Goal: Task Accomplishment & Management: Manage account settings

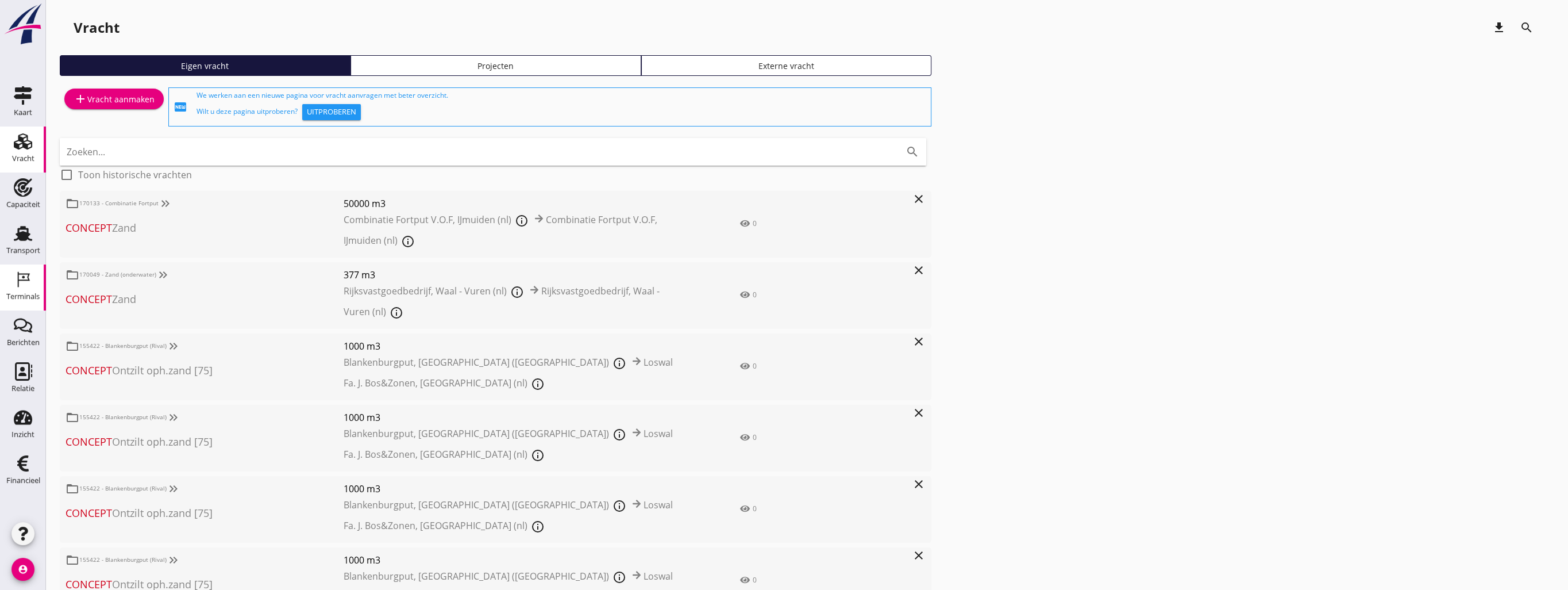
click at [22, 294] on div "Terminals" at bounding box center [23, 296] width 33 height 7
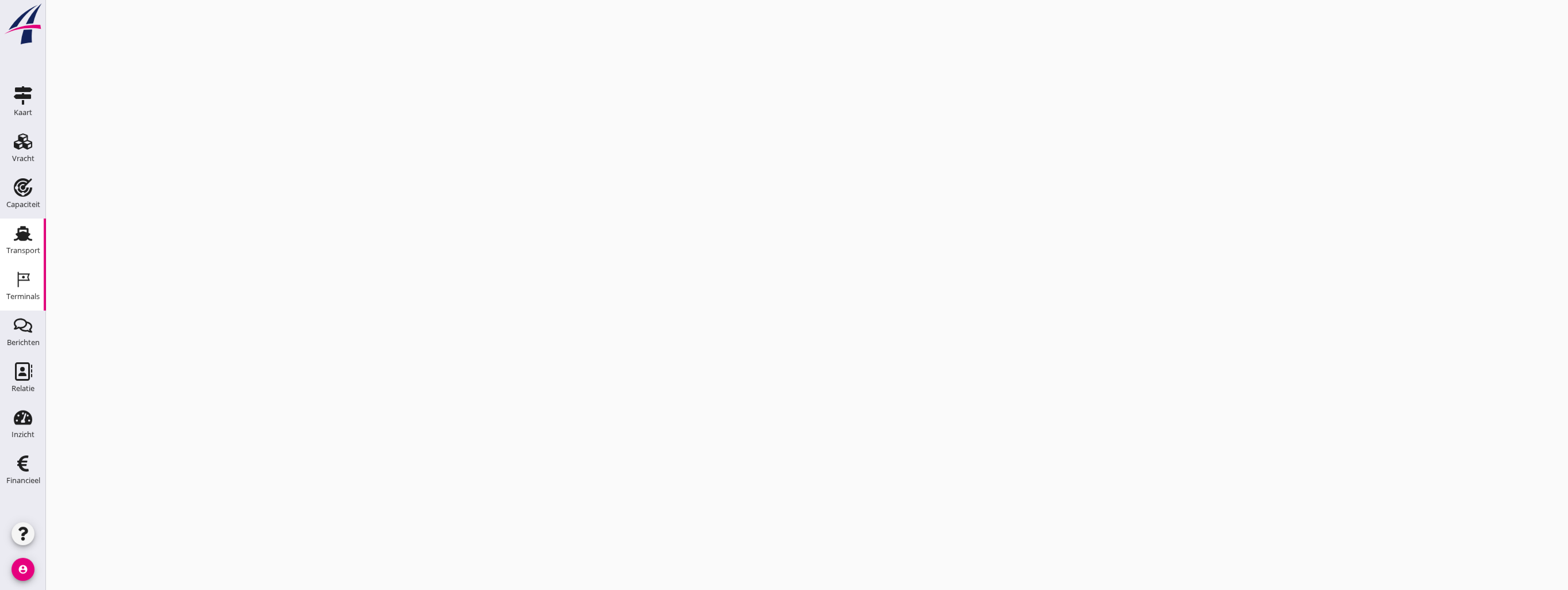
click at [21, 241] on icon "Transport" at bounding box center [22, 233] width 18 height 18
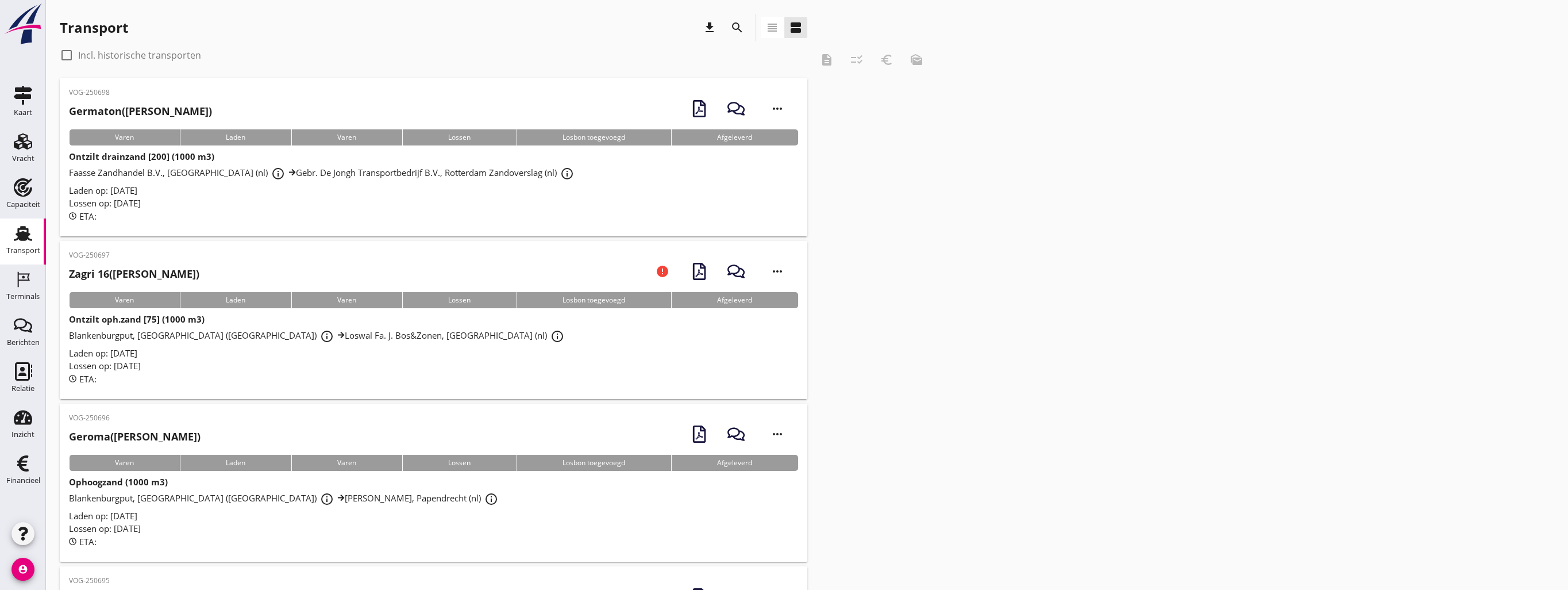
click at [774, 27] on icon "view_headline" at bounding box center [772, 28] width 14 height 14
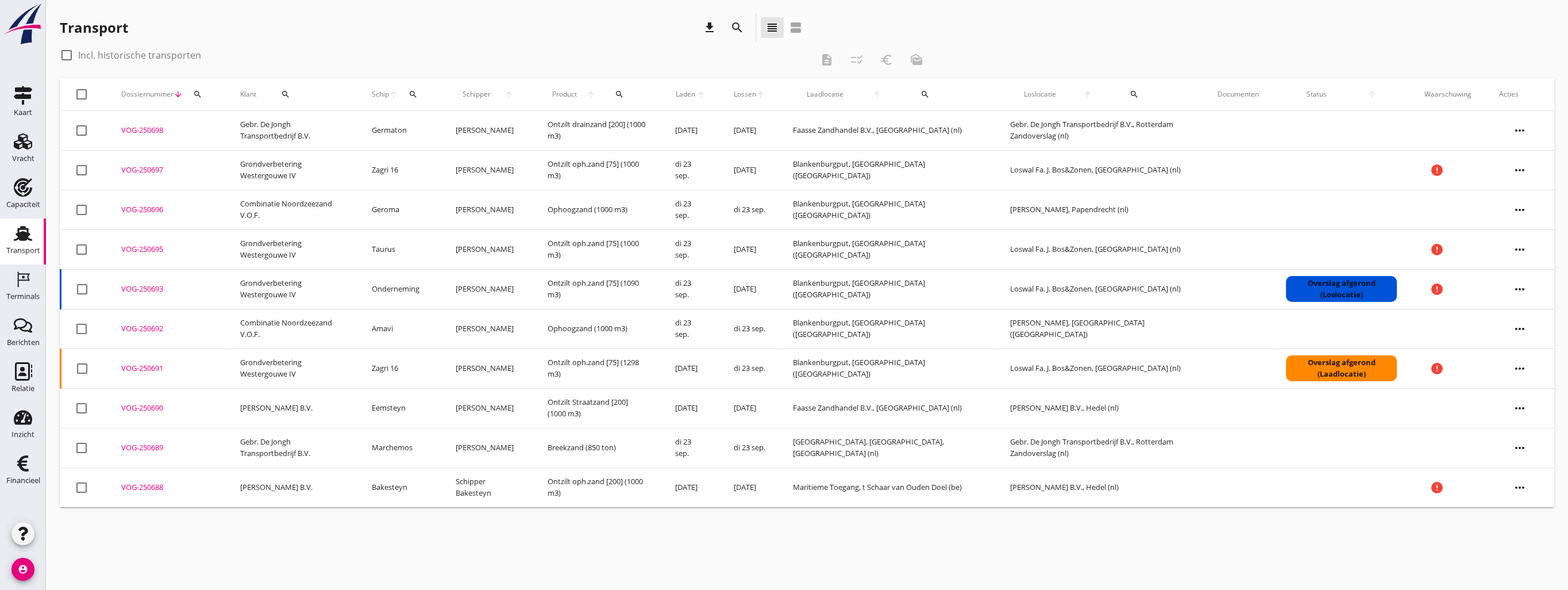
click at [497, 517] on div "Transport download search view_headline view_agenda check_box_outline_blank Inc…" at bounding box center [807, 260] width 1522 height 521
click at [25, 250] on div "Transport" at bounding box center [23, 250] width 34 height 7
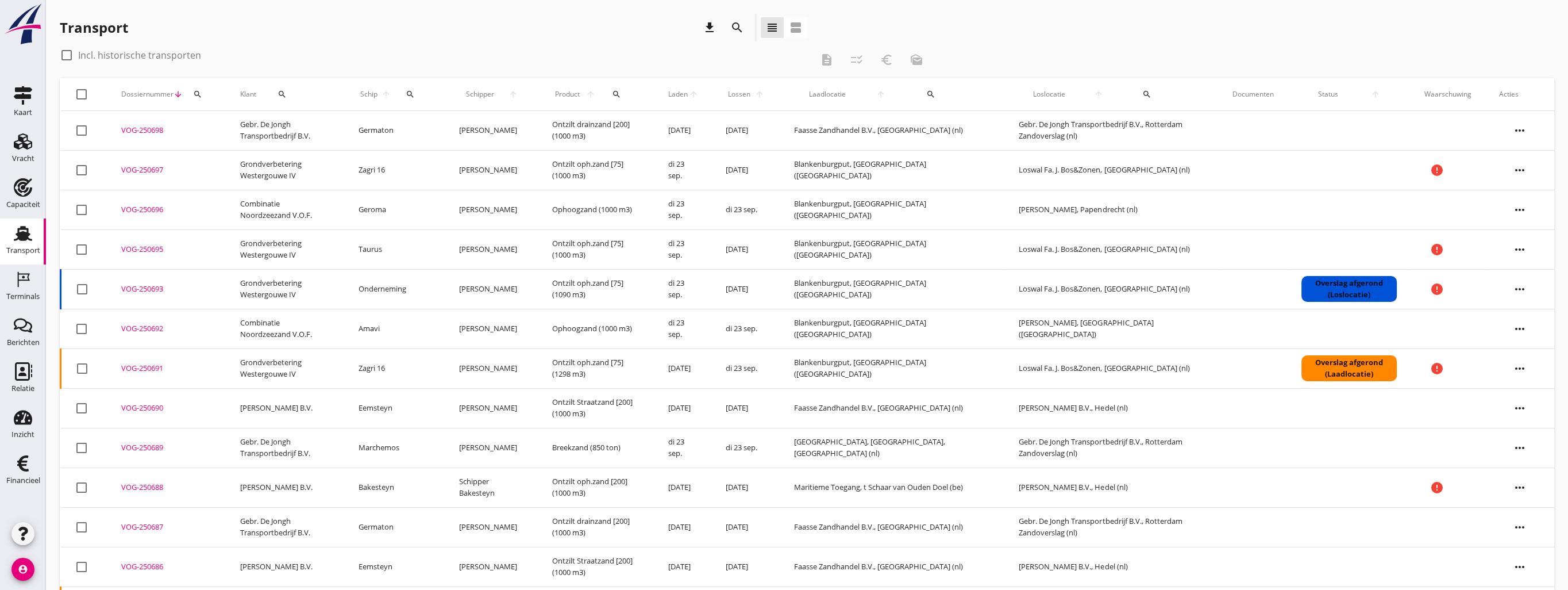
click at [738, 34] on icon "search" at bounding box center [737, 28] width 14 height 14
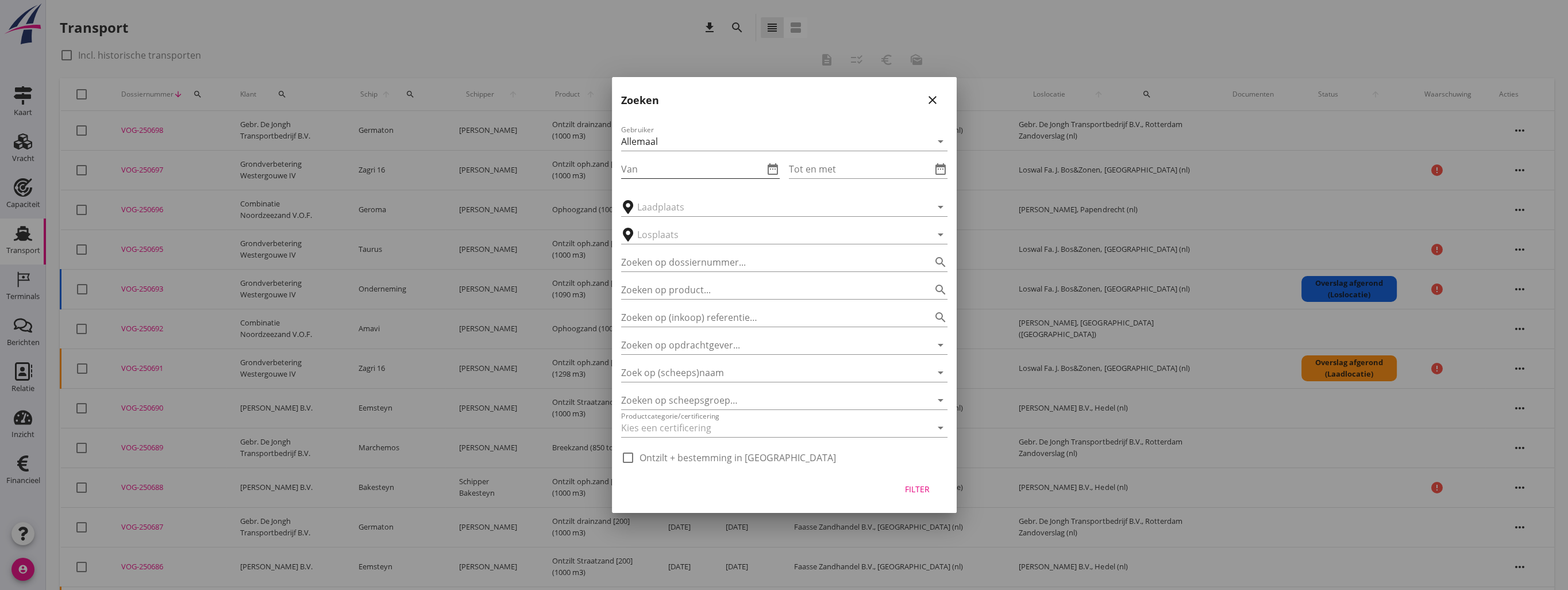
click at [646, 173] on input "Van" at bounding box center [692, 169] width 143 height 18
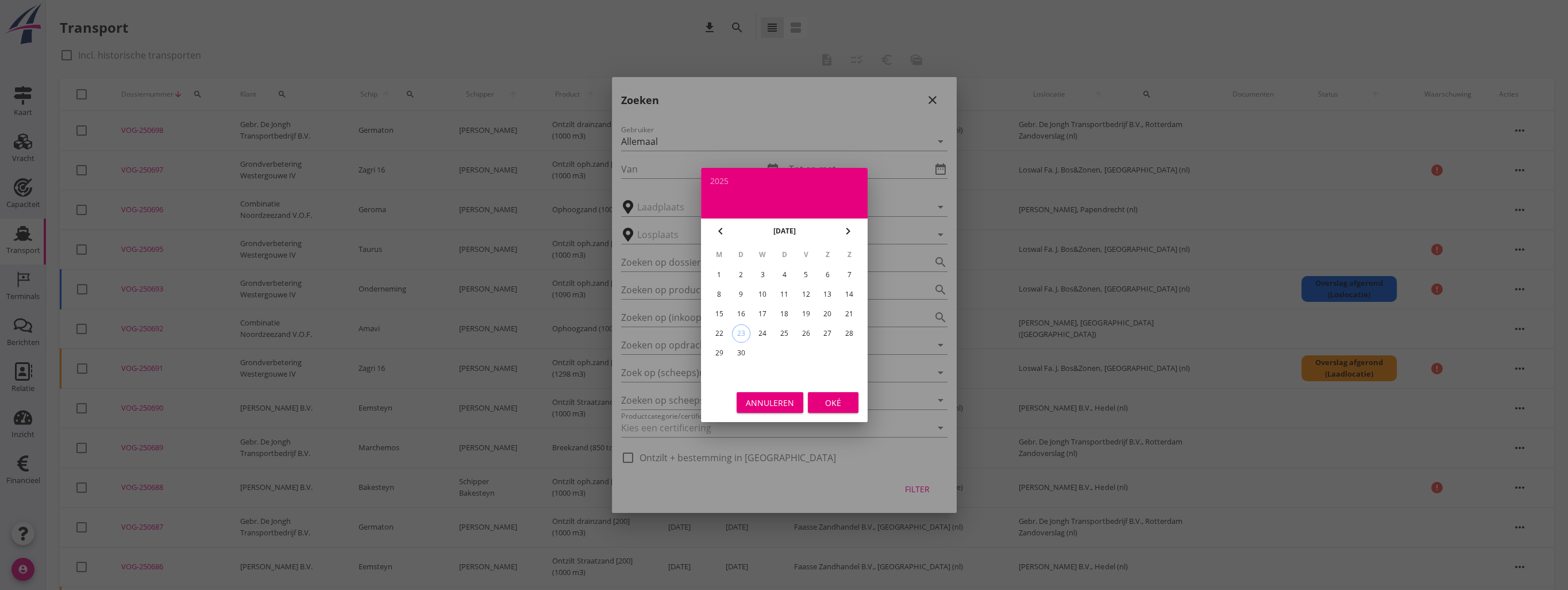
click at [720, 280] on div "1" at bounding box center [718, 275] width 18 height 18
type input "[DATE]"
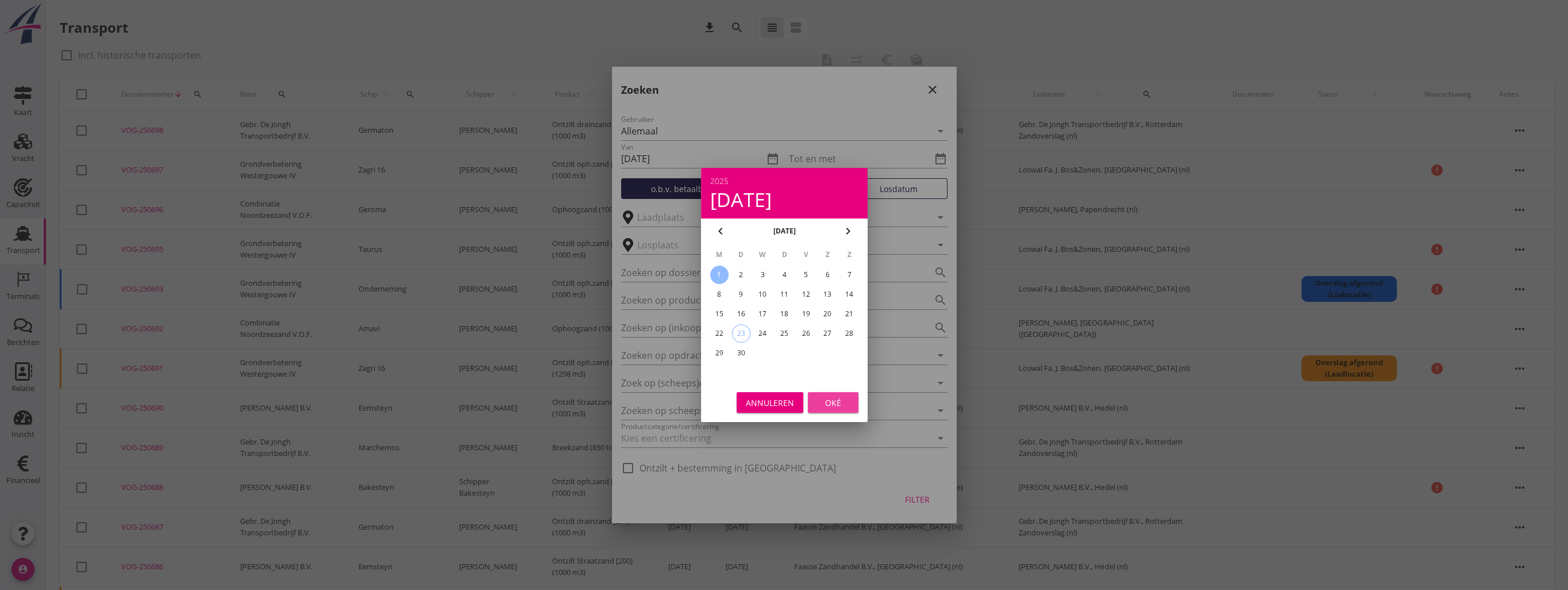
click at [832, 399] on div "Oké" at bounding box center [833, 402] width 32 height 12
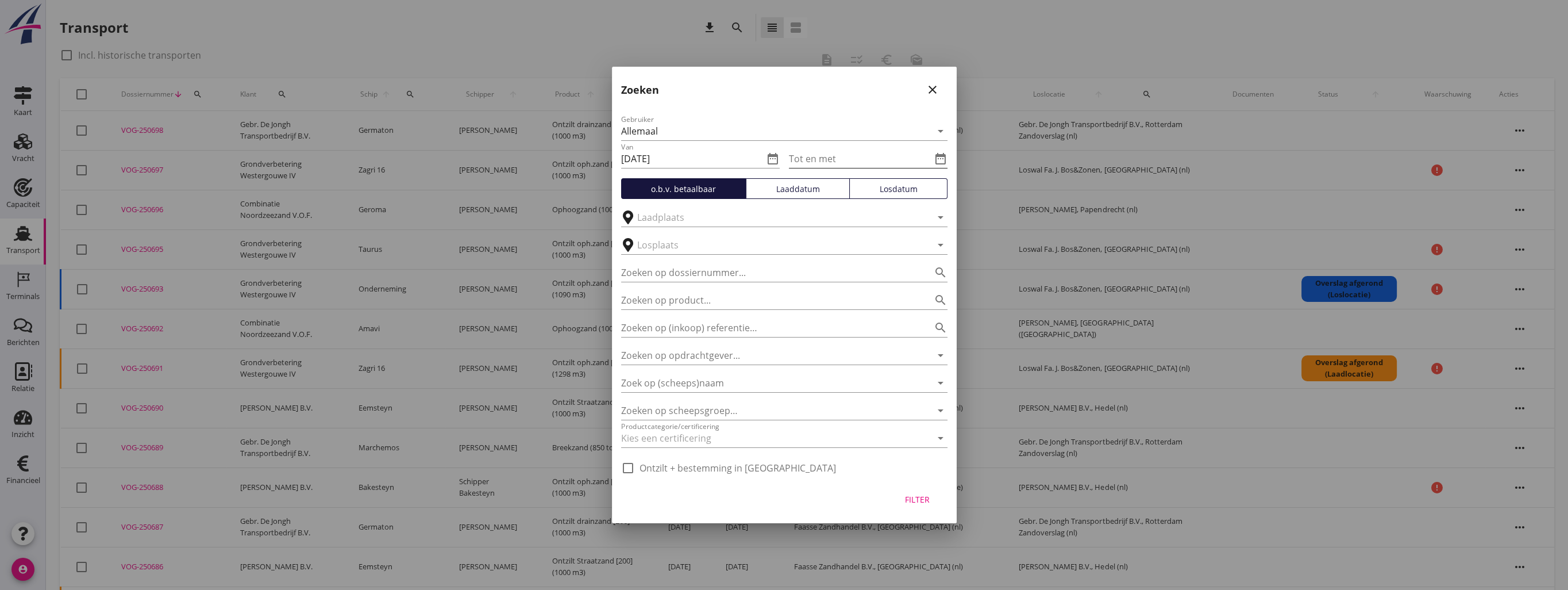
click at [830, 157] on input "Tot en met" at bounding box center [860, 158] width 143 height 18
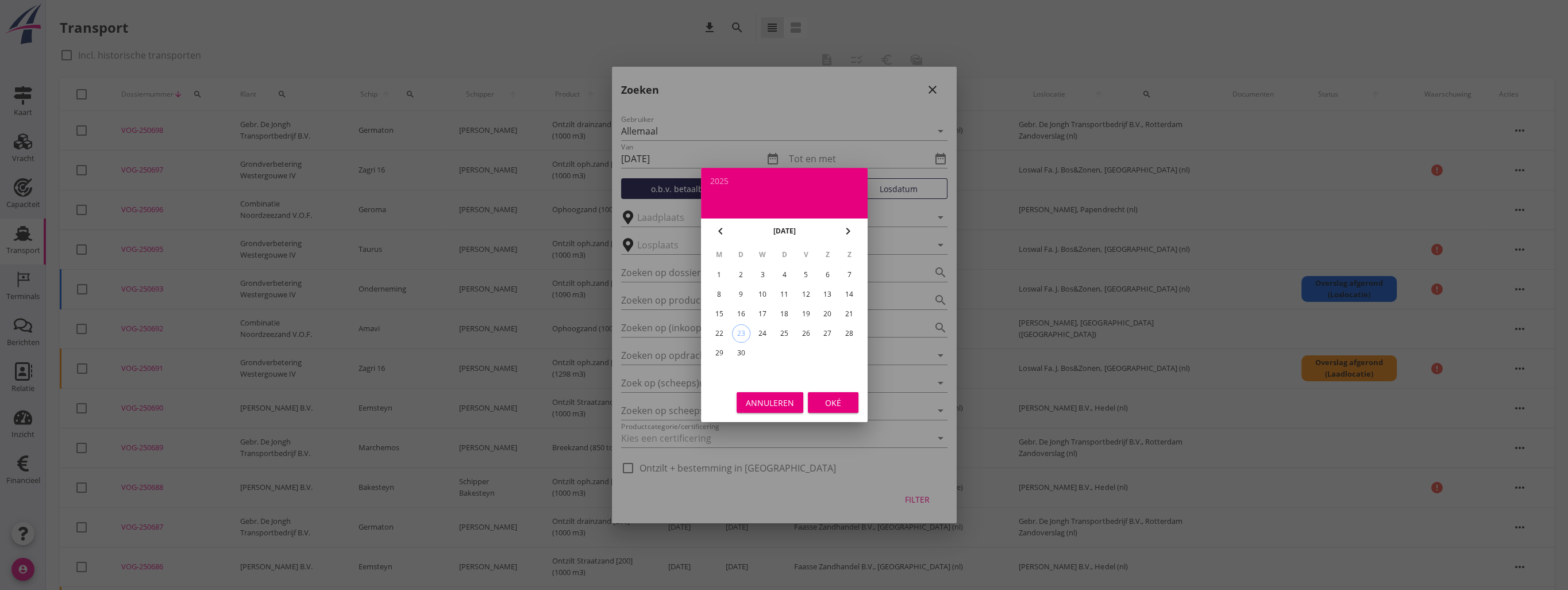
click at [825, 277] on div "6" at bounding box center [827, 275] width 18 height 18
type input "[DATE]"
click at [830, 402] on div "Oké" at bounding box center [833, 402] width 32 height 12
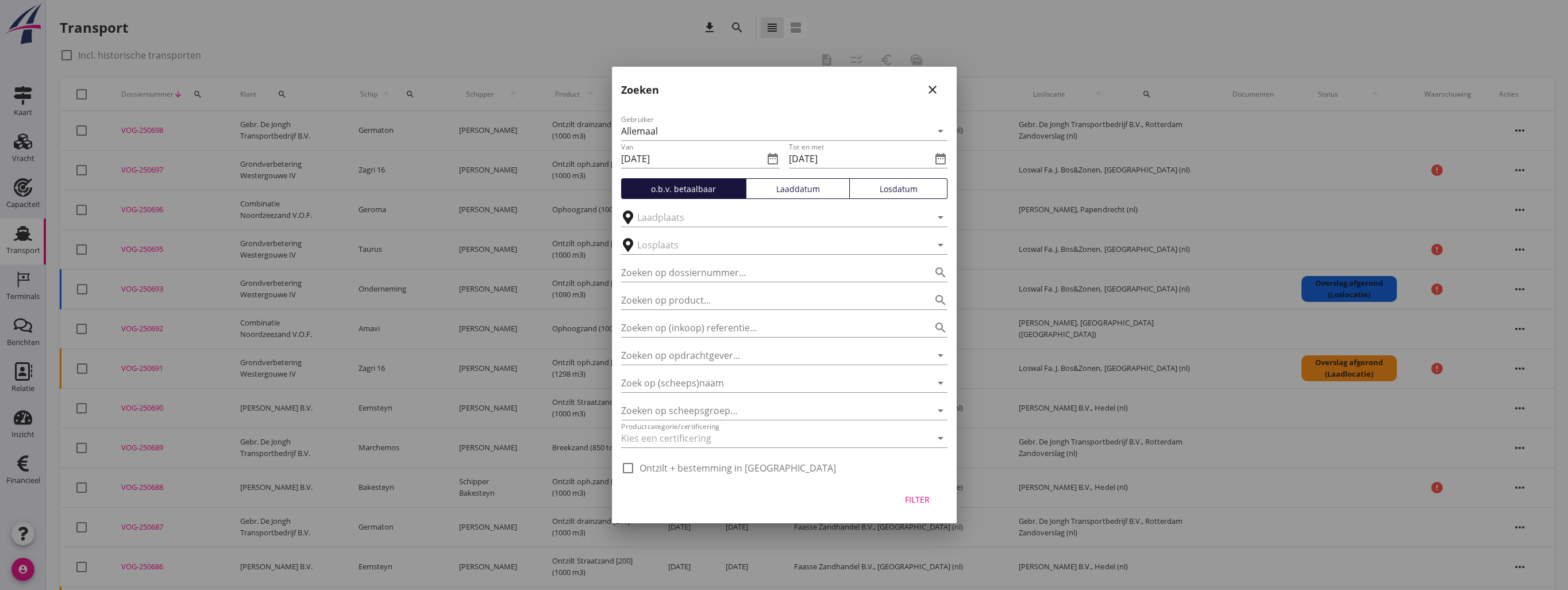
click at [889, 196] on button "Losdatum" at bounding box center [899, 188] width 98 height 21
click at [916, 503] on div "Filter" at bounding box center [918, 499] width 32 height 12
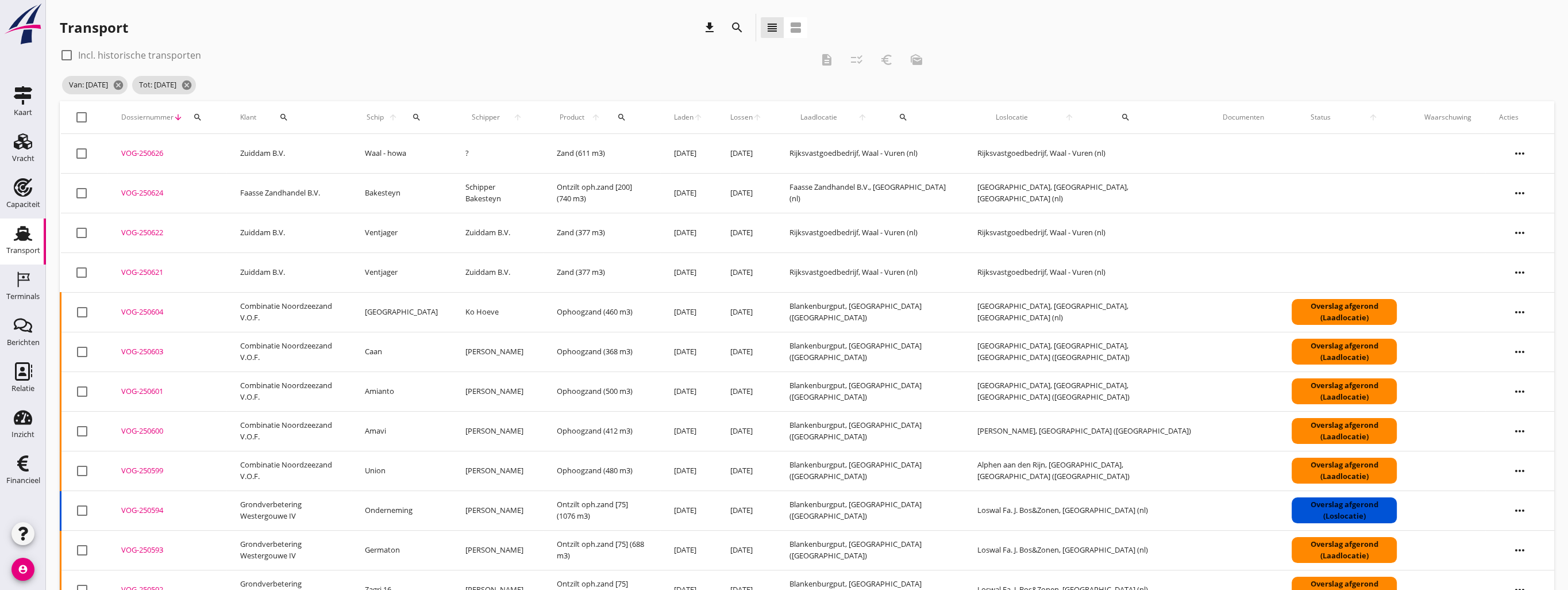
click at [358, 63] on div "check_box_outline_blank Incl. historische transporten" at bounding box center [436, 54] width 752 height 18
click at [291, 123] on button "search" at bounding box center [283, 117] width 46 height 21
drag, startPoint x: 291, startPoint y: 123, endPoint x: 282, endPoint y: 142, distance: 21.0
click at [285, 129] on div "Deel track en trace Vracht details Vracht aanpassen Schip wijzigen Vracht kopie…" at bounding box center [784, 470] width 1568 height 941
click at [288, 121] on icon "search" at bounding box center [284, 117] width 9 height 9
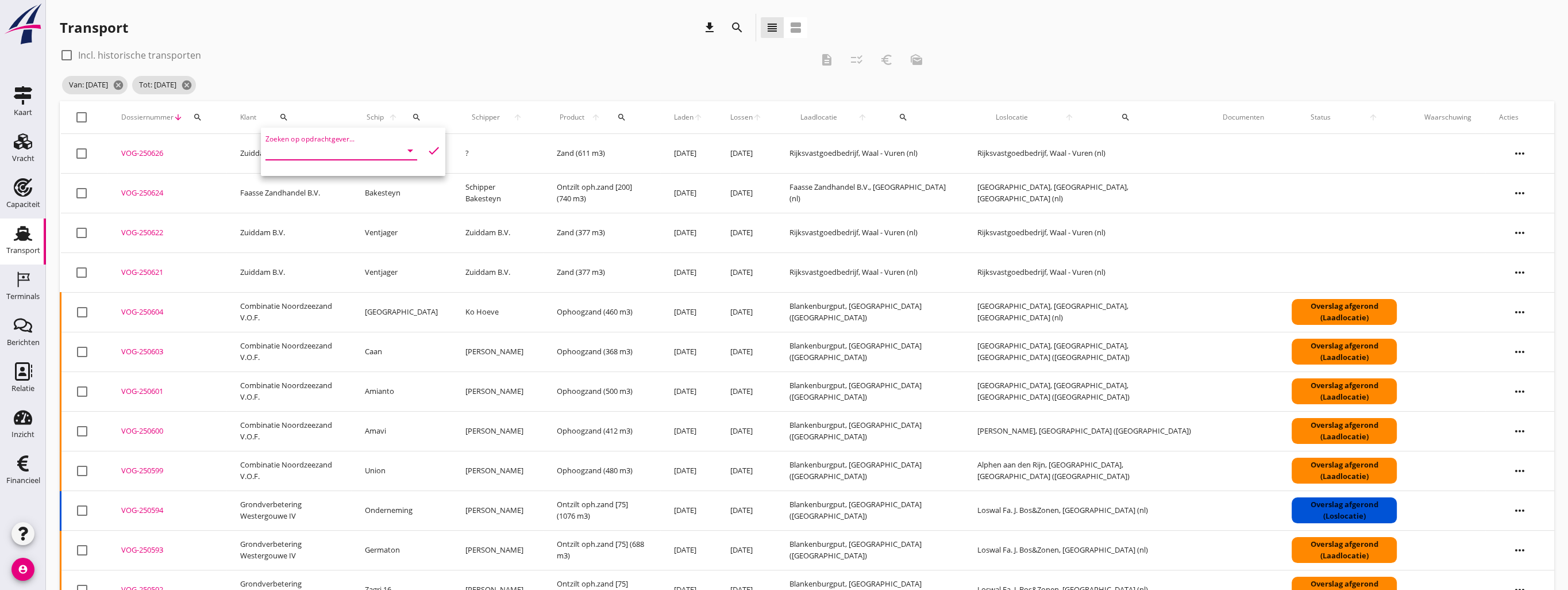
click at [288, 149] on input "Zoeken op opdrachtgever..." at bounding box center [325, 150] width 120 height 18
click at [316, 174] on div "[PERSON_NAME] B.V." at bounding box center [335, 178] width 122 height 14
type input "[PERSON_NAME] B.V."
click at [427, 154] on icon "check" at bounding box center [433, 150] width 14 height 14
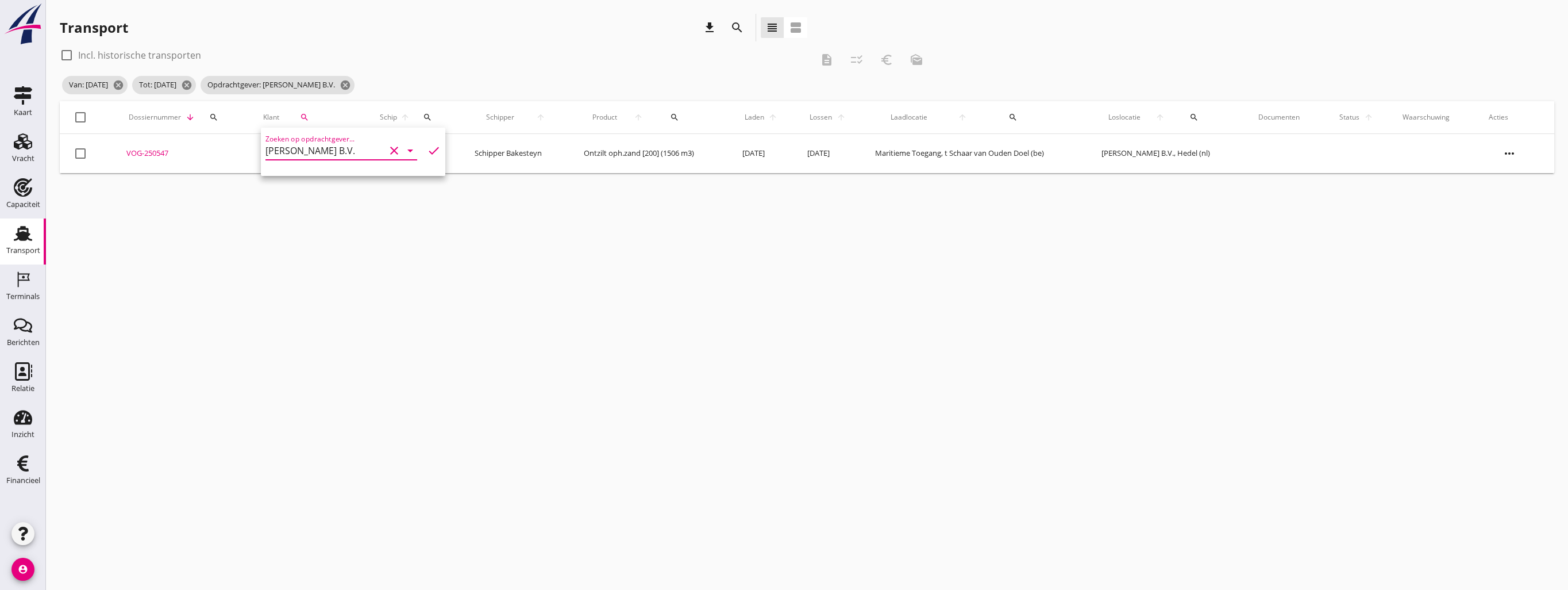
click at [293, 446] on div "cancel You are impersonating another user. Transport download search view_headl…" at bounding box center [807, 295] width 1522 height 590
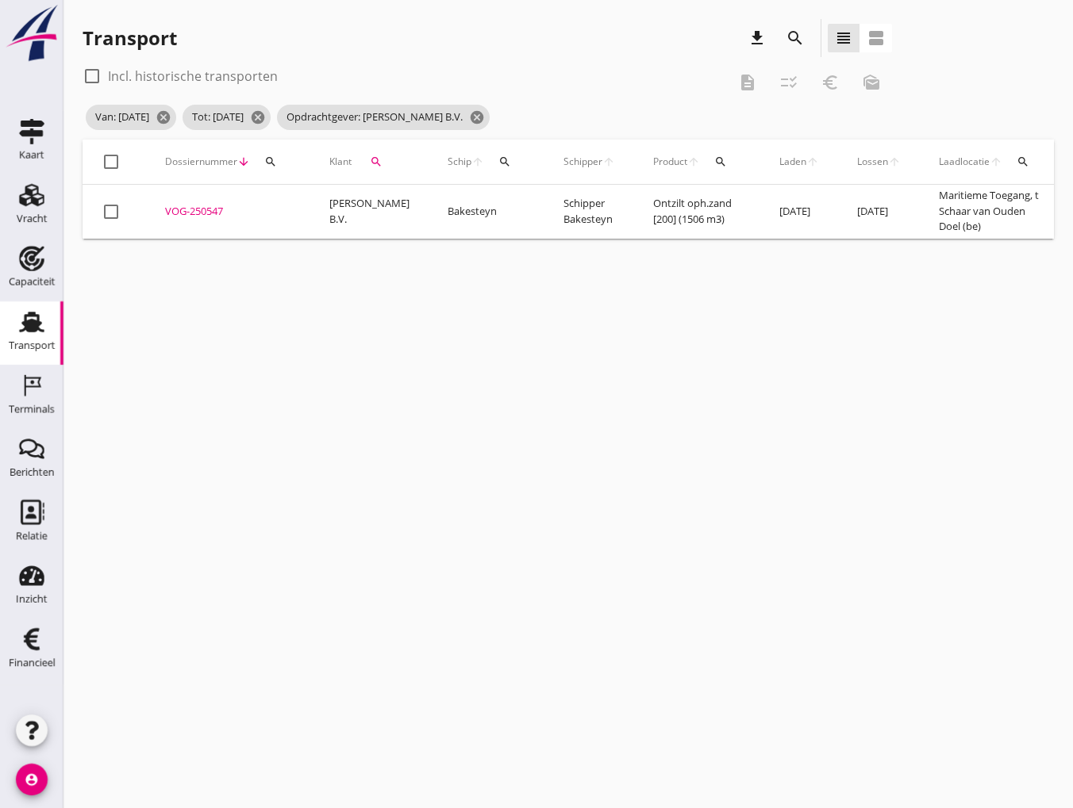
click at [111, 213] on div at bounding box center [111, 211] width 27 height 27
click at [831, 83] on icon "euro_symbol" at bounding box center [829, 82] width 19 height 19
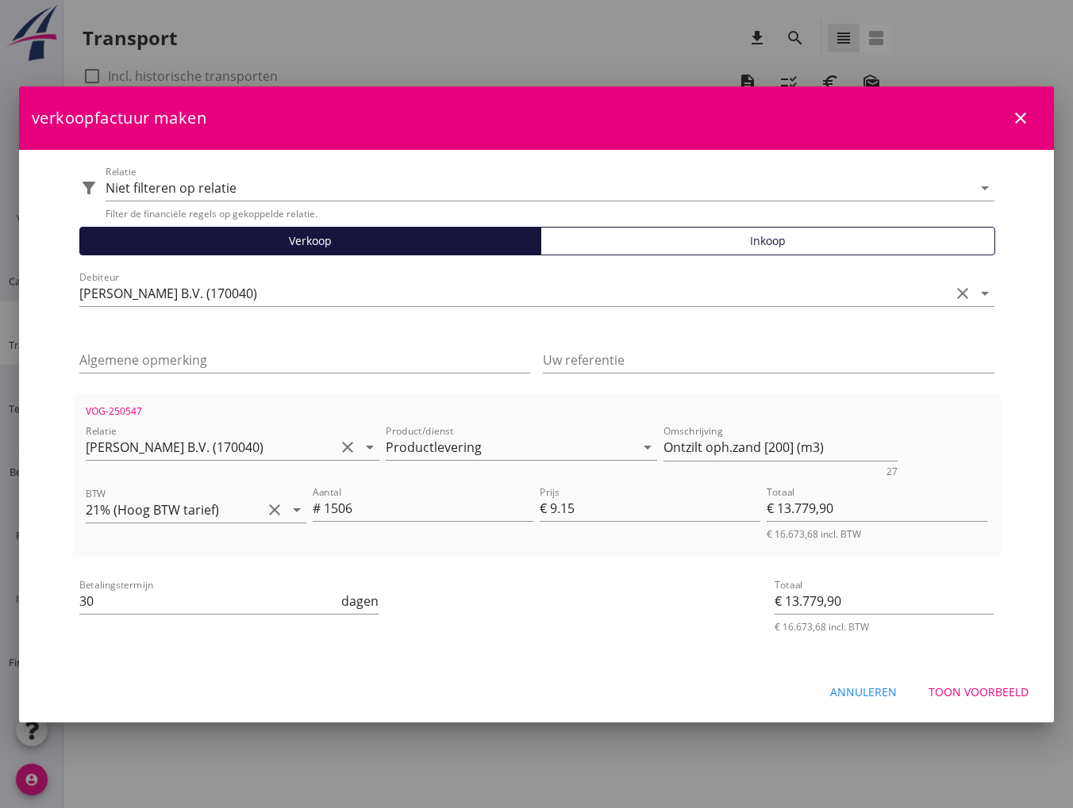
click at [968, 694] on div "Toon voorbeeld" at bounding box center [978, 692] width 100 height 17
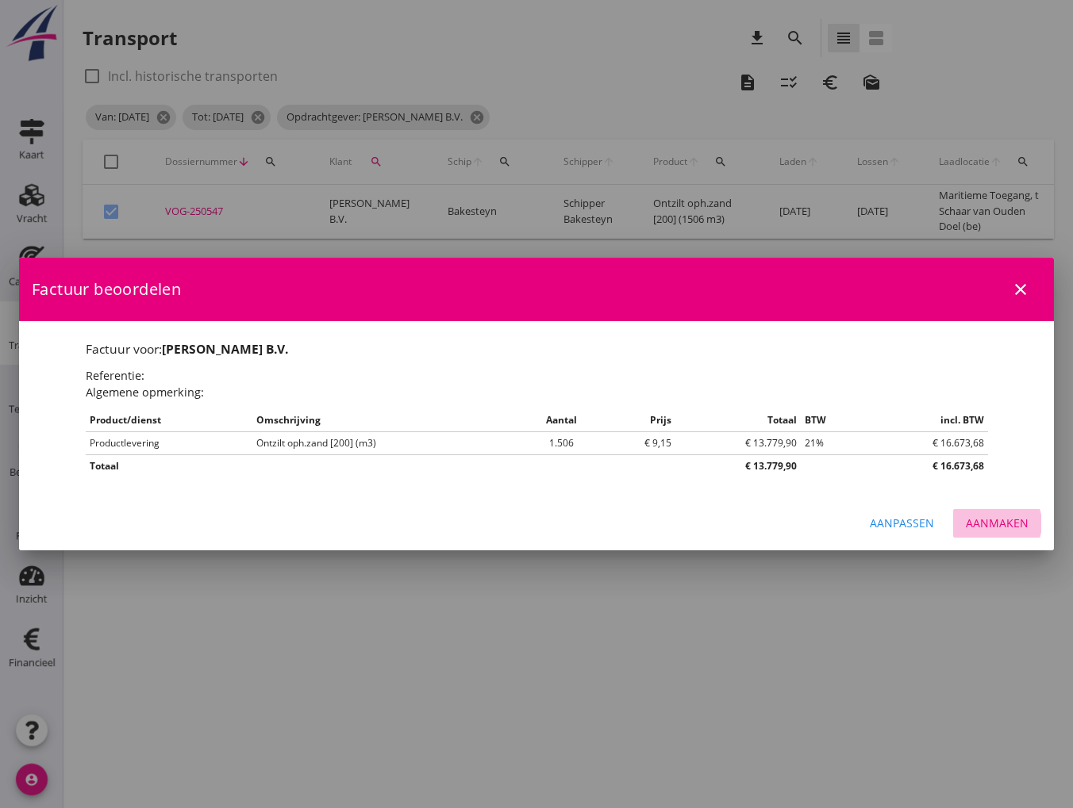
click at [991, 532] on button "Aanmaken" at bounding box center [997, 523] width 88 height 29
checkbox input "false"
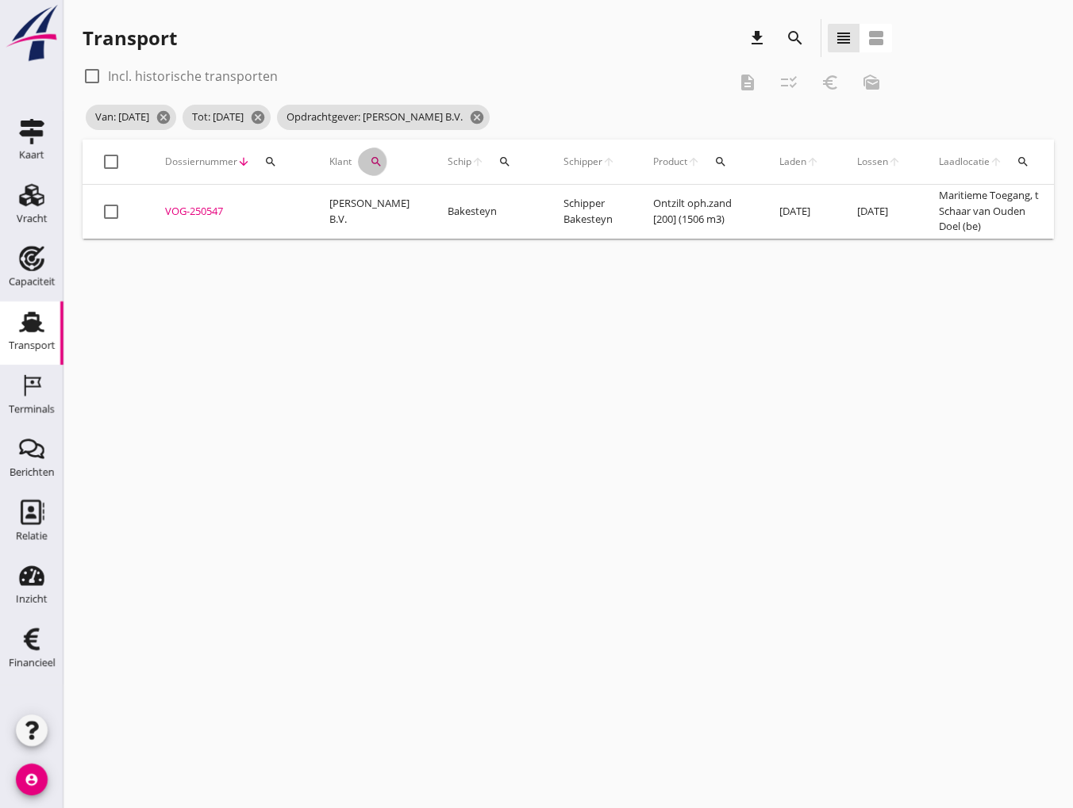
click at [371, 162] on icon "search" at bounding box center [376, 162] width 13 height 13
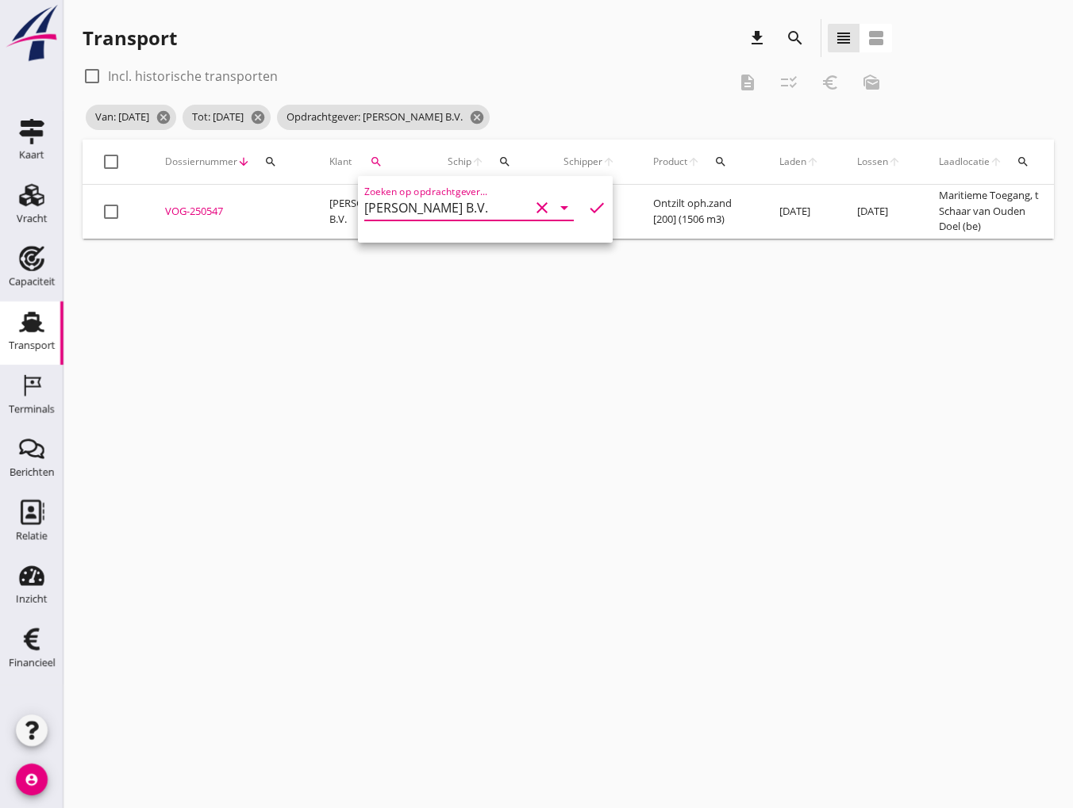
click at [493, 209] on input "[PERSON_NAME] B.V." at bounding box center [446, 207] width 165 height 25
click at [411, 253] on div "Zuiddam B.V." at bounding box center [461, 246] width 168 height 19
type input "Zuiddam B.V."
click at [587, 209] on icon "check" at bounding box center [596, 207] width 19 height 19
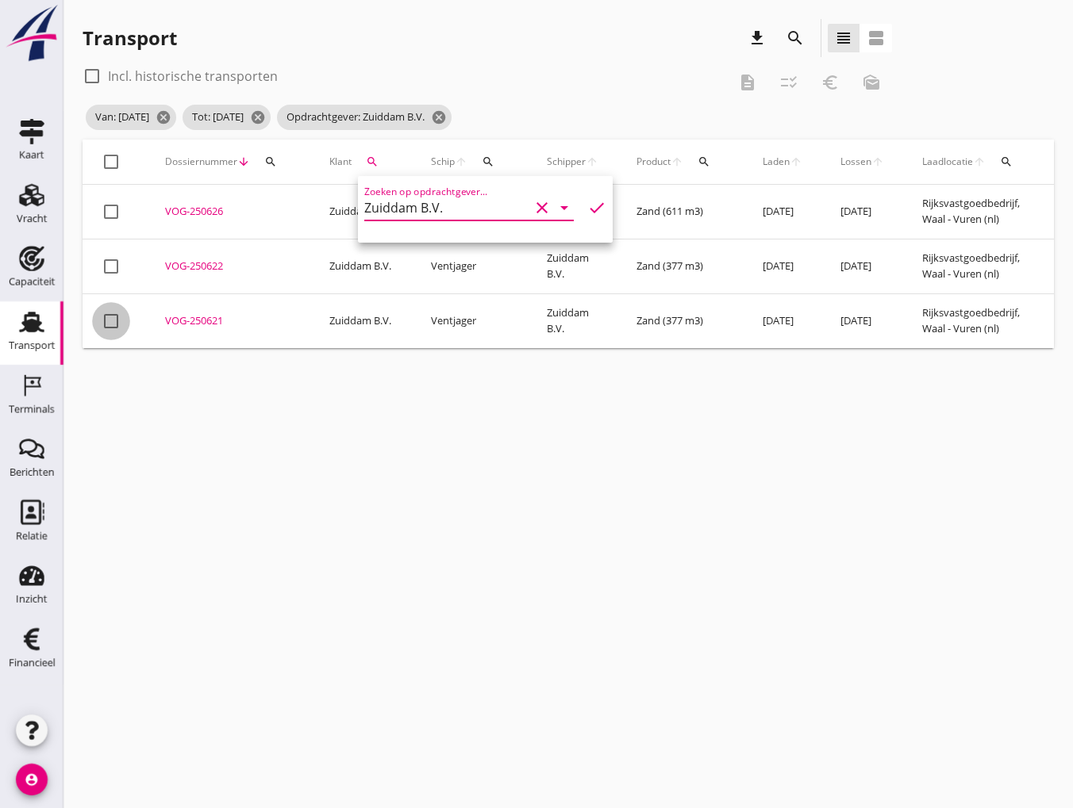
click at [110, 317] on div at bounding box center [111, 321] width 27 height 27
checkbox input "true"
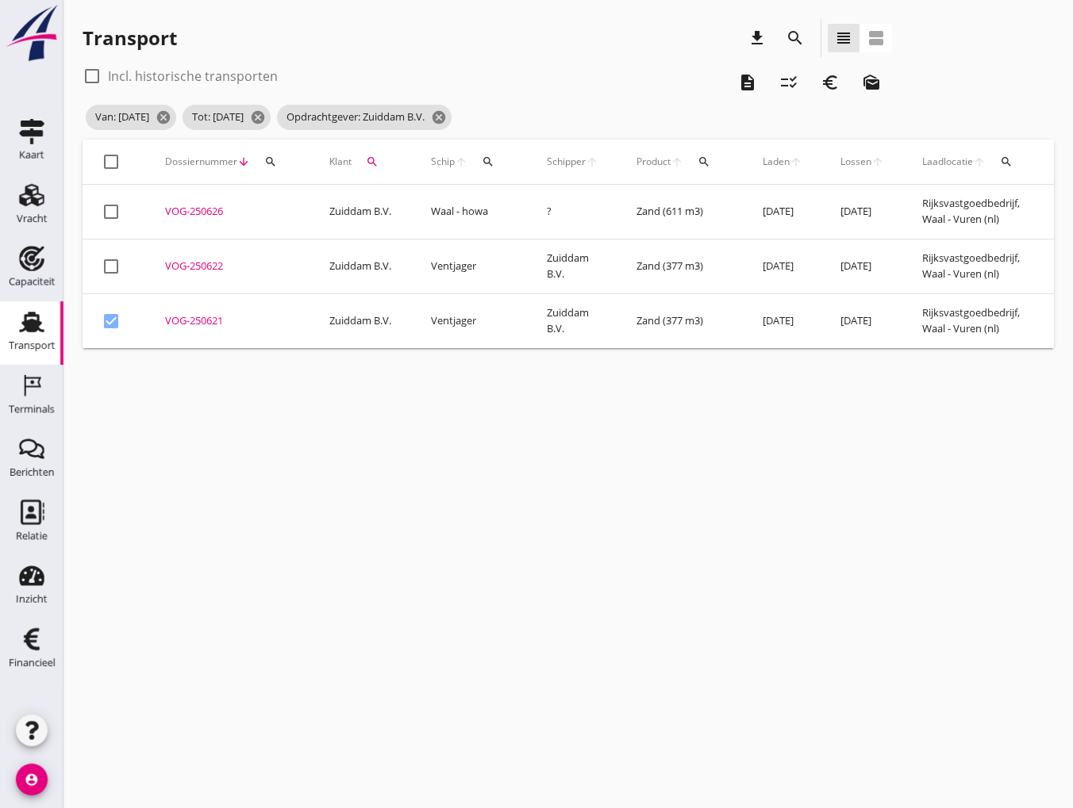
click at [112, 269] on div at bounding box center [111, 266] width 27 height 27
checkbox input "true"
click at [117, 211] on div at bounding box center [111, 211] width 27 height 27
checkbox input "true"
click at [836, 103] on div "Van: [DATE] cancel Tot: [DATE] cancel Opdrachtgever: Zuiddam B.V. cancel" at bounding box center [487, 118] width 809 height 32
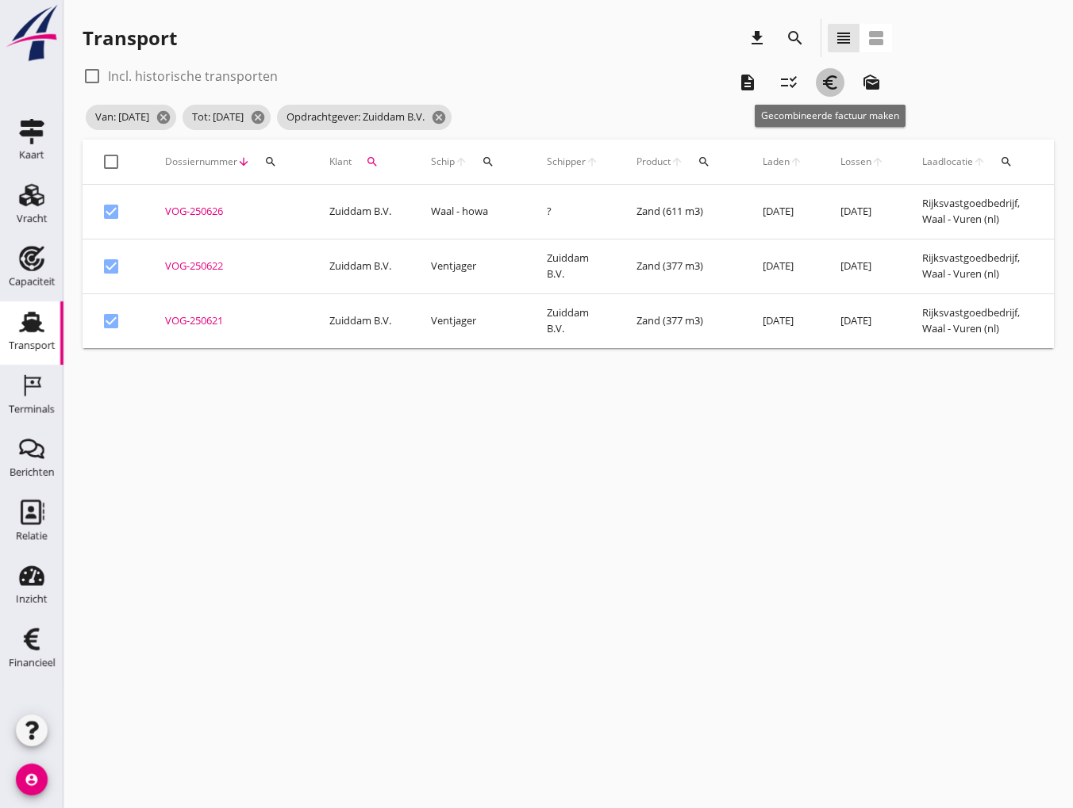
click at [831, 88] on icon "euro_symbol" at bounding box center [829, 82] width 19 height 19
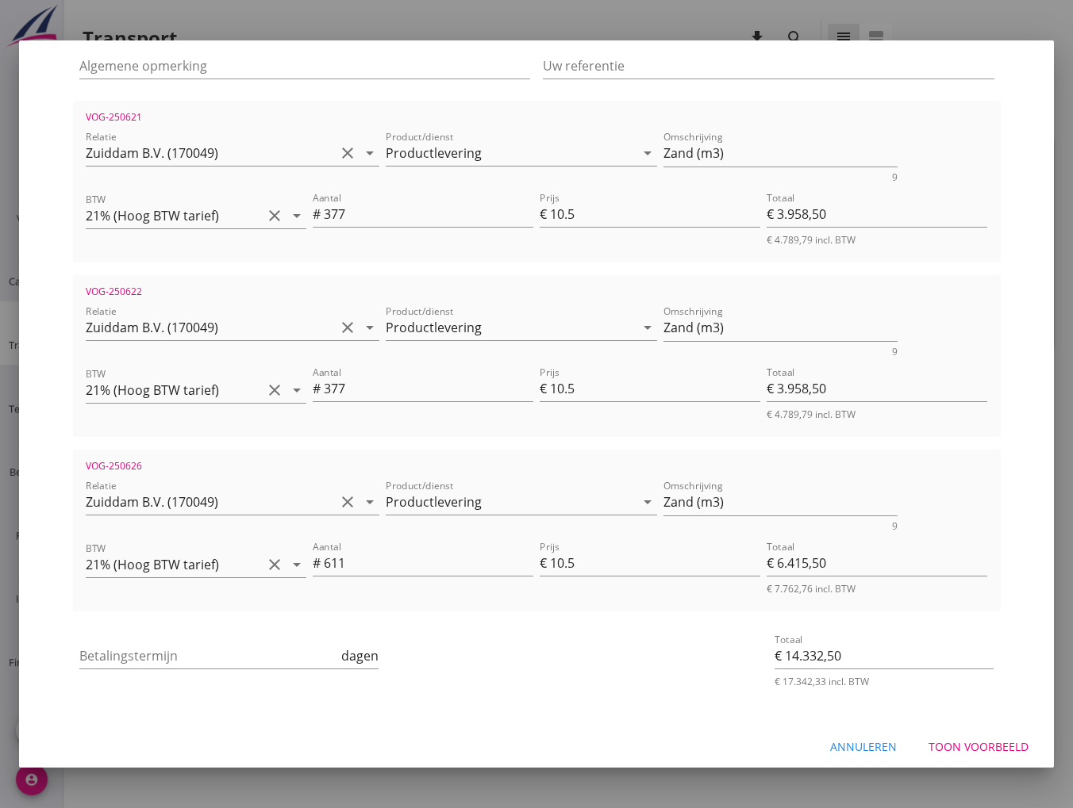
scroll to position [267, 0]
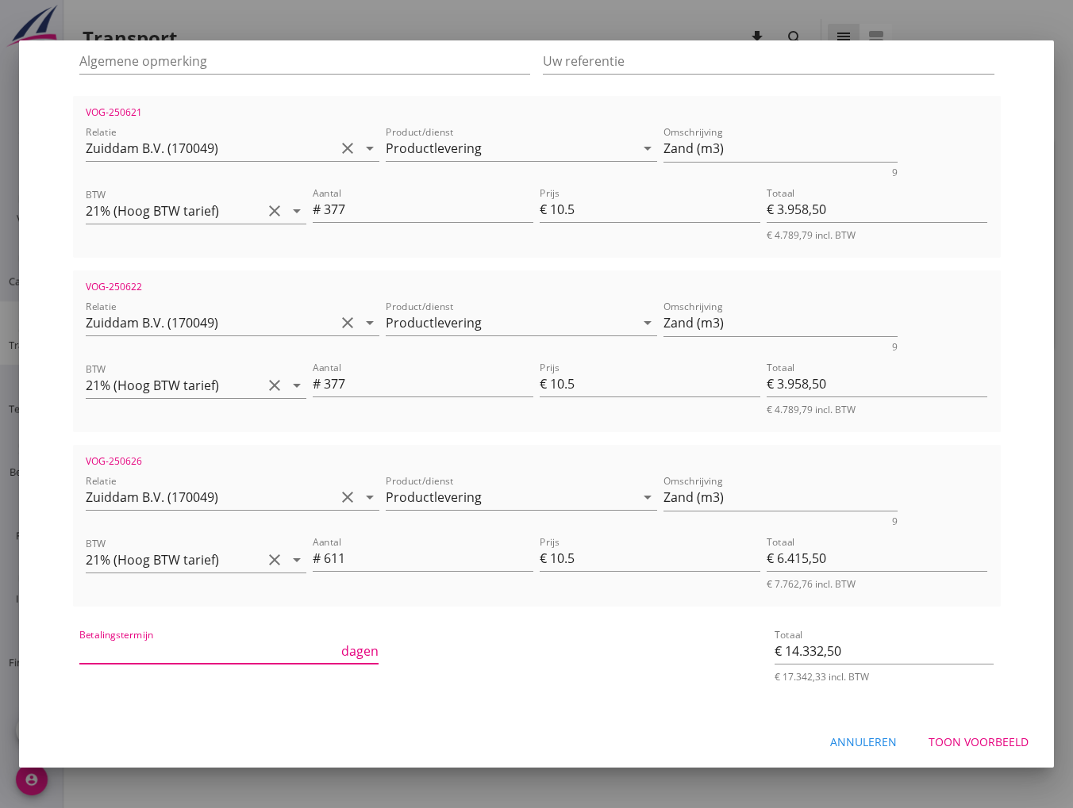
click at [179, 655] on input "Betalingstermijn" at bounding box center [208, 651] width 259 height 25
type input "30"
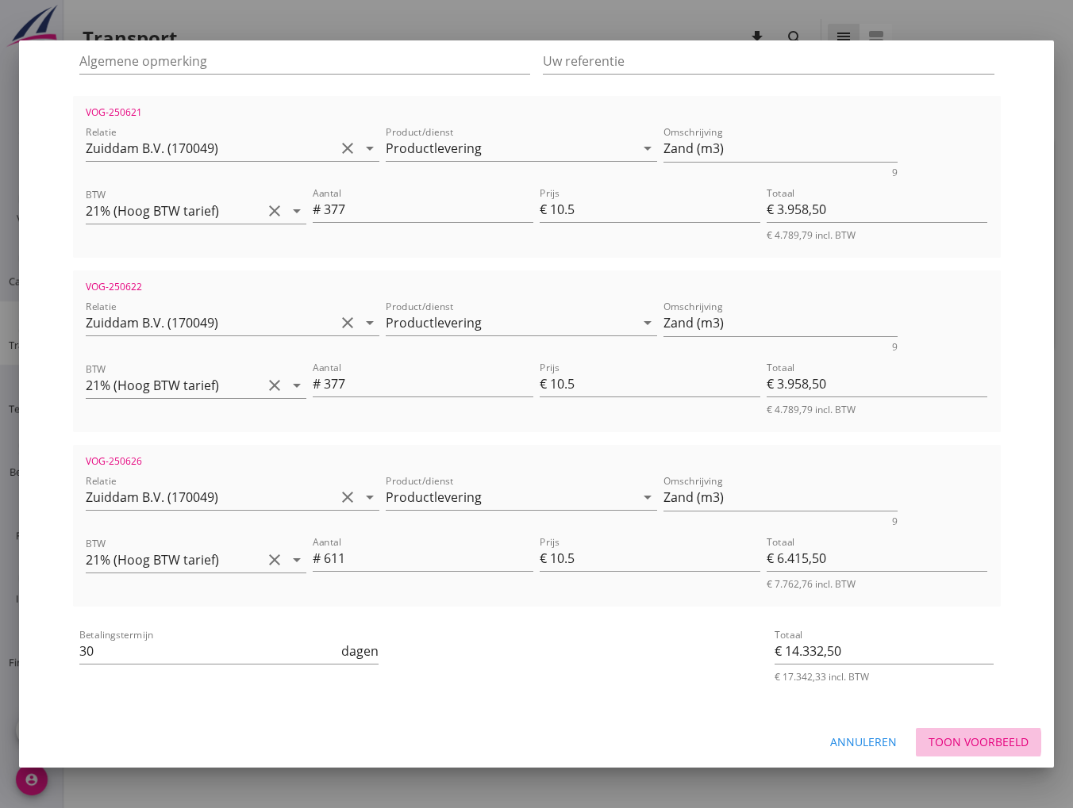
click at [949, 741] on div "Toon voorbeeld" at bounding box center [978, 742] width 100 height 17
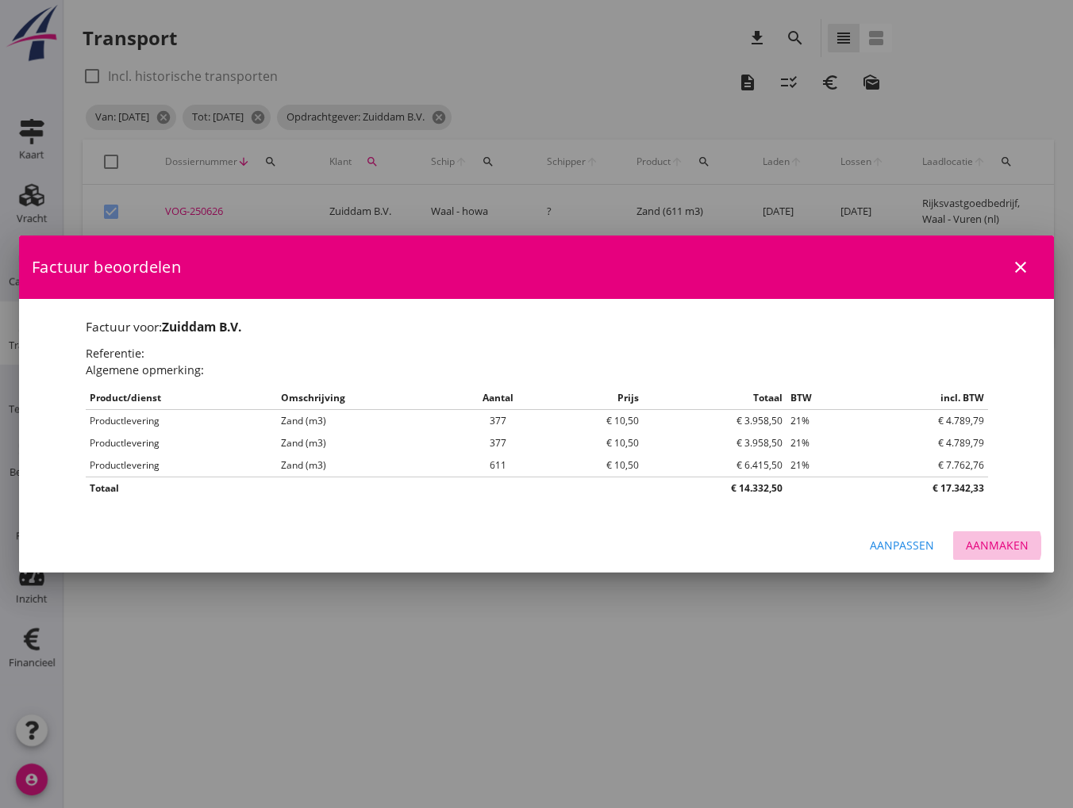
click at [1003, 551] on div "Aanmaken" at bounding box center [997, 545] width 63 height 17
checkbox input "false"
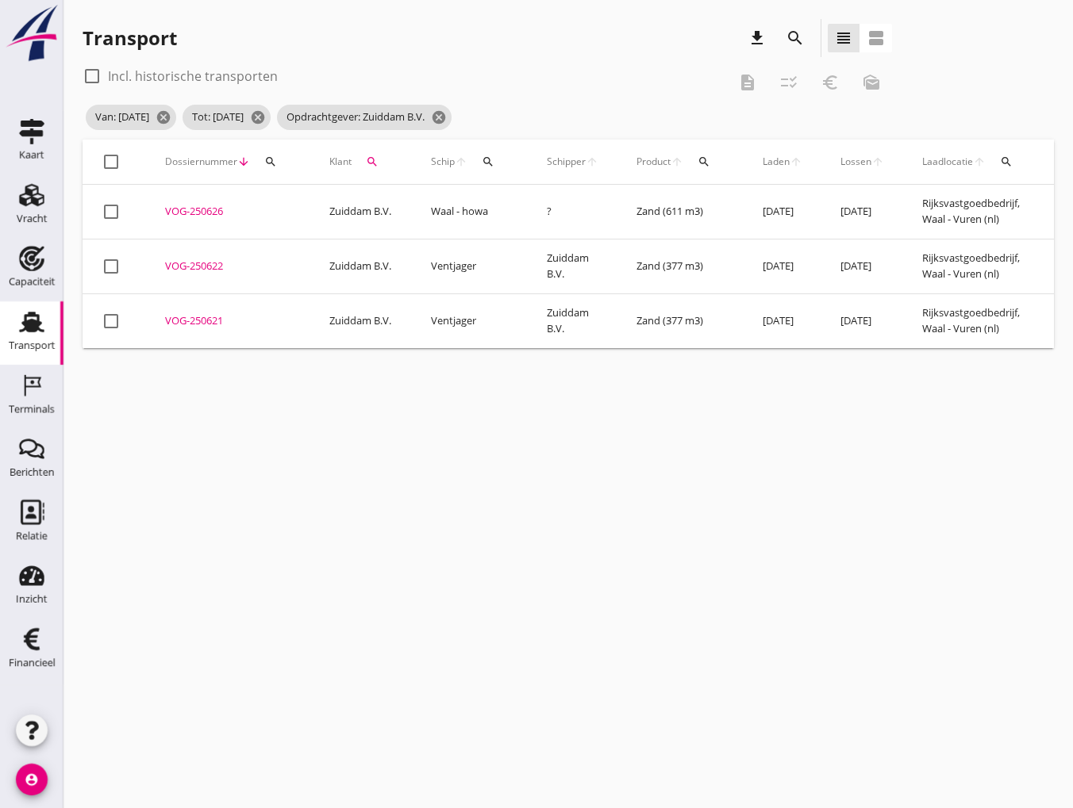
click at [374, 161] on icon "search" at bounding box center [372, 162] width 13 height 13
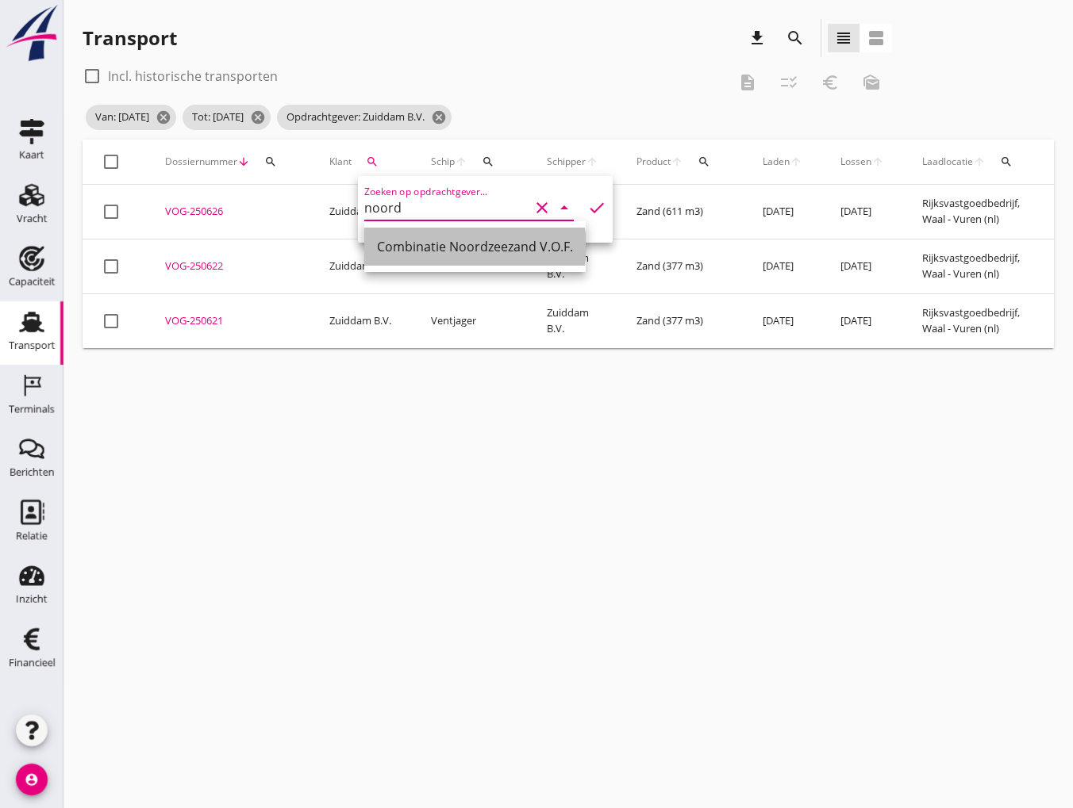
click at [437, 254] on div "Combinatie Noordzeezand V.O.F." at bounding box center [475, 246] width 196 height 19
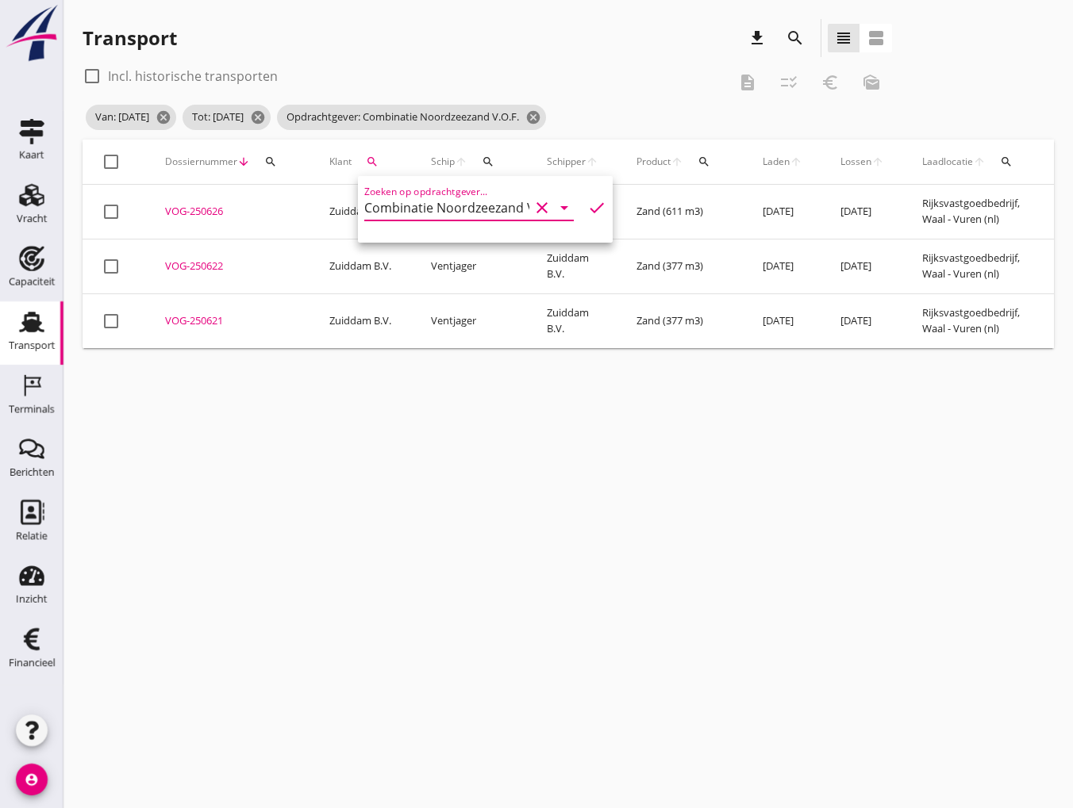
type input "Combinatie Noordzeezand V.O.F."
click at [587, 211] on icon "check" at bounding box center [596, 207] width 19 height 19
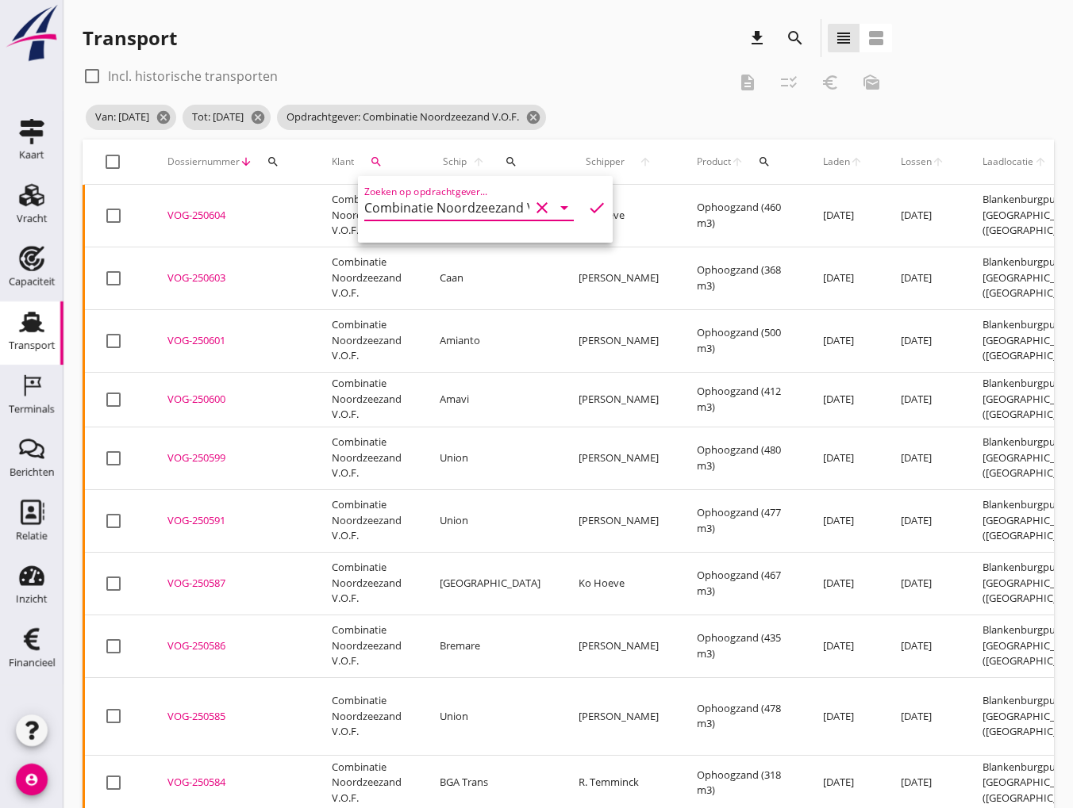
click at [115, 164] on div at bounding box center [112, 161] width 27 height 27
checkbox input "true"
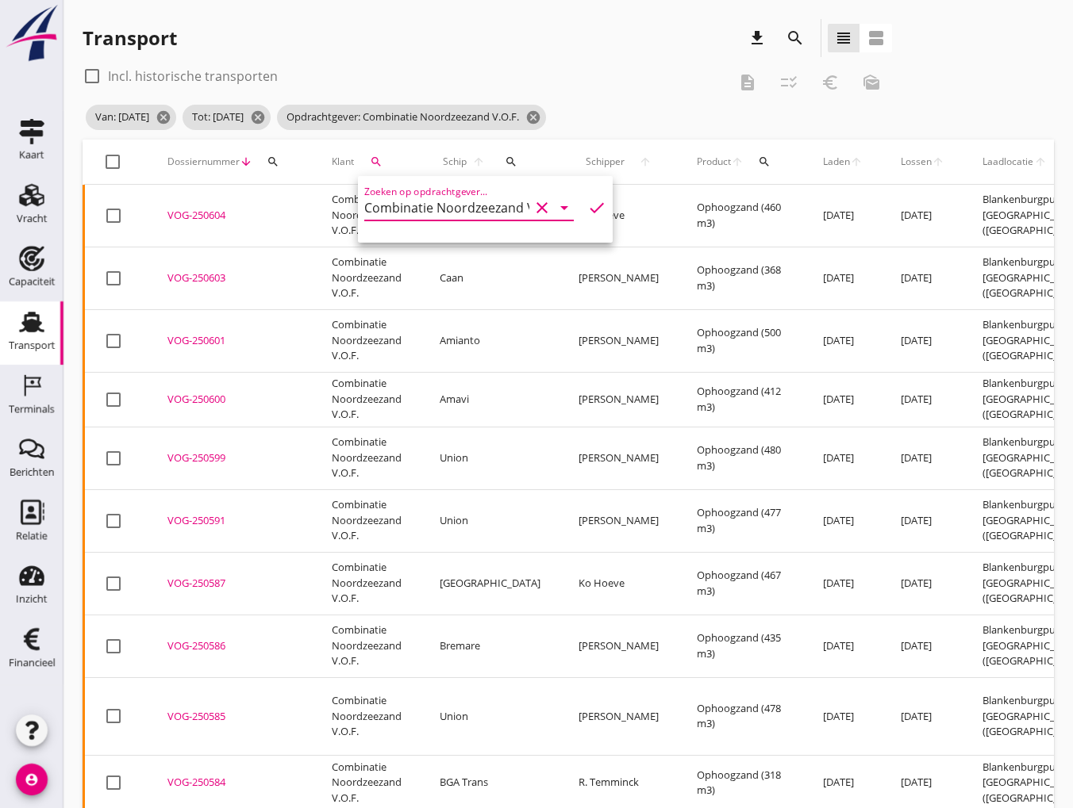
checkbox input "true"
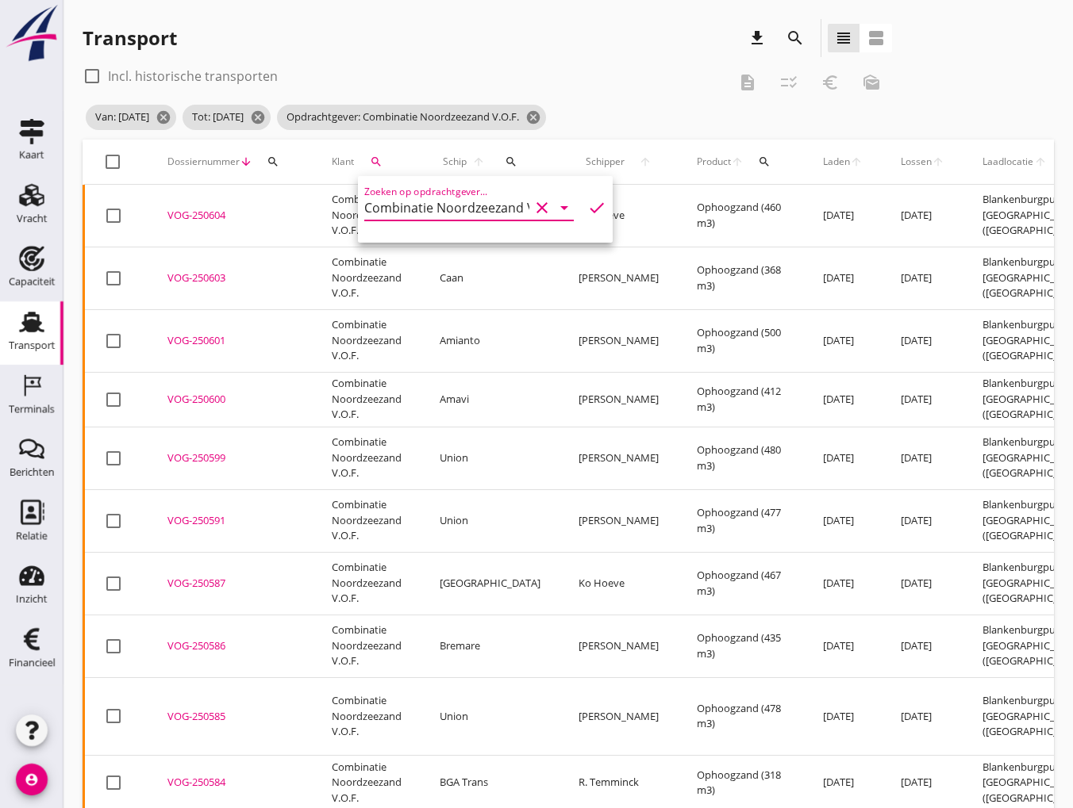
checkbox input "true"
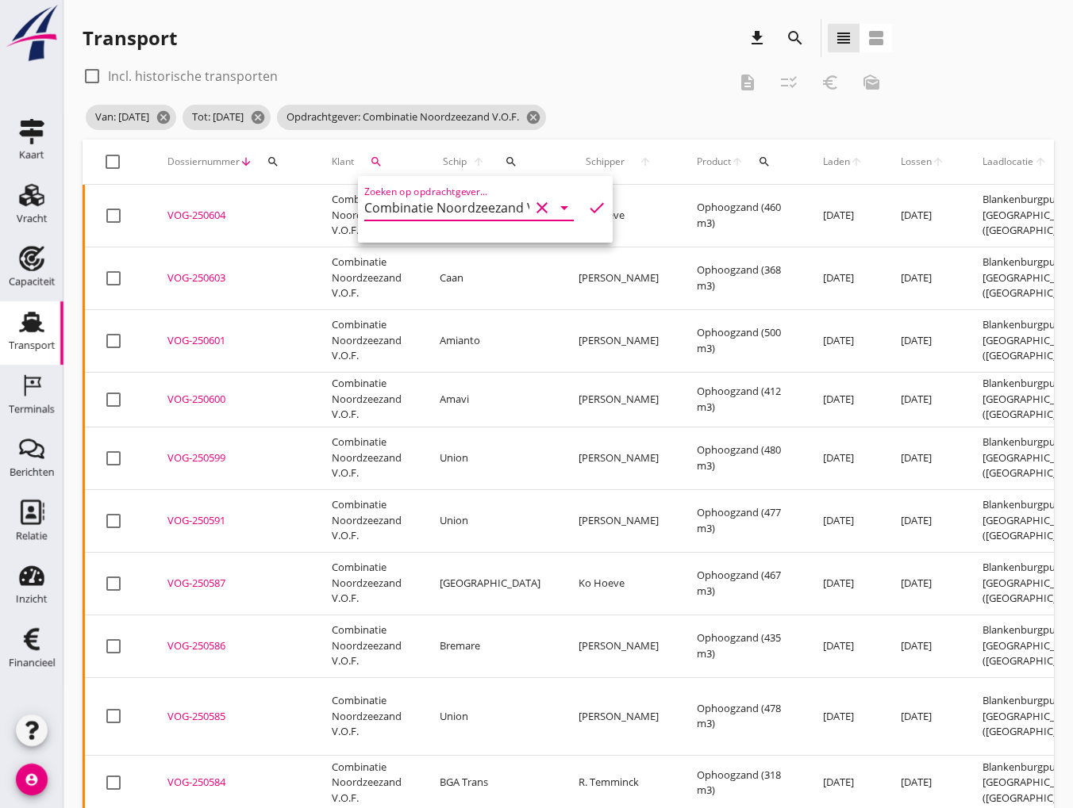
checkbox input "true"
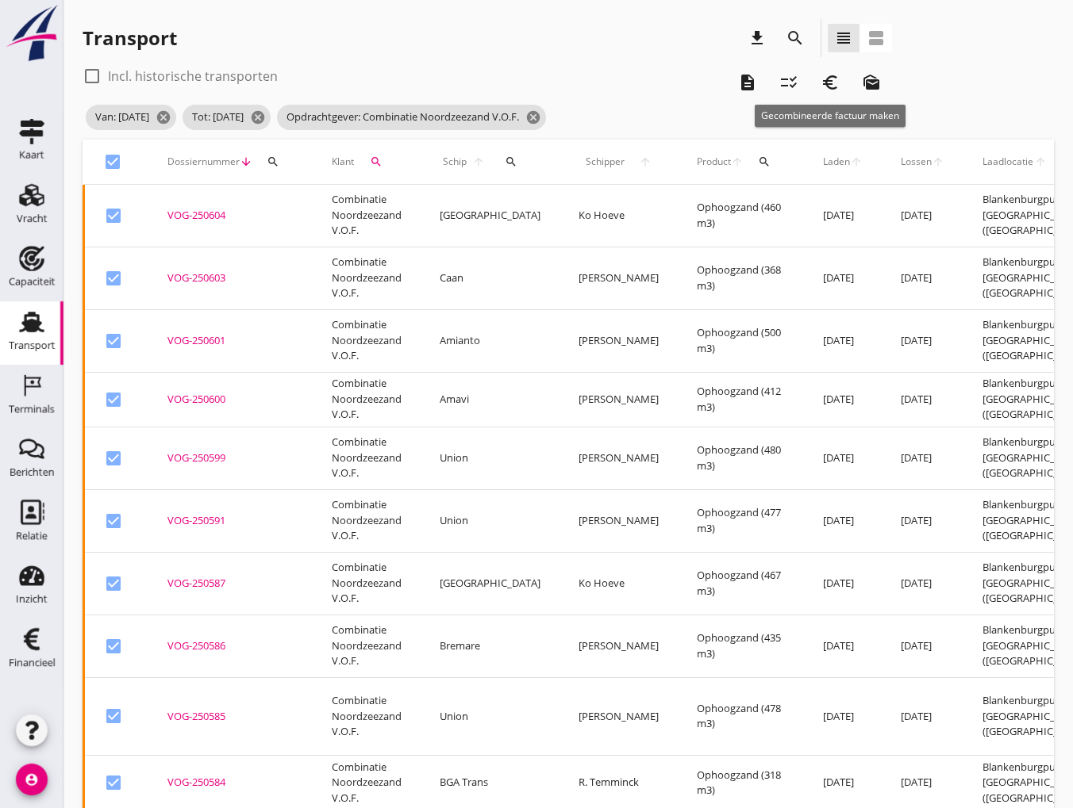
click at [831, 93] on button "euro_symbol" at bounding box center [830, 82] width 29 height 29
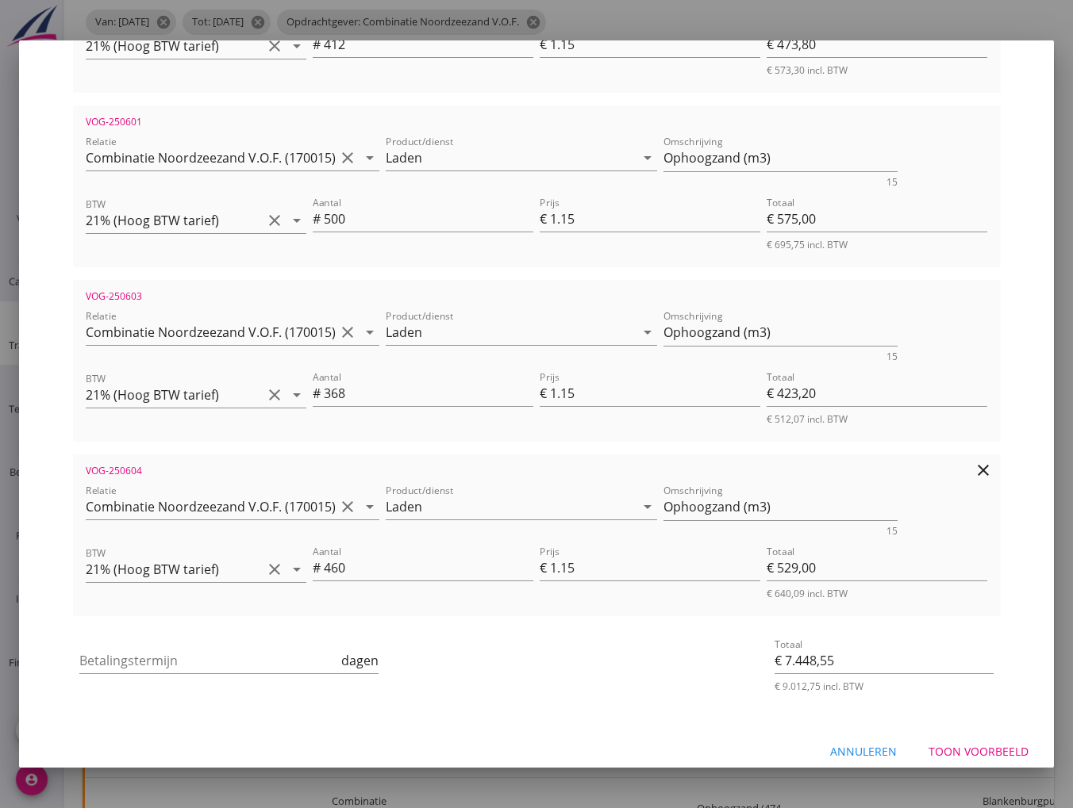
scroll to position [238, 0]
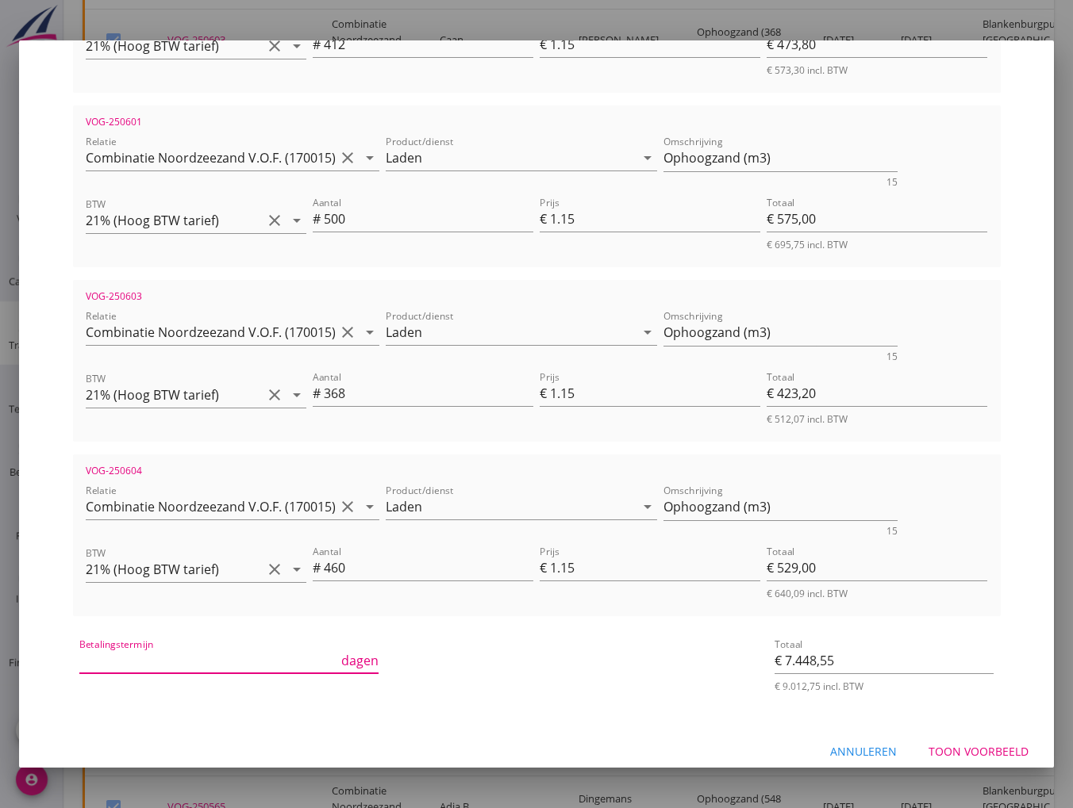
click at [124, 648] on input "Betalingstermijn" at bounding box center [208, 660] width 259 height 25
type input "30"
click at [964, 743] on div "Toon voorbeeld" at bounding box center [978, 751] width 100 height 17
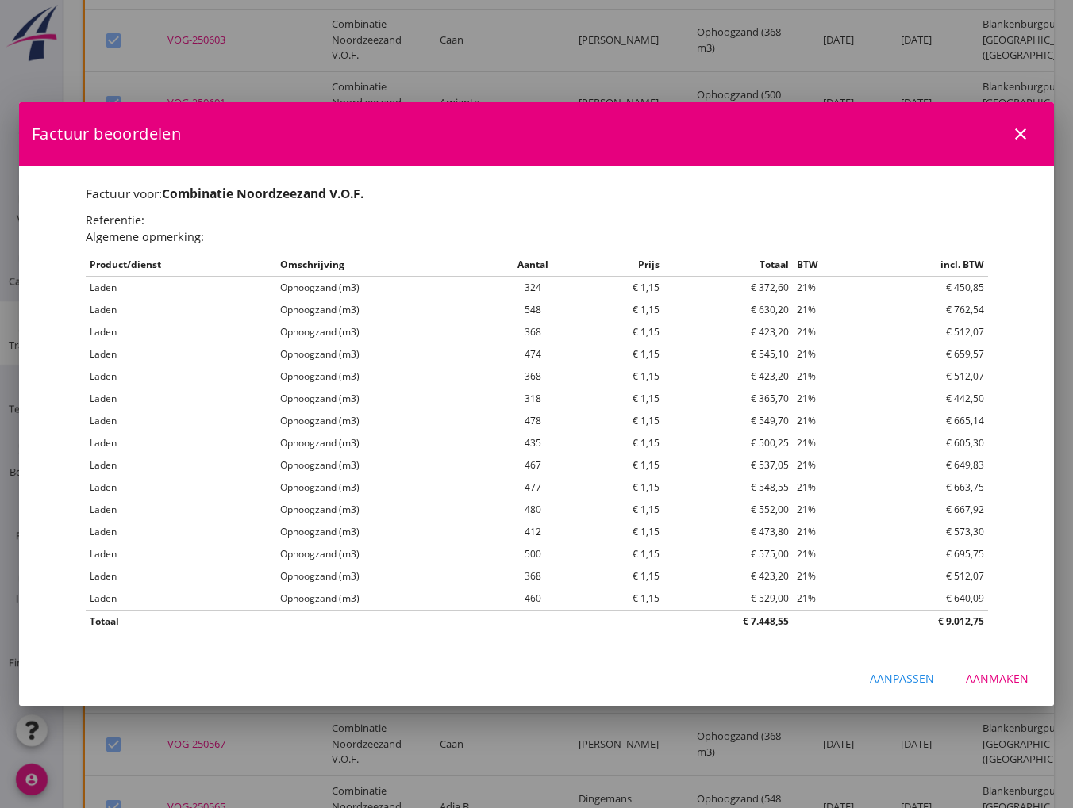
scroll to position [0, 0]
click at [993, 680] on div "Aanmaken" at bounding box center [997, 678] width 63 height 17
checkbox input "false"
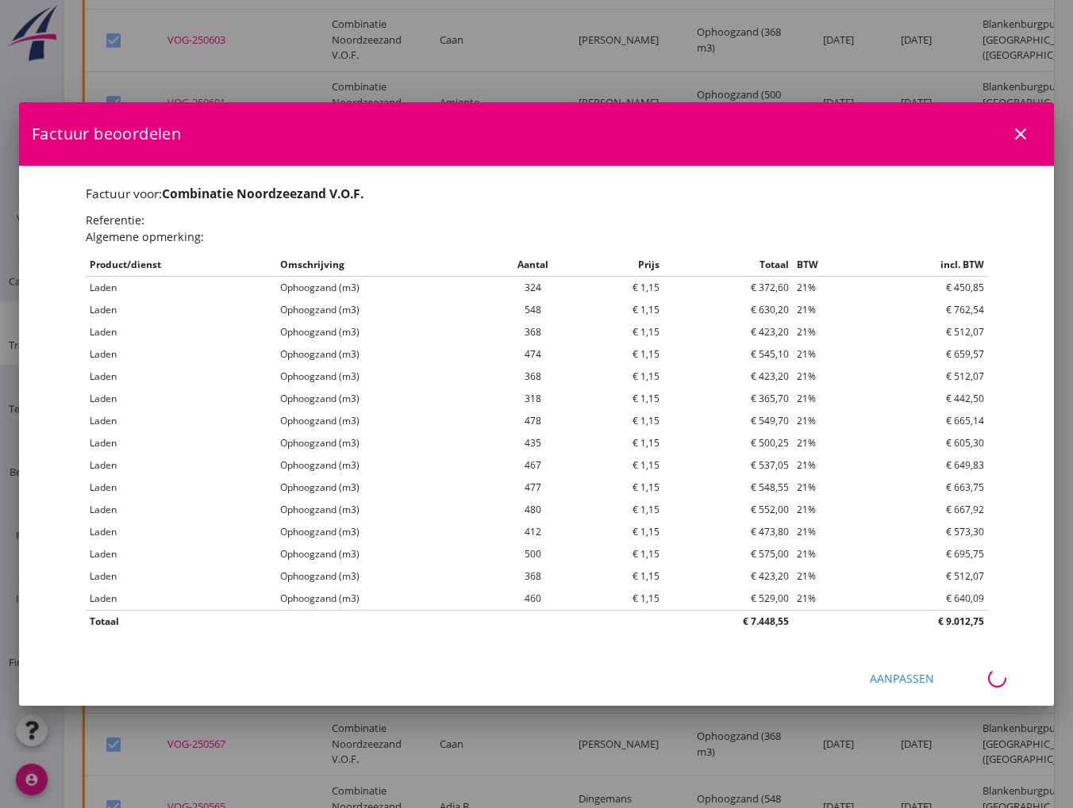
checkbox input "false"
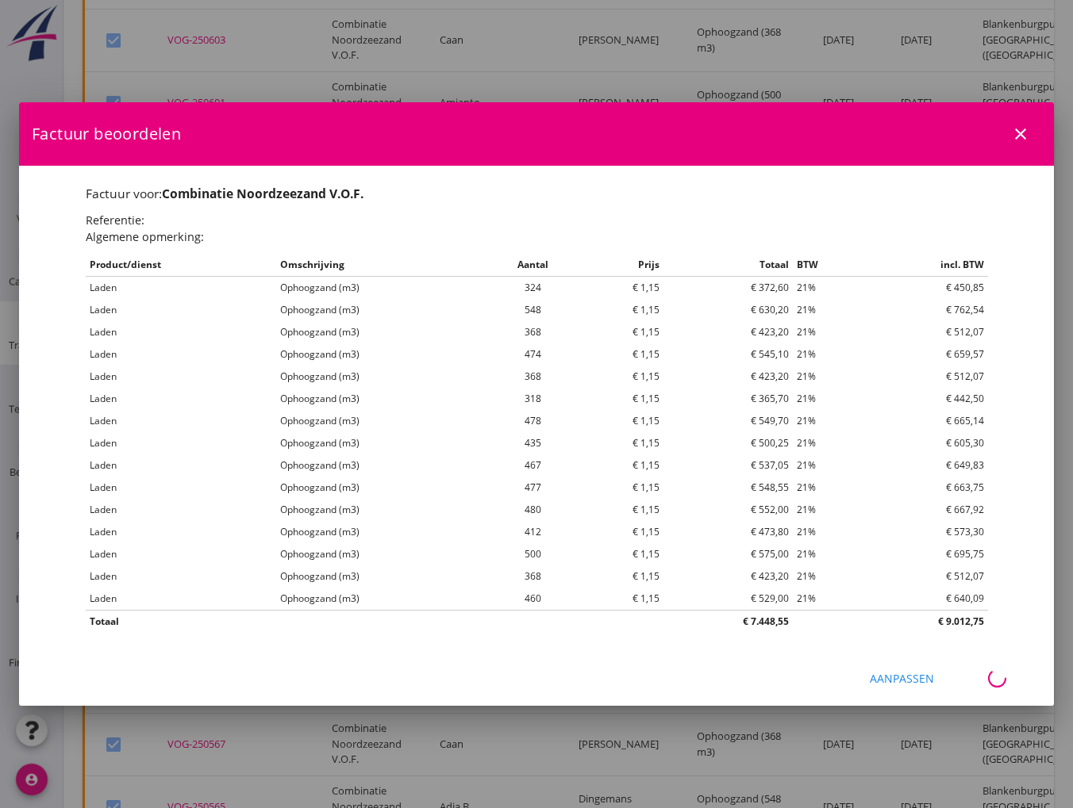
checkbox input "false"
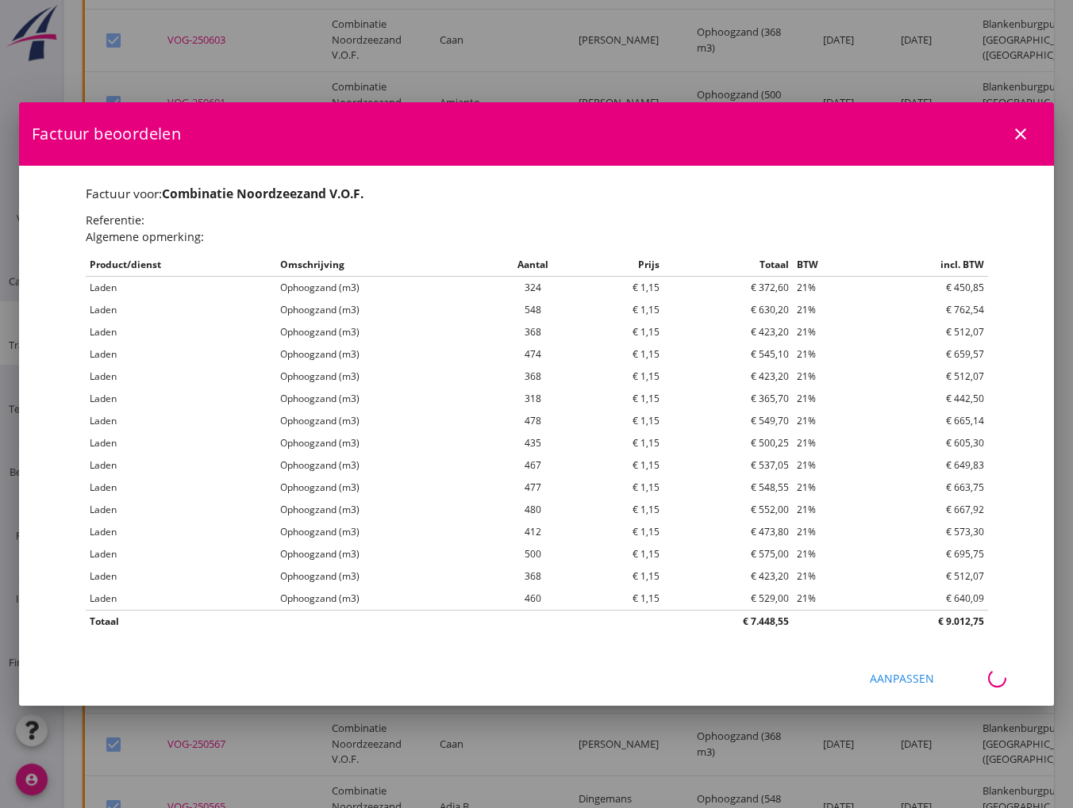
checkbox input "false"
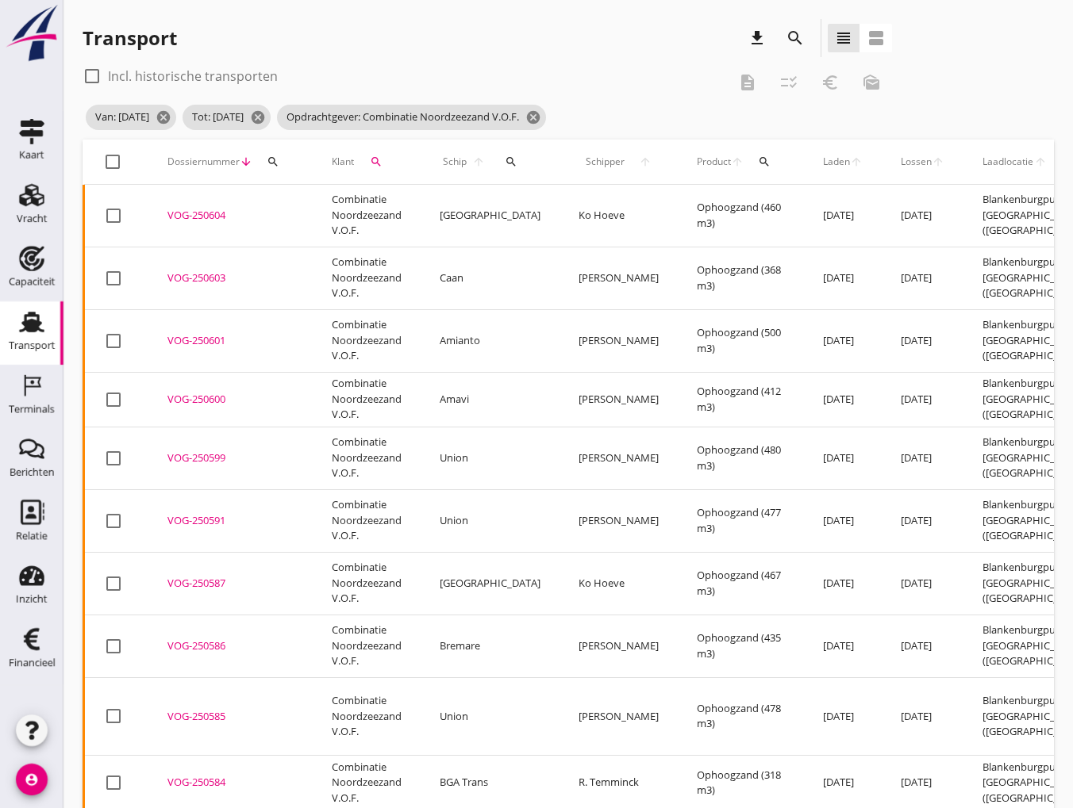
click at [371, 161] on icon "search" at bounding box center [376, 162] width 13 height 13
click at [514, 205] on input "Combinatie Noordzeezand V.O.F." at bounding box center [449, 207] width 165 height 25
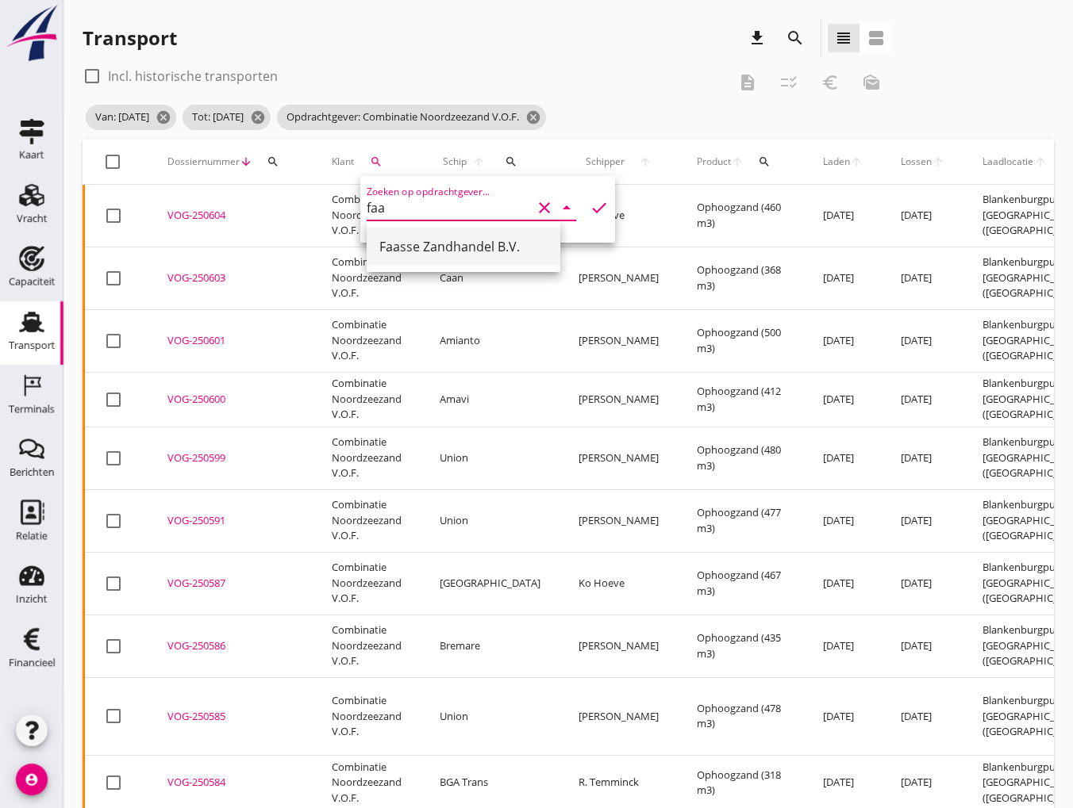
click at [451, 247] on div "Faasse Zandhandel B.V." at bounding box center [463, 246] width 168 height 19
type input "Faasse Zandhandel B.V."
click at [589, 214] on icon "check" at bounding box center [598, 207] width 19 height 19
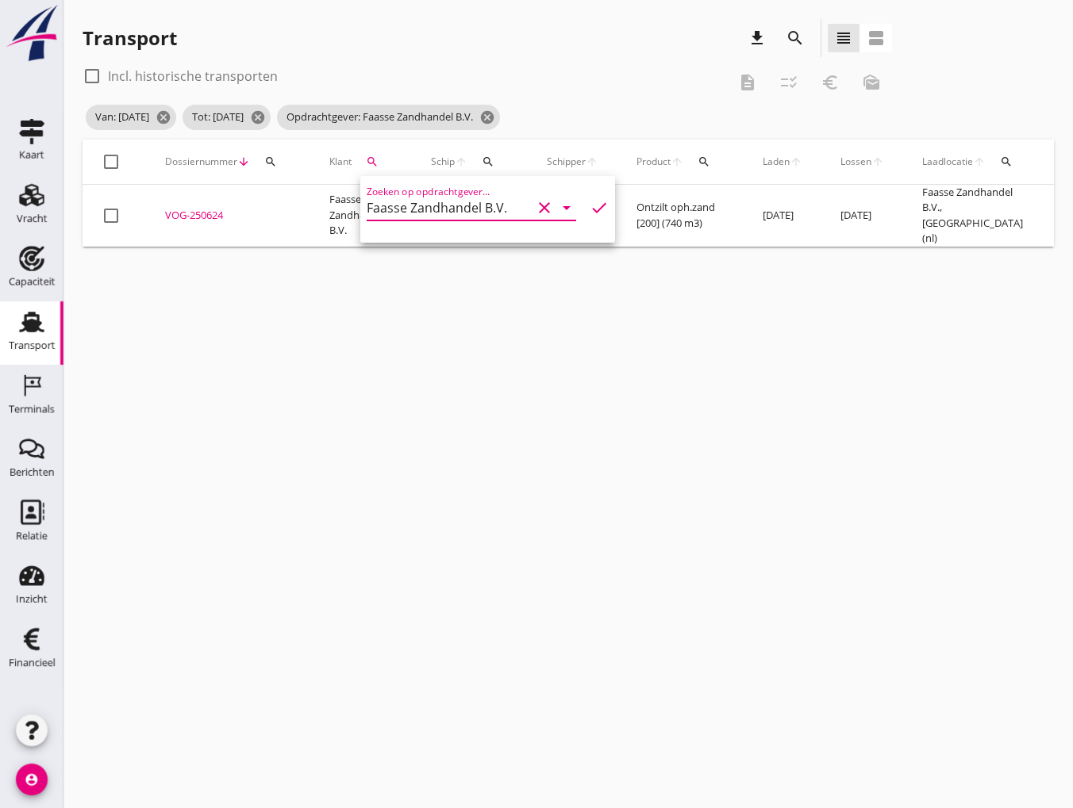
click at [589, 209] on icon "check" at bounding box center [598, 207] width 19 height 19
click at [108, 209] on div at bounding box center [111, 215] width 27 height 27
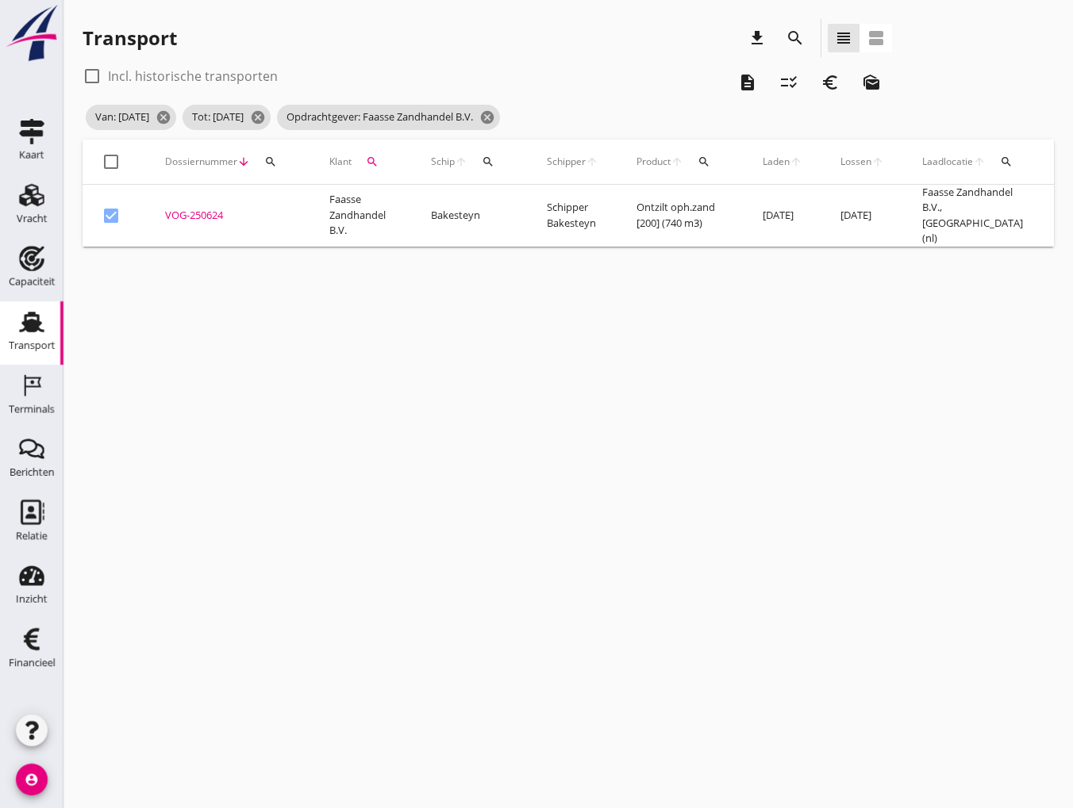
click at [827, 79] on icon "euro_symbol" at bounding box center [829, 82] width 19 height 19
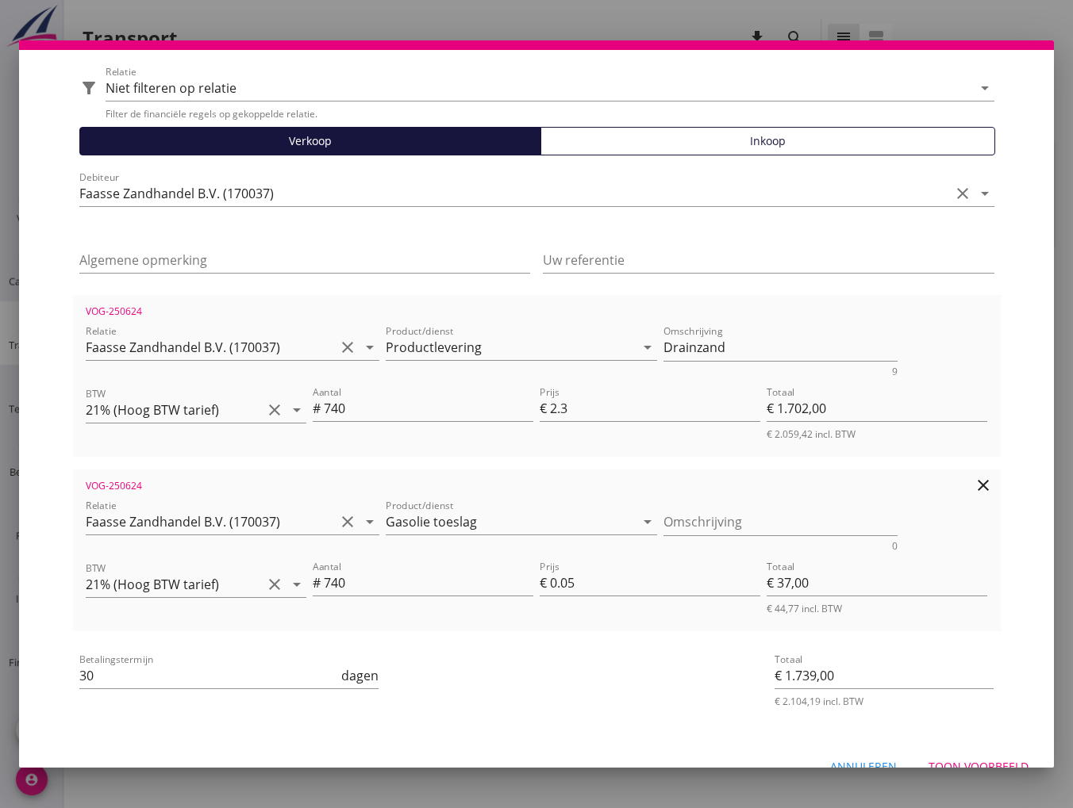
scroll to position [79, 0]
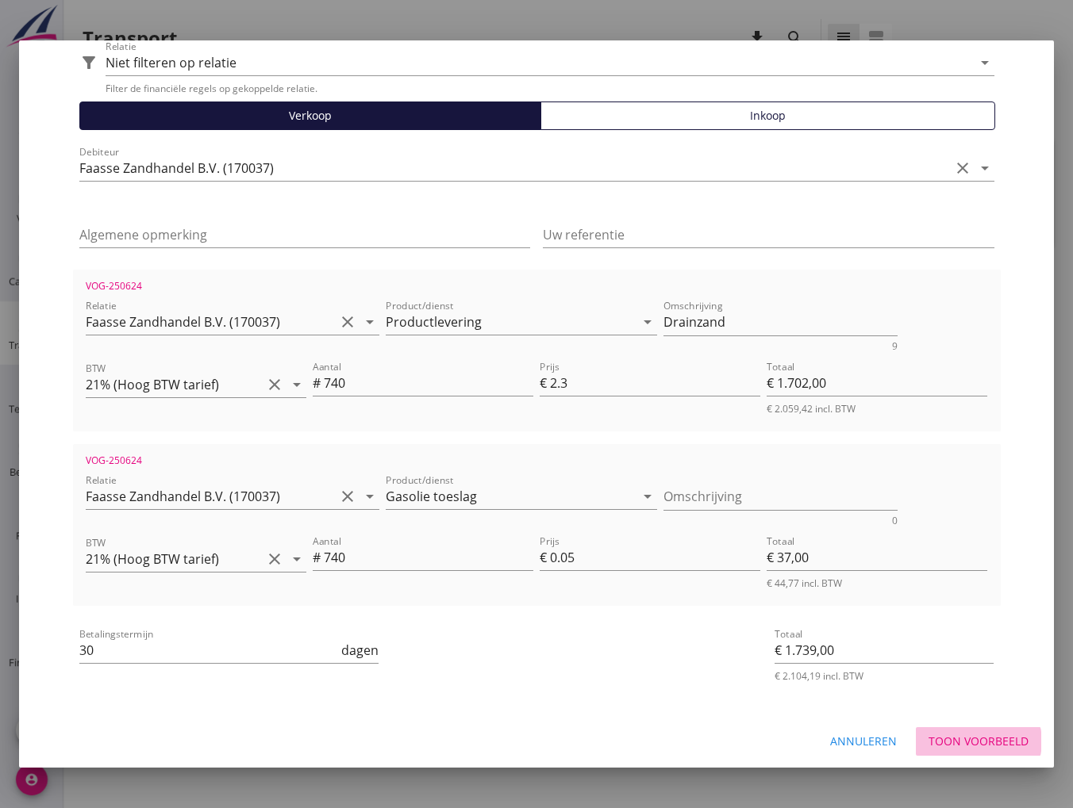
click at [950, 745] on div "Toon voorbeeld" at bounding box center [978, 741] width 100 height 17
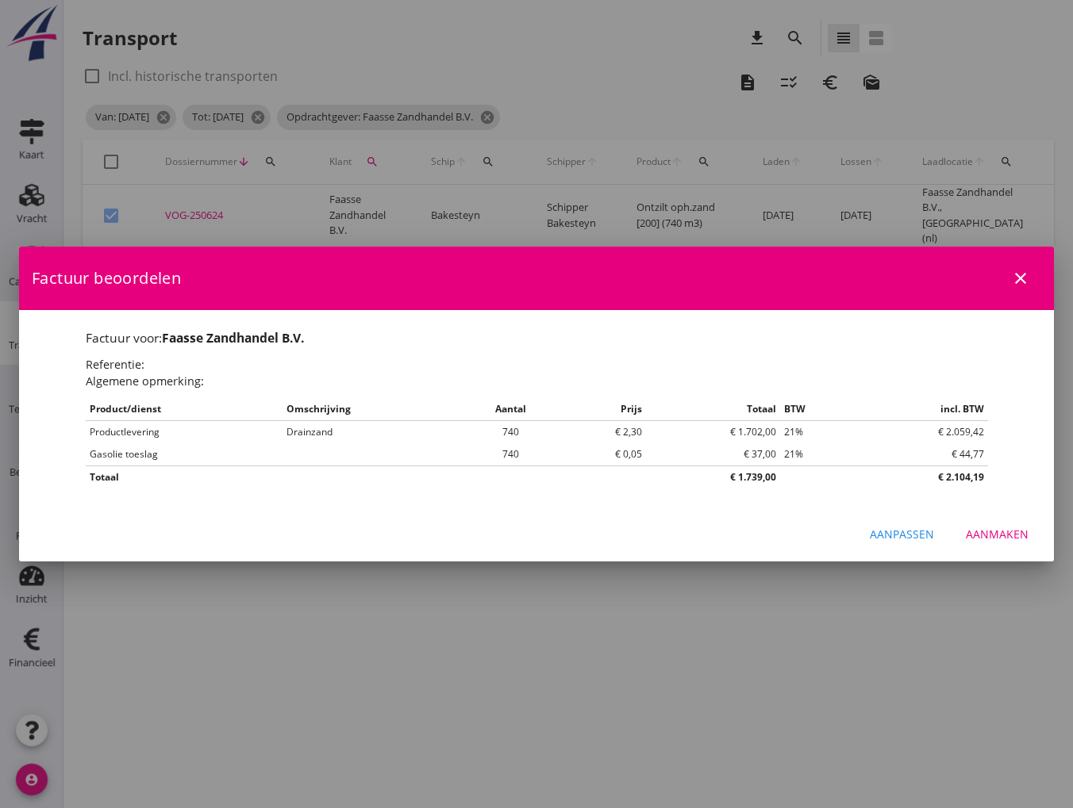
click at [1010, 529] on div "Aanmaken" at bounding box center [997, 534] width 63 height 17
checkbox input "false"
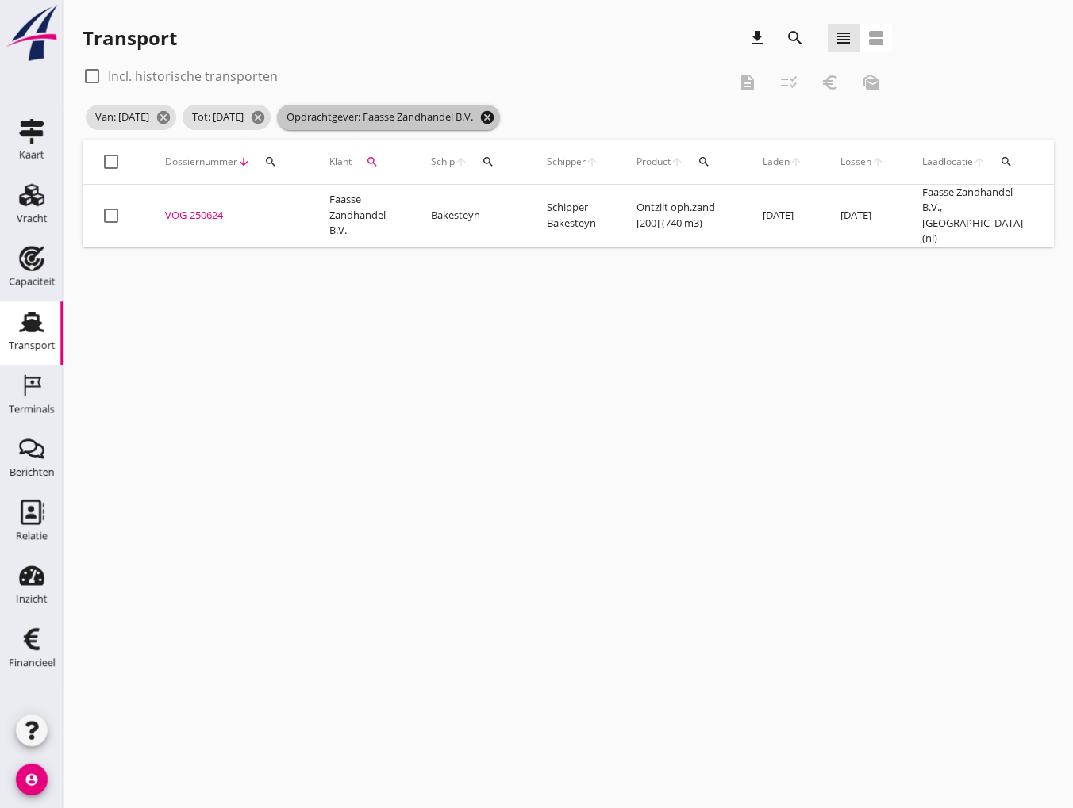
click at [495, 117] on icon "cancel" at bounding box center [487, 117] width 16 height 16
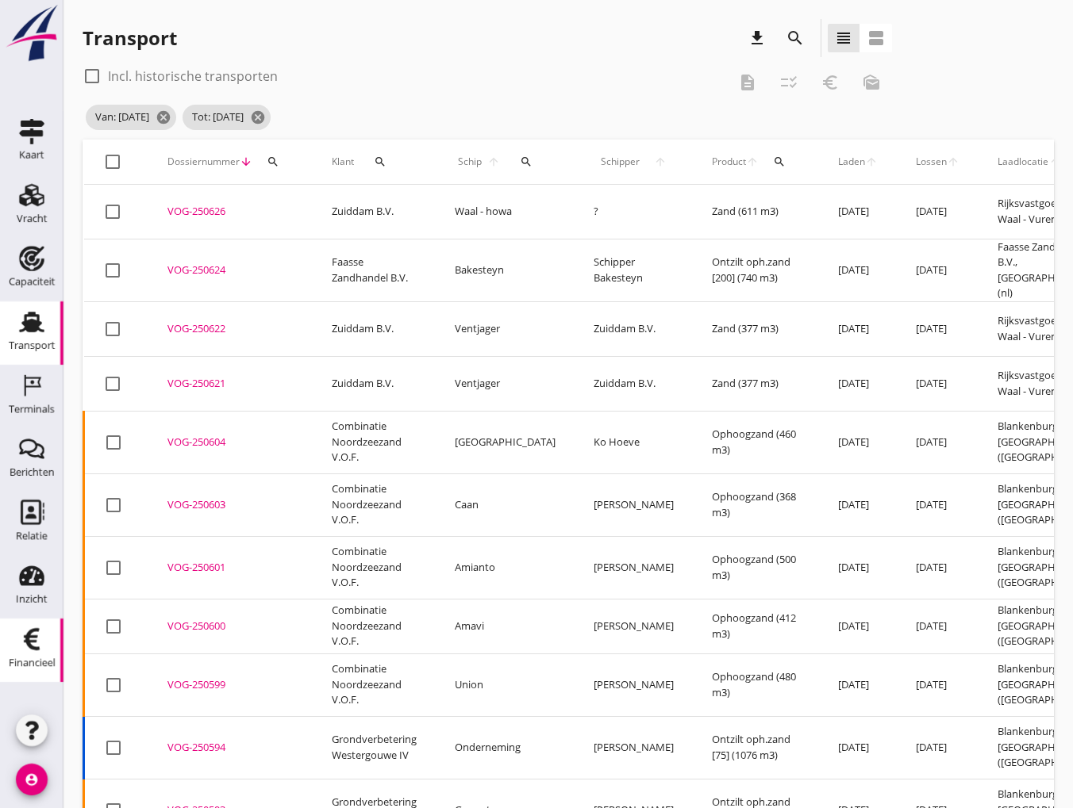
click at [29, 647] on icon "Financieel" at bounding box center [31, 639] width 25 height 25
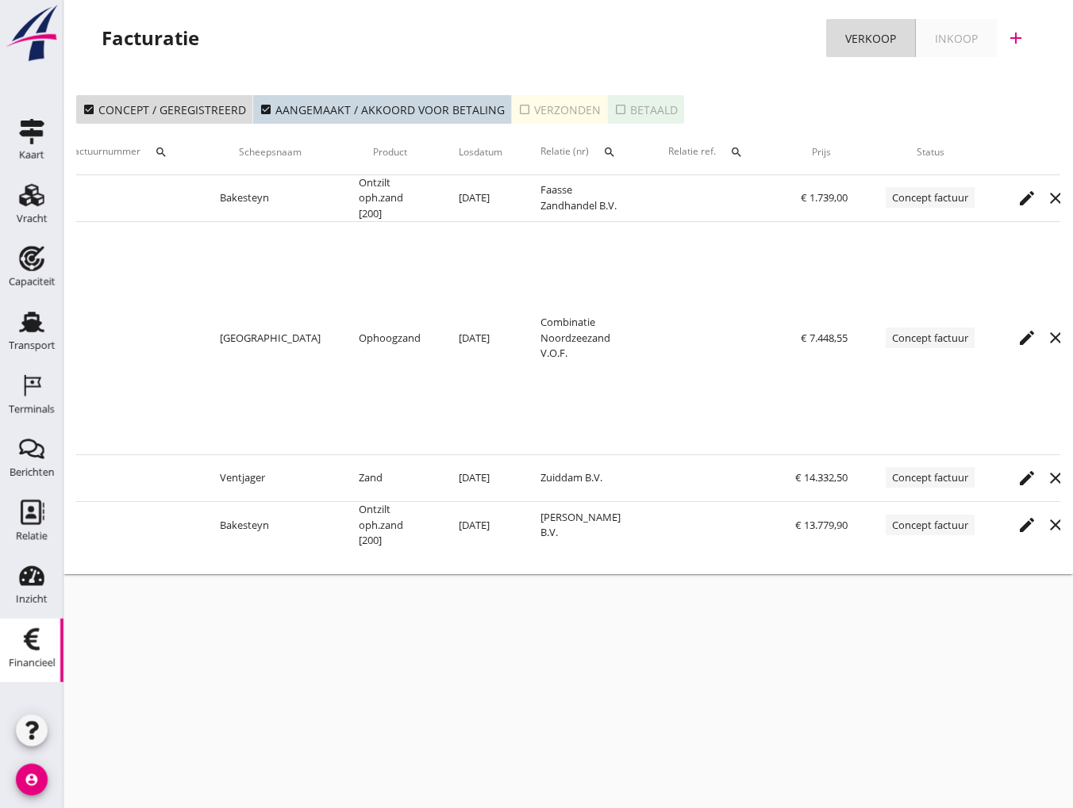
scroll to position [0, 213]
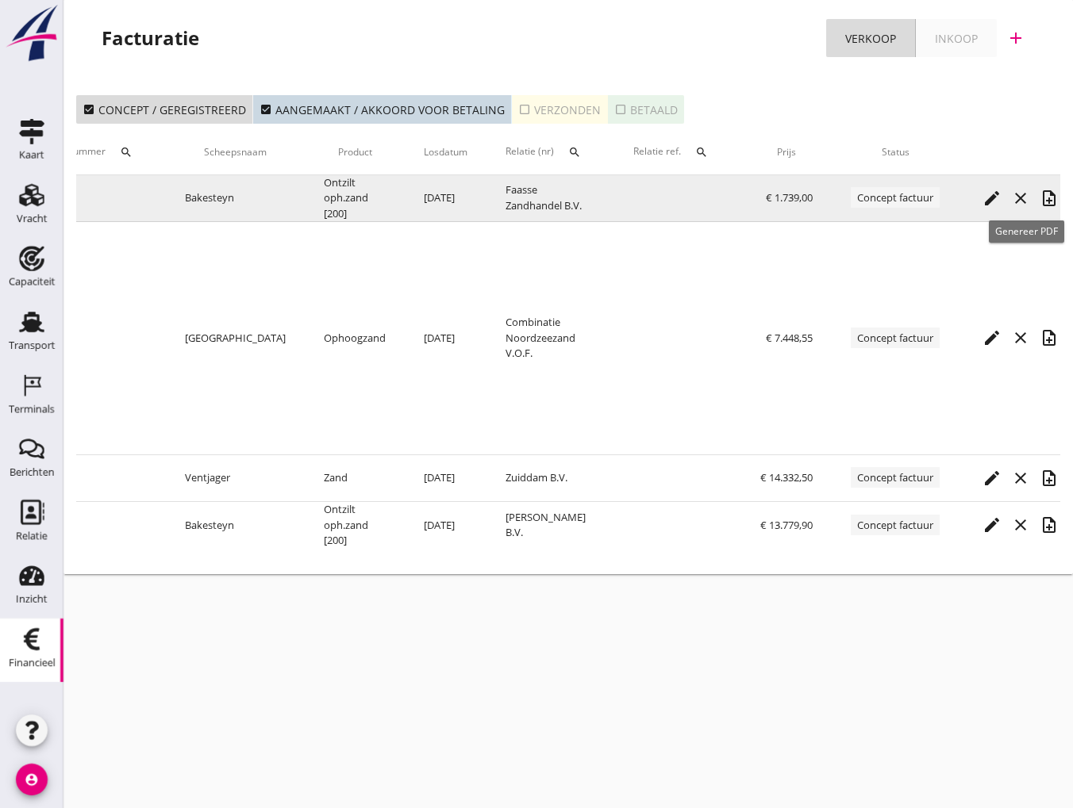
click at [1039, 202] on icon "note_add" at bounding box center [1048, 198] width 19 height 19
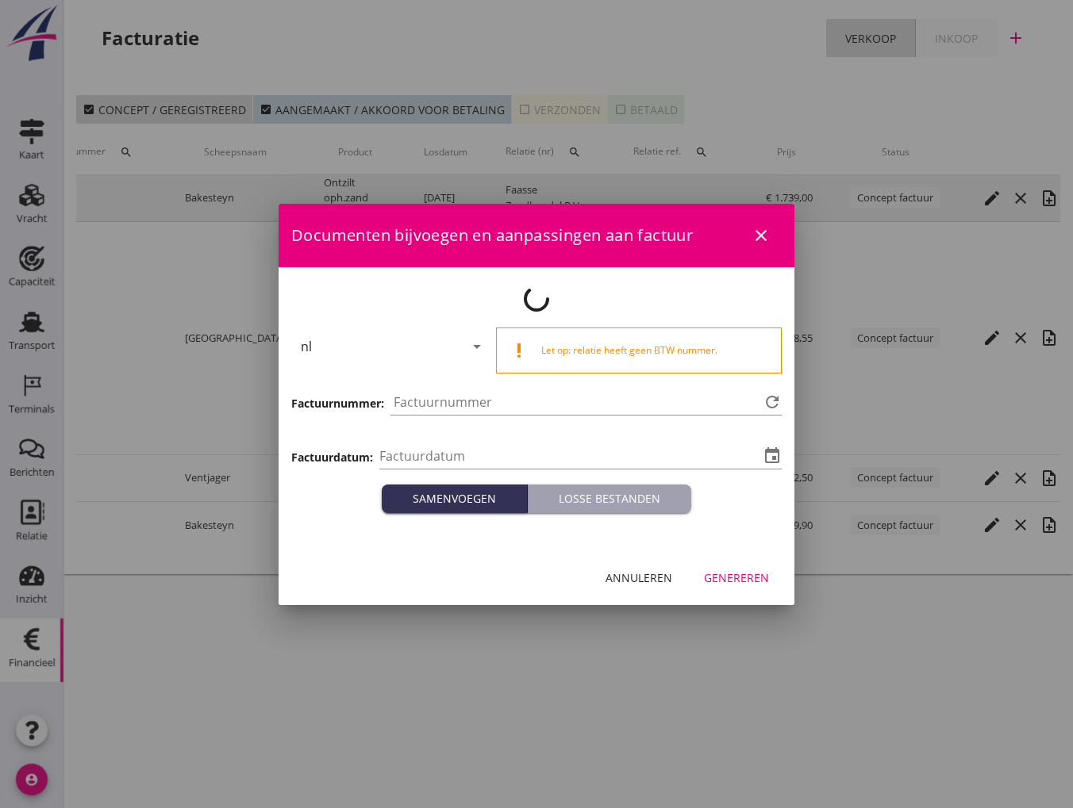
type input "[DATE]"
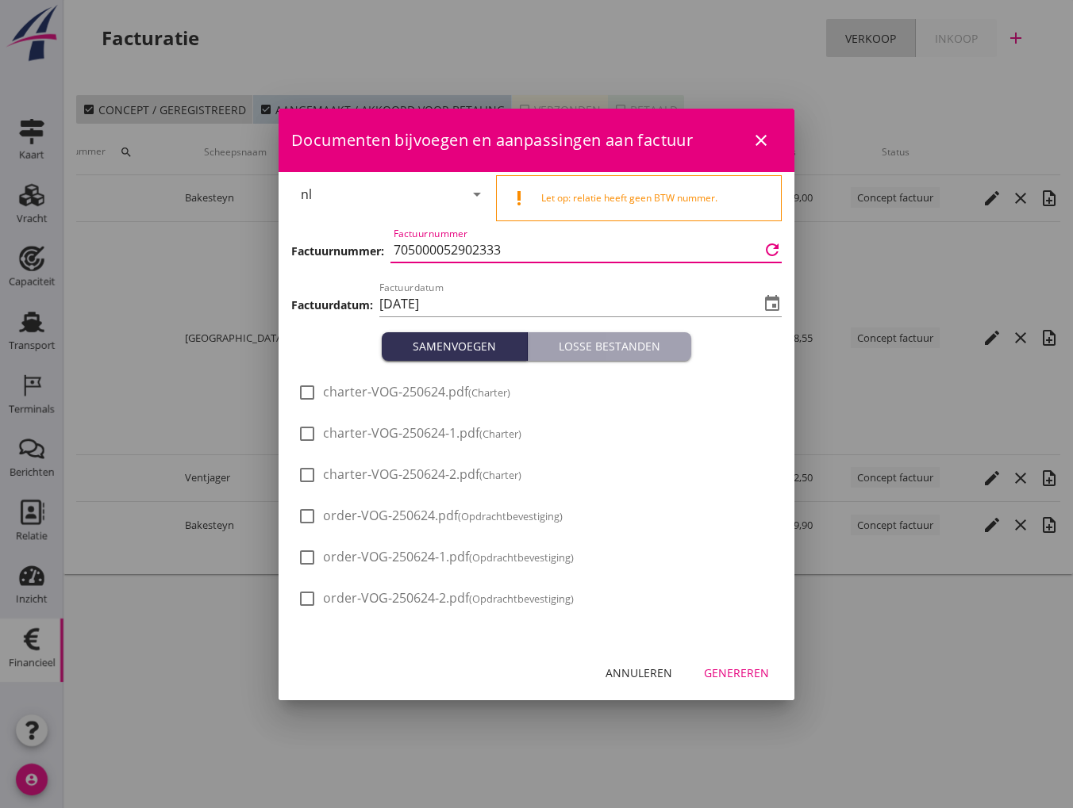
scroll to position [0, 0]
drag, startPoint x: 524, startPoint y: 257, endPoint x: 392, endPoint y: 252, distance: 131.8
click at [384, 251] on div "Factuurnummer: Factuurnummer 705000052902333 refresh" at bounding box center [536, 252] width 490 height 54
paste input "3000002336"
type input "3000002336"
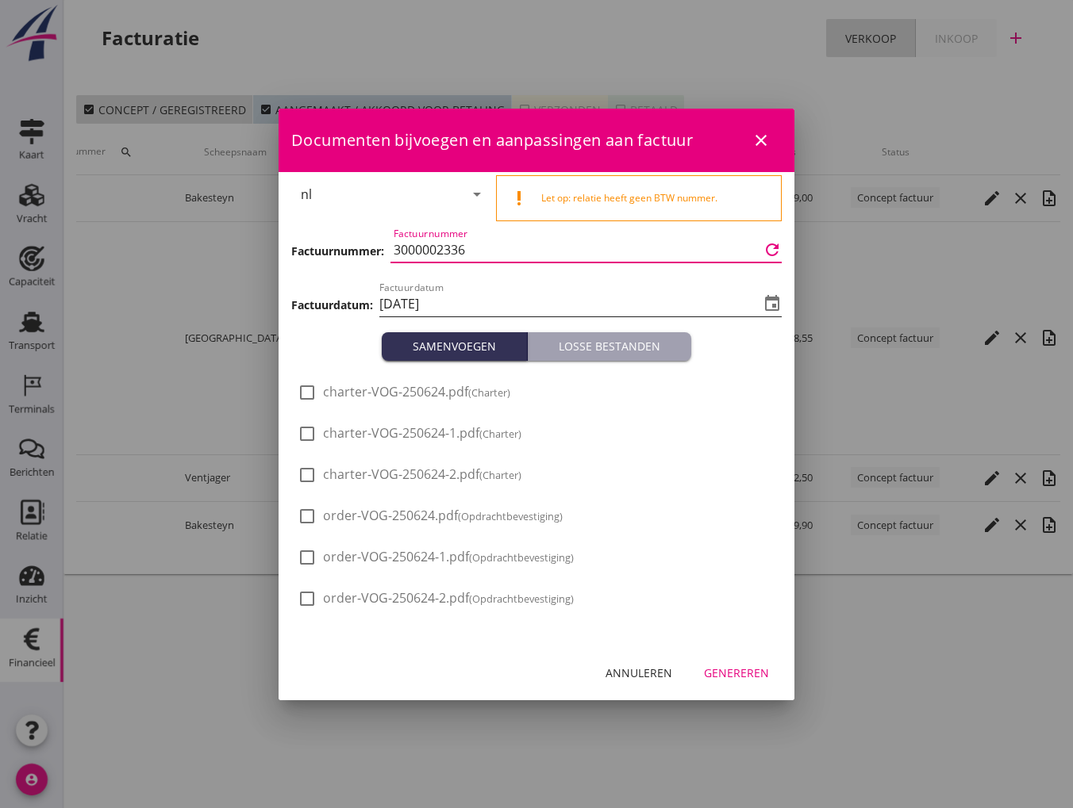
click at [472, 309] on input "[DATE]" at bounding box center [569, 303] width 380 height 25
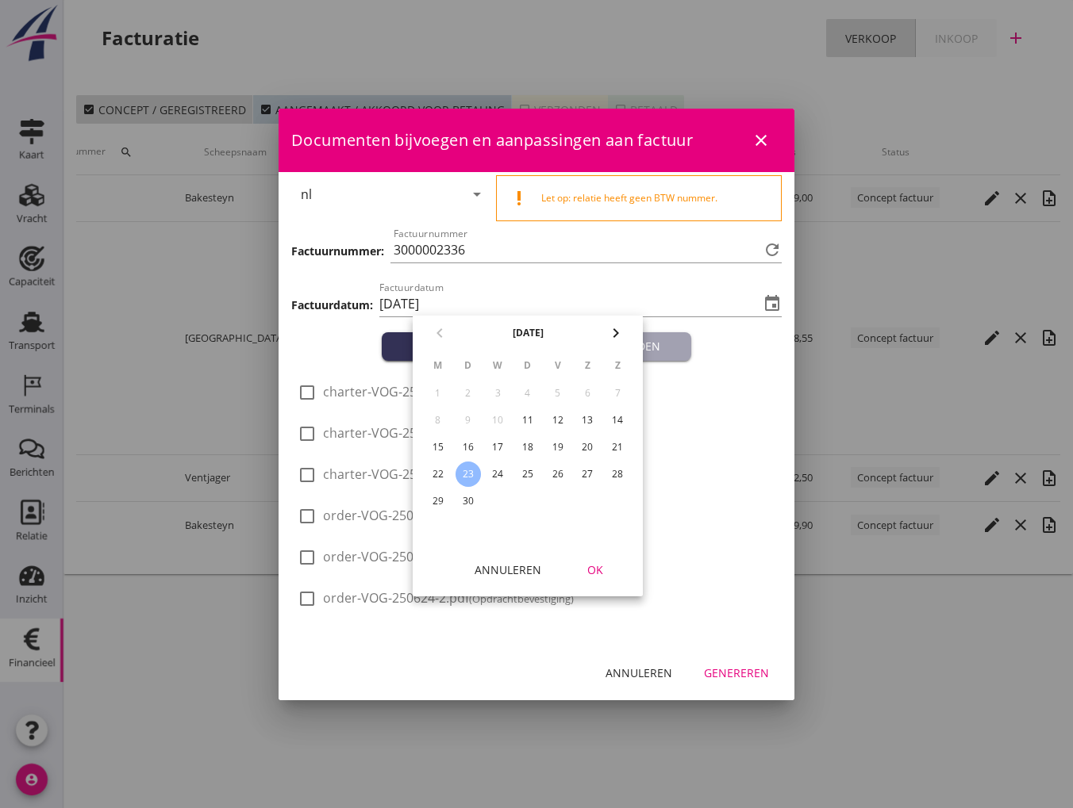
click at [435, 470] on div "22" at bounding box center [437, 474] width 25 height 25
click at [559, 447] on div "19" at bounding box center [557, 447] width 25 height 25
type input "[DATE]"
click at [597, 574] on div "OK" at bounding box center [595, 570] width 44 height 17
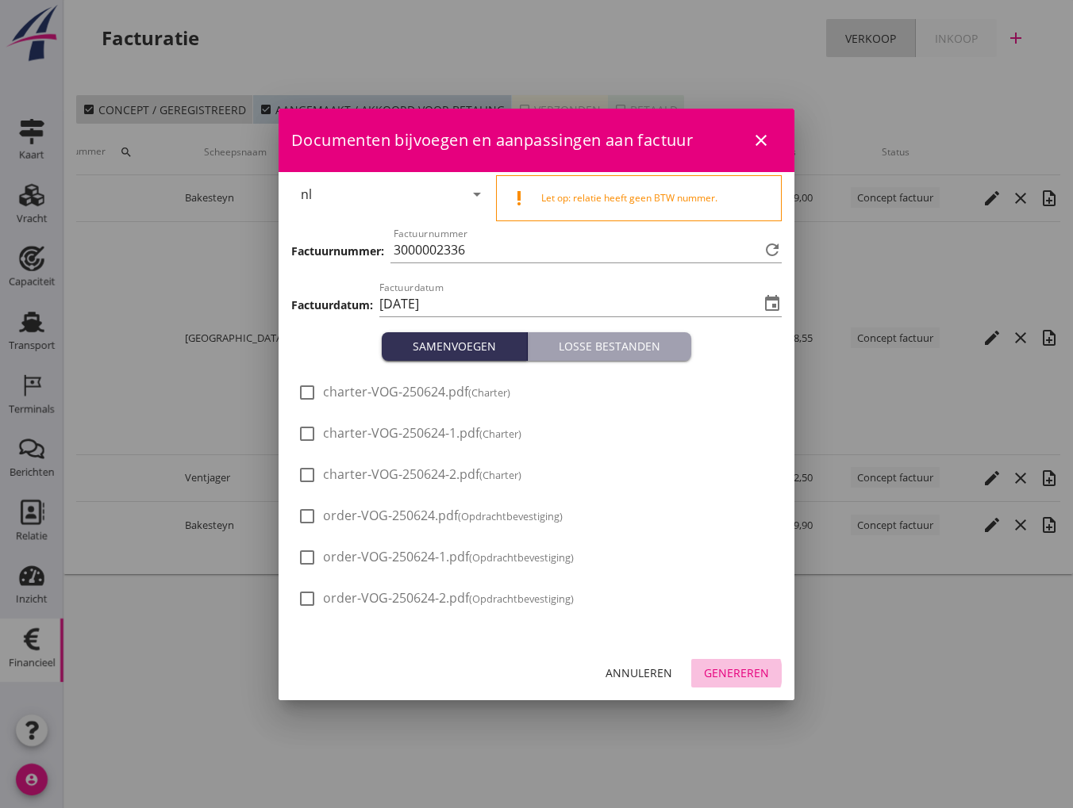
click at [733, 680] on div "Genereren" at bounding box center [736, 673] width 65 height 17
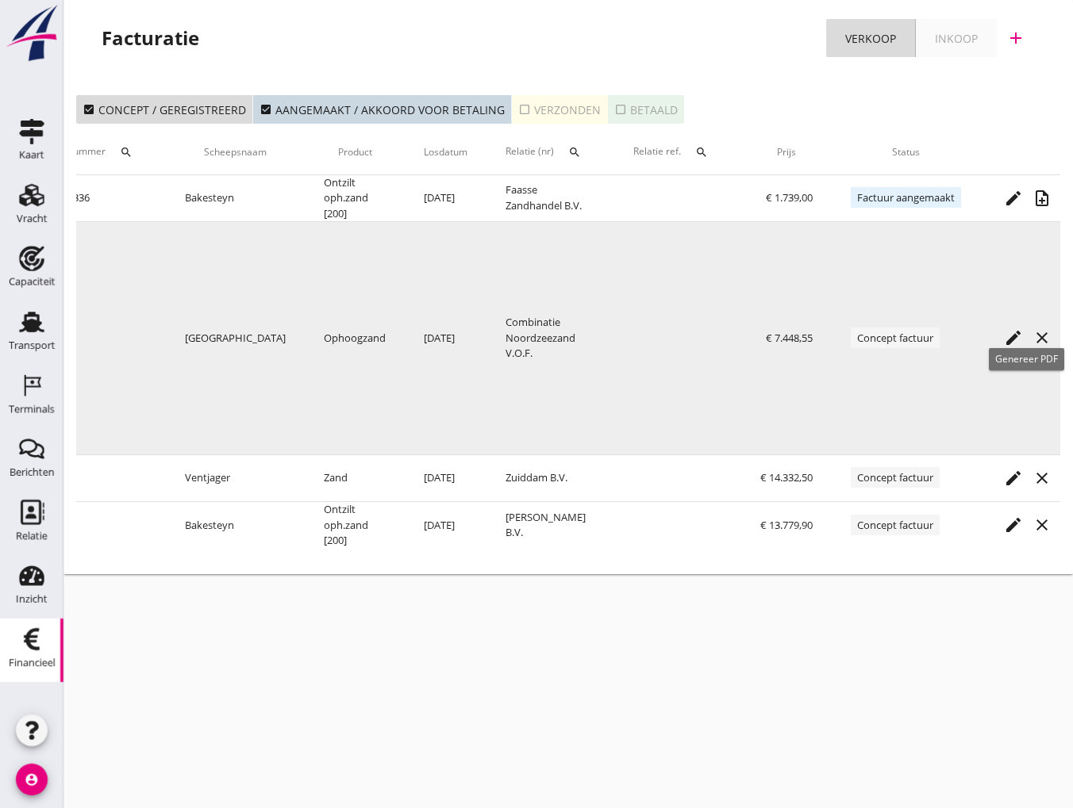
click at [1061, 339] on icon "note_add" at bounding box center [1070, 337] width 19 height 19
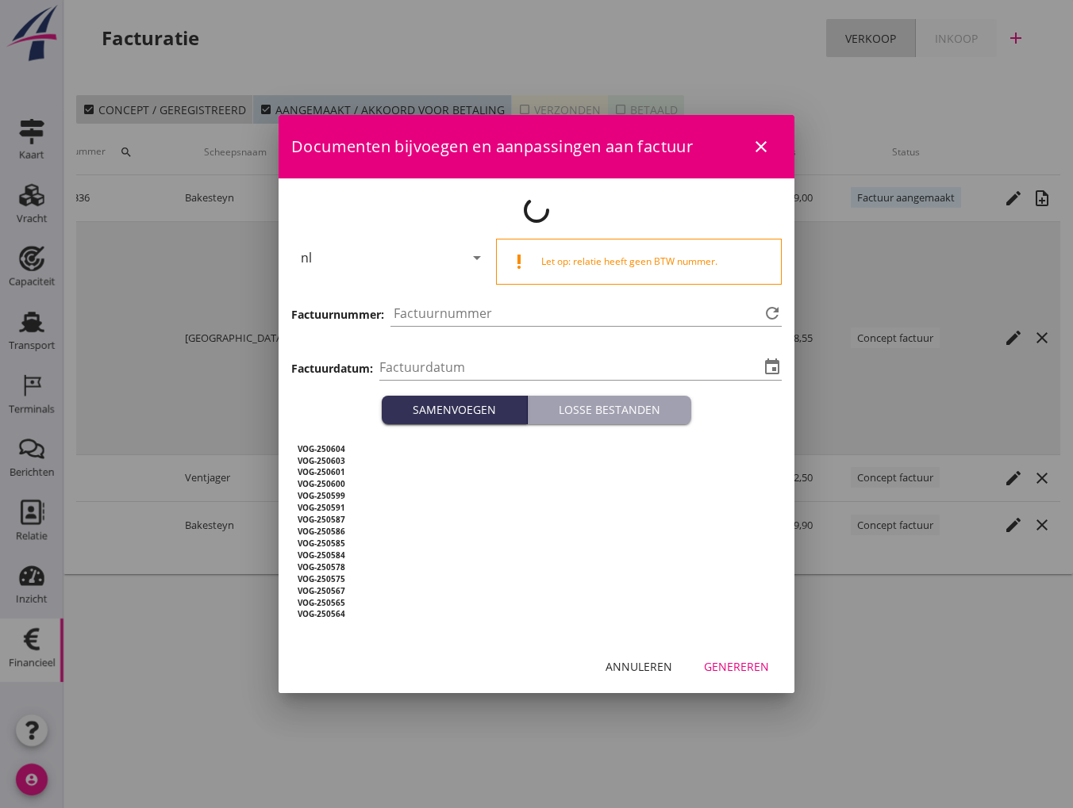
type input "[DATE]"
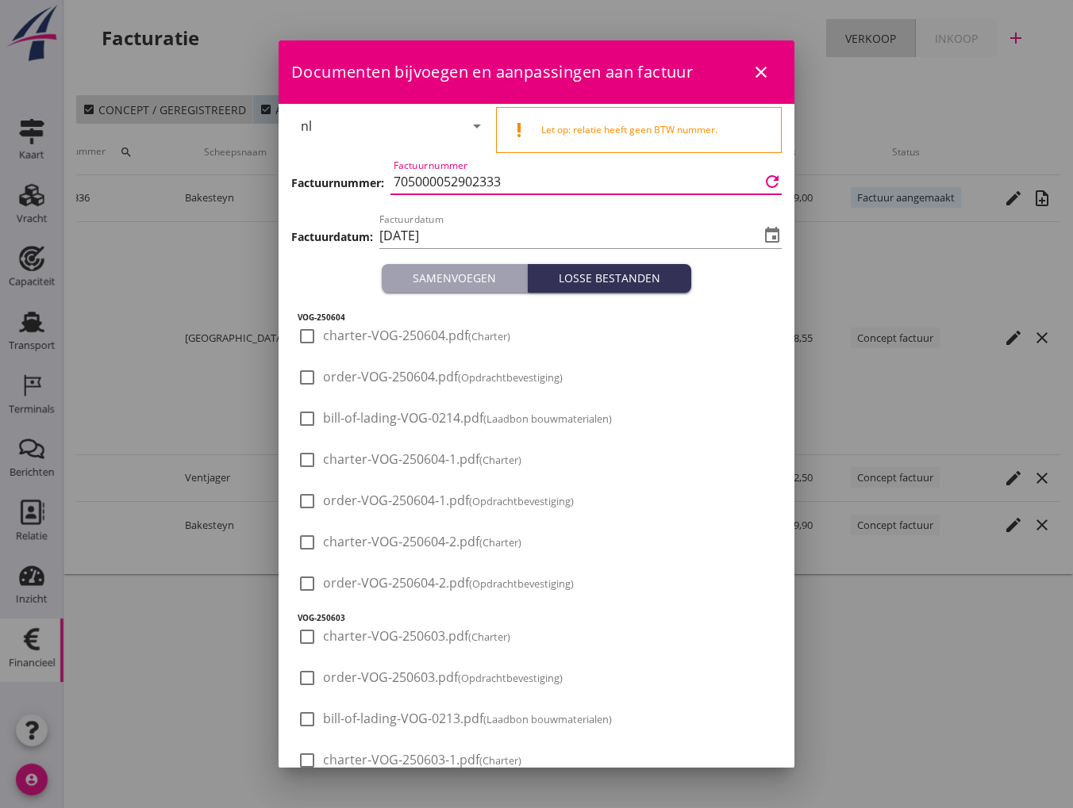
click at [523, 179] on input "705000052902333" at bounding box center [577, 181] width 366 height 25
drag, startPoint x: 523, startPoint y: 179, endPoint x: 341, endPoint y: 161, distance: 182.5
click at [341, 161] on div "Factuurnummer: Factuurnummer 705000052902333 refresh" at bounding box center [536, 183] width 490 height 54
paste input "3000002335"
type input "3000002335"
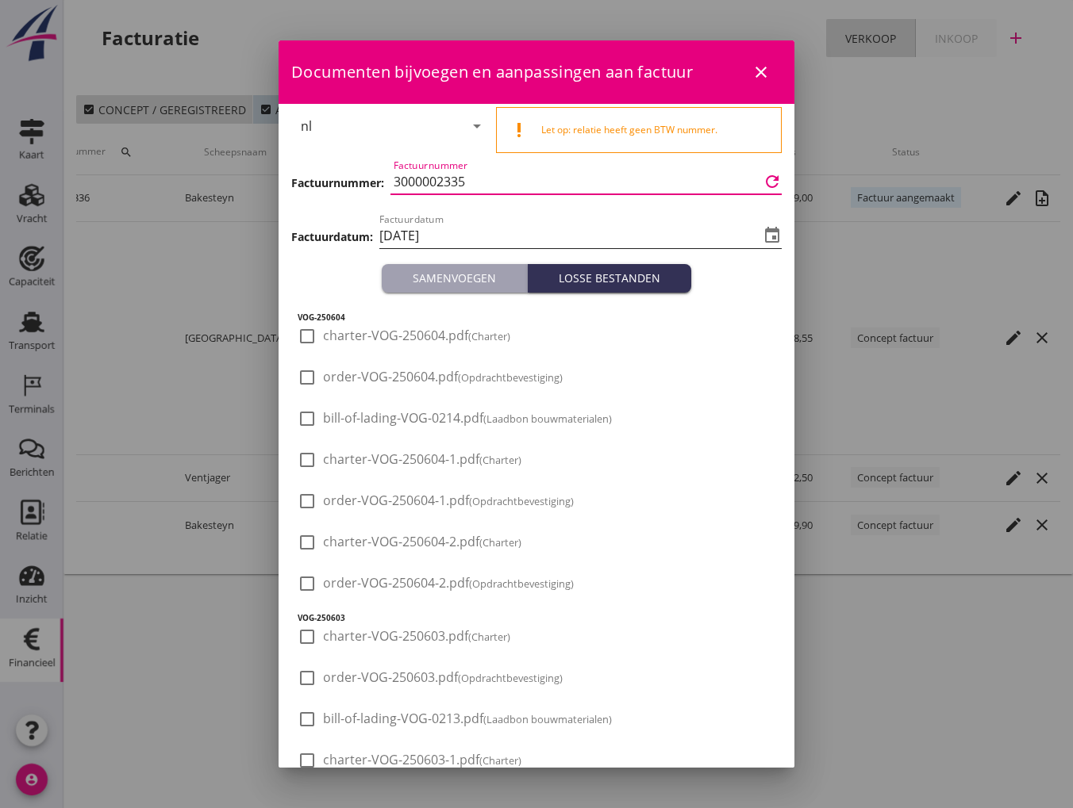
click at [457, 234] on input "[DATE]" at bounding box center [569, 235] width 380 height 25
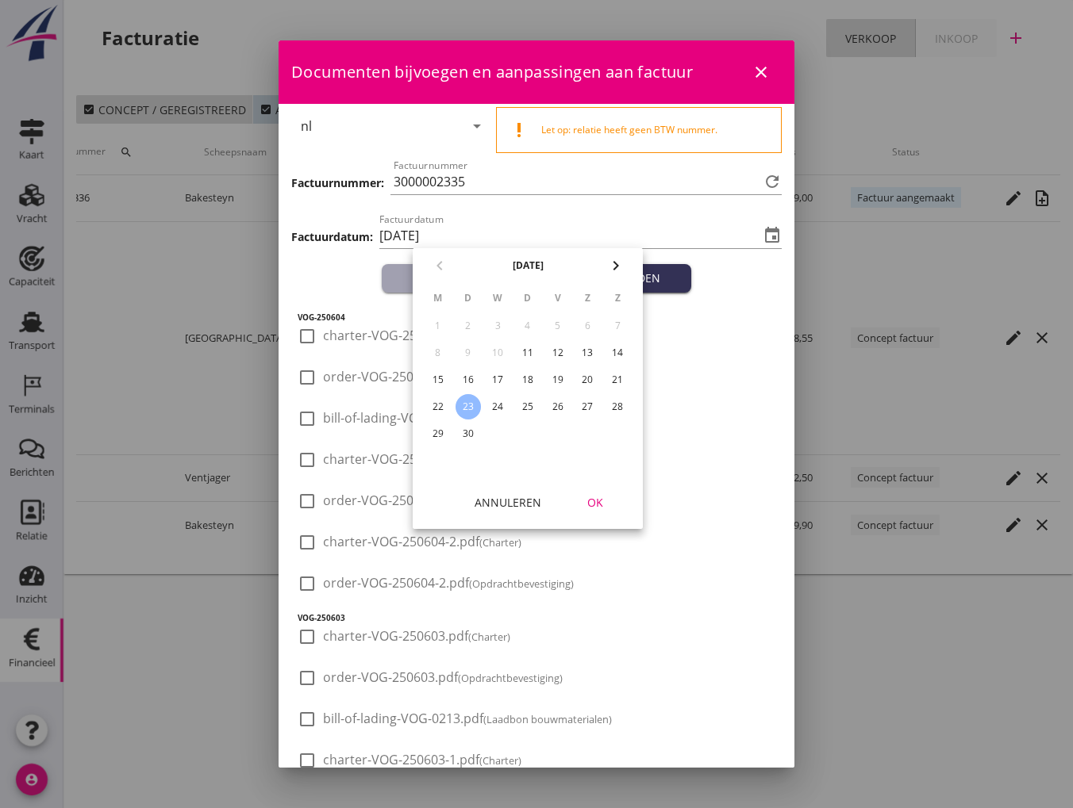
click at [555, 380] on div "19" at bounding box center [557, 379] width 25 height 25
type input "[DATE]"
click at [592, 502] on div "OK" at bounding box center [595, 502] width 44 height 17
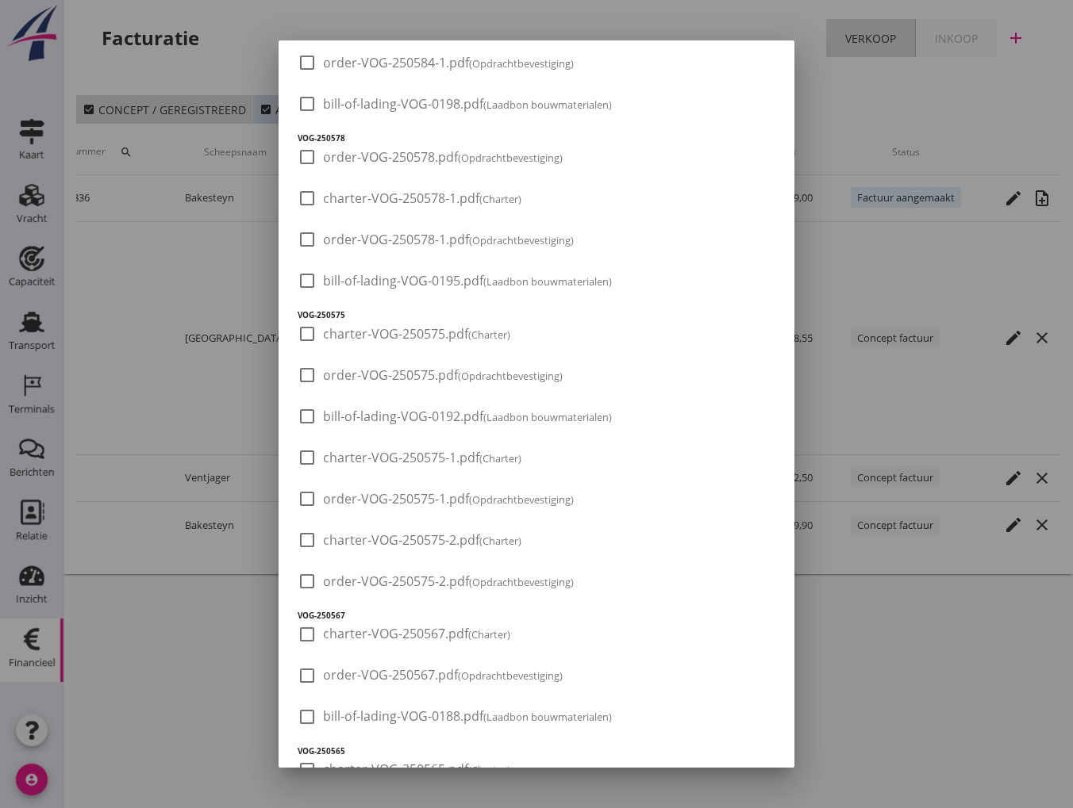
scroll to position [2888, 0]
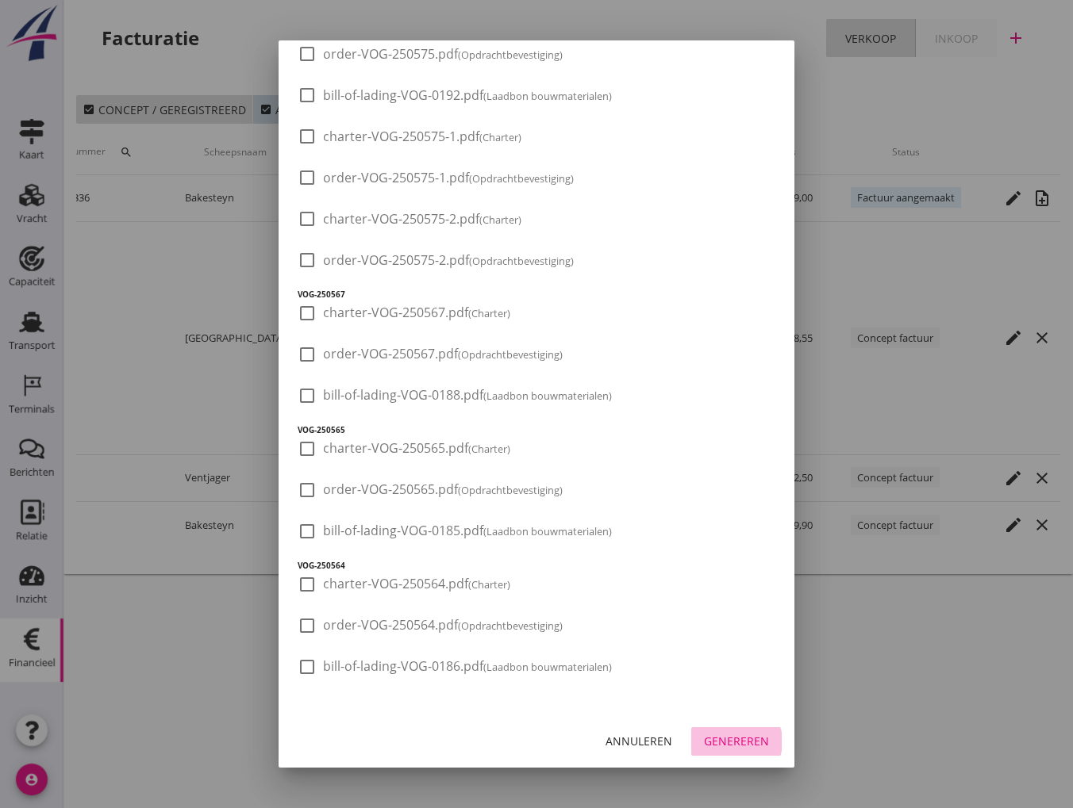
click at [724, 747] on div "Genereren" at bounding box center [736, 741] width 65 height 17
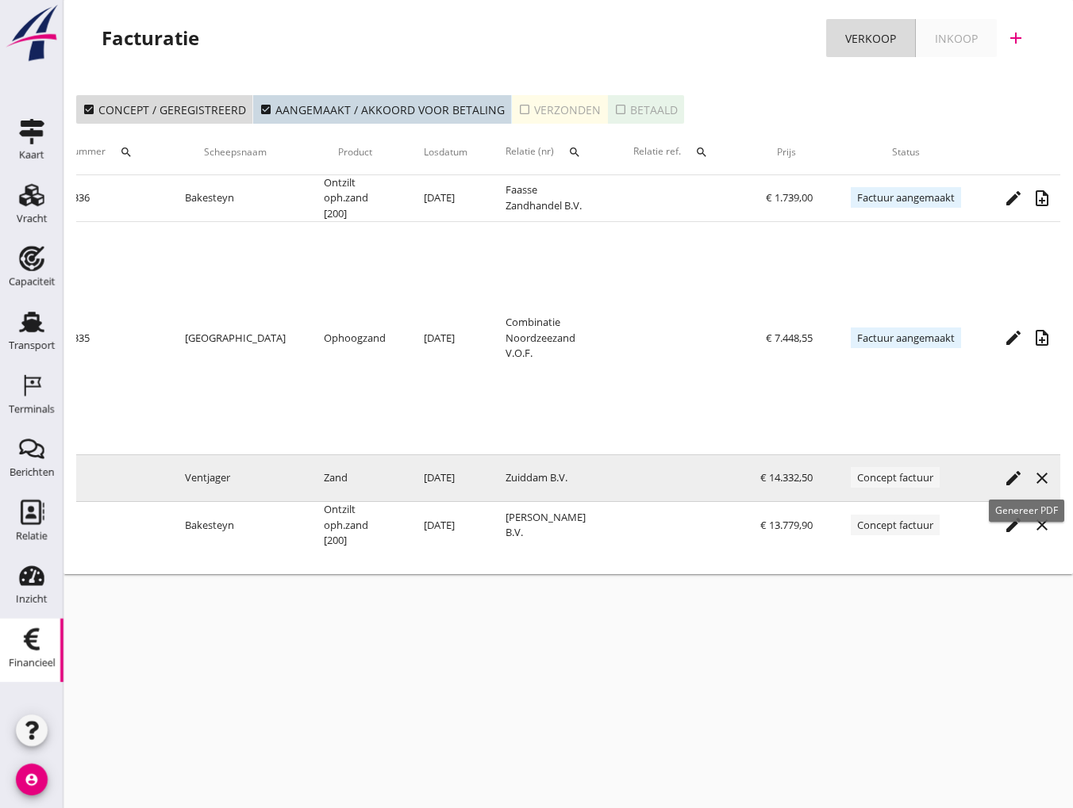
click at [1061, 478] on icon "note_add" at bounding box center [1070, 478] width 19 height 19
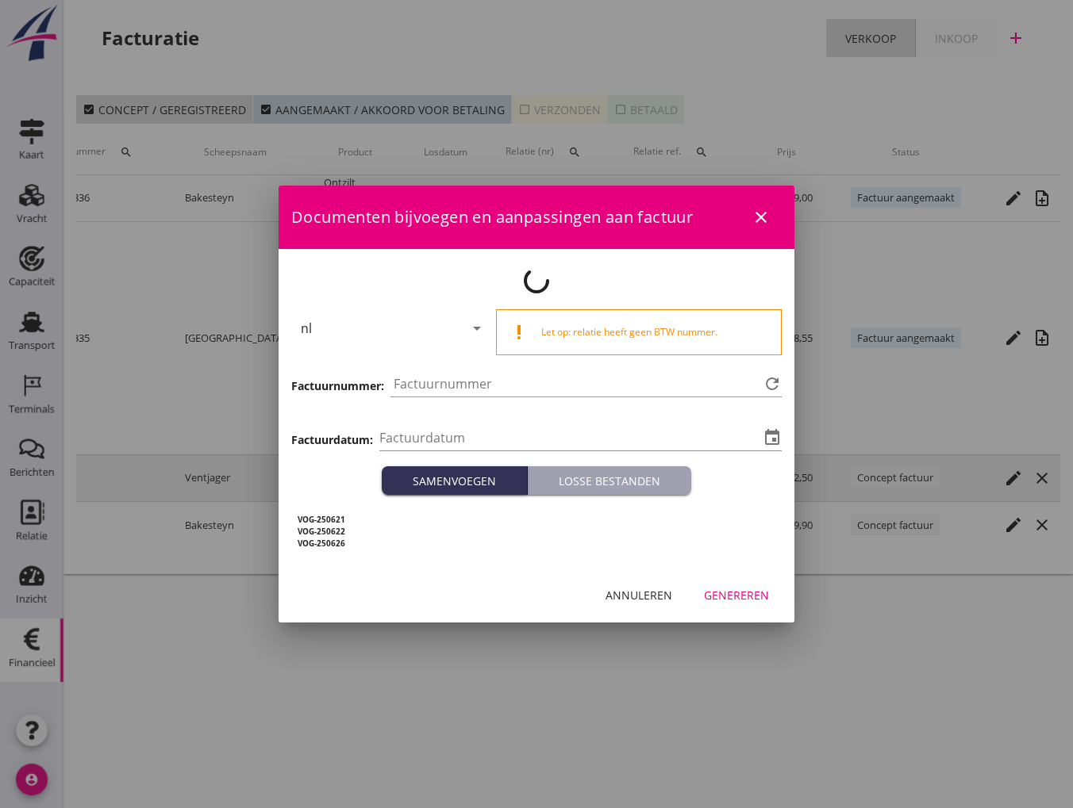
type input "[DATE]"
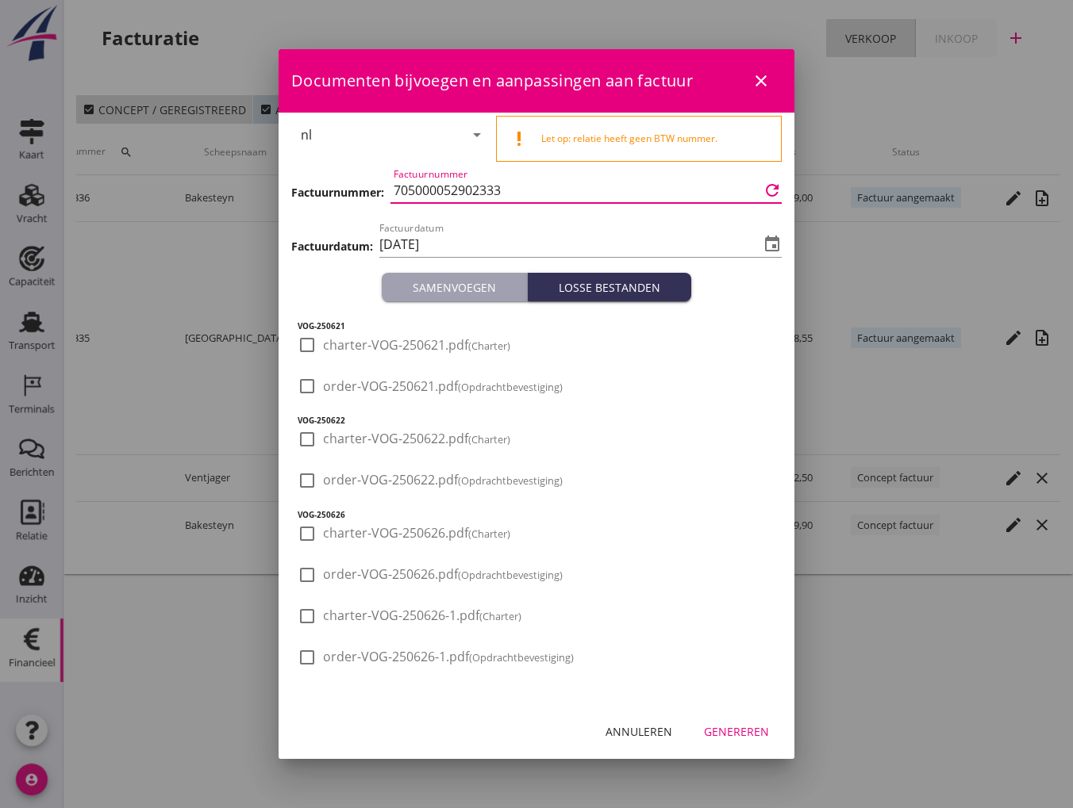
click at [516, 193] on input "705000052902333" at bounding box center [577, 190] width 366 height 25
paste input "3000002338"
type input "3000002338"
click at [452, 239] on input "[DATE]" at bounding box center [569, 244] width 380 height 25
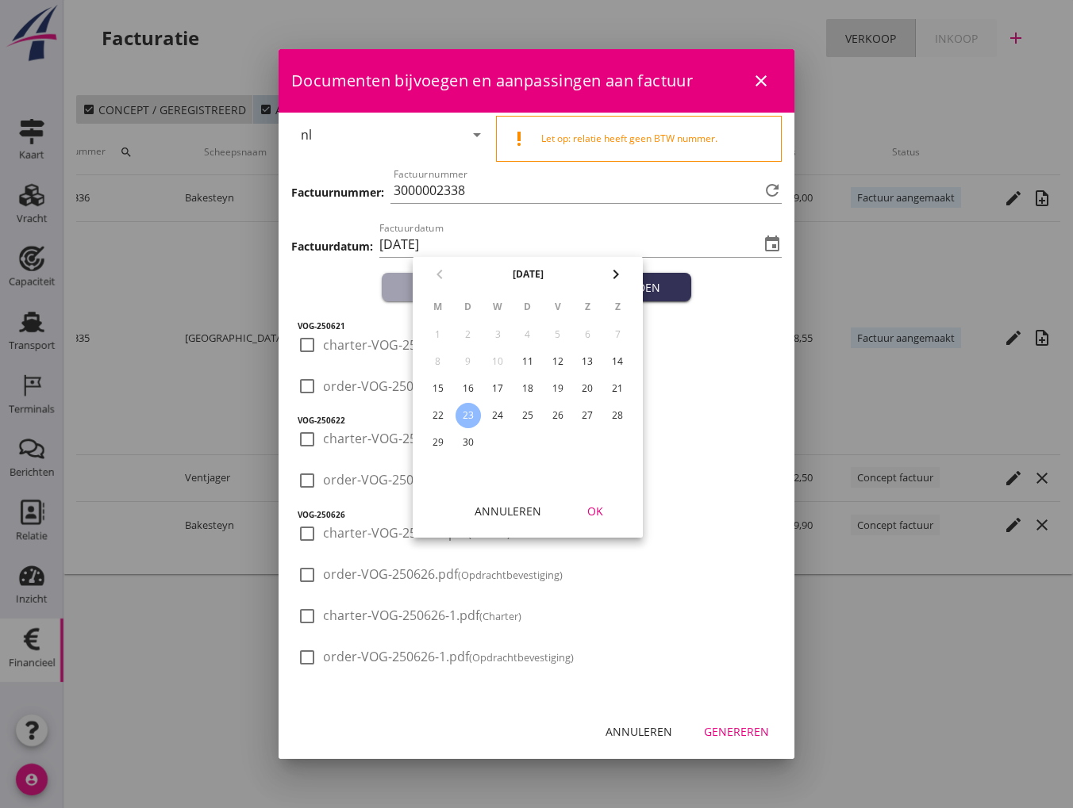
click at [554, 378] on div "19" at bounding box center [557, 388] width 25 height 25
type input "[DATE]"
click at [593, 513] on div "OK" at bounding box center [595, 511] width 44 height 17
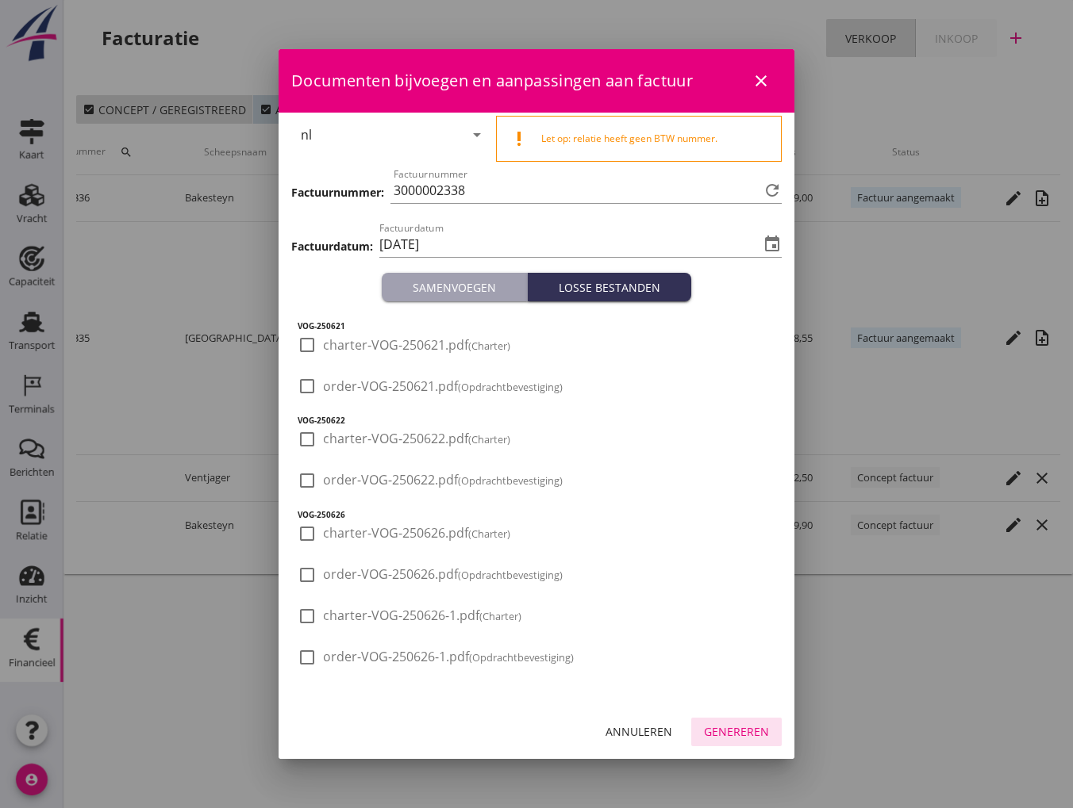
click at [729, 734] on div "Genereren" at bounding box center [736, 732] width 65 height 17
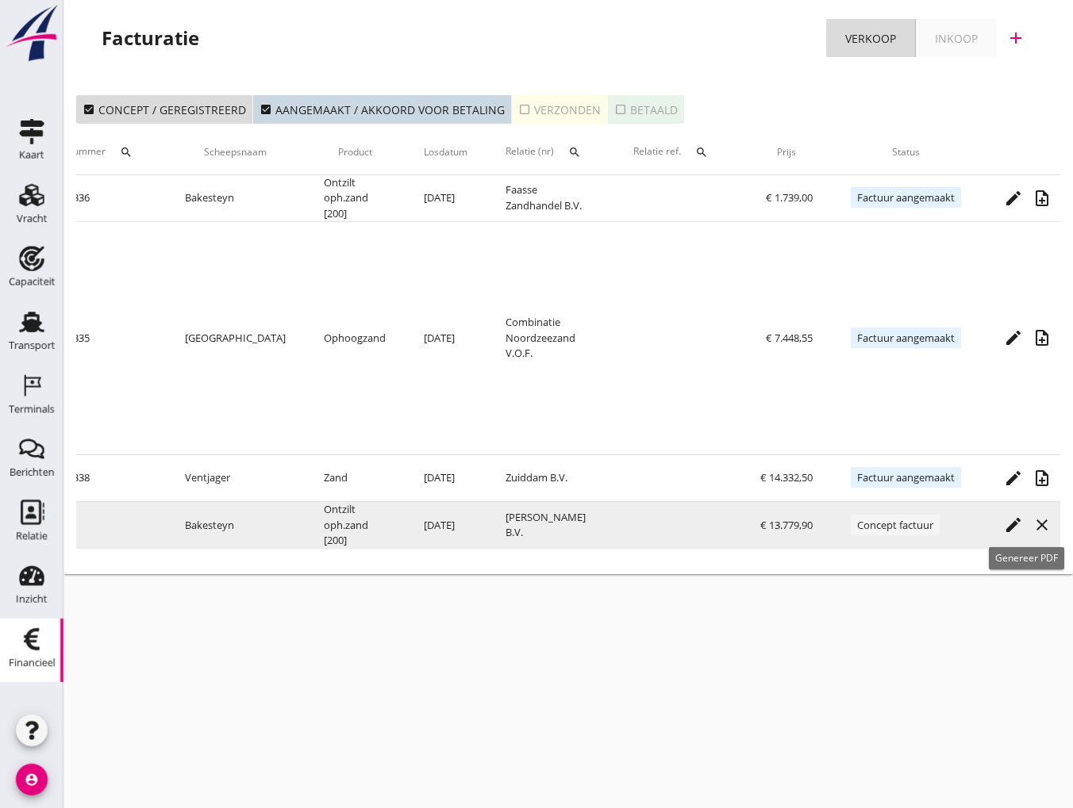
click at [1061, 522] on icon "note_add" at bounding box center [1070, 525] width 19 height 19
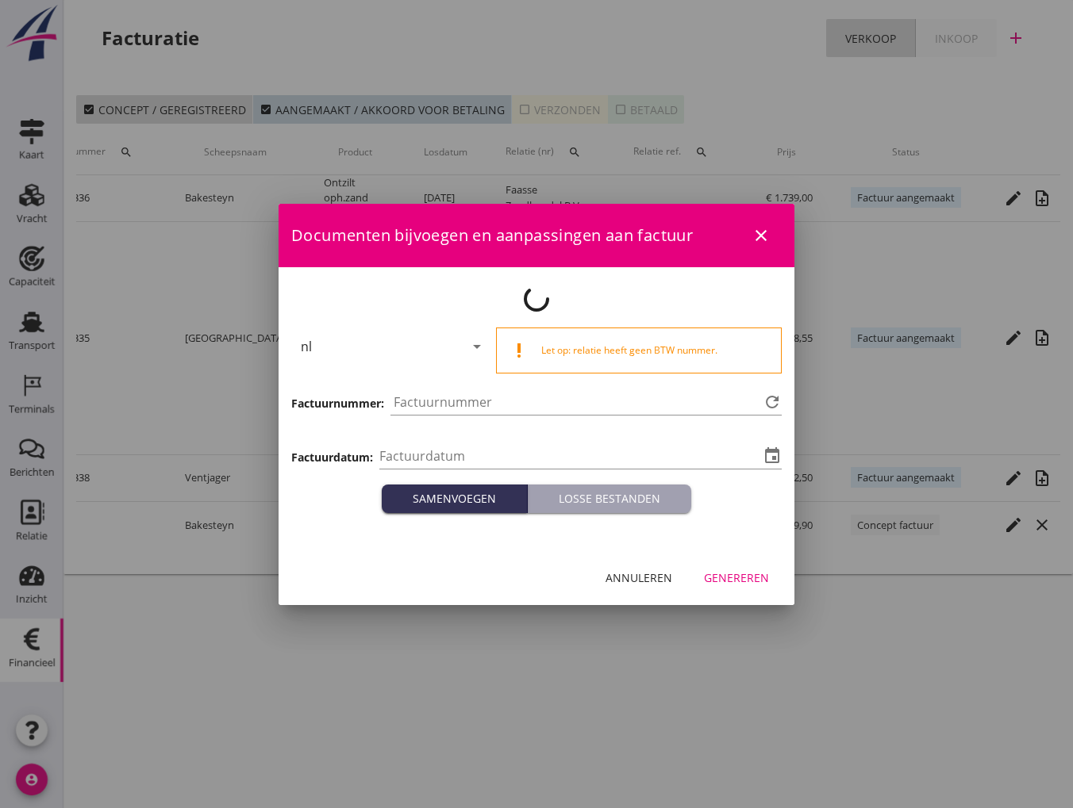
type input "[DATE]"
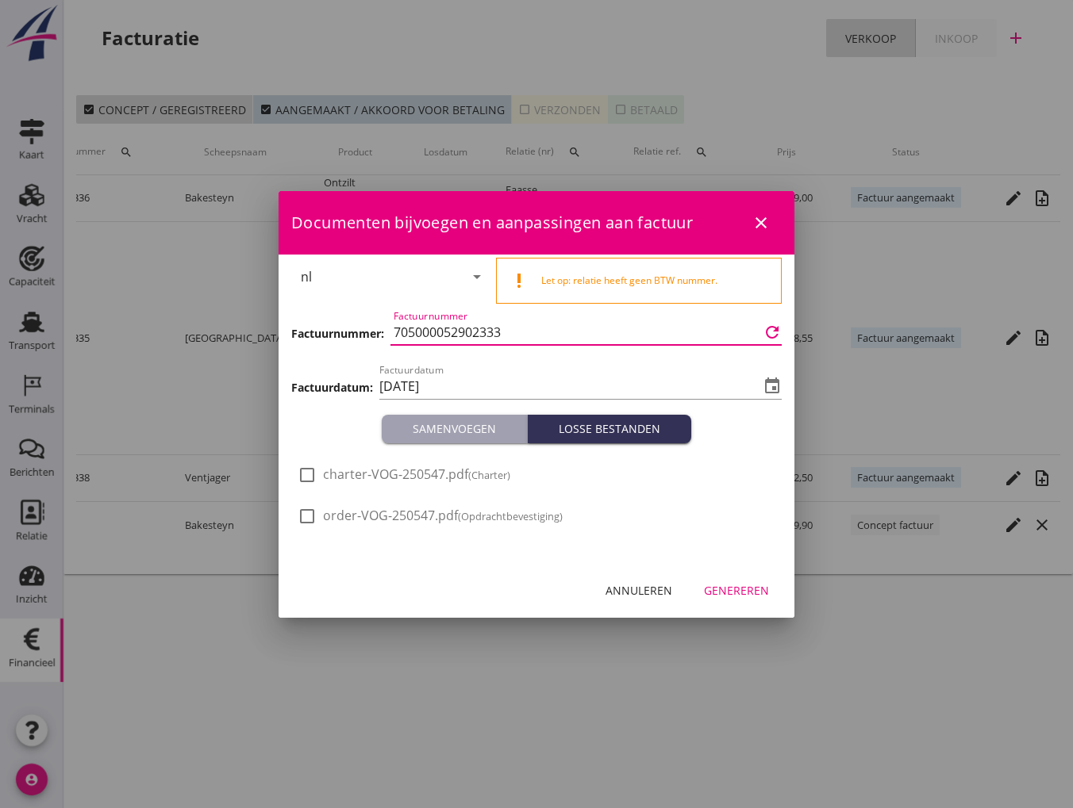
click at [516, 336] on input "705000052902333" at bounding box center [577, 332] width 366 height 25
drag, startPoint x: 516, startPoint y: 336, endPoint x: 382, endPoint y: 328, distance: 135.1
click at [382, 328] on div "Factuurnummer: Factuurnummer 705000052902333 refresh" at bounding box center [536, 334] width 490 height 54
paste input "3000002337"
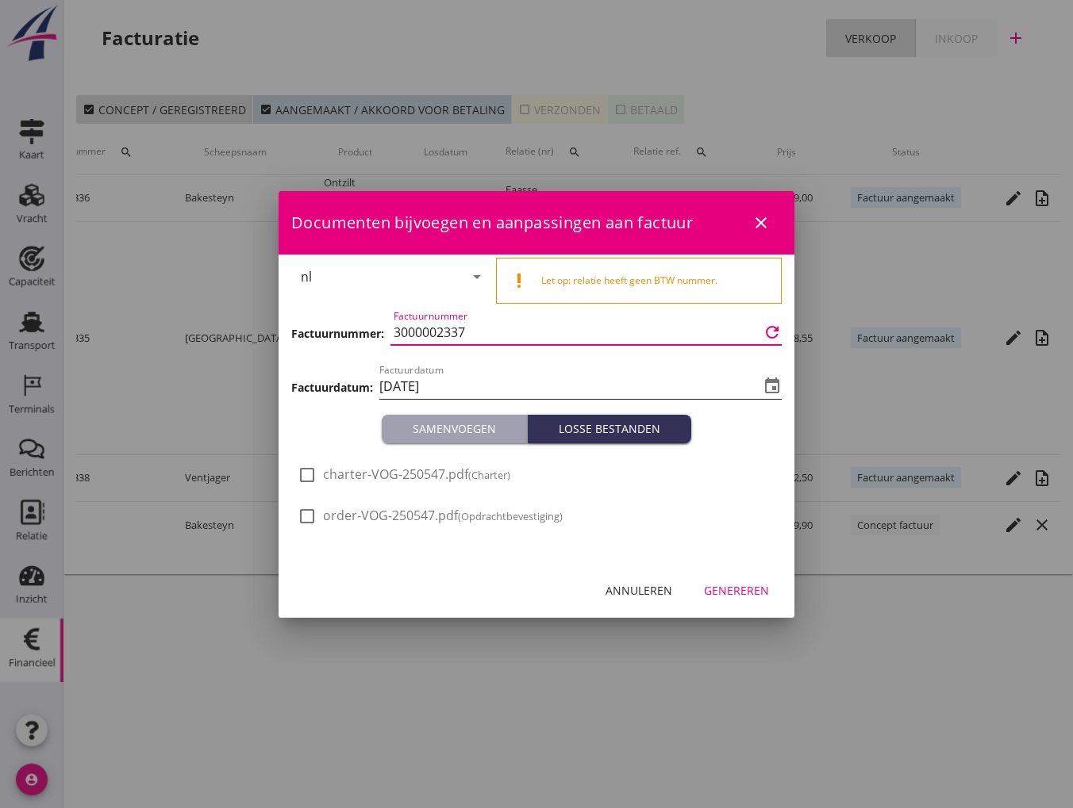
type input "3000002337"
click at [445, 386] on input "[DATE]" at bounding box center [569, 386] width 380 height 25
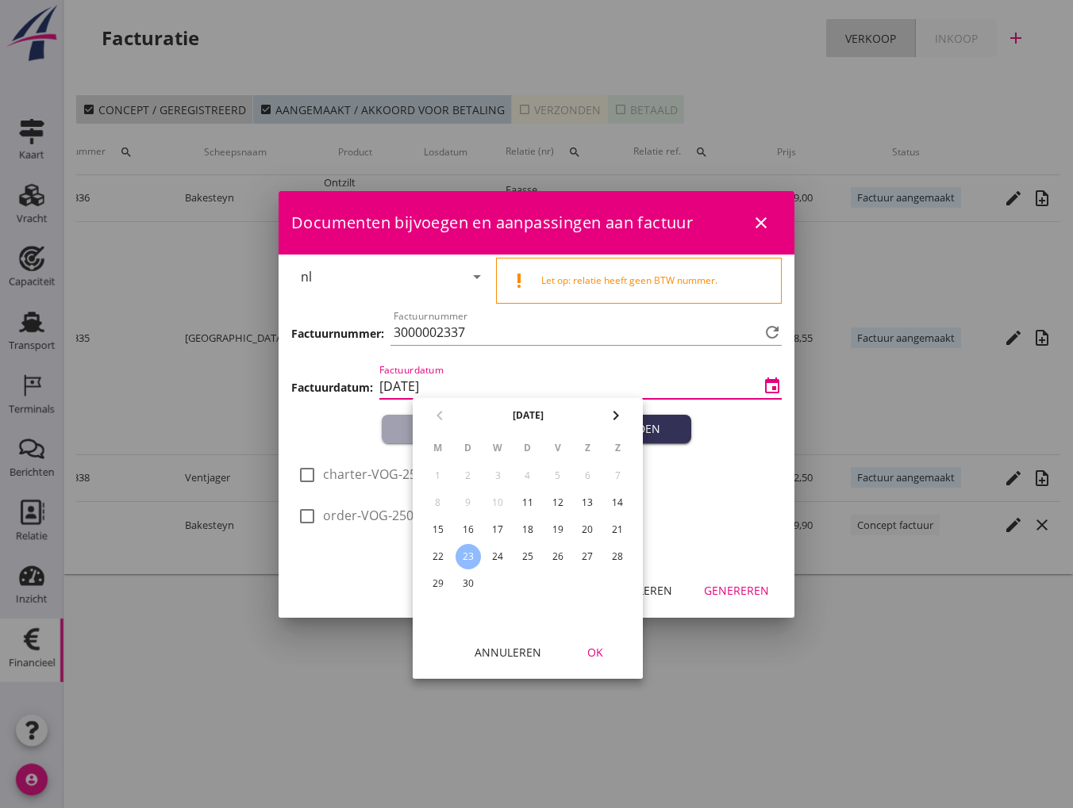
click at [563, 532] on div "19" at bounding box center [557, 529] width 25 height 25
type input "[DATE]"
click at [597, 644] on div "OK" at bounding box center [595, 652] width 44 height 17
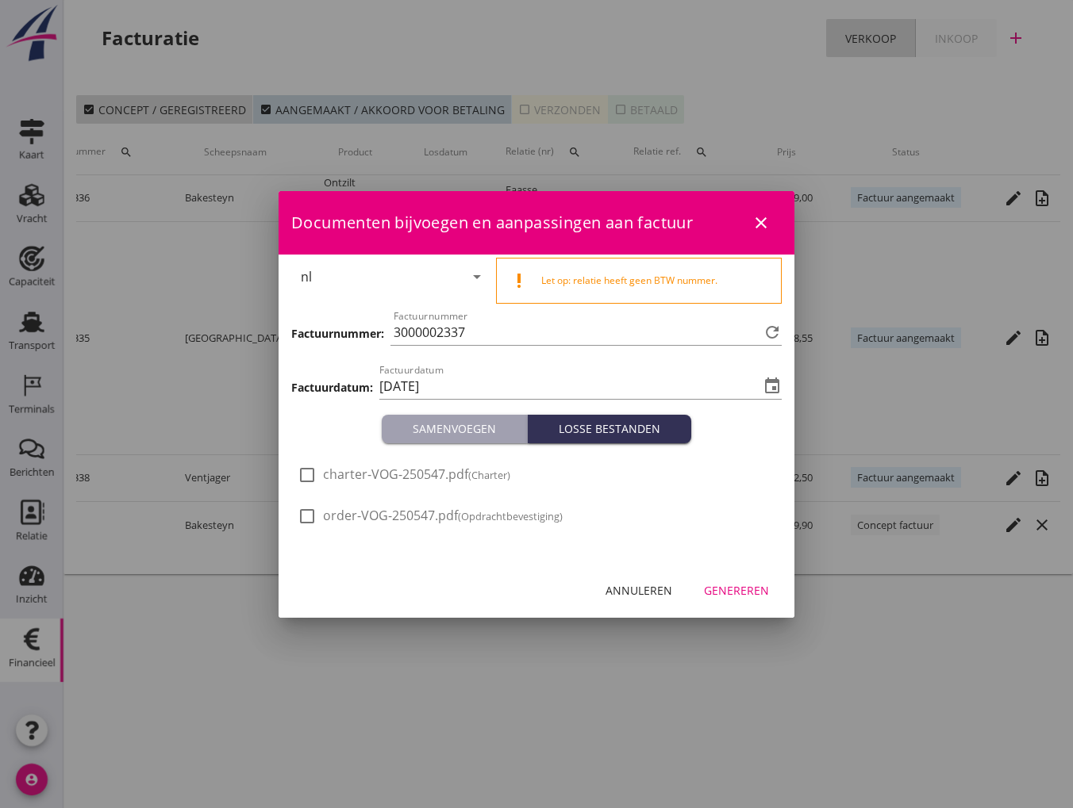
click at [728, 594] on div "Genereren" at bounding box center [736, 590] width 65 height 17
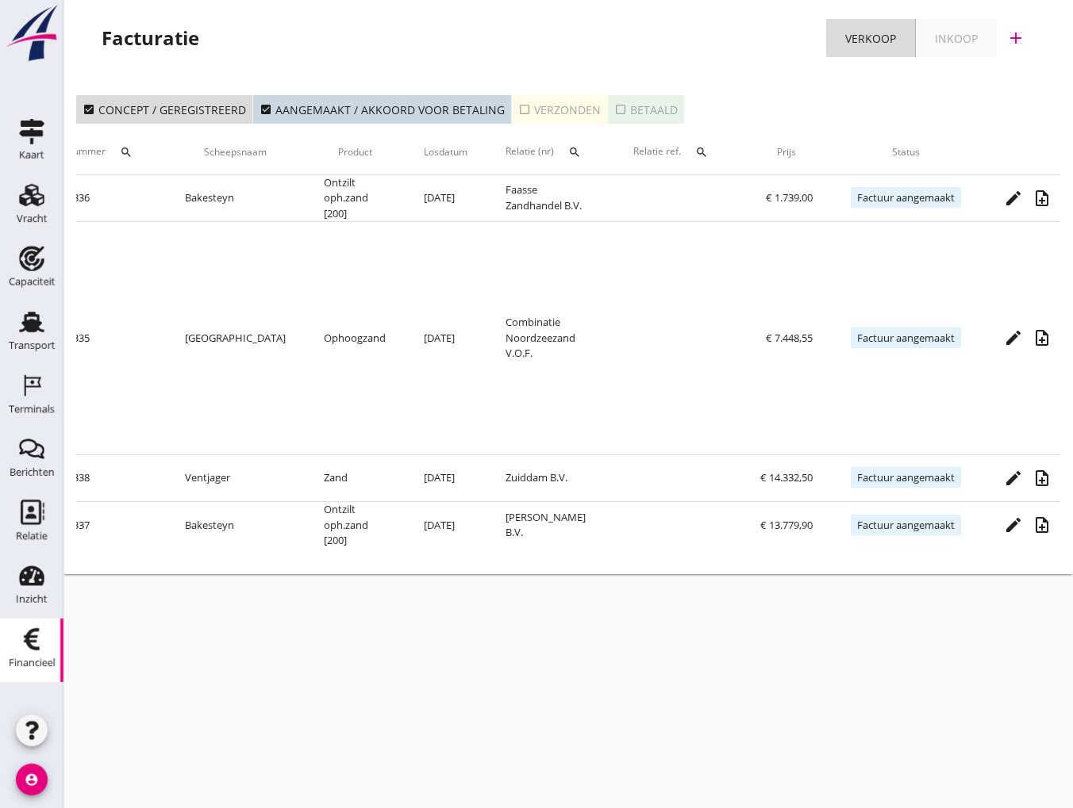
scroll to position [0, 263]
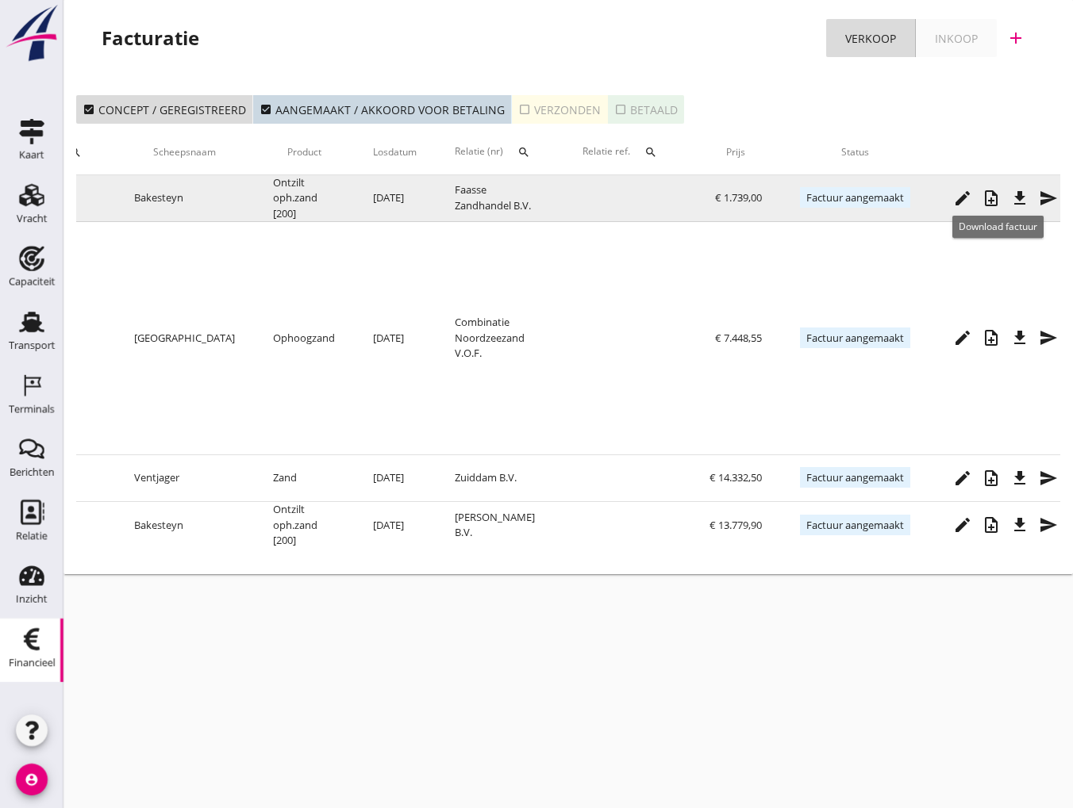
click at [1010, 202] on icon "file_download" at bounding box center [1019, 198] width 19 height 19
click at [1039, 194] on icon "send" at bounding box center [1048, 198] width 19 height 19
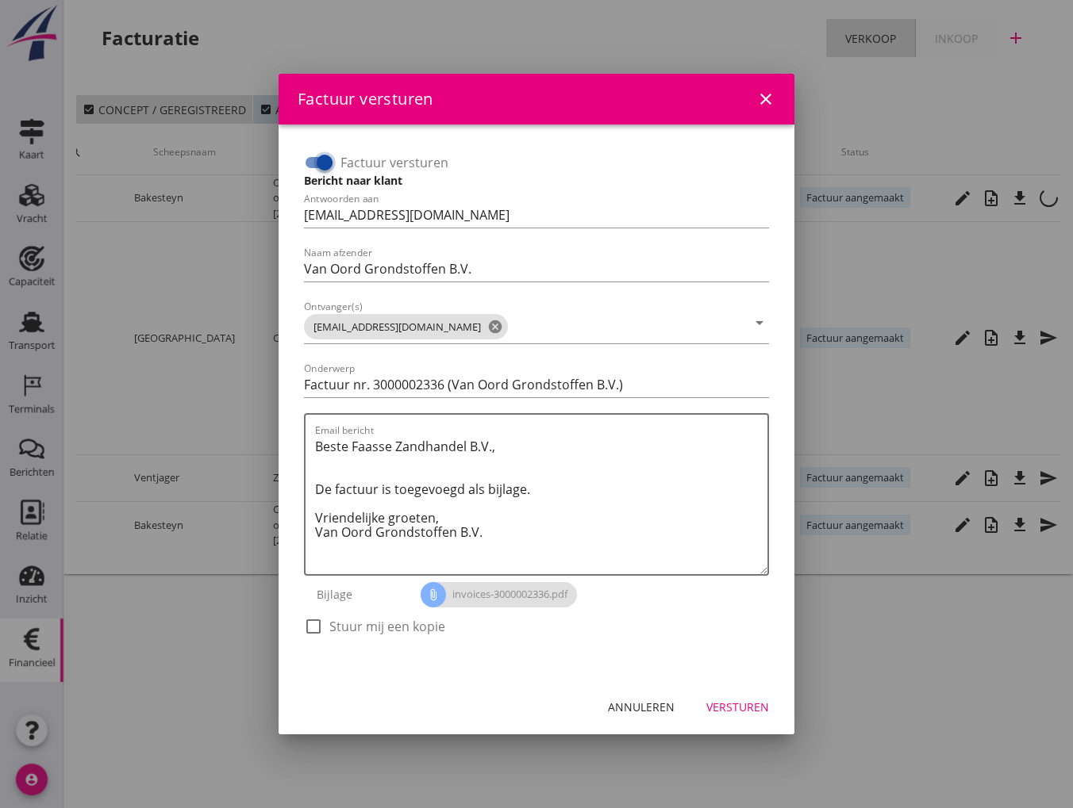
click at [307, 163] on input "Factuur versturen" at bounding box center [319, 162] width 30 height 19
checkbox input "false"
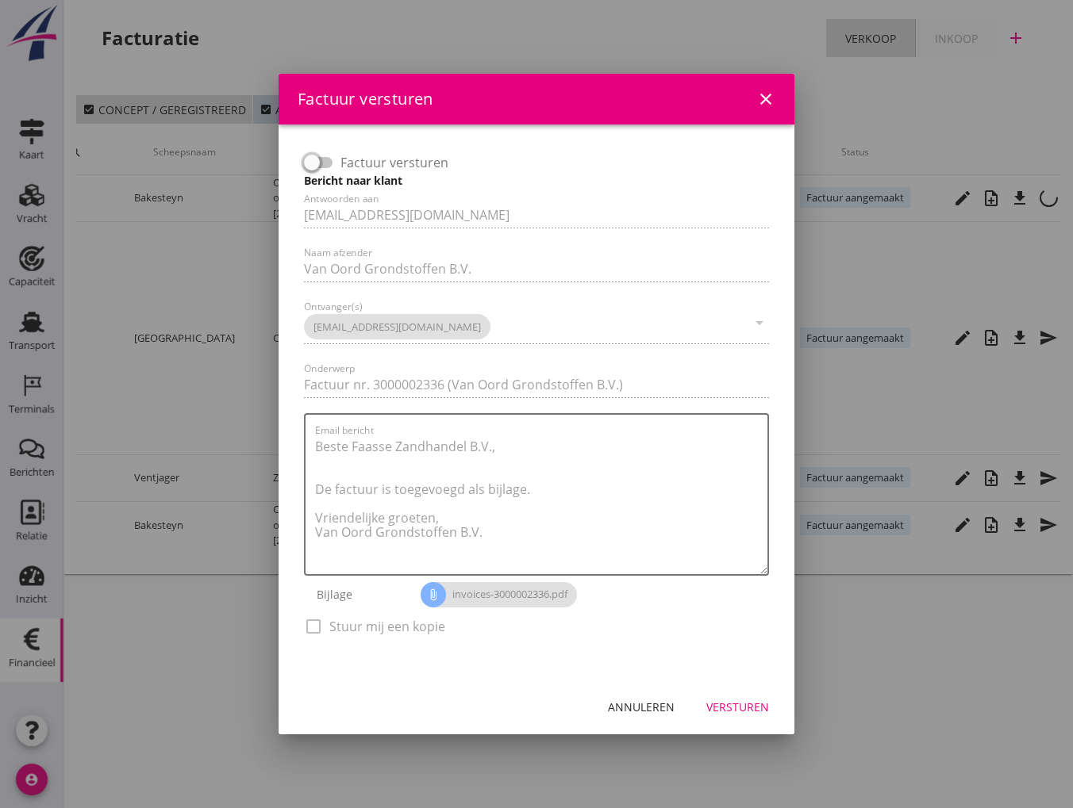
click at [740, 714] on div "Versturen" at bounding box center [737, 707] width 63 height 17
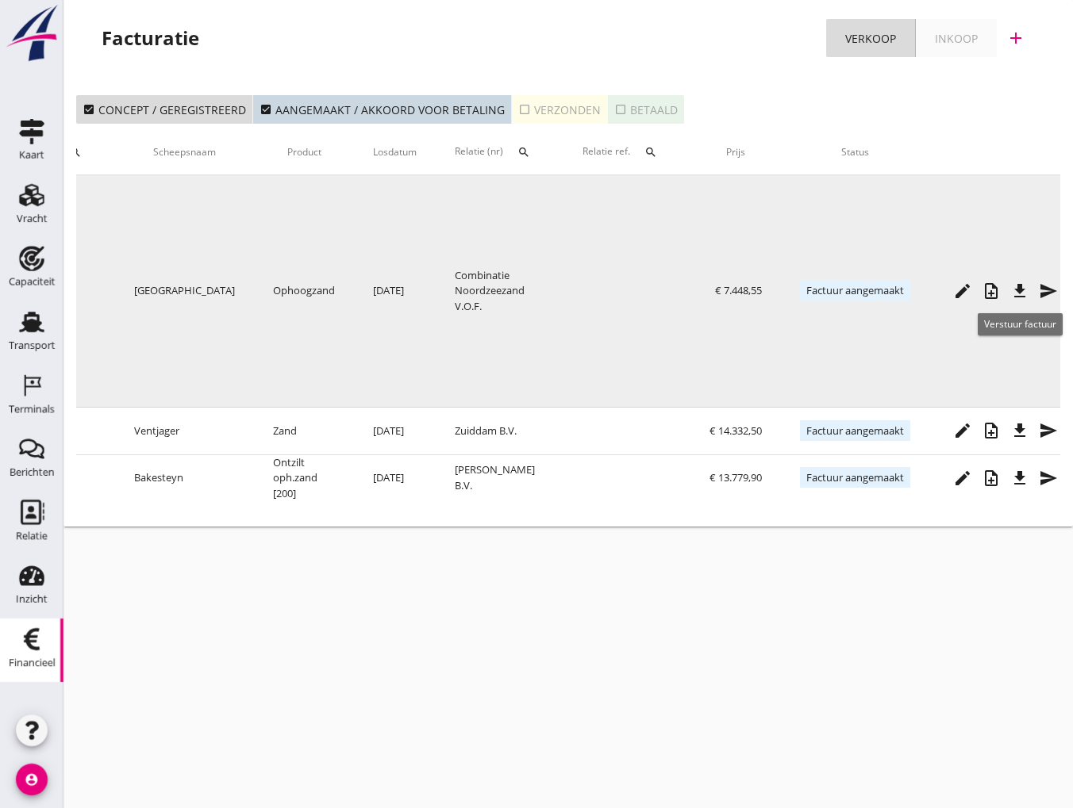
click at [1039, 290] on icon "send" at bounding box center [1048, 291] width 19 height 19
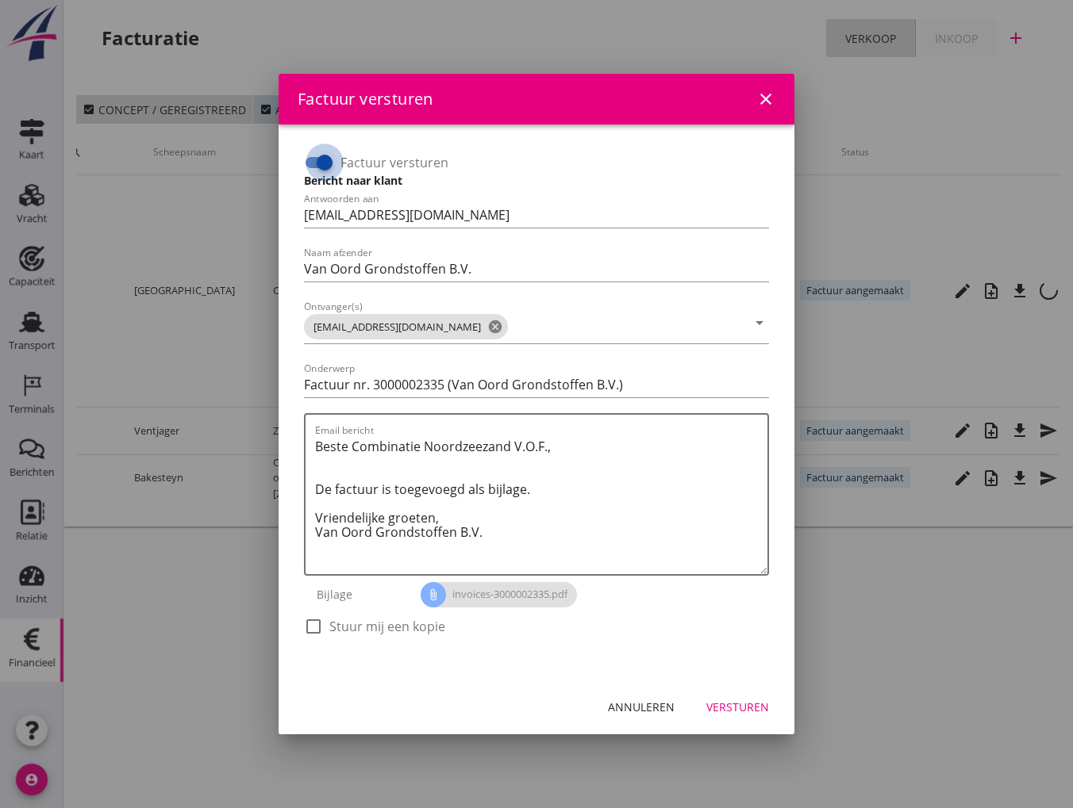
click at [313, 168] on div at bounding box center [324, 162] width 27 height 27
checkbox input "false"
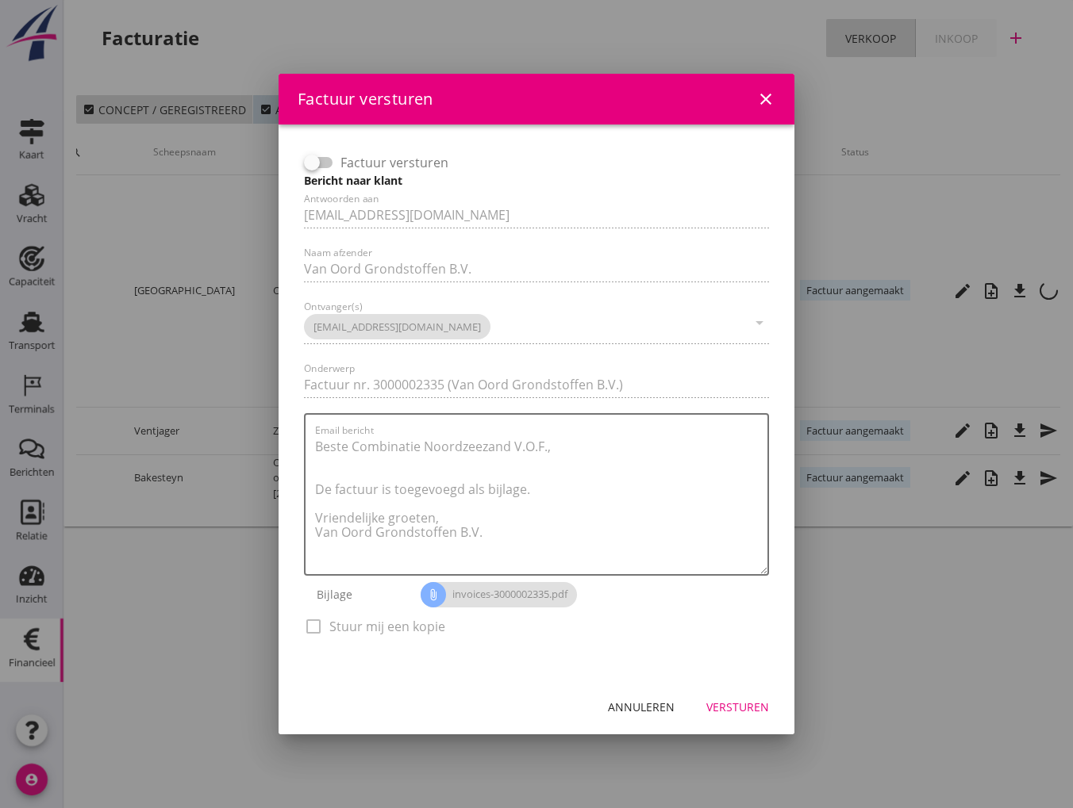
click at [741, 705] on div "Versturen" at bounding box center [737, 707] width 63 height 17
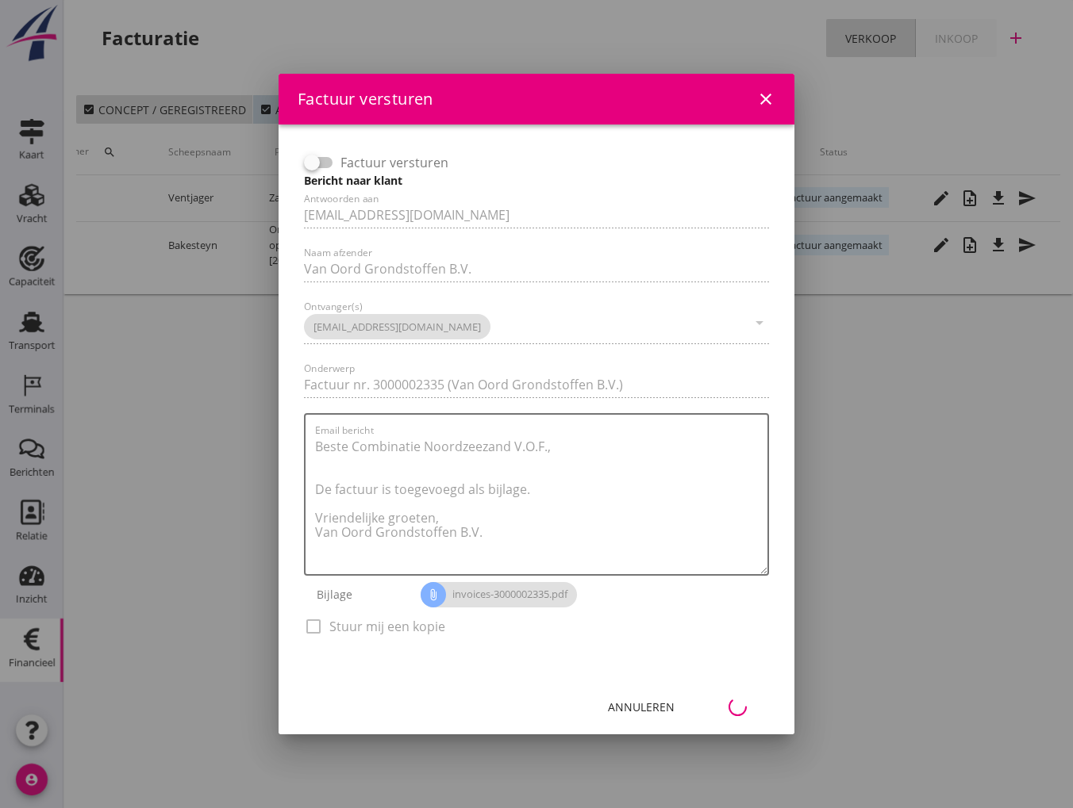
scroll to position [0, 246]
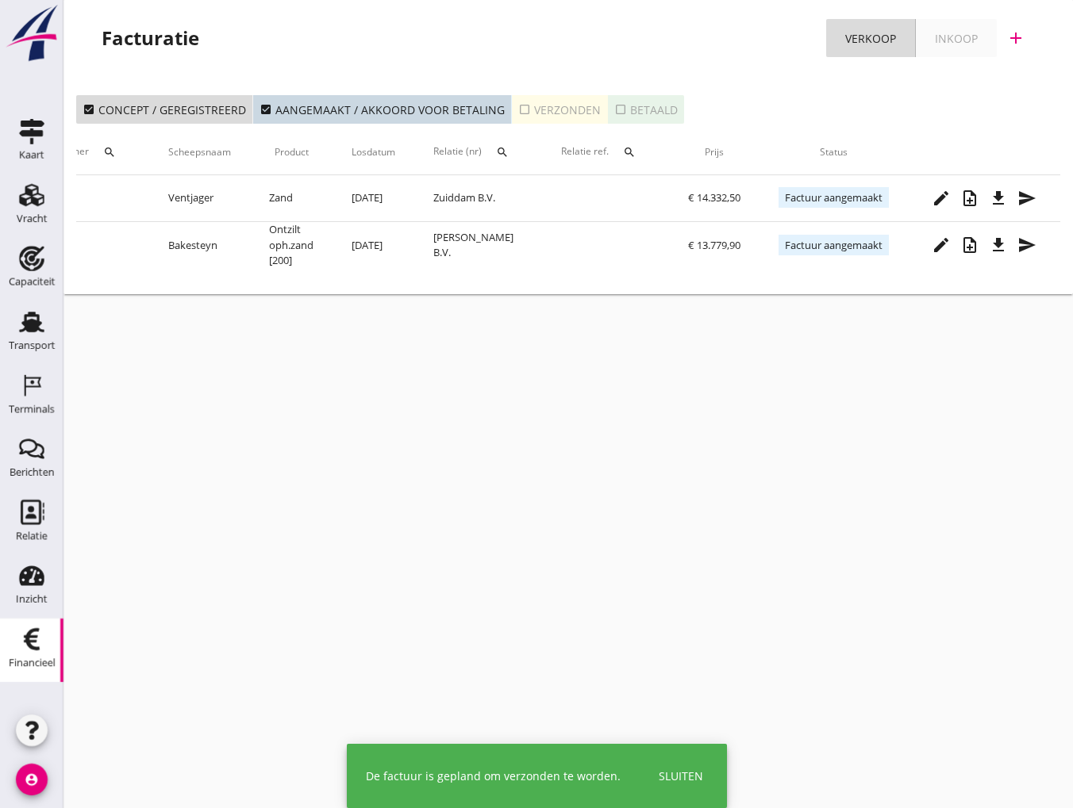
click at [760, 105] on div "check_box Concept / geregistreerd check_box Aangemaakt / akkoord voor betaling …" at bounding box center [568, 109] width 984 height 29
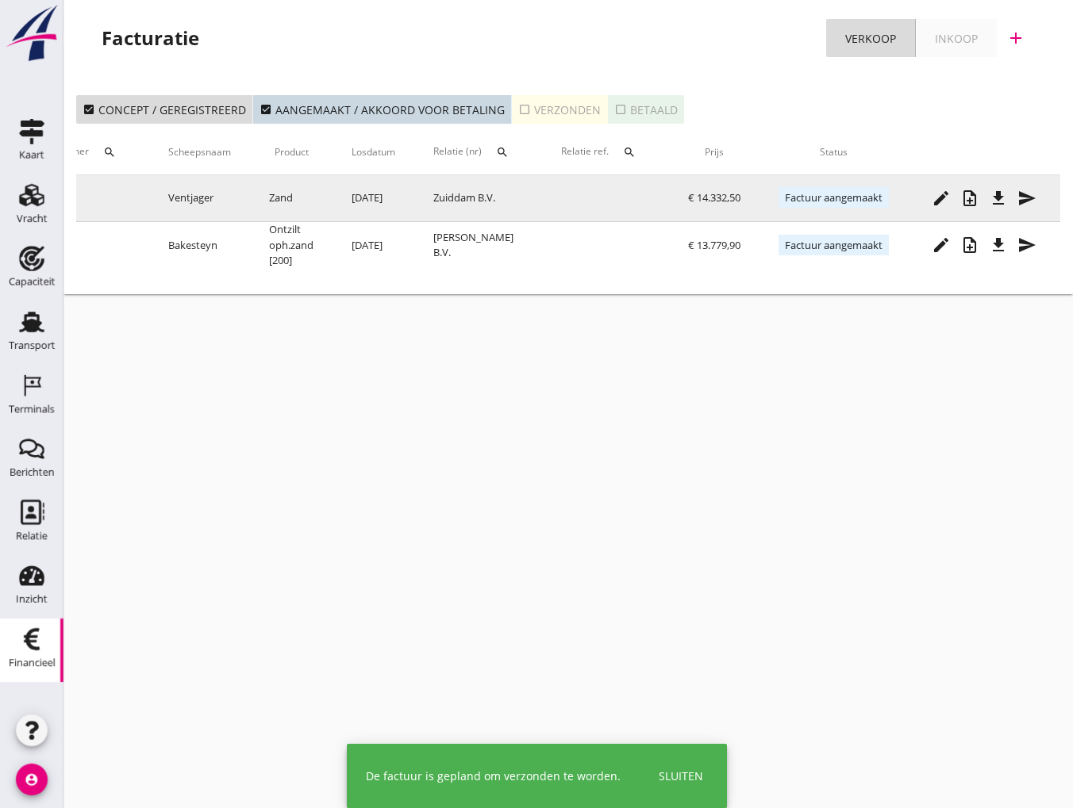
click at [1030, 204] on icon "send" at bounding box center [1026, 198] width 19 height 19
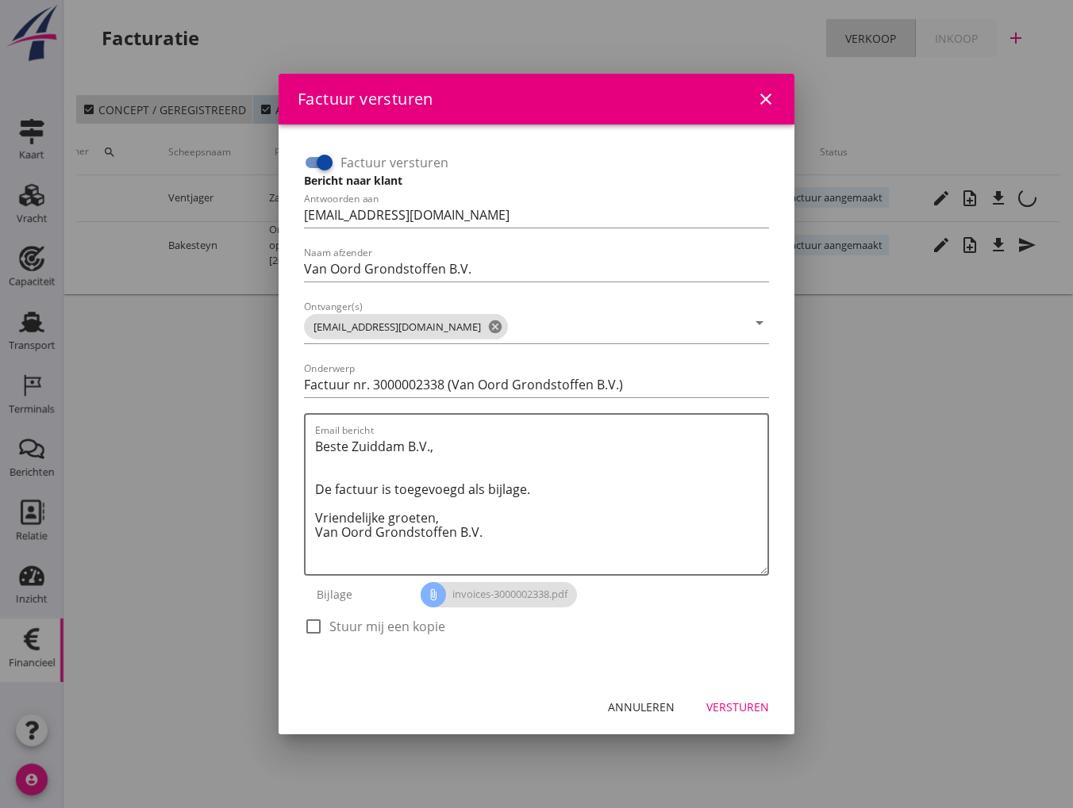
click at [317, 167] on div at bounding box center [324, 162] width 27 height 27
checkbox input "false"
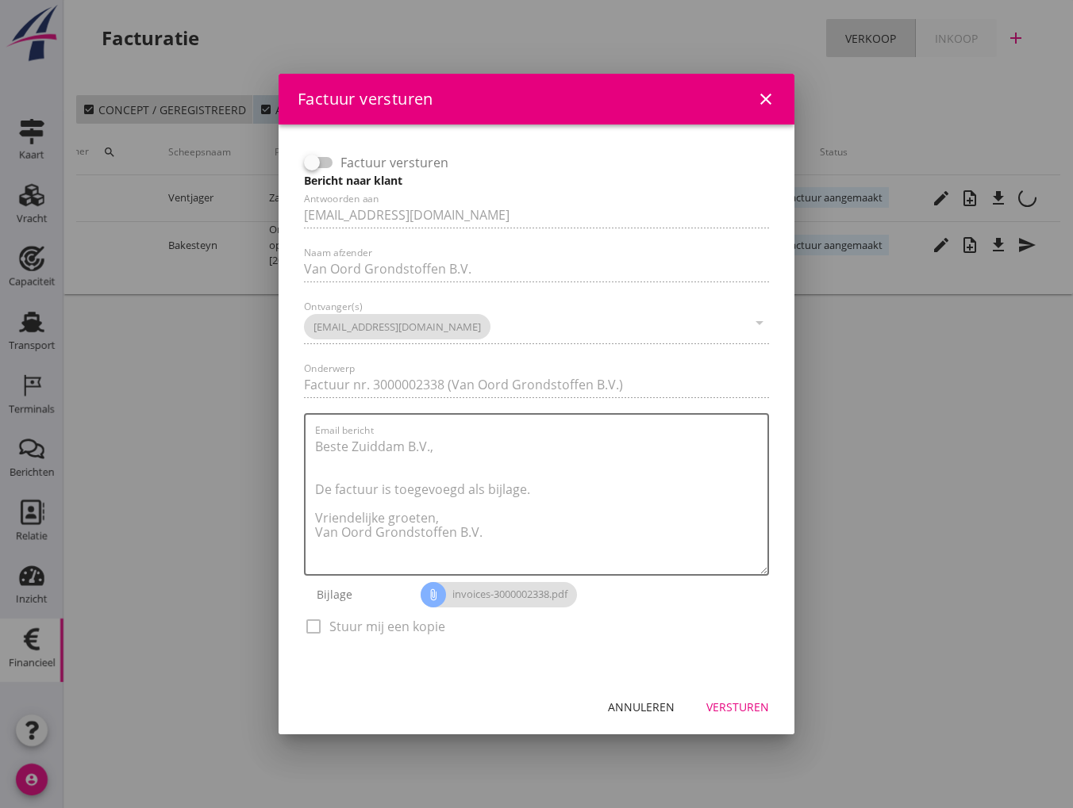
click at [743, 714] on div "Versturen" at bounding box center [737, 707] width 63 height 17
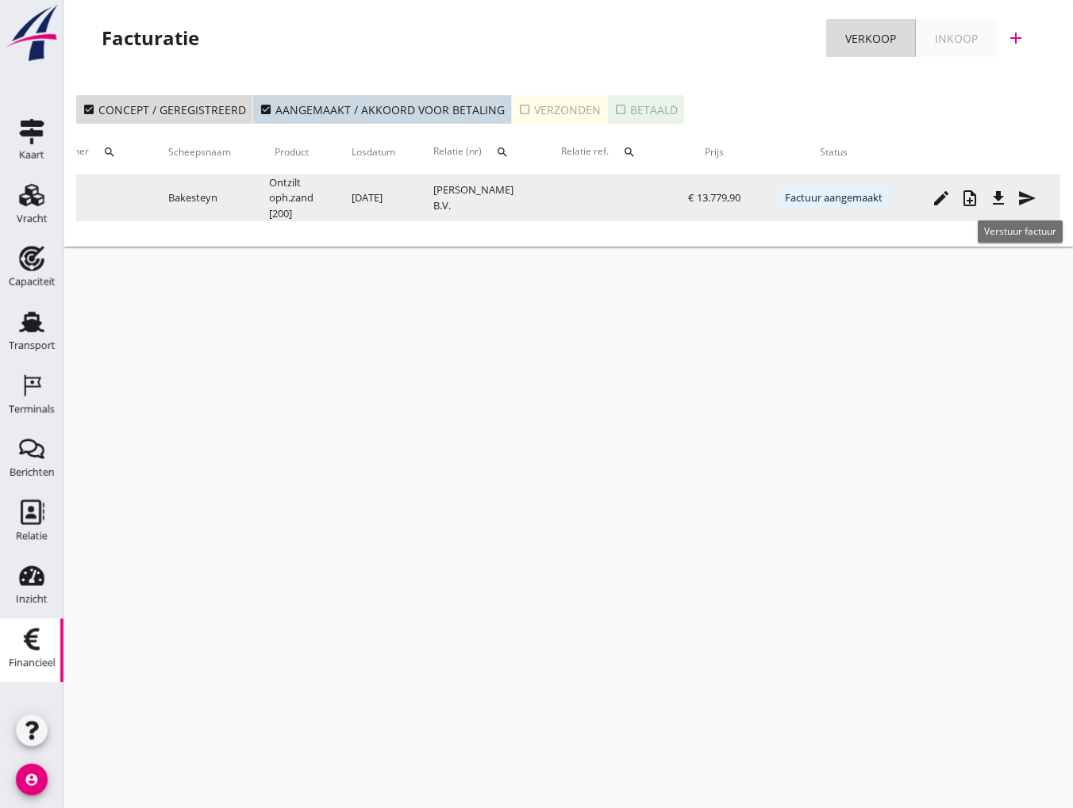
click at [1028, 201] on icon "send" at bounding box center [1026, 198] width 19 height 19
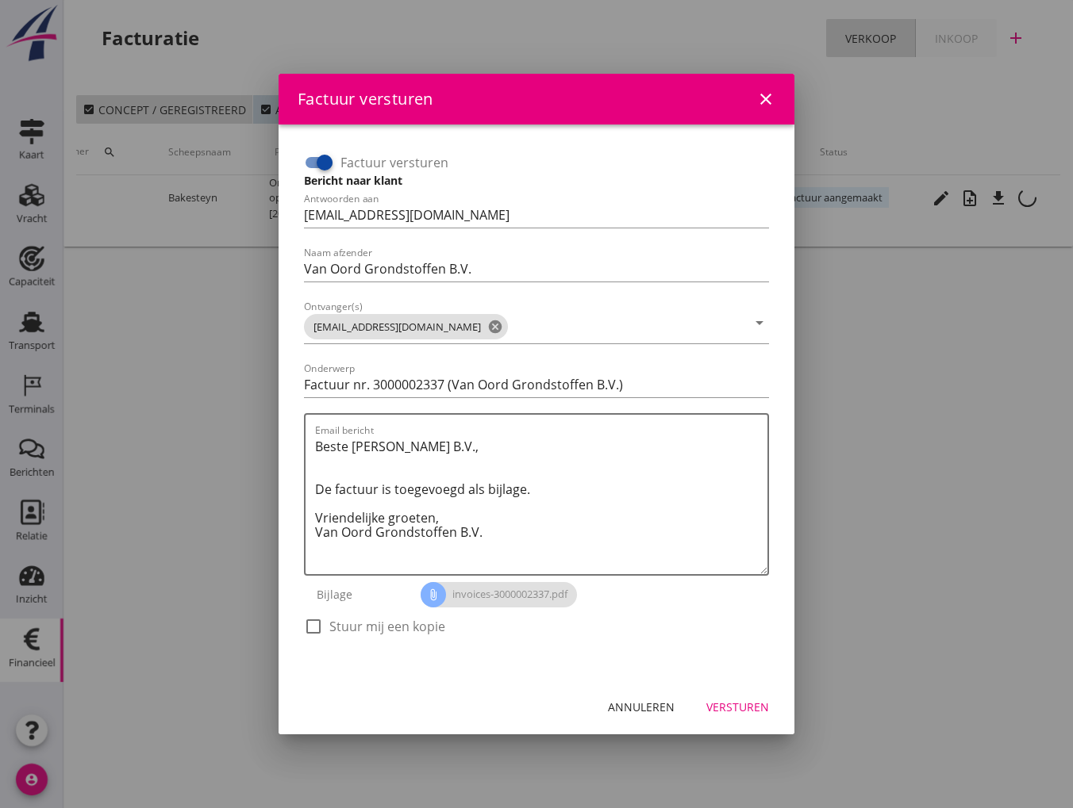
click at [308, 171] on input "Factuur versturen" at bounding box center [319, 162] width 30 height 19
checkbox input "false"
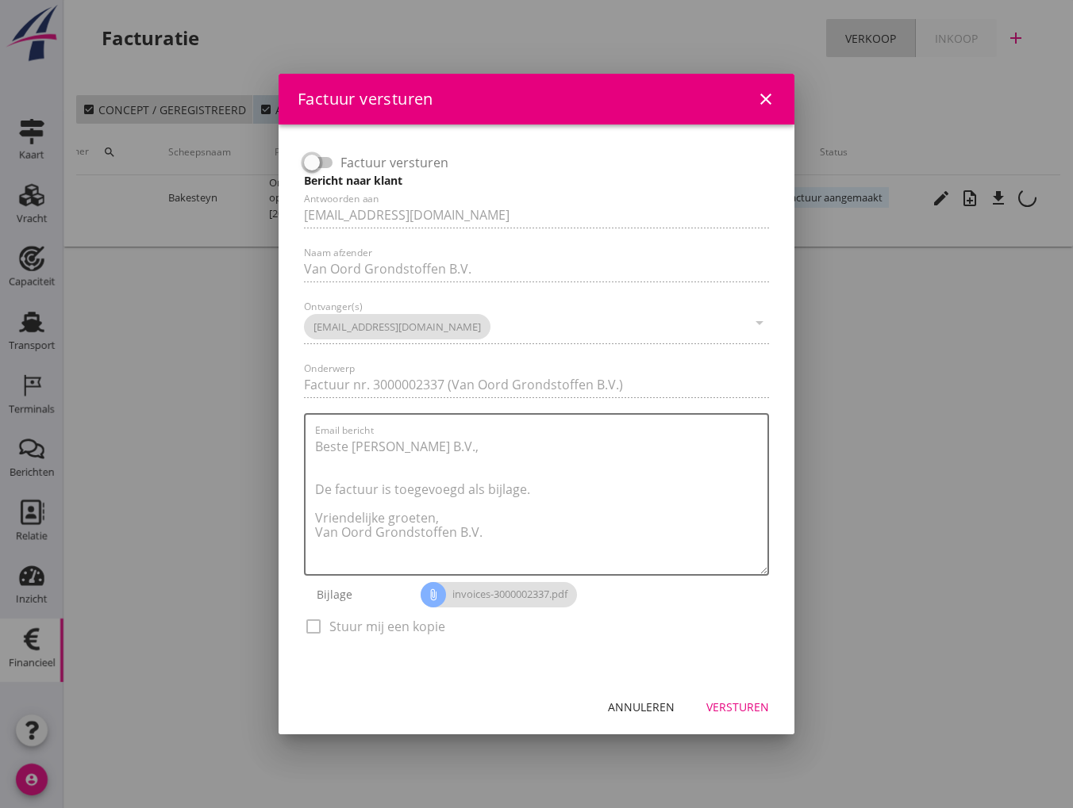
click at [735, 699] on div "Versturen" at bounding box center [737, 707] width 63 height 17
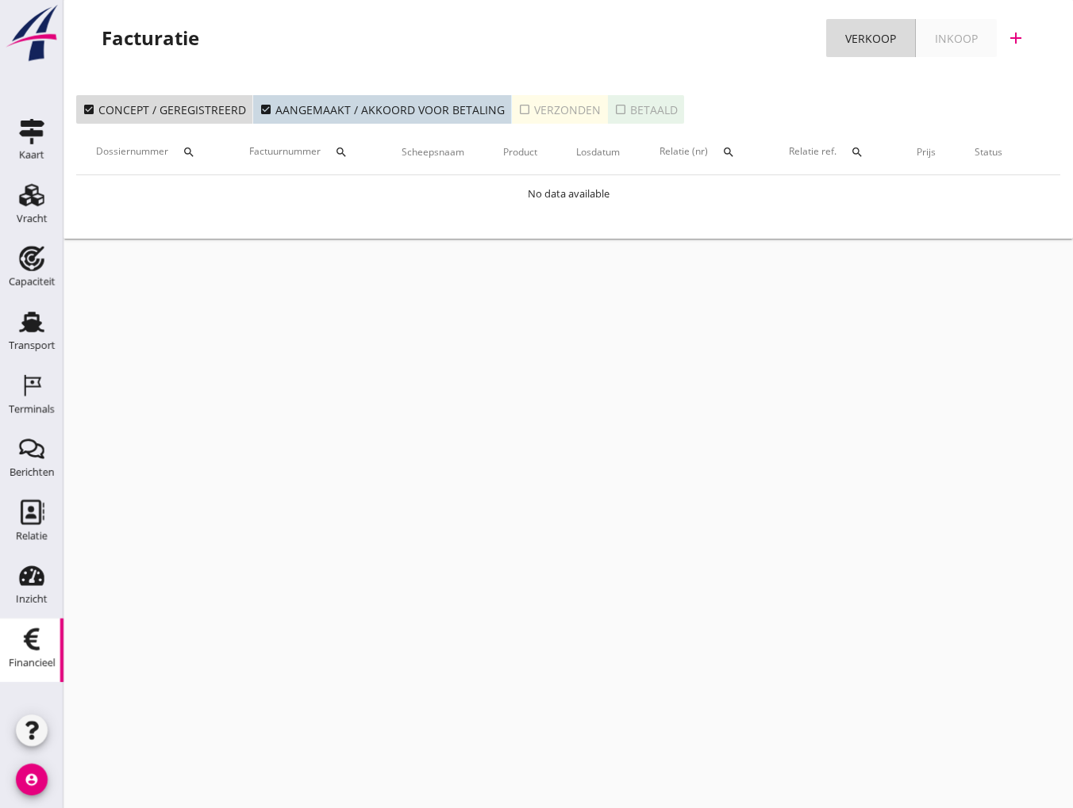
click at [26, 644] on use at bounding box center [32, 639] width 16 height 22
click at [518, 110] on icon "check_box_outline_blank" at bounding box center [524, 109] width 13 height 13
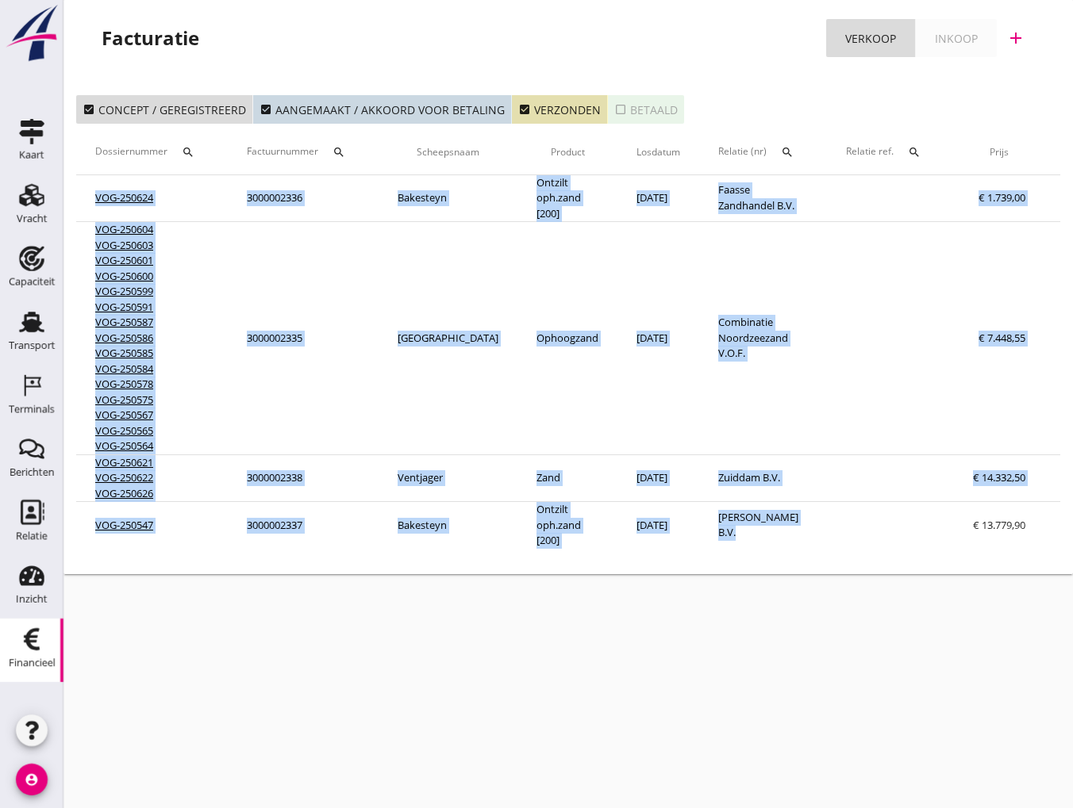
drag, startPoint x: 832, startPoint y: 545, endPoint x: 935, endPoint y: 558, distance: 103.9
click at [935, 549] on div "Dossiernummer search Factuurnummer search Scheepsnaam Product Losdatum Relatie …" at bounding box center [568, 339] width 984 height 419
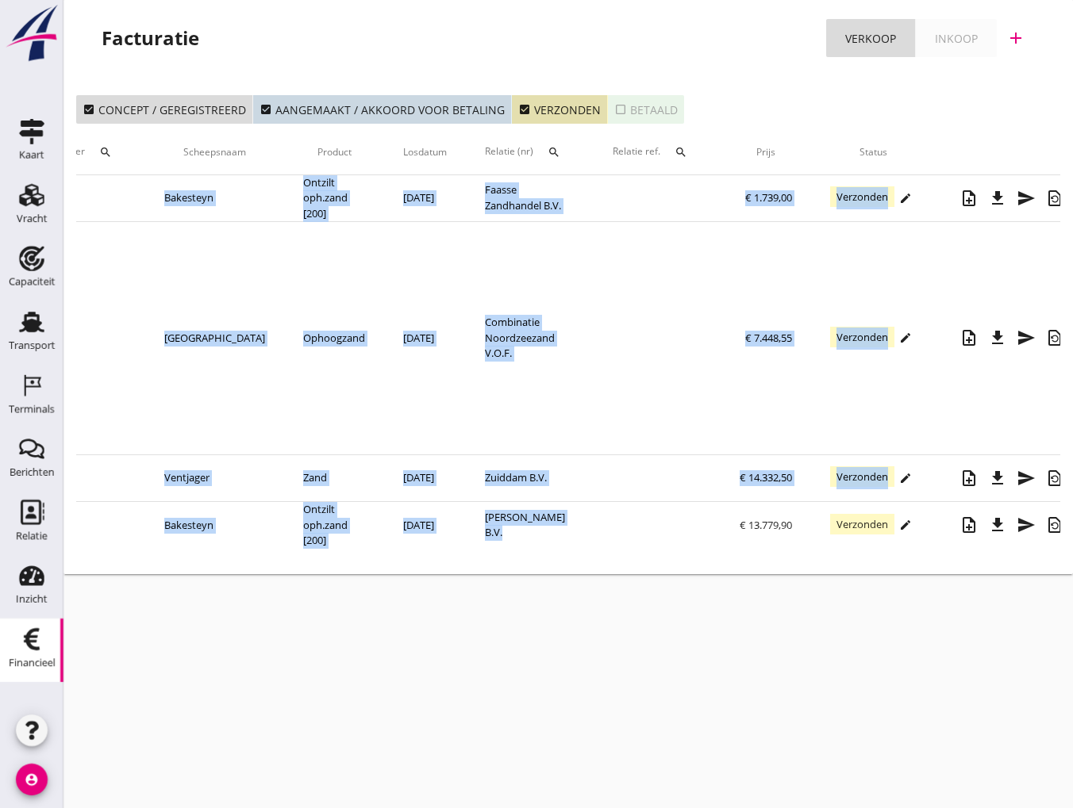
scroll to position [0, 239]
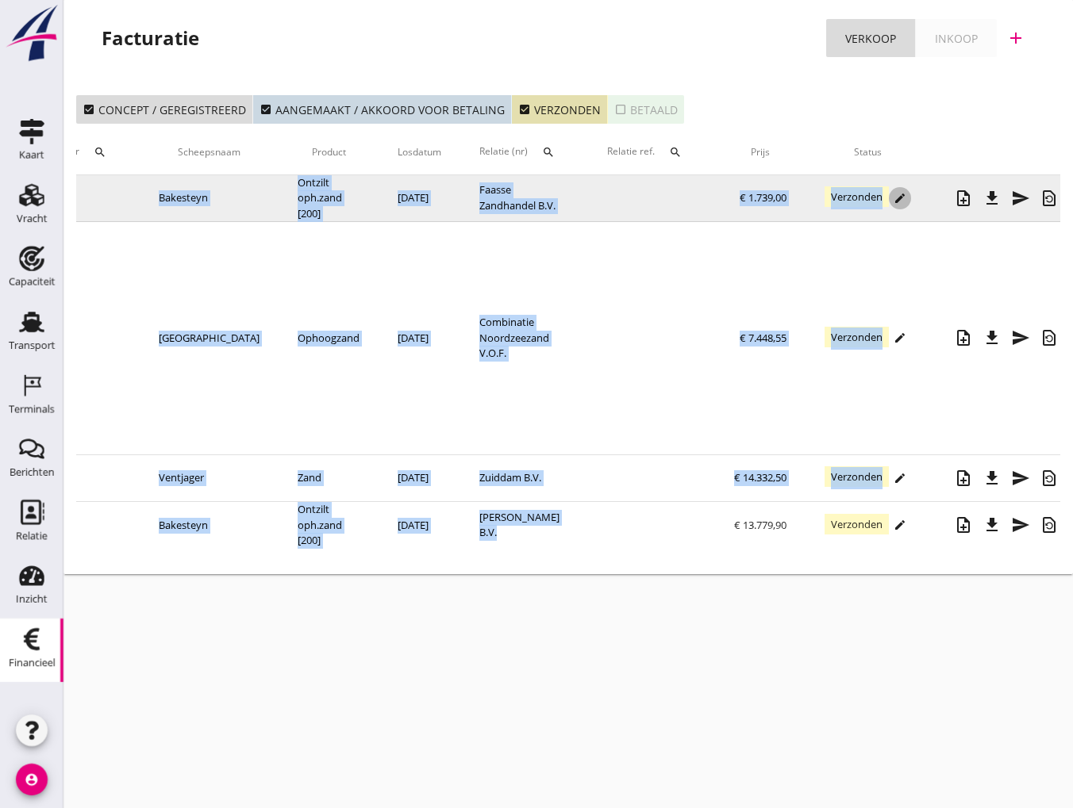
click at [893, 193] on icon "edit" at bounding box center [899, 198] width 13 height 13
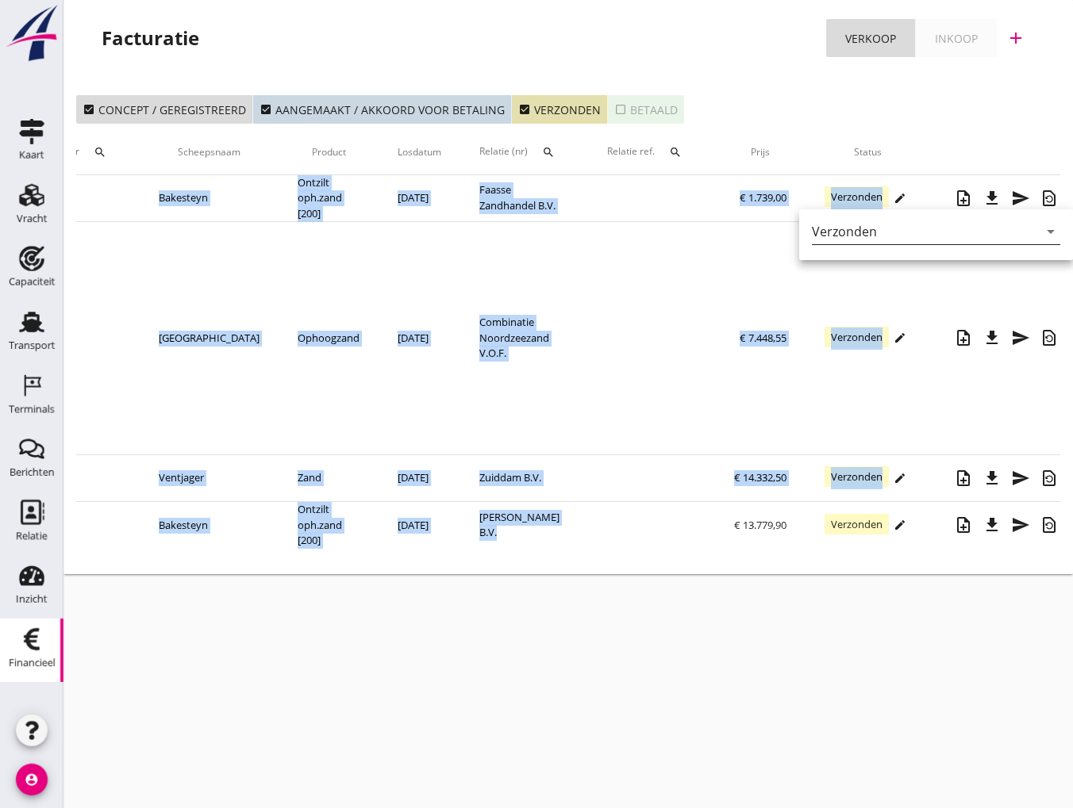
click at [1041, 233] on icon "arrow_drop_down" at bounding box center [1050, 231] width 19 height 19
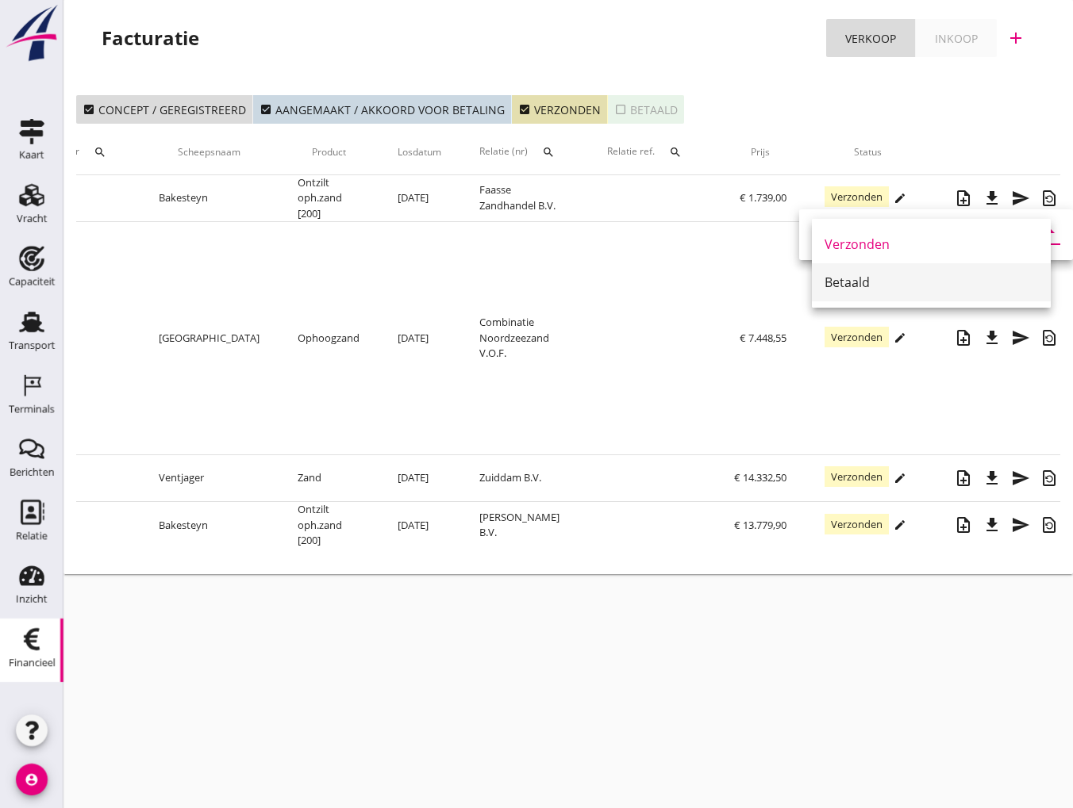
click at [855, 272] on div "Betaald" at bounding box center [930, 282] width 213 height 38
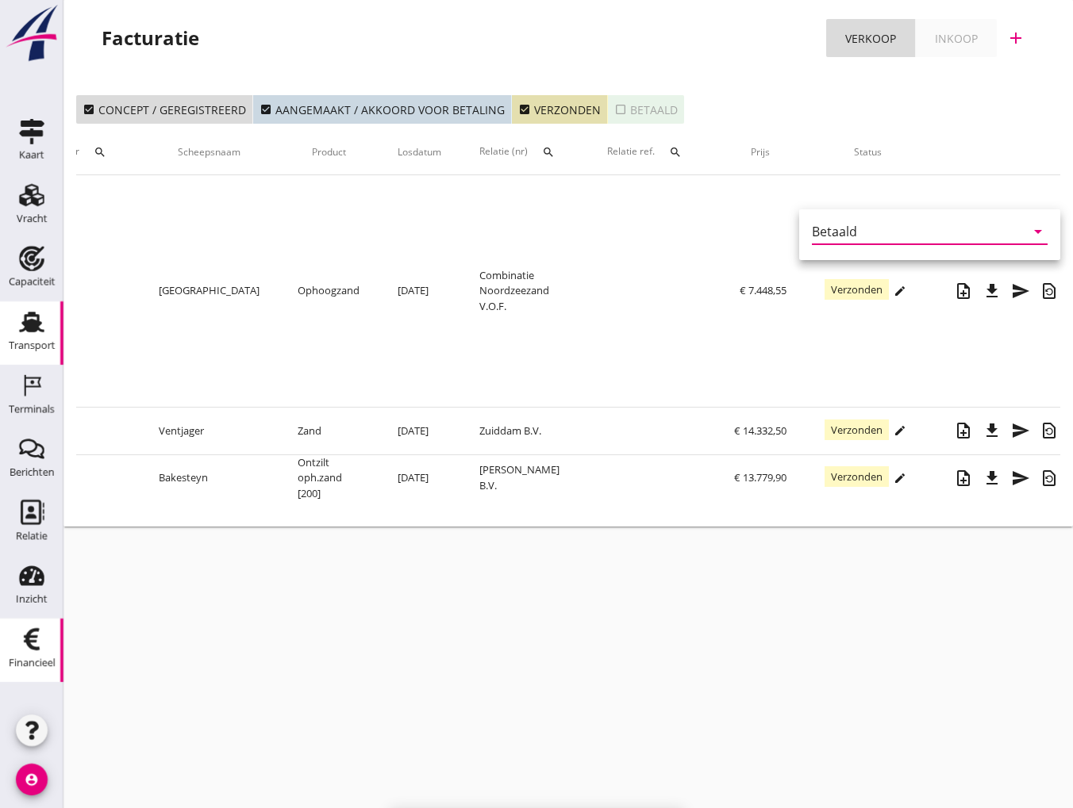
click at [25, 337] on div "Transport" at bounding box center [32, 346] width 47 height 22
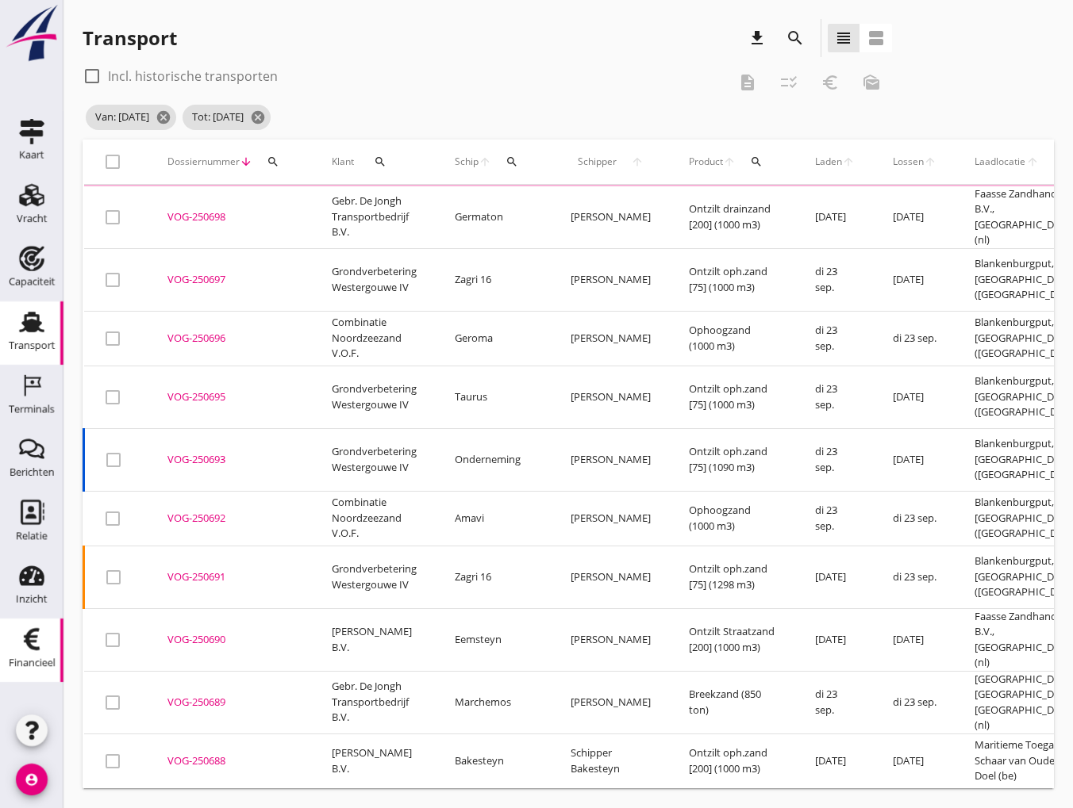
click at [35, 647] on icon "Financieel" at bounding box center [31, 639] width 25 height 25
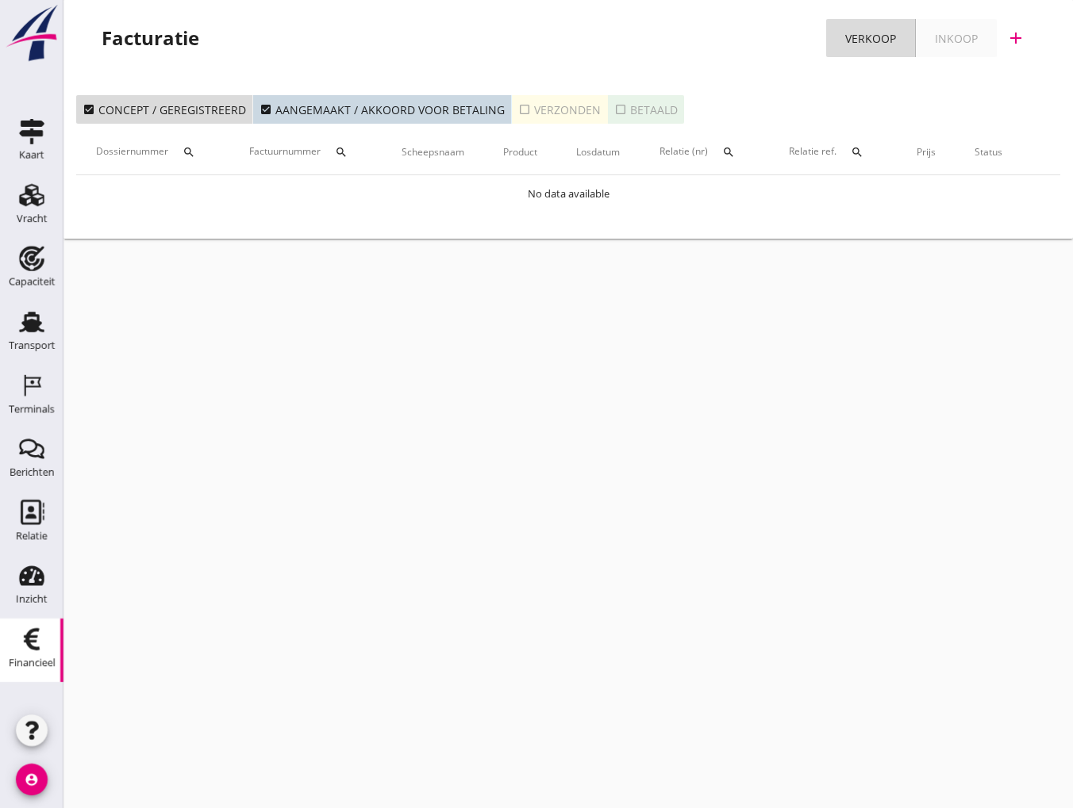
click at [524, 111] on div "check_box_outline_blank Verzonden" at bounding box center [559, 110] width 83 height 17
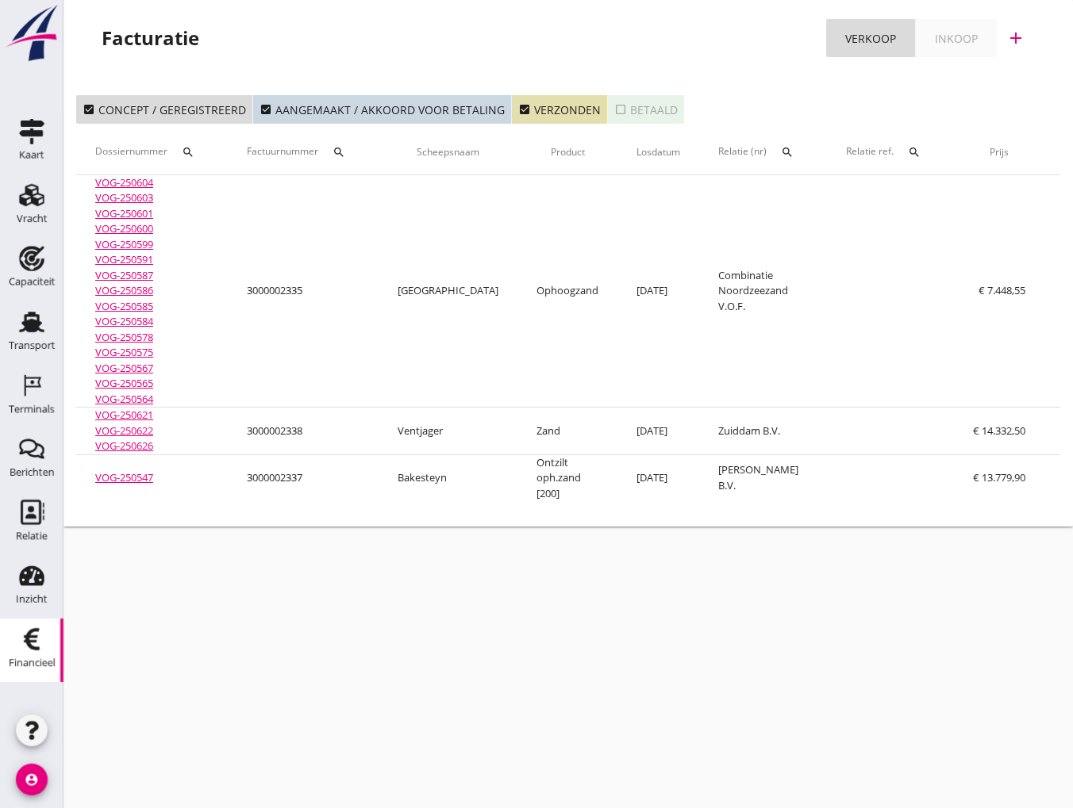
scroll to position [0, 239]
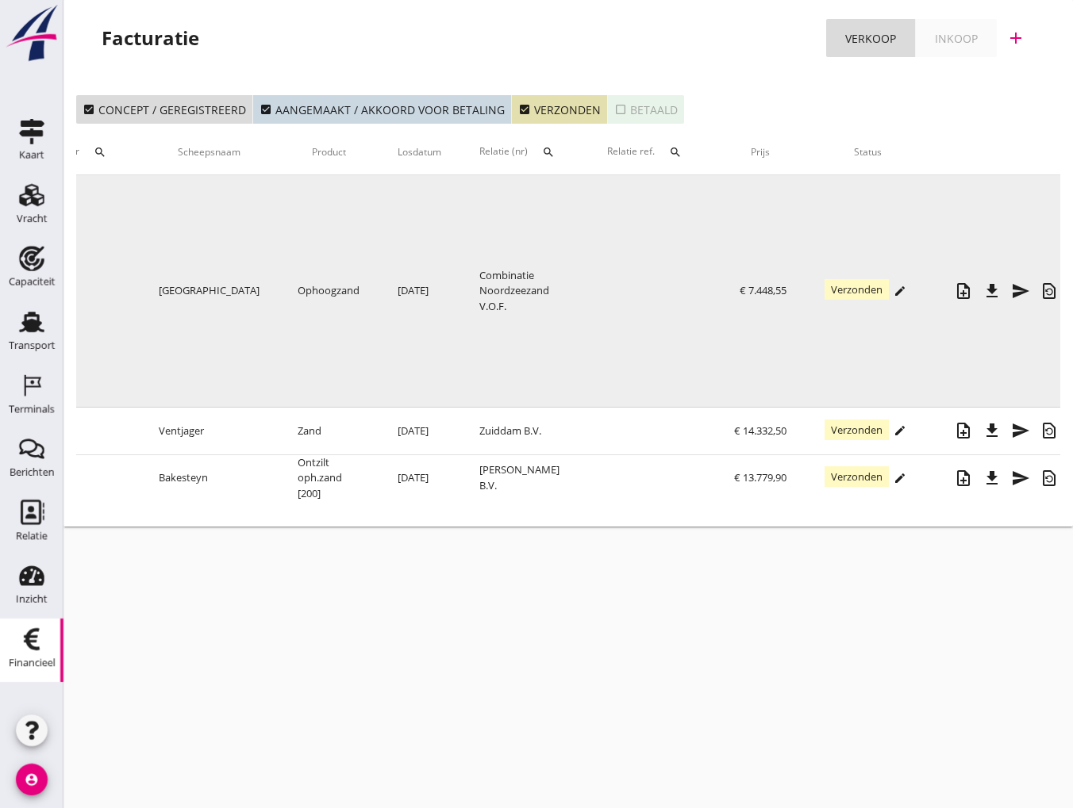
click at [893, 290] on icon "edit" at bounding box center [899, 291] width 13 height 13
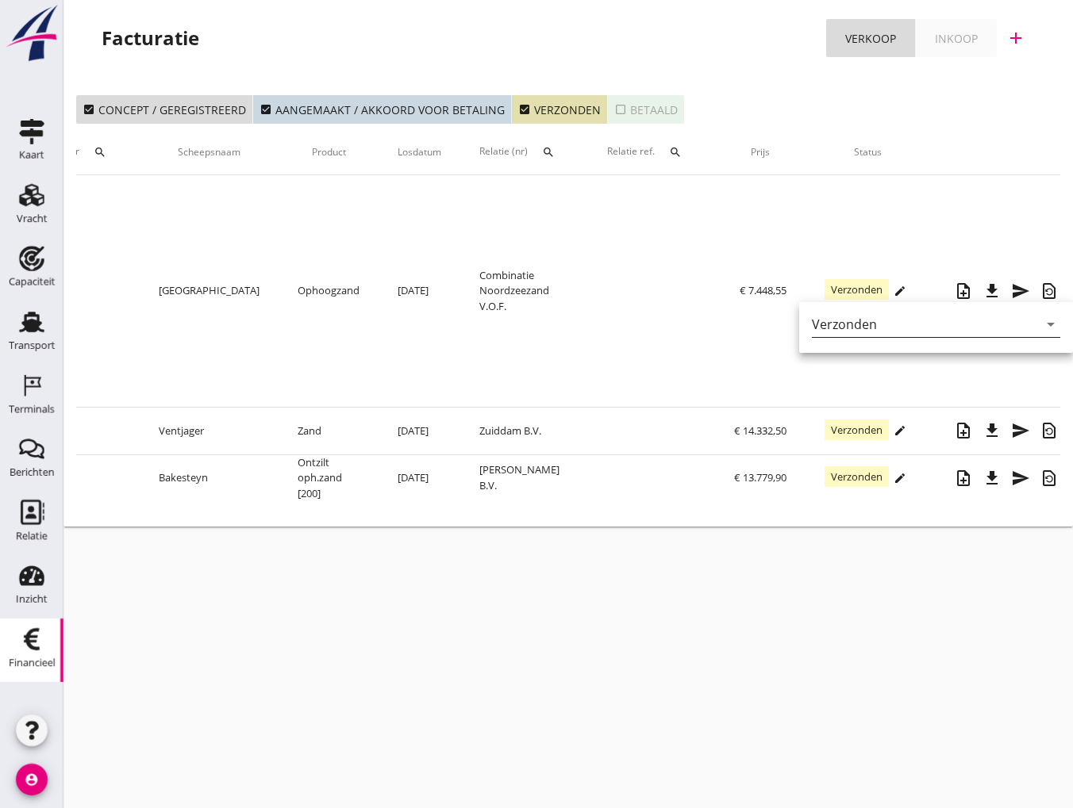
click at [1027, 324] on div "Verzonden" at bounding box center [925, 324] width 226 height 25
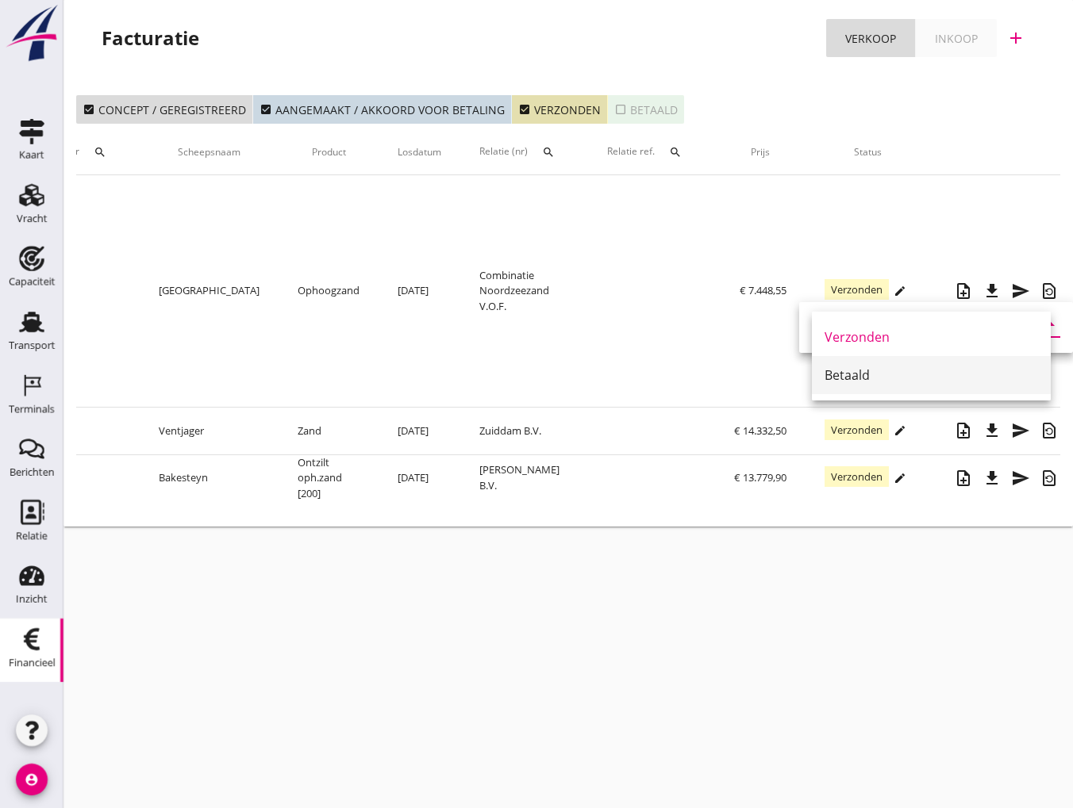
click at [851, 374] on div "Betaald" at bounding box center [930, 375] width 213 height 19
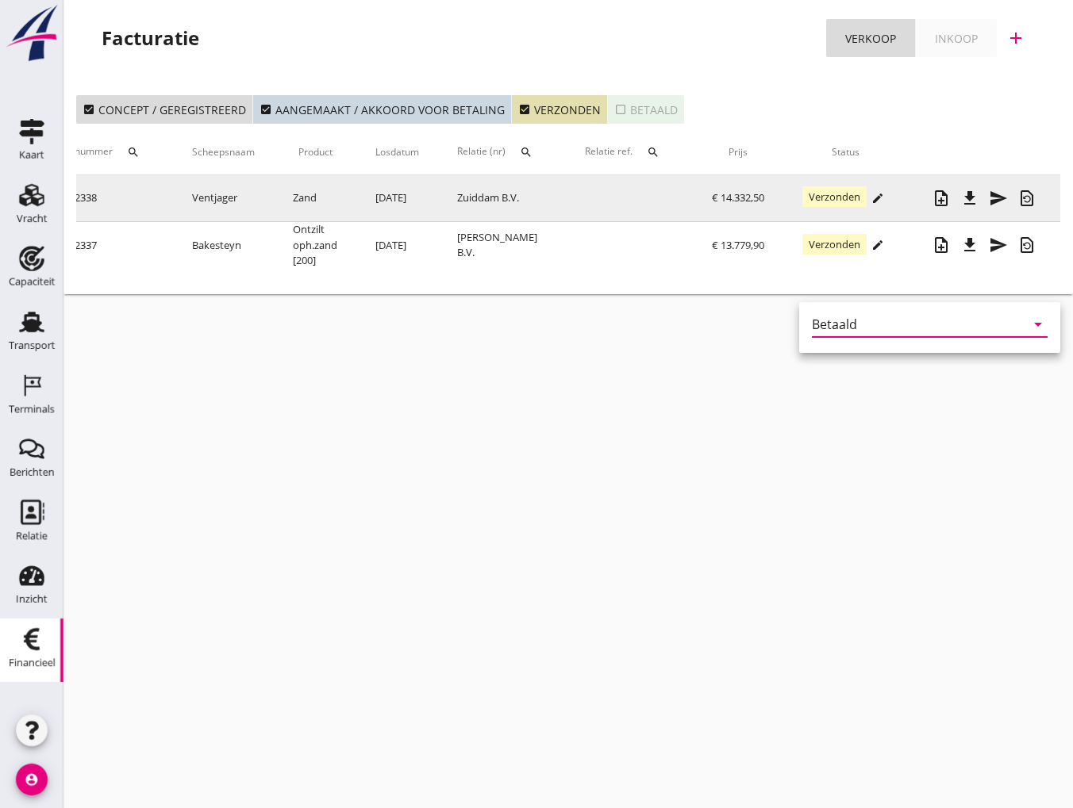
click at [880, 198] on icon "edit" at bounding box center [877, 198] width 13 height 13
click at [858, 198] on span "Verzonden" at bounding box center [834, 196] width 64 height 21
click at [873, 196] on icon "edit" at bounding box center [877, 198] width 13 height 13
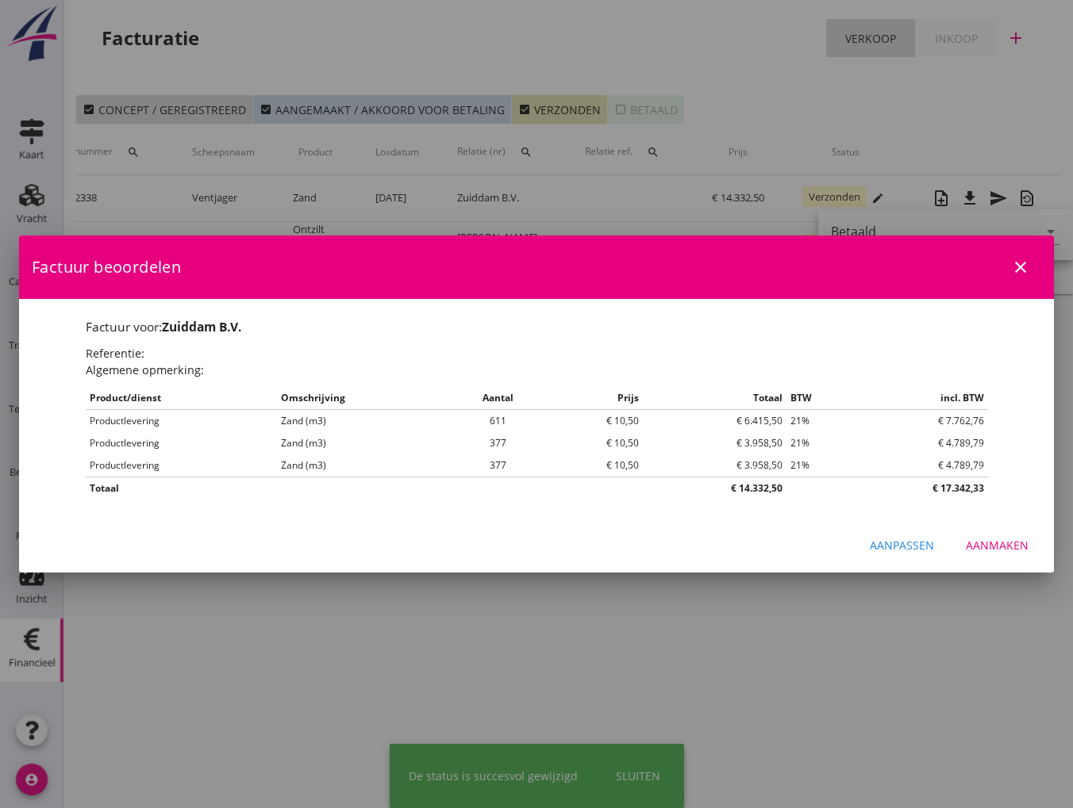
click at [276, 697] on div at bounding box center [536, 404] width 1073 height 808
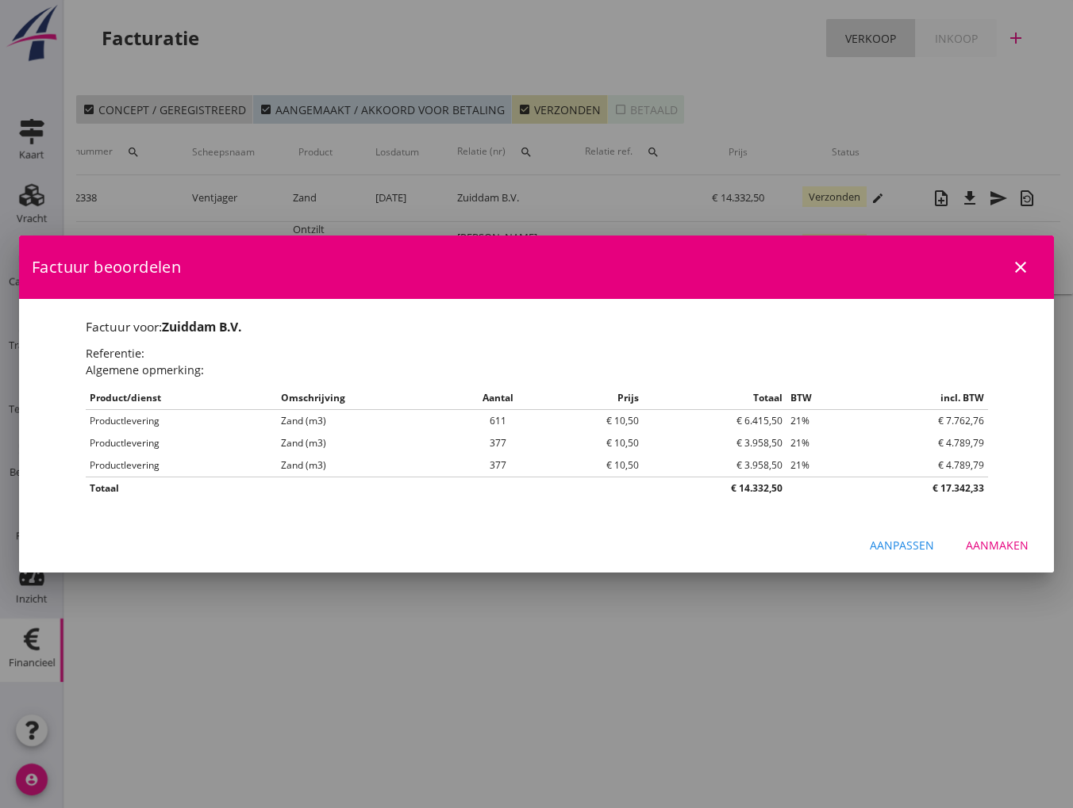
click at [1021, 266] on icon "close" at bounding box center [1020, 267] width 19 height 19
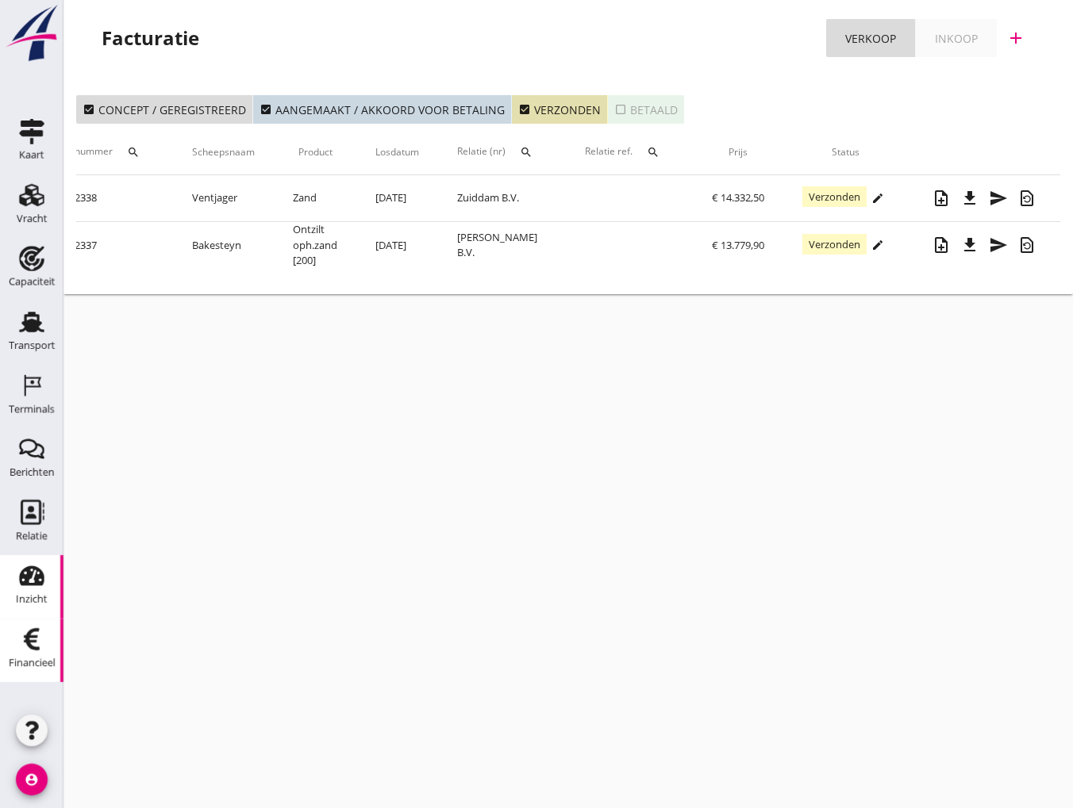
drag, startPoint x: 31, startPoint y: 327, endPoint x: 18, endPoint y: 555, distance: 228.1
click at [31, 327] on use at bounding box center [31, 322] width 25 height 21
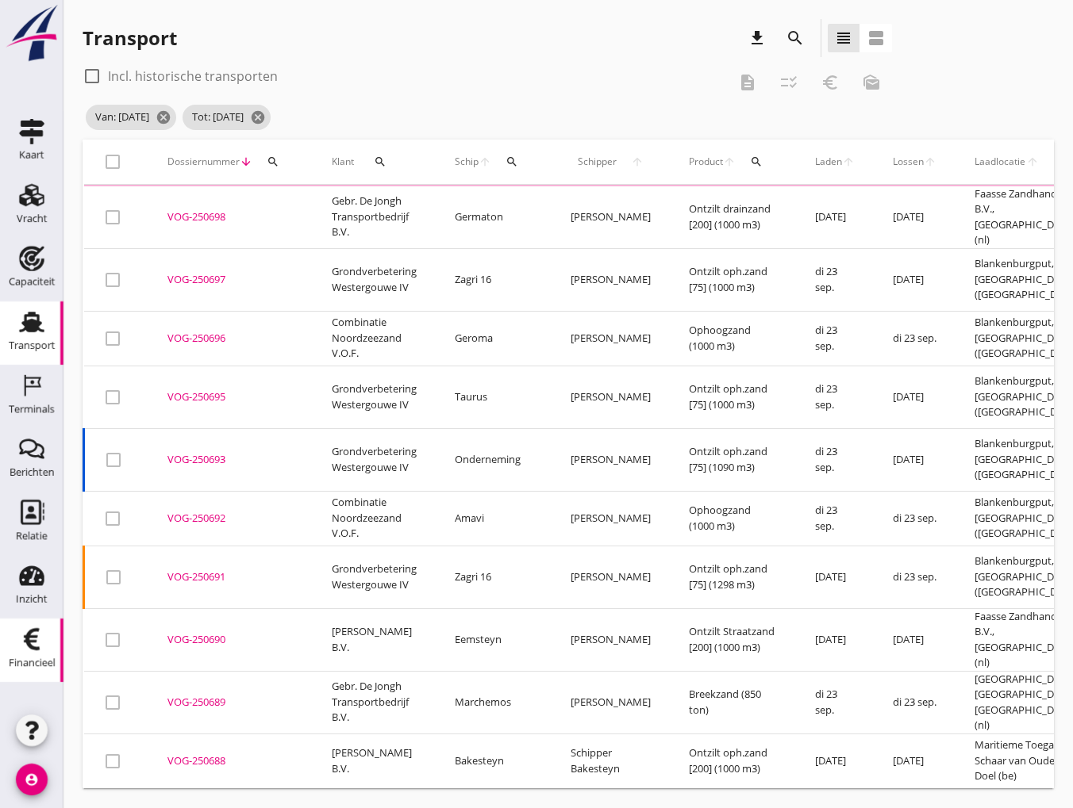
click at [17, 660] on div "Financieel" at bounding box center [32, 663] width 47 height 10
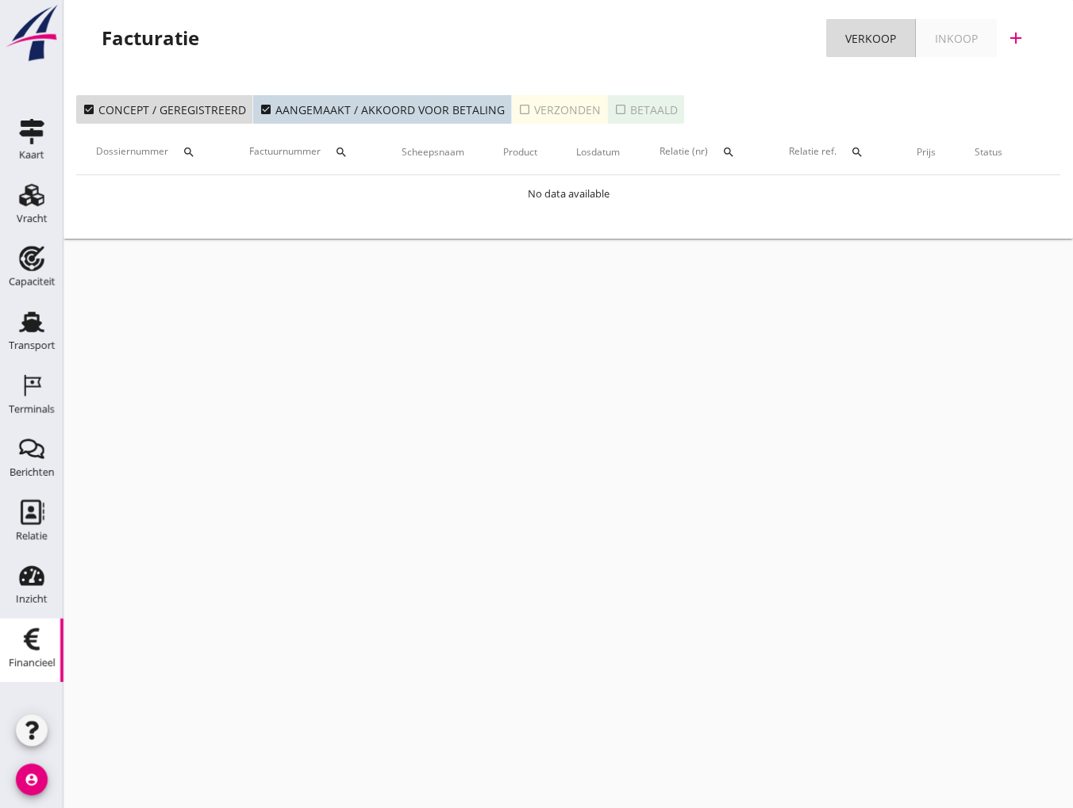
click at [527, 109] on div "check_box_outline_blank Verzonden" at bounding box center [559, 110] width 83 height 17
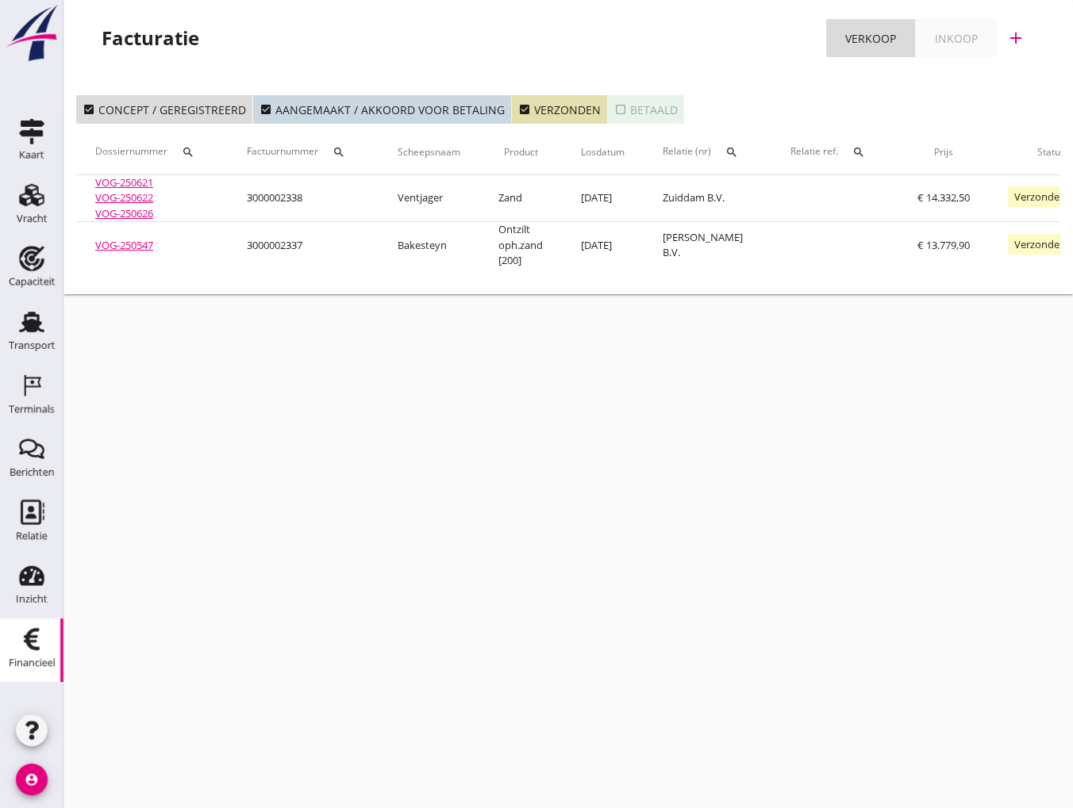
scroll to position [0, 222]
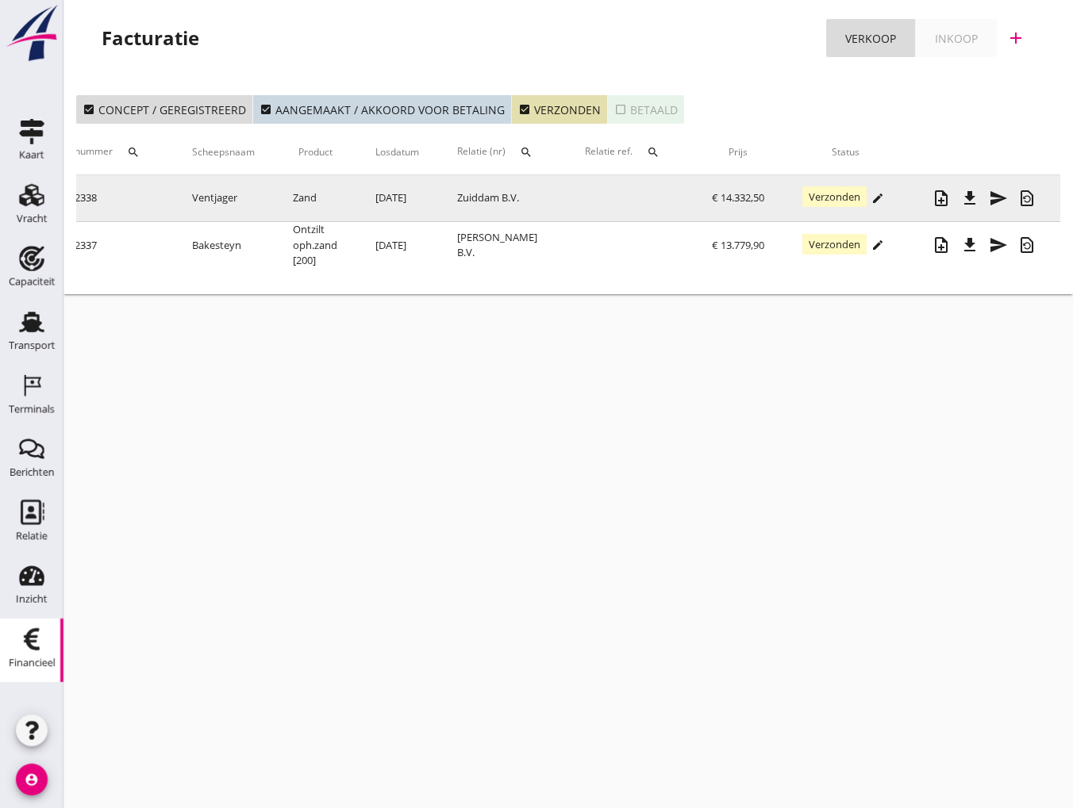
click at [876, 195] on icon "edit" at bounding box center [877, 198] width 13 height 13
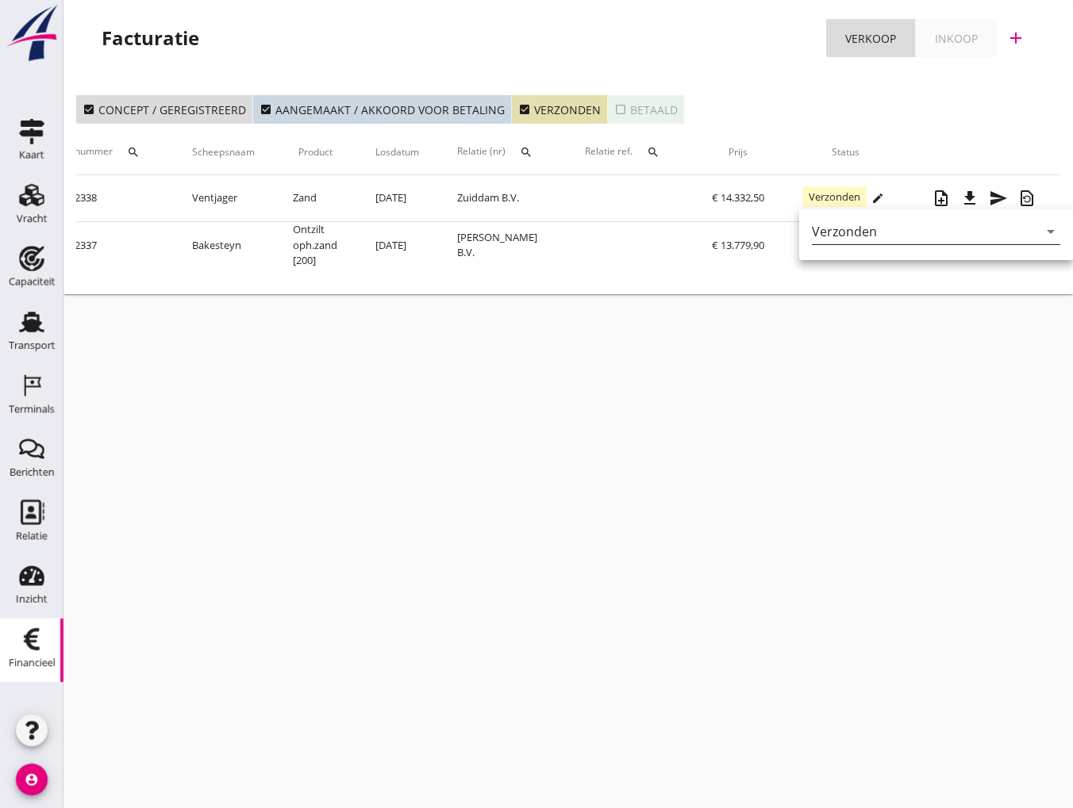
click at [1038, 232] on div "arrow_drop_down" at bounding box center [1049, 231] width 22 height 19
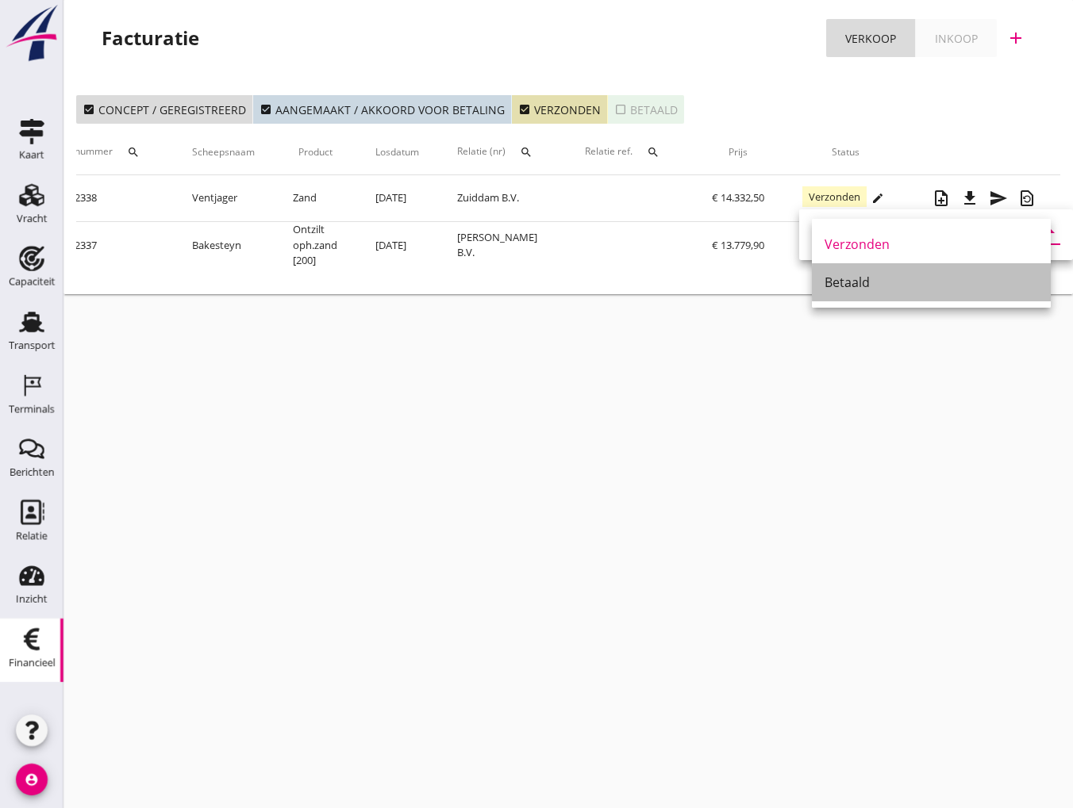
click at [851, 282] on div "Betaald" at bounding box center [930, 282] width 213 height 19
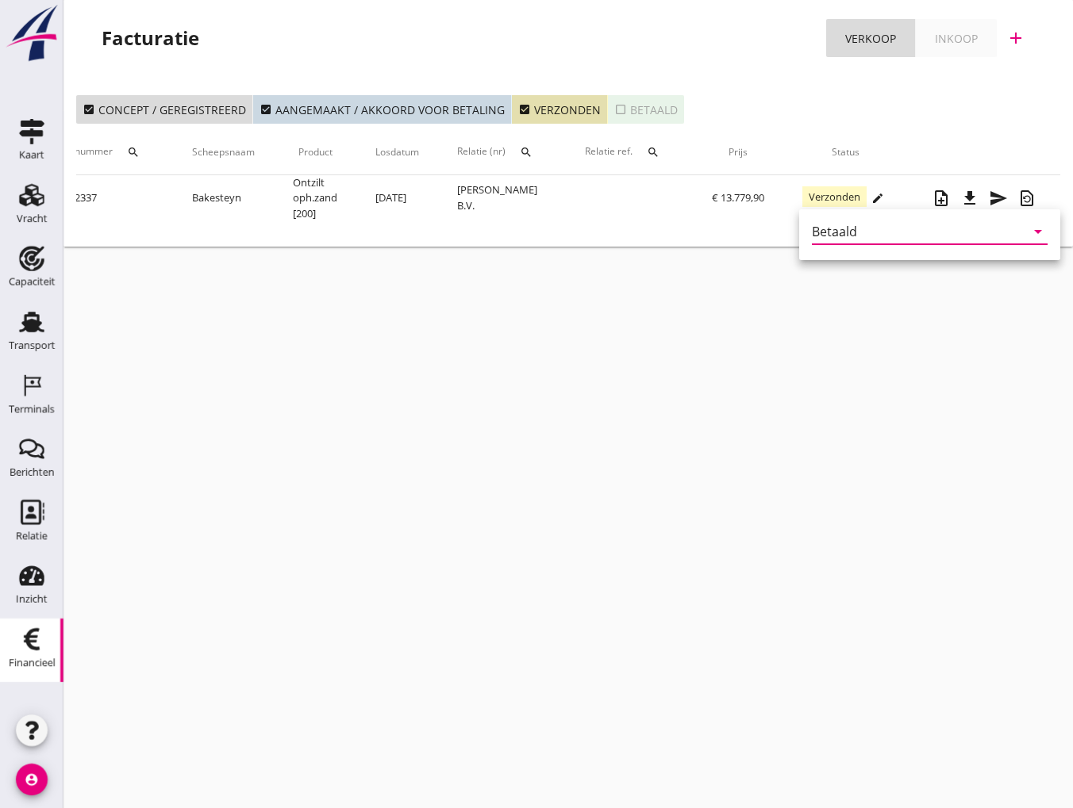
click at [816, 227] on div "Betaald" at bounding box center [834, 232] width 45 height 14
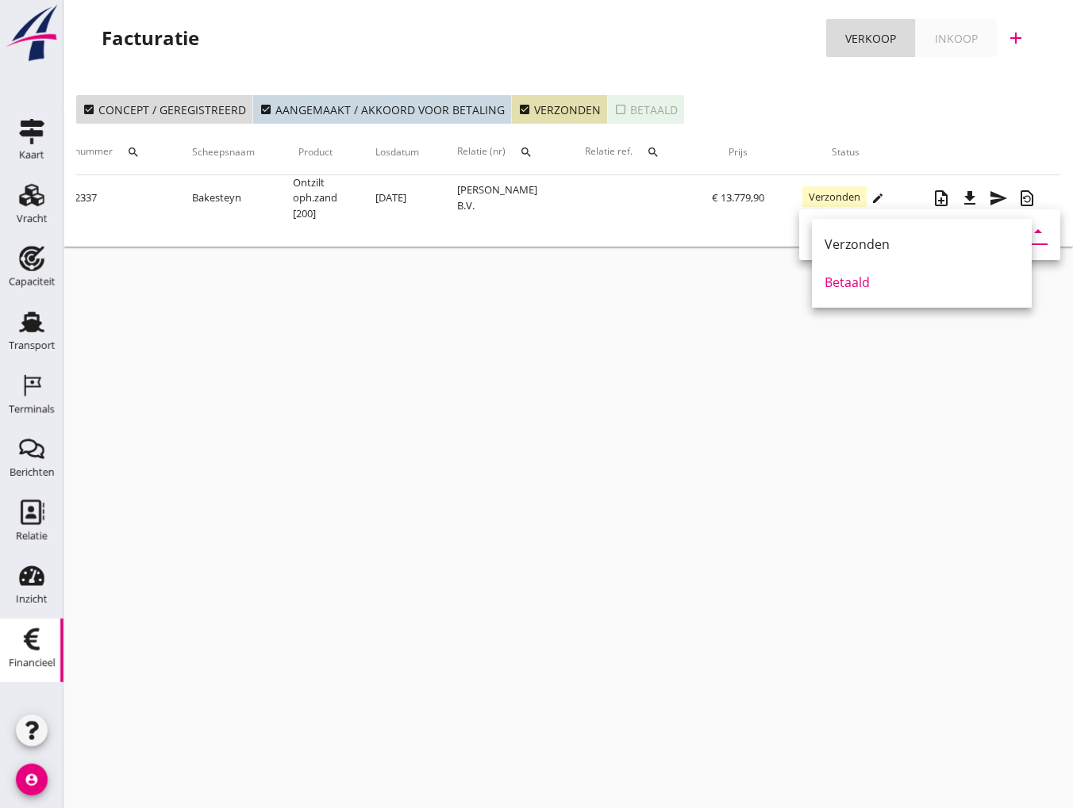
click at [685, 394] on div "cancel You are impersonating another user. Facturatie Verkoop Inkoop add check_…" at bounding box center [567, 404] width 1009 height 808
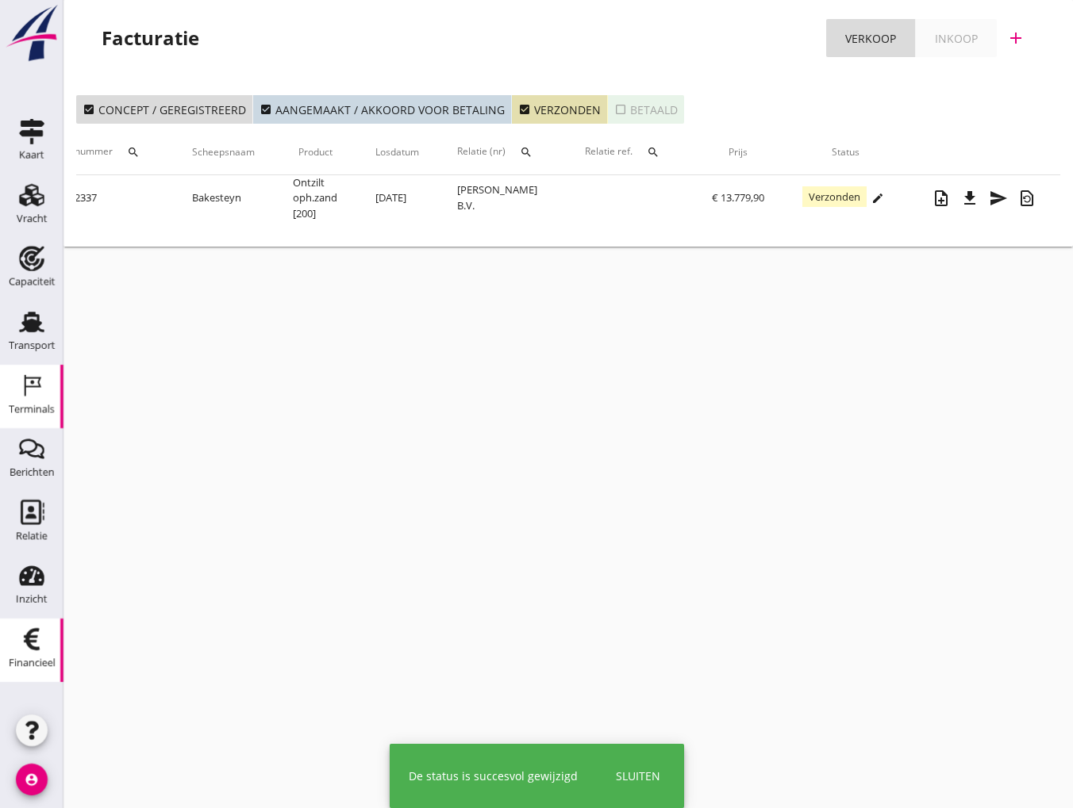
drag, startPoint x: 35, startPoint y: 339, endPoint x: 28, endPoint y: 380, distance: 41.9
click at [35, 339] on div "Transport" at bounding box center [32, 346] width 47 height 22
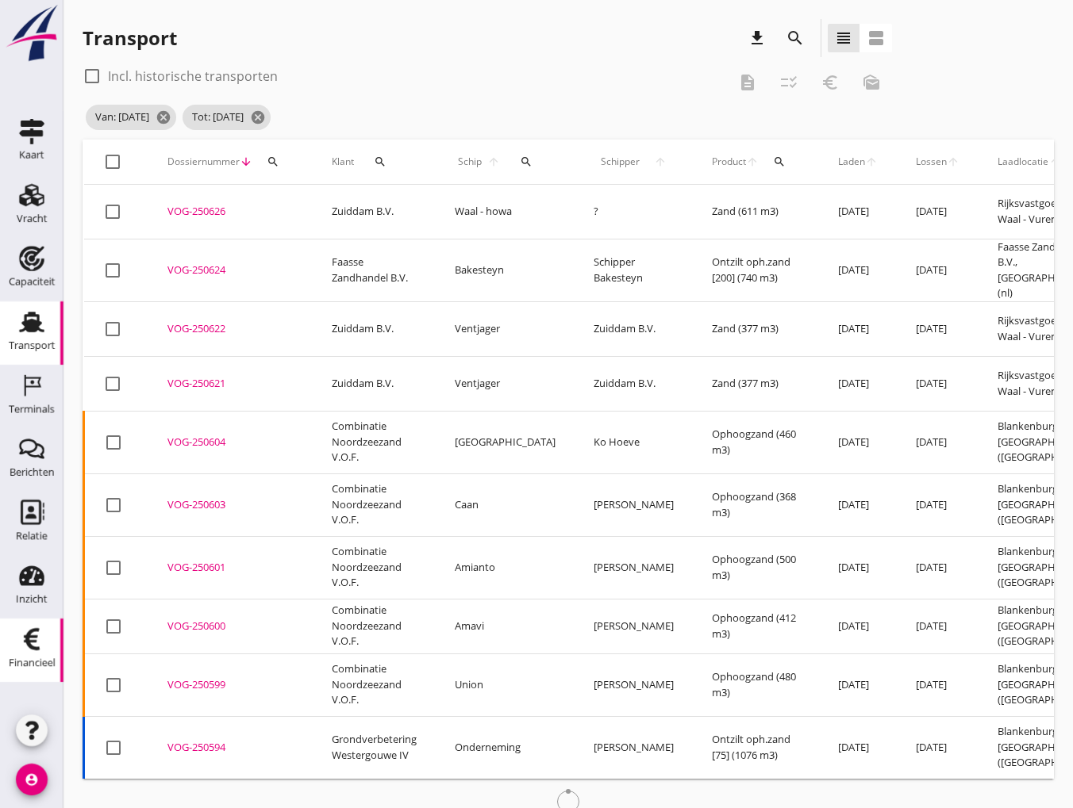
click at [32, 653] on div "Financieel" at bounding box center [32, 663] width 47 height 22
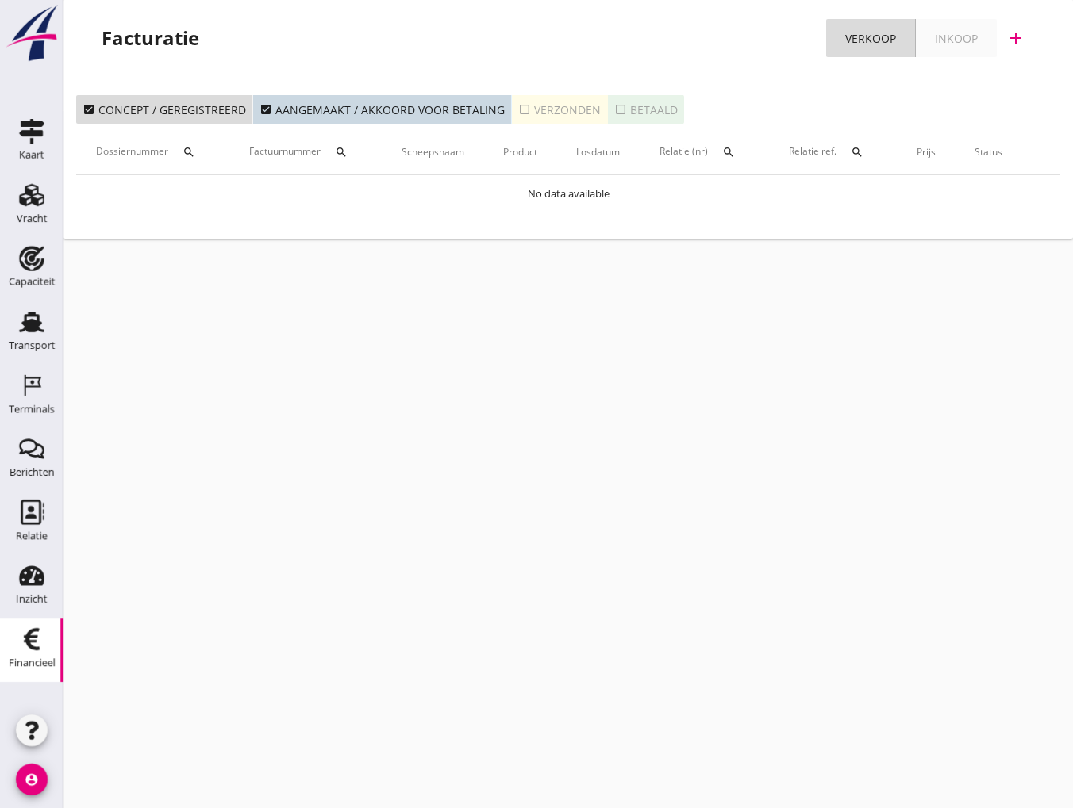
click at [518, 110] on icon "check_box_outline_blank" at bounding box center [524, 109] width 13 height 13
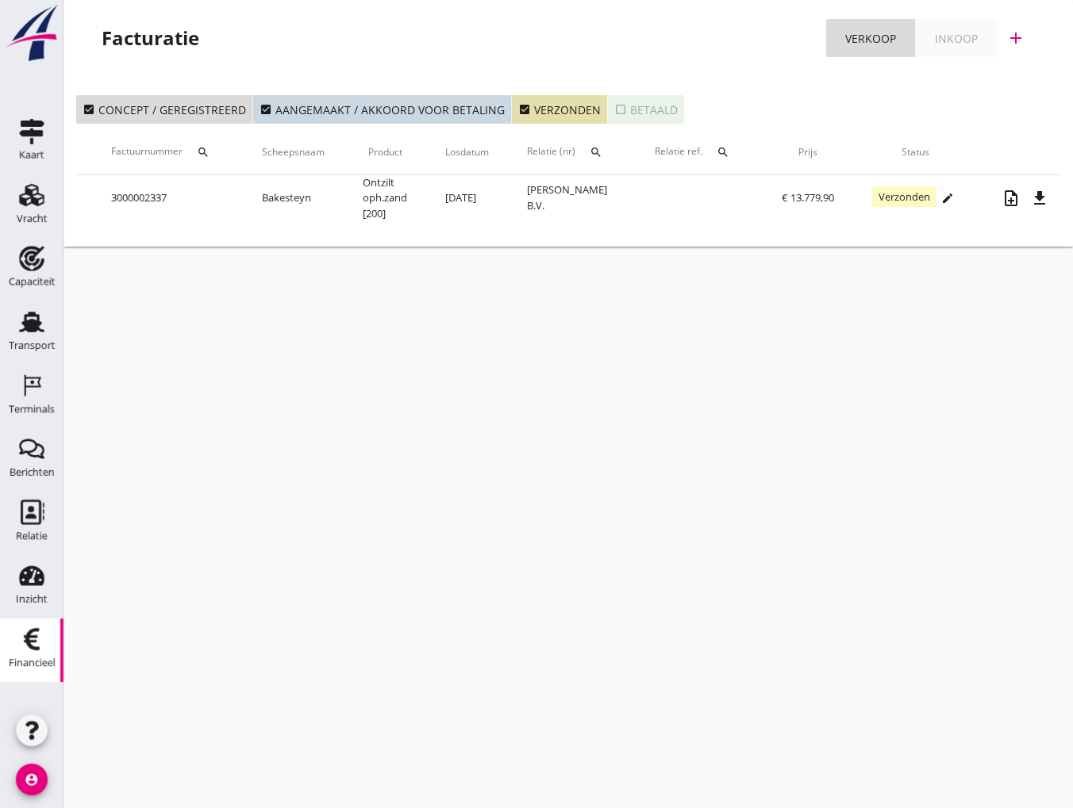
scroll to position [0, 199]
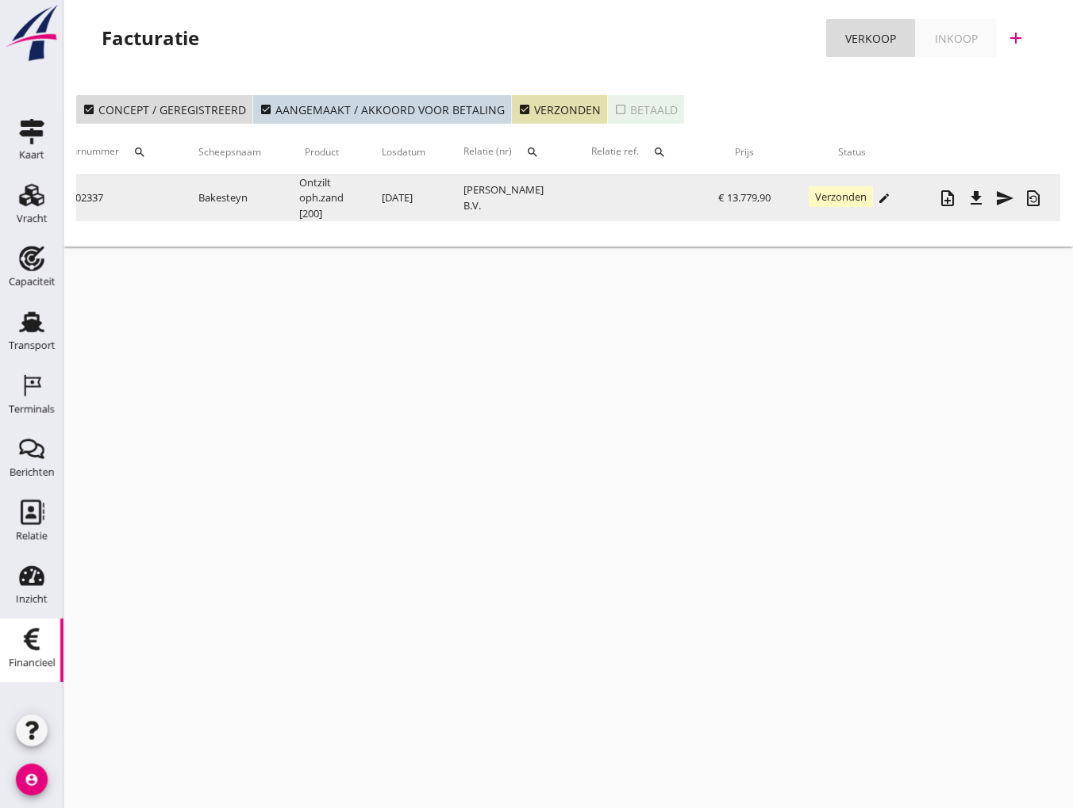
click at [890, 200] on icon "edit" at bounding box center [883, 198] width 13 height 13
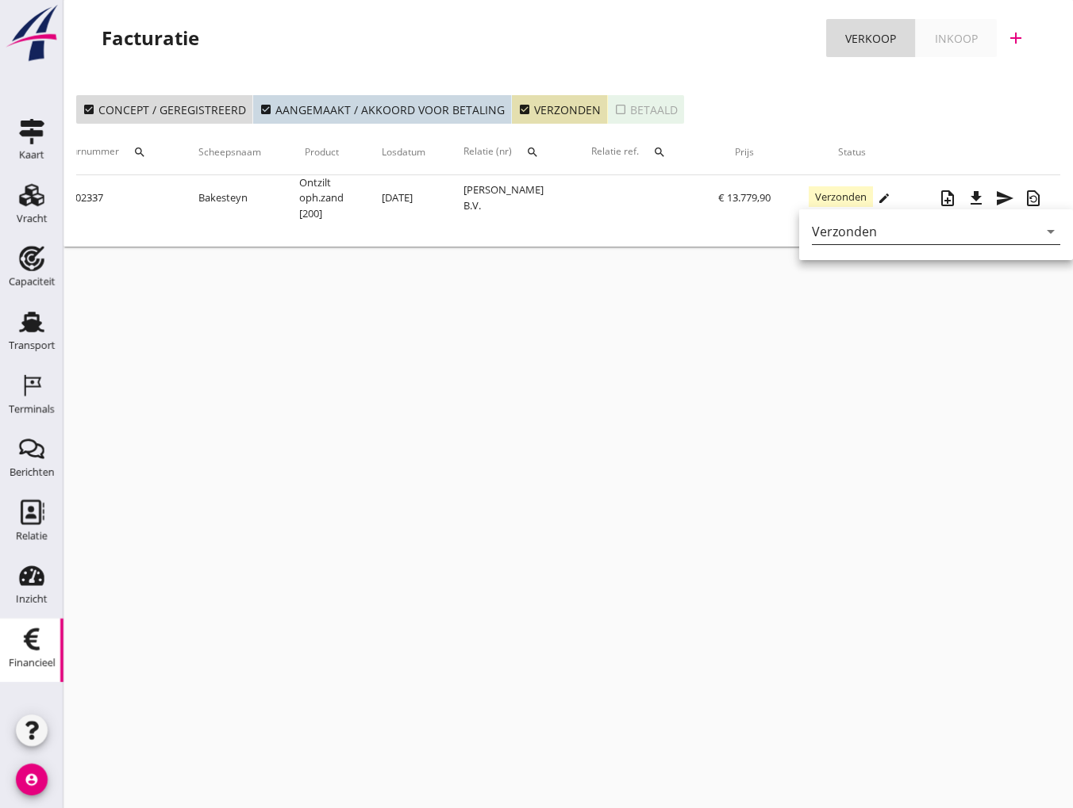
click at [908, 222] on div "Verzonden" at bounding box center [925, 231] width 226 height 25
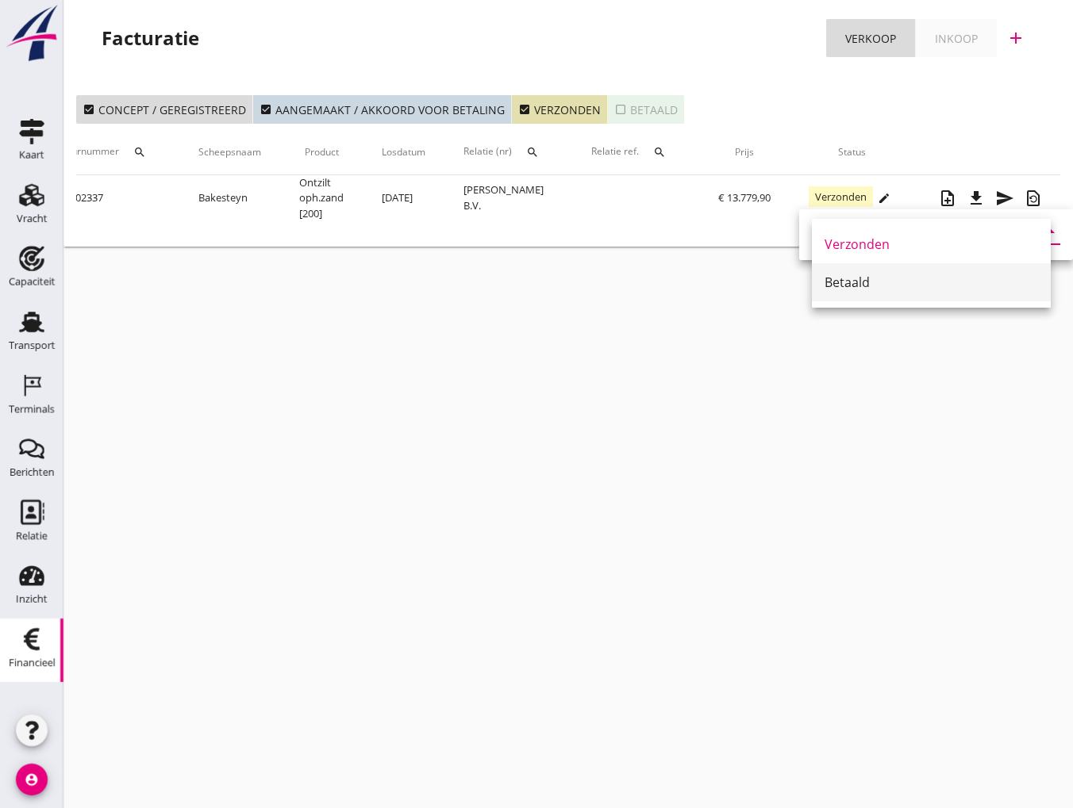
click at [858, 280] on div "Betaald" at bounding box center [930, 282] width 213 height 19
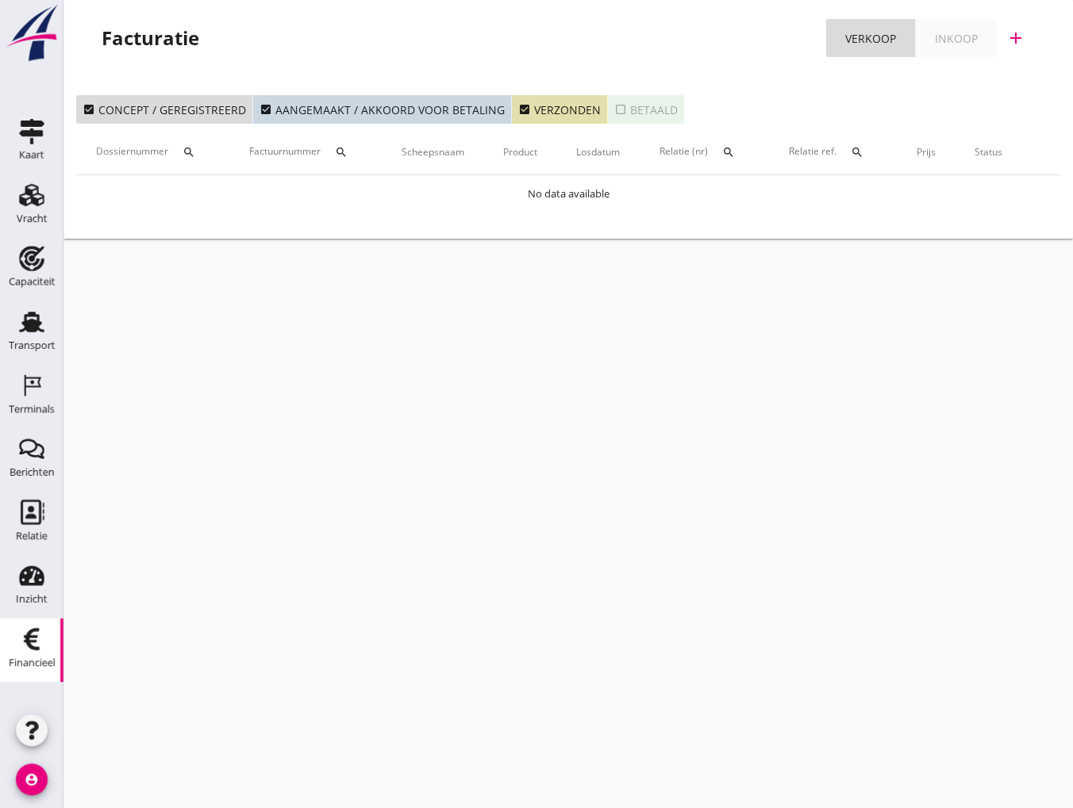
scroll to position [0, 0]
drag, startPoint x: 717, startPoint y: 408, endPoint x: 701, endPoint y: 417, distance: 18.1
click at [712, 413] on div "cancel You are impersonating another user. Facturatie Verkoop Inkoop add check_…" at bounding box center [567, 404] width 1009 height 808
click at [32, 343] on div "Transport" at bounding box center [32, 345] width 47 height 10
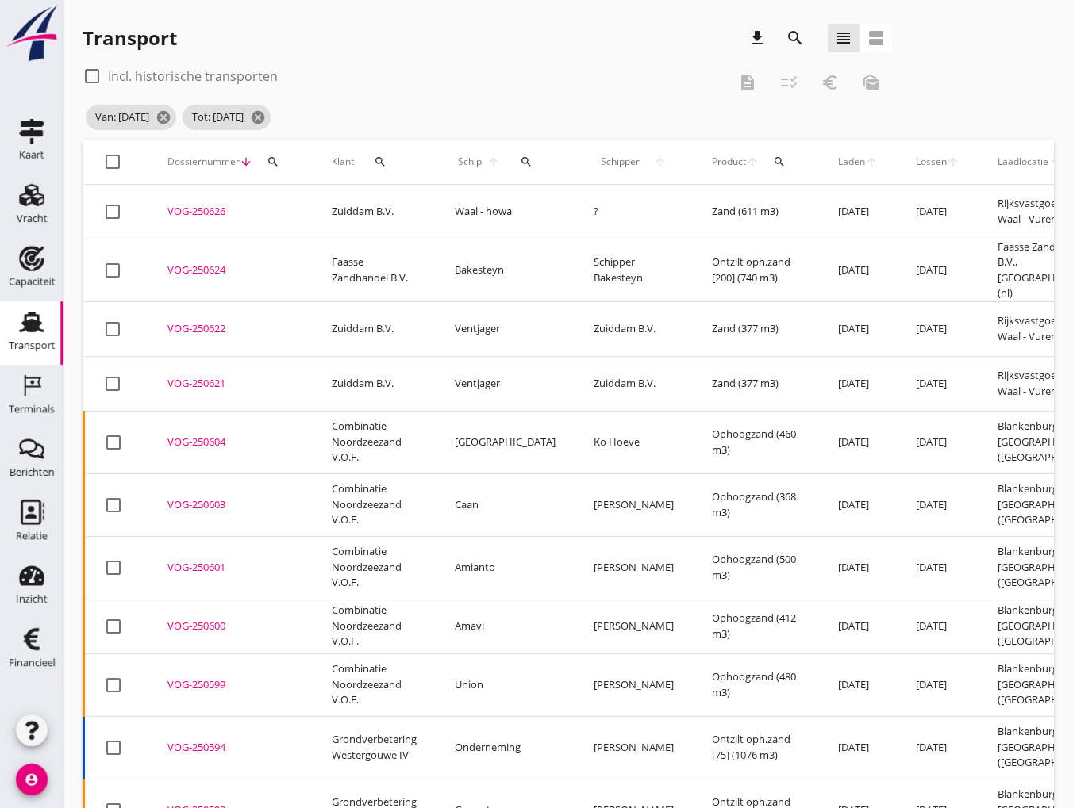
click at [381, 158] on icon "search" at bounding box center [380, 162] width 13 height 13
click at [390, 211] on input "Zoeken op opdrachtgever..." at bounding box center [449, 207] width 165 height 25
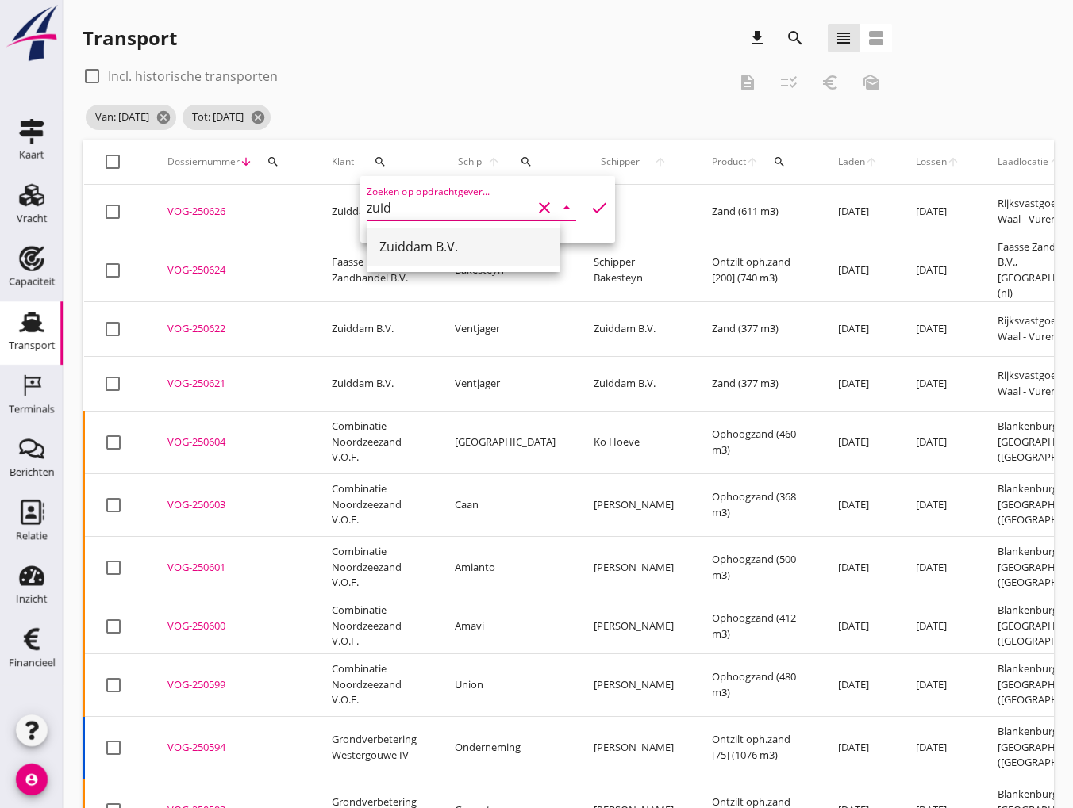
click at [414, 253] on div "Zuiddam B.V." at bounding box center [463, 246] width 168 height 19
type input "Zuiddam B.V."
click at [589, 209] on icon "check" at bounding box center [598, 207] width 19 height 19
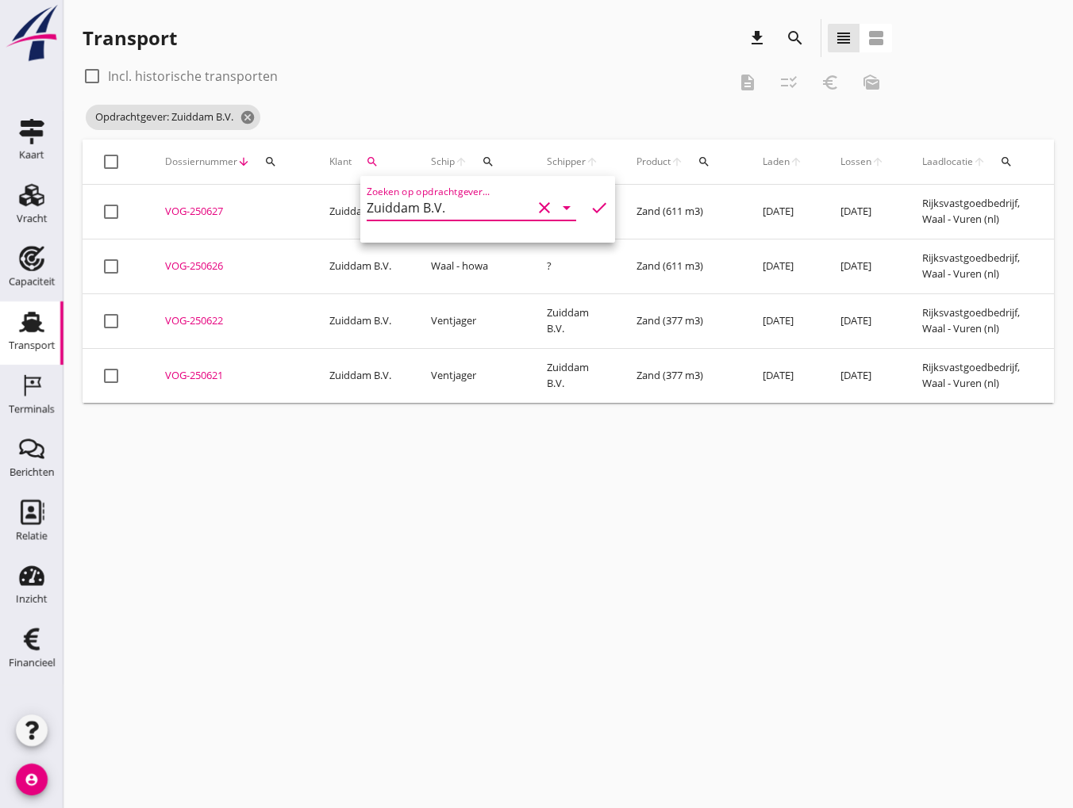
click at [313, 509] on div "cancel You are impersonating another user. Transport download search view_headl…" at bounding box center [567, 404] width 1009 height 808
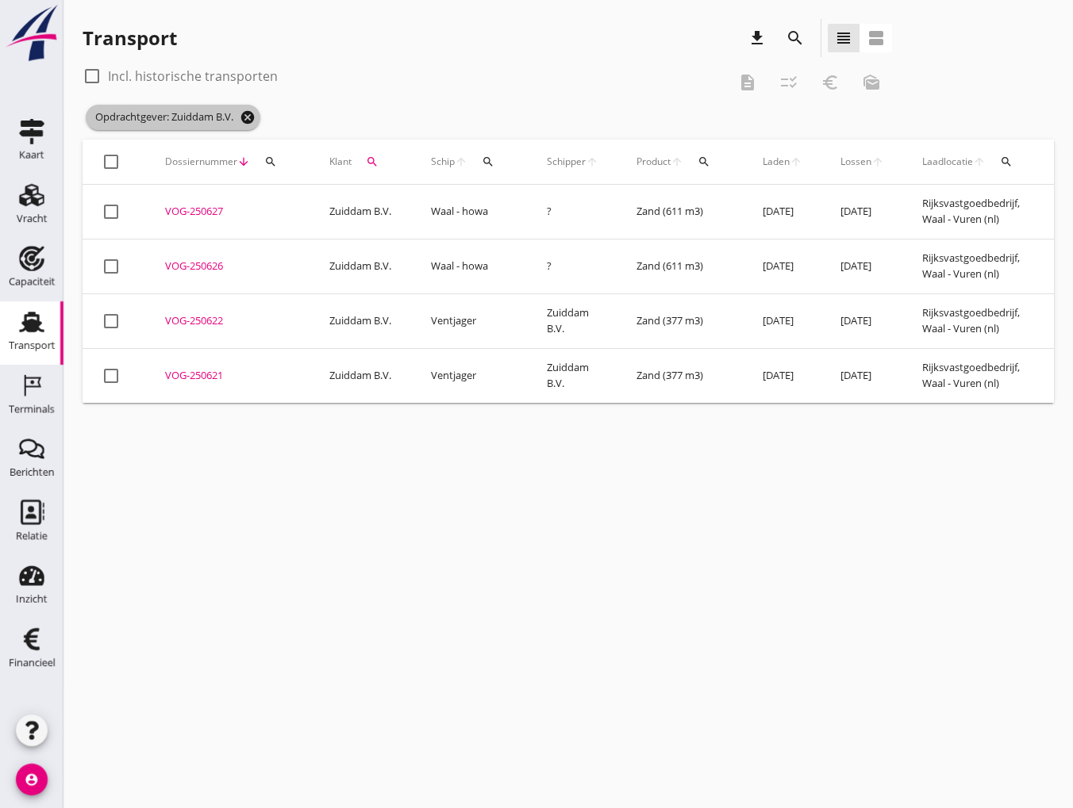
click at [248, 117] on icon "cancel" at bounding box center [248, 117] width 16 height 16
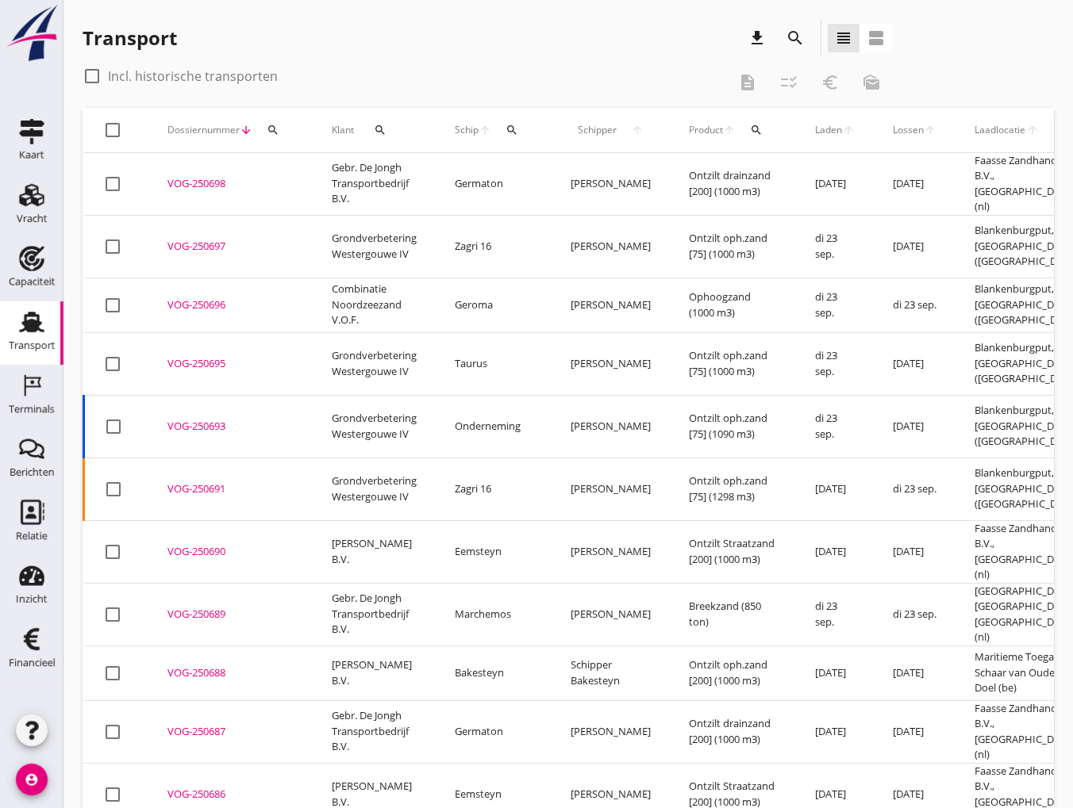
click at [793, 40] on icon "search" at bounding box center [794, 38] width 19 height 19
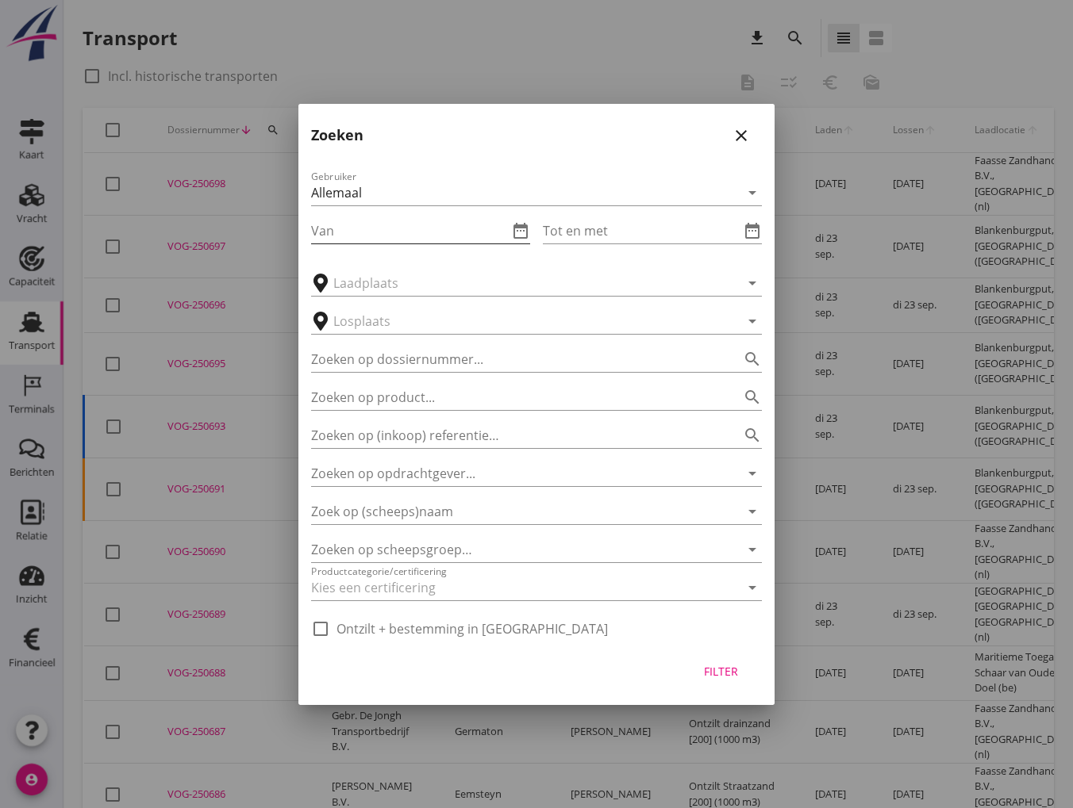
click at [363, 224] on input "Van" at bounding box center [409, 230] width 197 height 25
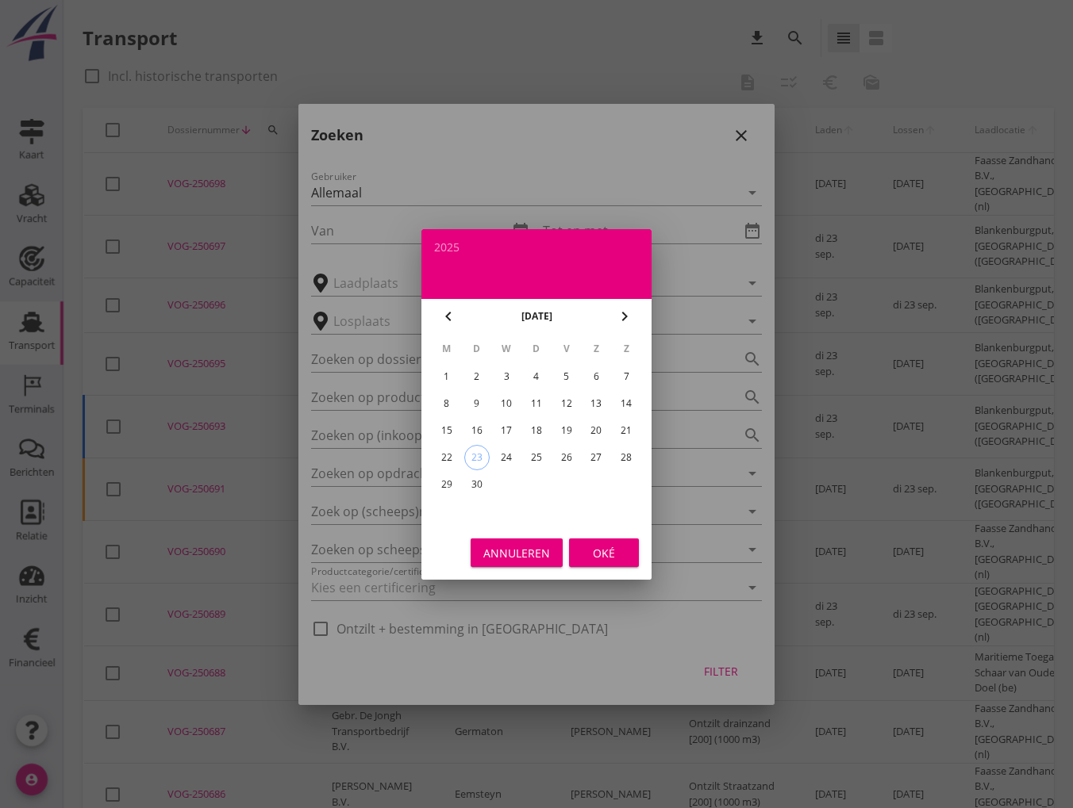
click at [448, 379] on div "1" at bounding box center [446, 376] width 25 height 25
type input "[DATE]"
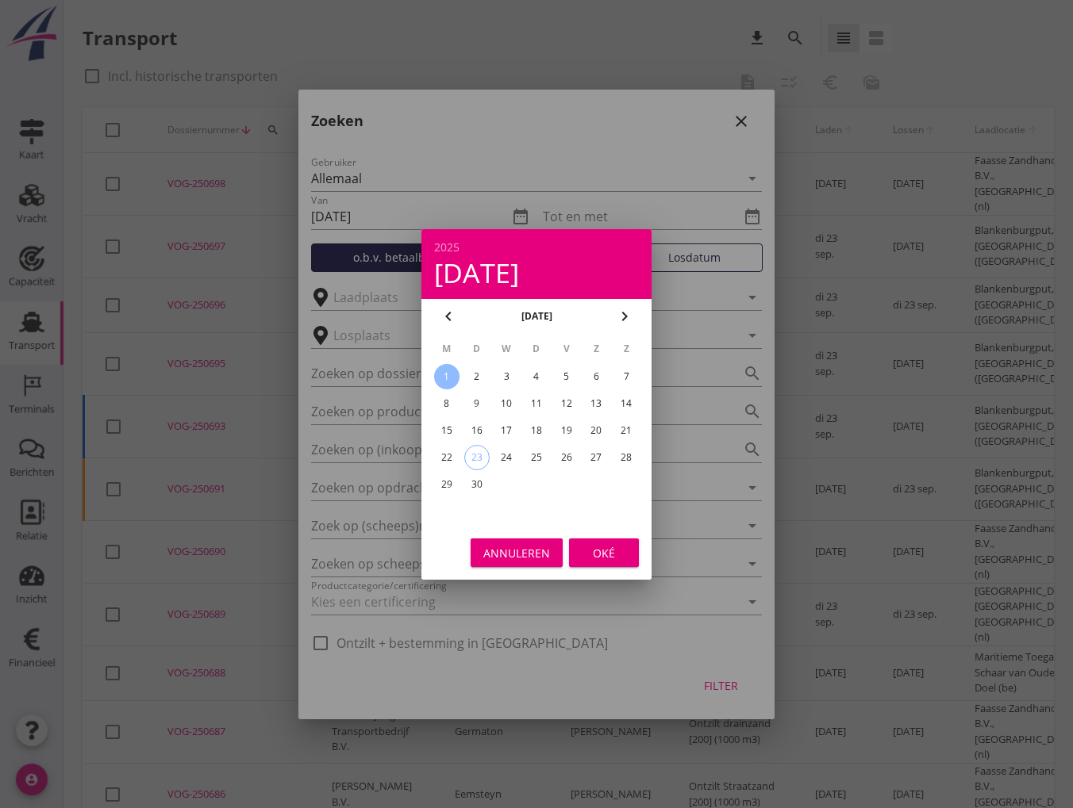
click at [603, 557] on div "Oké" at bounding box center [604, 552] width 44 height 17
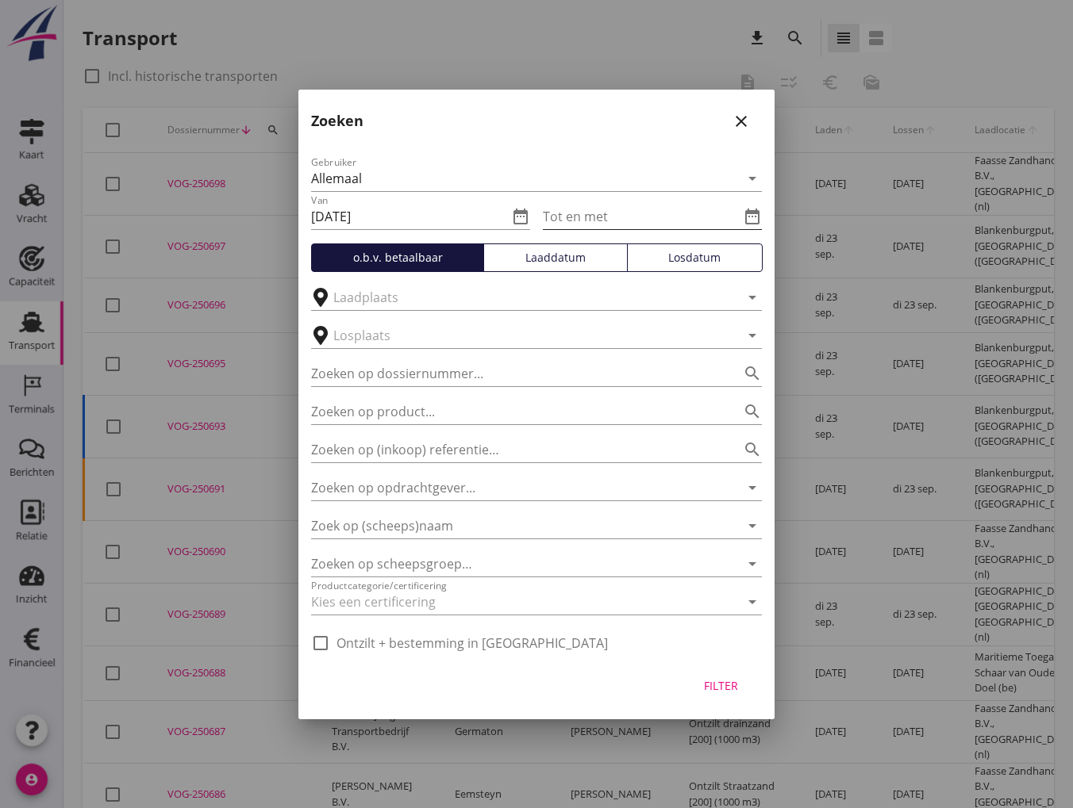
click at [616, 215] on input "Tot en met" at bounding box center [641, 216] width 197 height 25
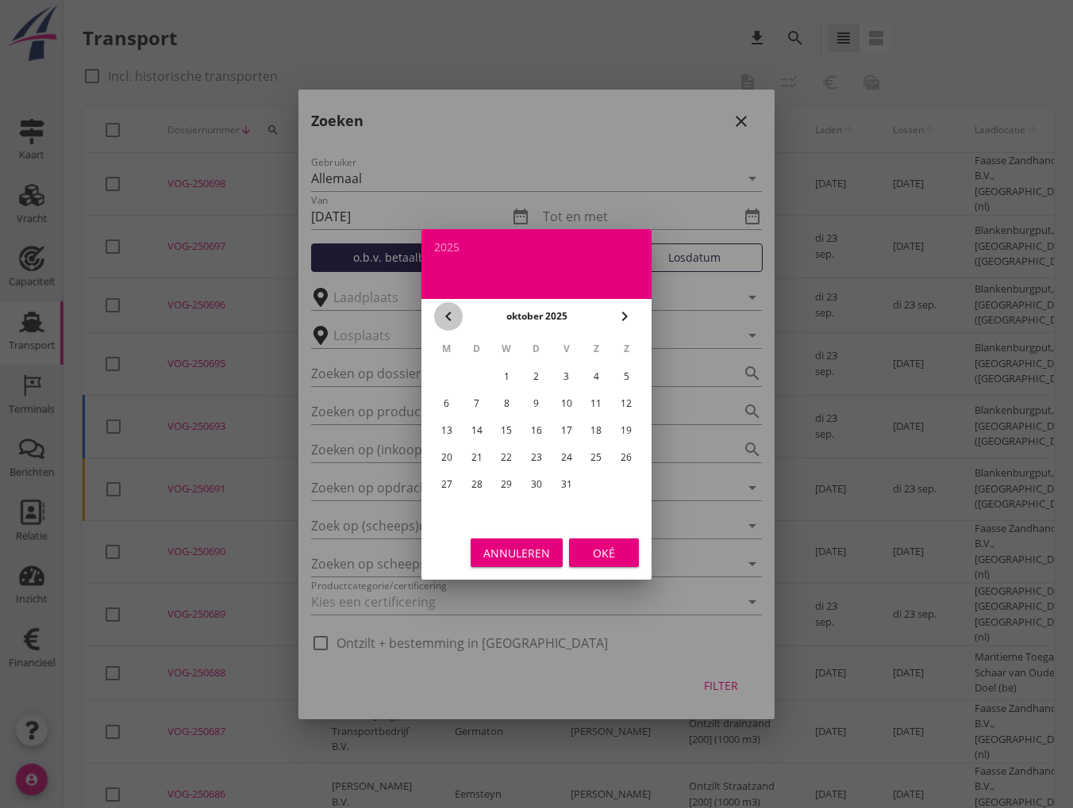
click at [447, 317] on icon "chevron_left" at bounding box center [448, 316] width 19 height 19
click at [601, 379] on div "6" at bounding box center [595, 376] width 25 height 25
type input "[DATE]"
click at [605, 552] on div "Oké" at bounding box center [604, 552] width 44 height 17
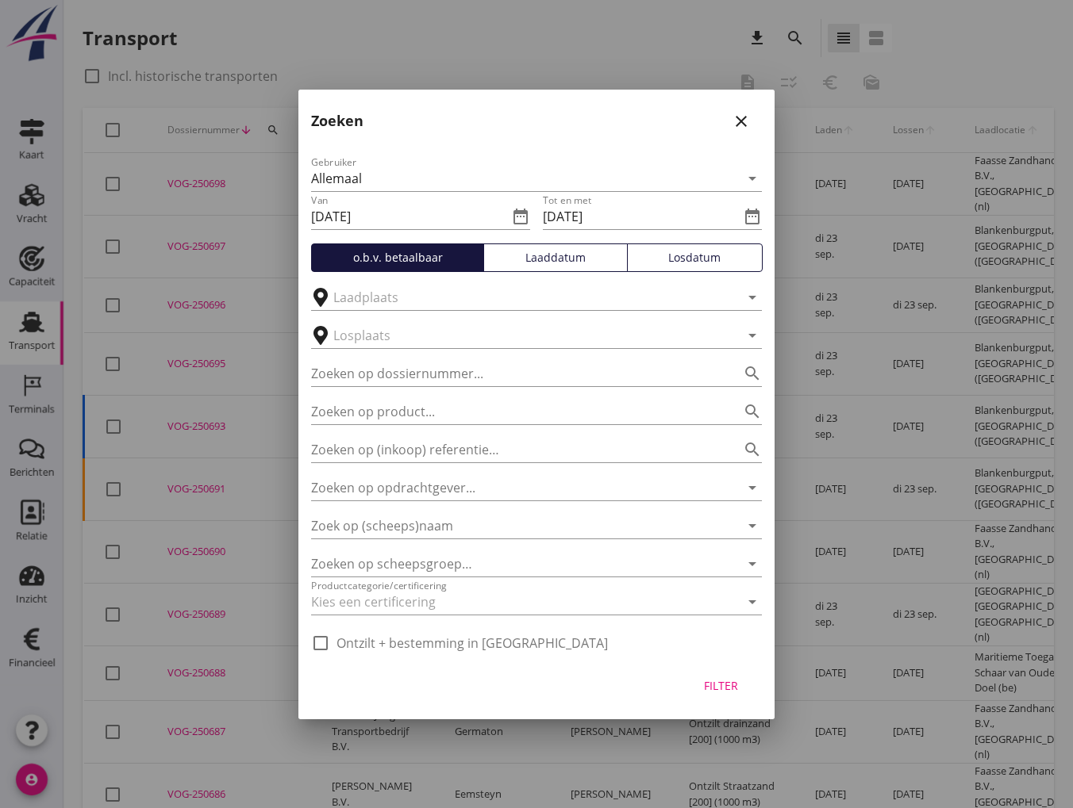
click at [678, 260] on div "Losdatum" at bounding box center [694, 257] width 121 height 17
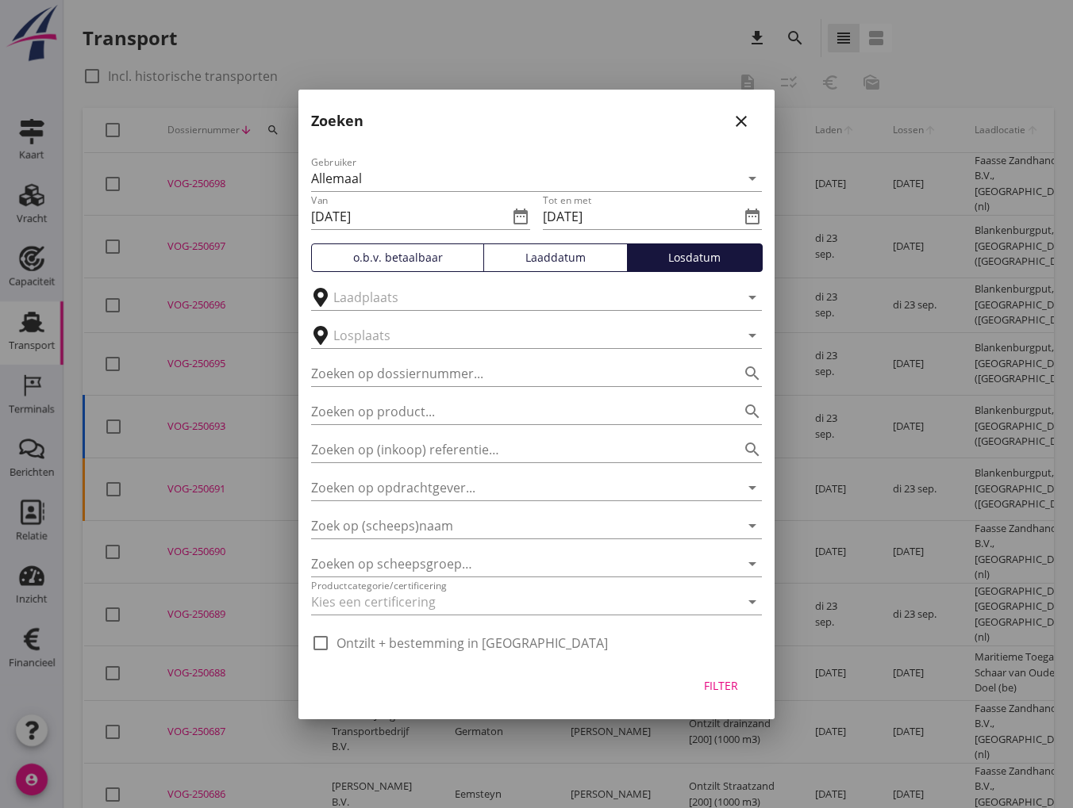
click at [714, 678] on div "Filter" at bounding box center [720, 686] width 44 height 17
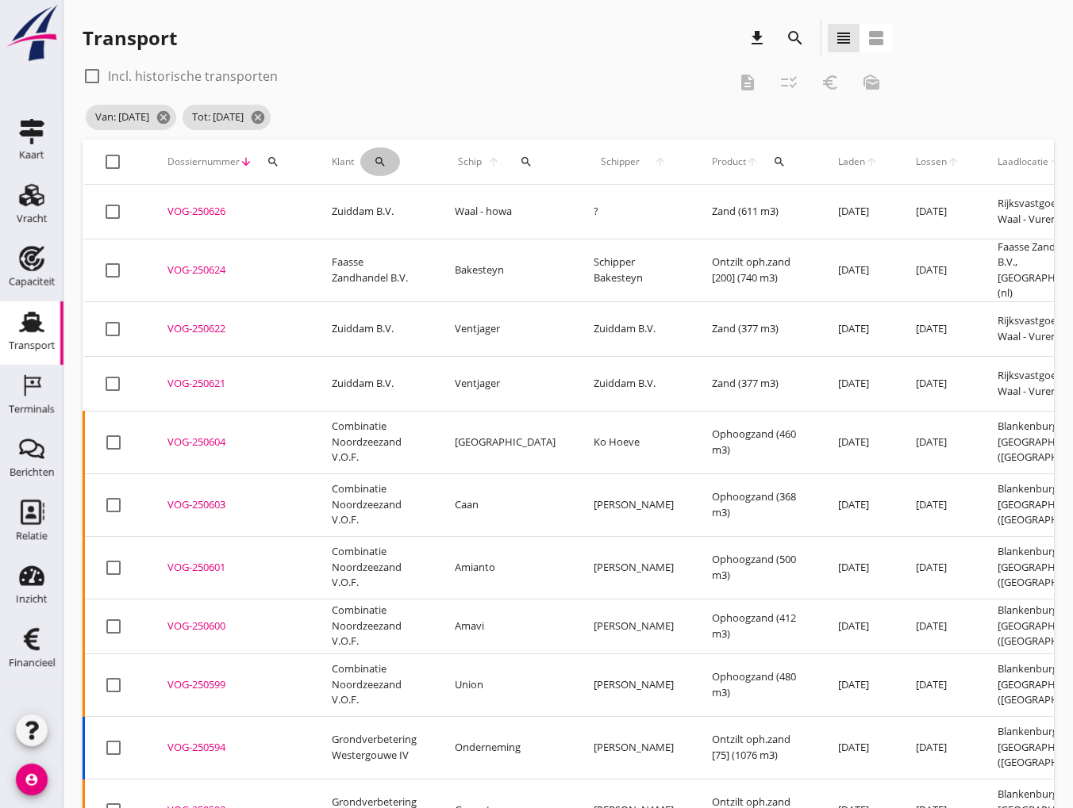
click at [381, 161] on icon "search" at bounding box center [380, 162] width 13 height 13
click at [390, 213] on input "Zoeken op opdrachtgever..." at bounding box center [449, 207] width 165 height 25
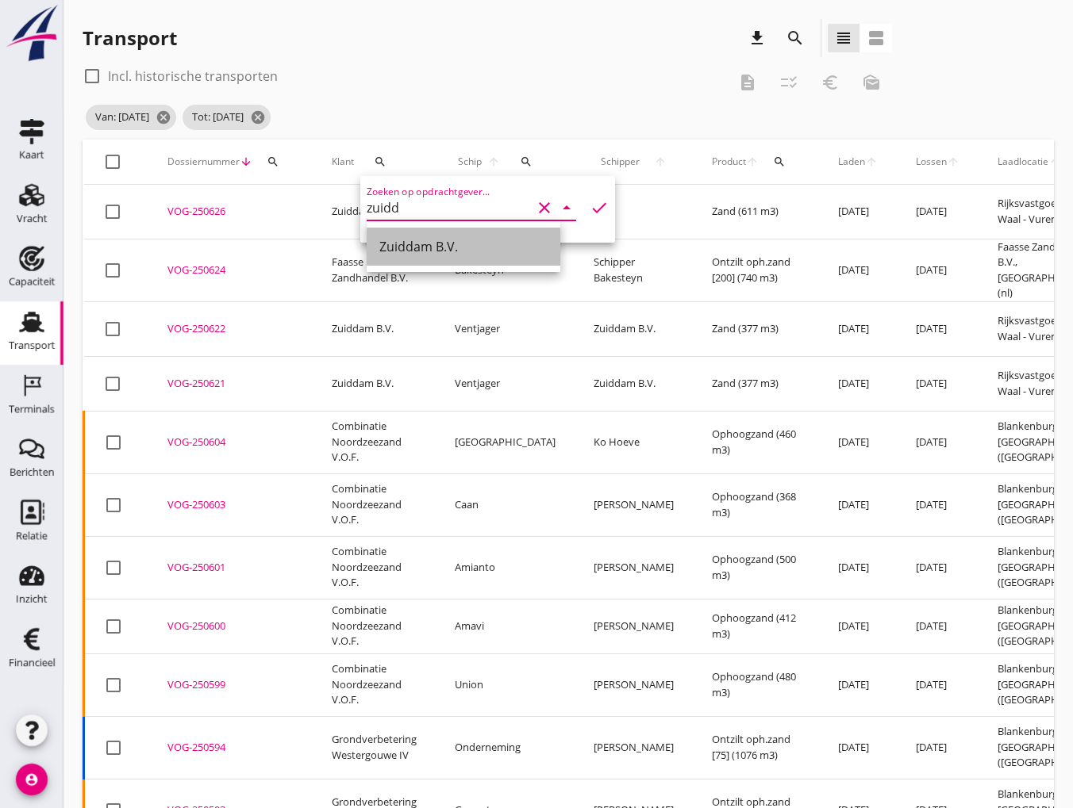
click at [409, 246] on div "Zuiddam B.V." at bounding box center [463, 246] width 168 height 19
type input "Zuiddam B.V."
click at [585, 221] on div "Zoeken op opdrachtgever... Zuiddam B.V. clear arrow_drop_down check" at bounding box center [488, 211] width 242 height 51
click at [589, 209] on icon "check" at bounding box center [598, 207] width 19 height 19
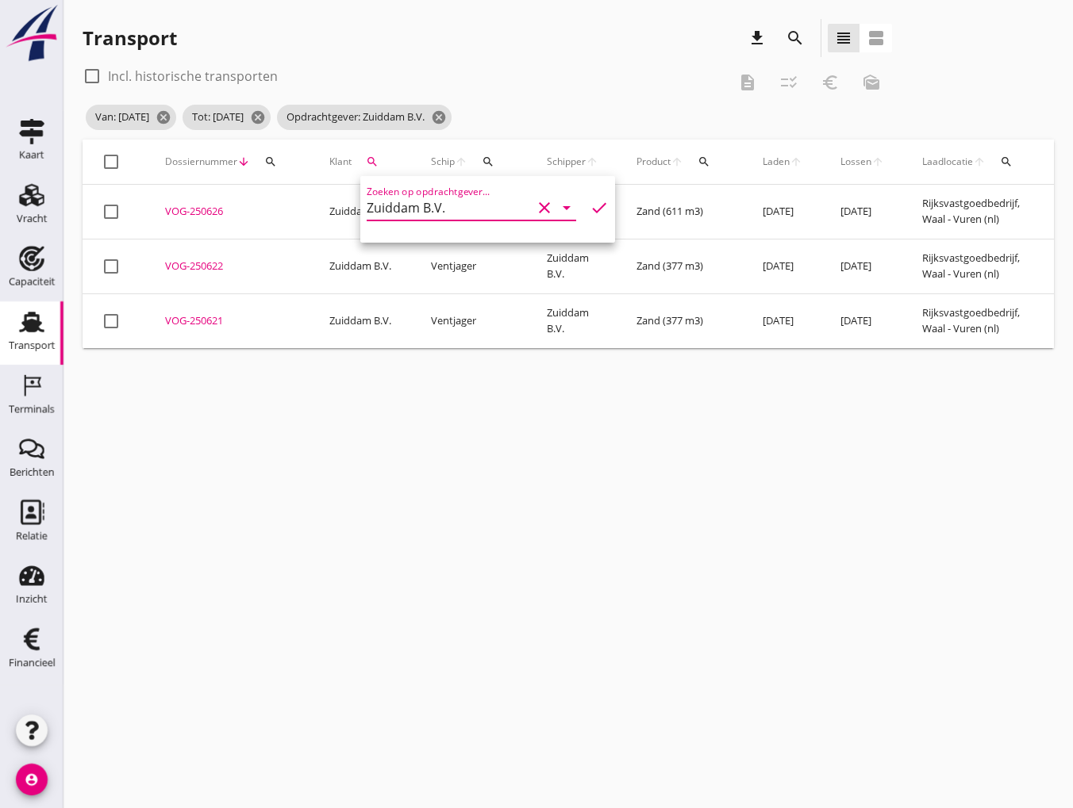
click at [200, 209] on div "VOG-250626" at bounding box center [228, 212] width 126 height 16
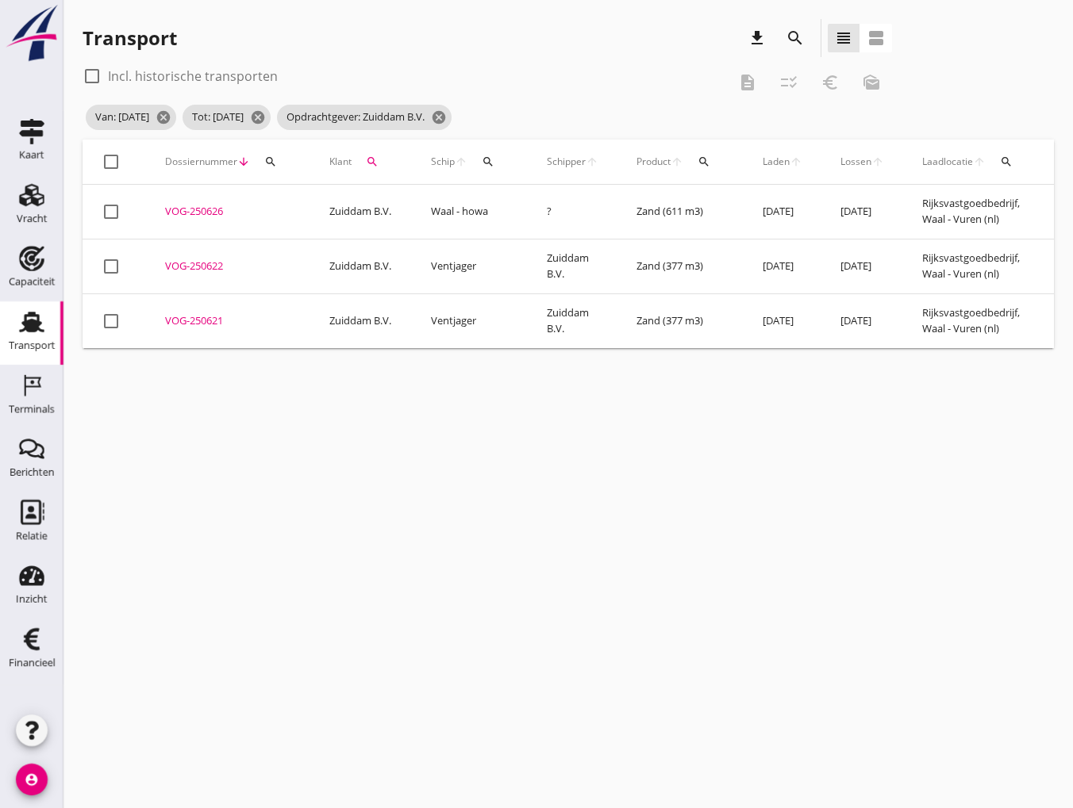
click at [190, 265] on div "VOG-250622" at bounding box center [228, 267] width 126 height 16
click at [190, 320] on div "VOG-250621" at bounding box center [228, 321] width 126 height 16
click at [371, 161] on icon "search" at bounding box center [372, 162] width 13 height 13
click at [441, 200] on input "Zuiddam B.V." at bounding box center [446, 207] width 165 height 25
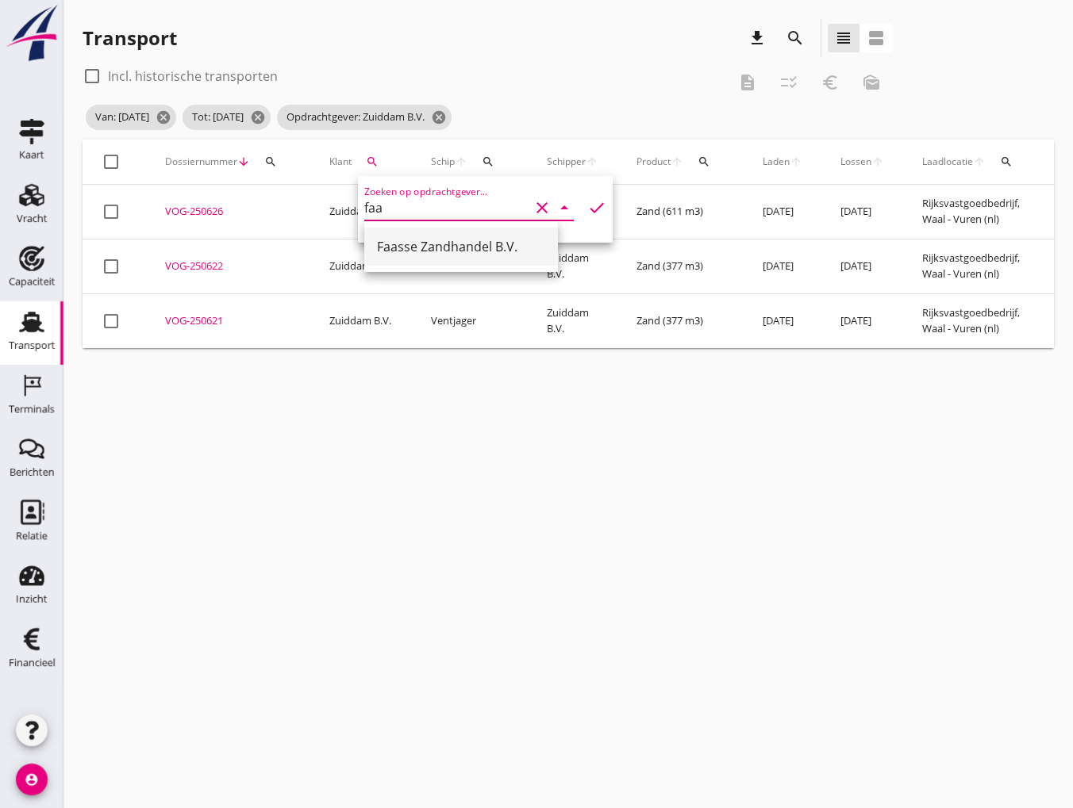
click at [438, 247] on div "Faasse Zandhandel B.V." at bounding box center [461, 246] width 168 height 19
click at [587, 200] on icon "check" at bounding box center [596, 207] width 19 height 19
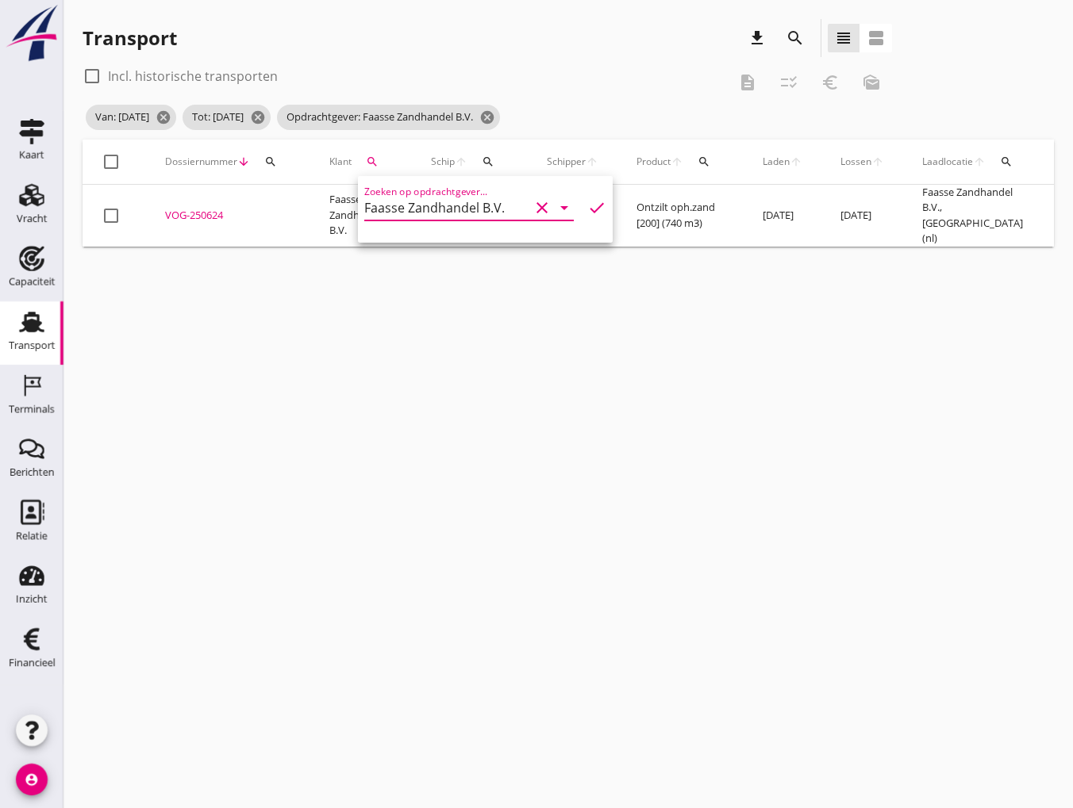
click at [203, 208] on div "VOG-250624" at bounding box center [228, 216] width 126 height 16
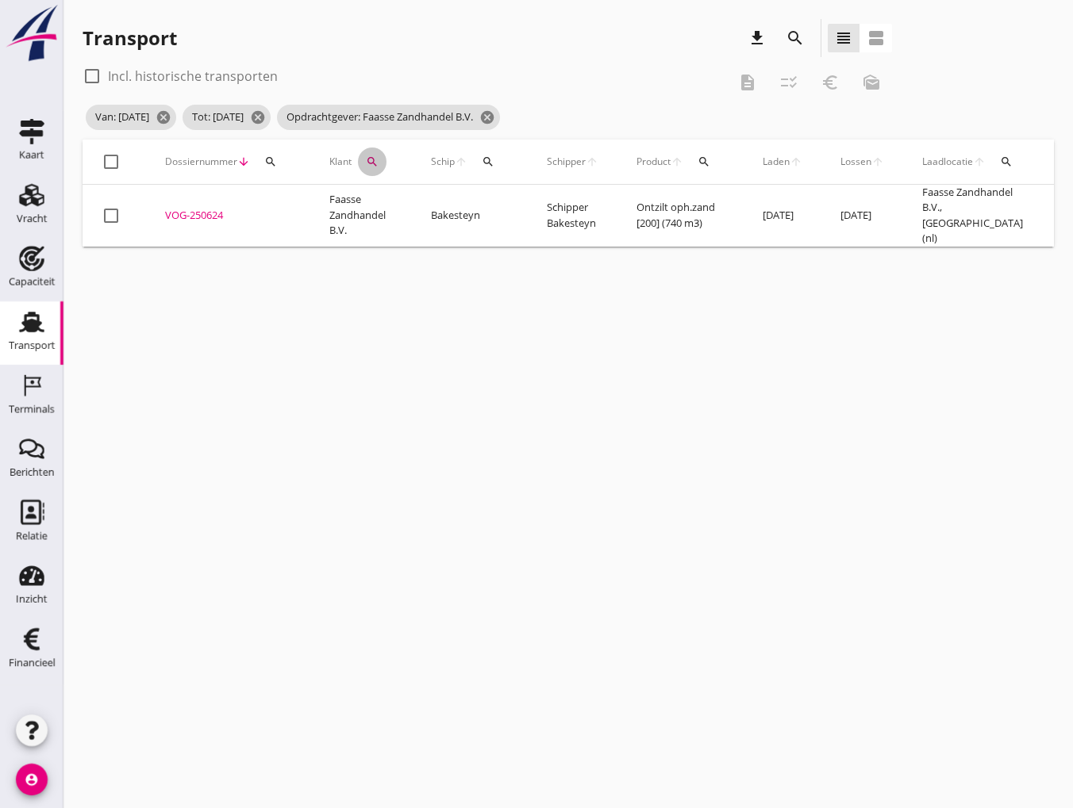
click at [374, 164] on icon "search" at bounding box center [372, 162] width 13 height 13
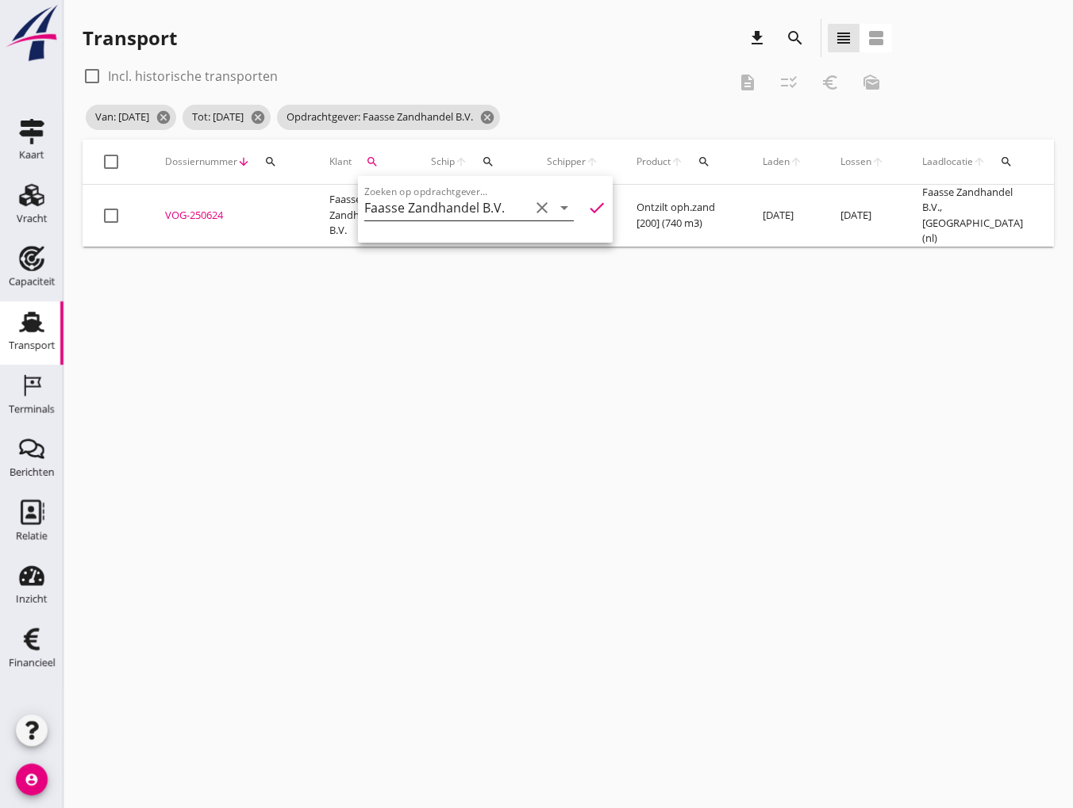
click at [385, 211] on input "Faasse Zandhandel B.V." at bounding box center [446, 207] width 165 height 25
click at [400, 245] on div "[PERSON_NAME] B.V." at bounding box center [461, 246] width 168 height 19
click at [587, 207] on icon "check" at bounding box center [596, 207] width 19 height 19
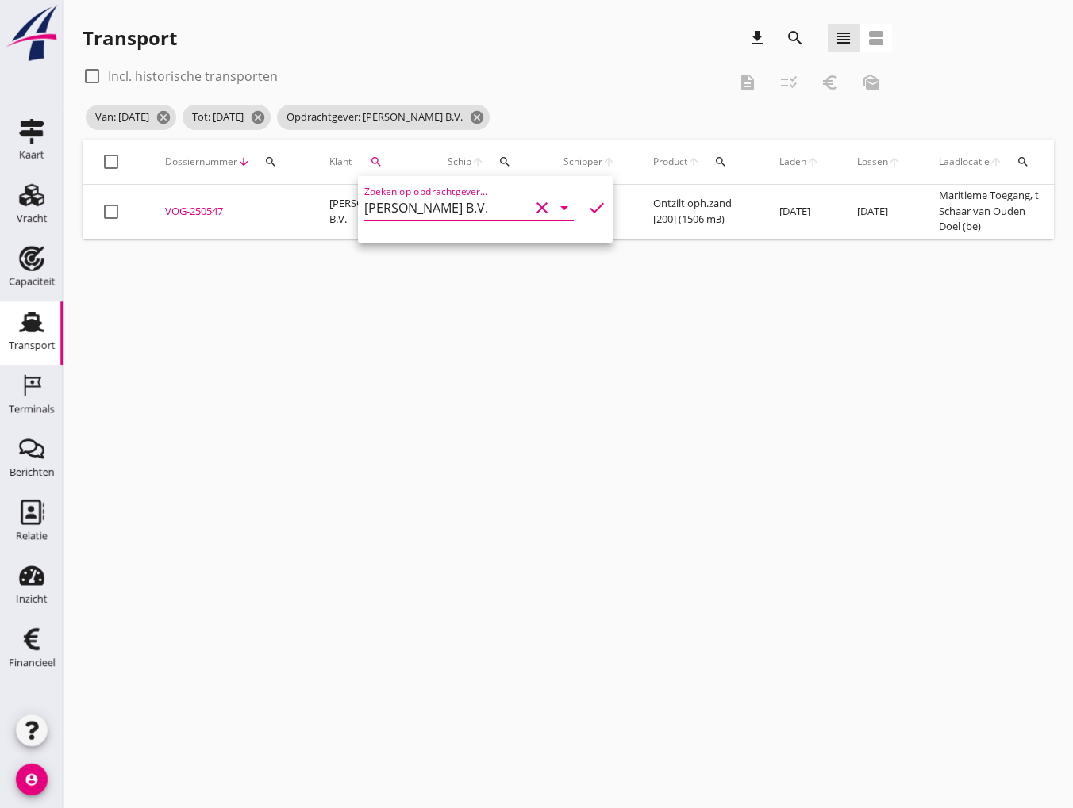
click at [194, 208] on div "VOG-250547" at bounding box center [228, 212] width 126 height 16
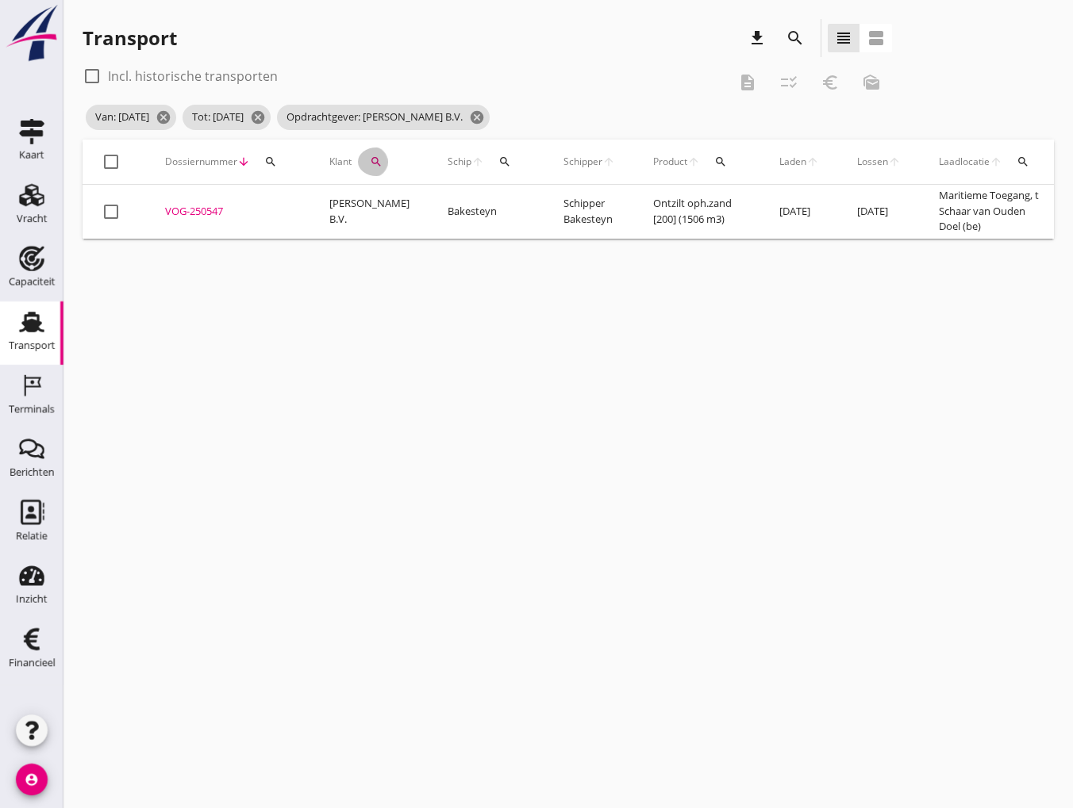
click at [371, 158] on icon "search" at bounding box center [376, 162] width 13 height 13
click at [488, 212] on input "[PERSON_NAME] B.V." at bounding box center [446, 207] width 165 height 25
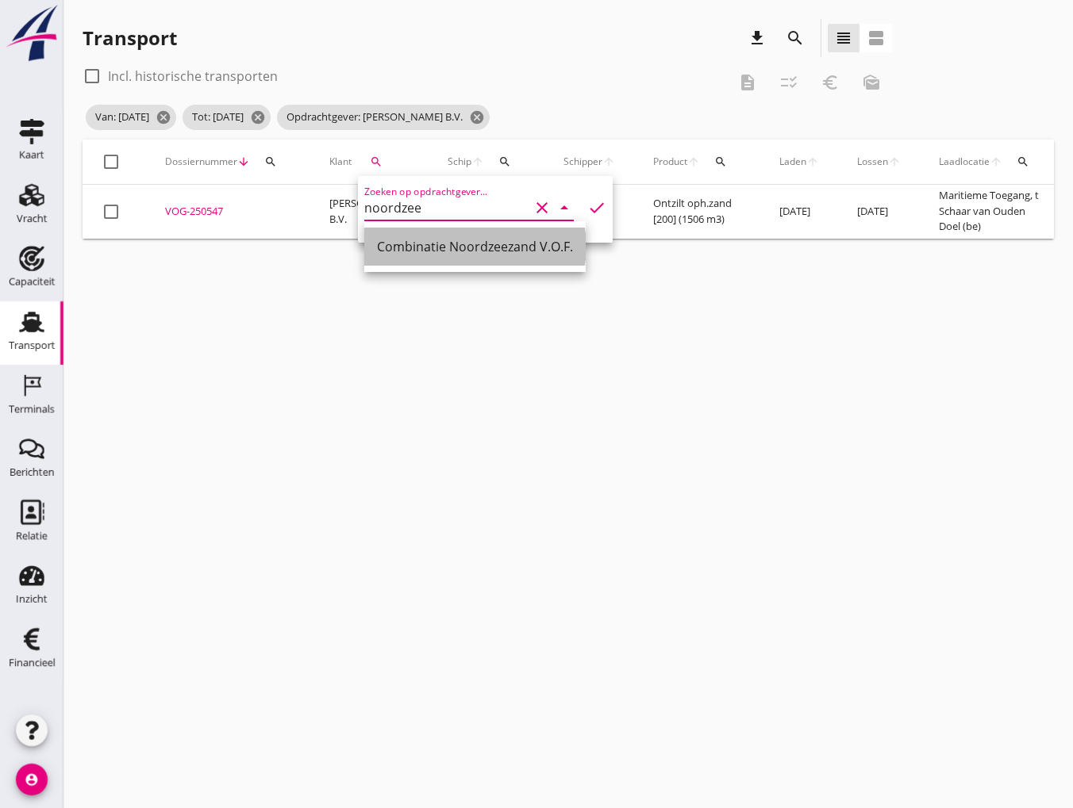
click at [469, 250] on div "Combinatie Noordzeezand V.O.F." at bounding box center [475, 246] width 196 height 19
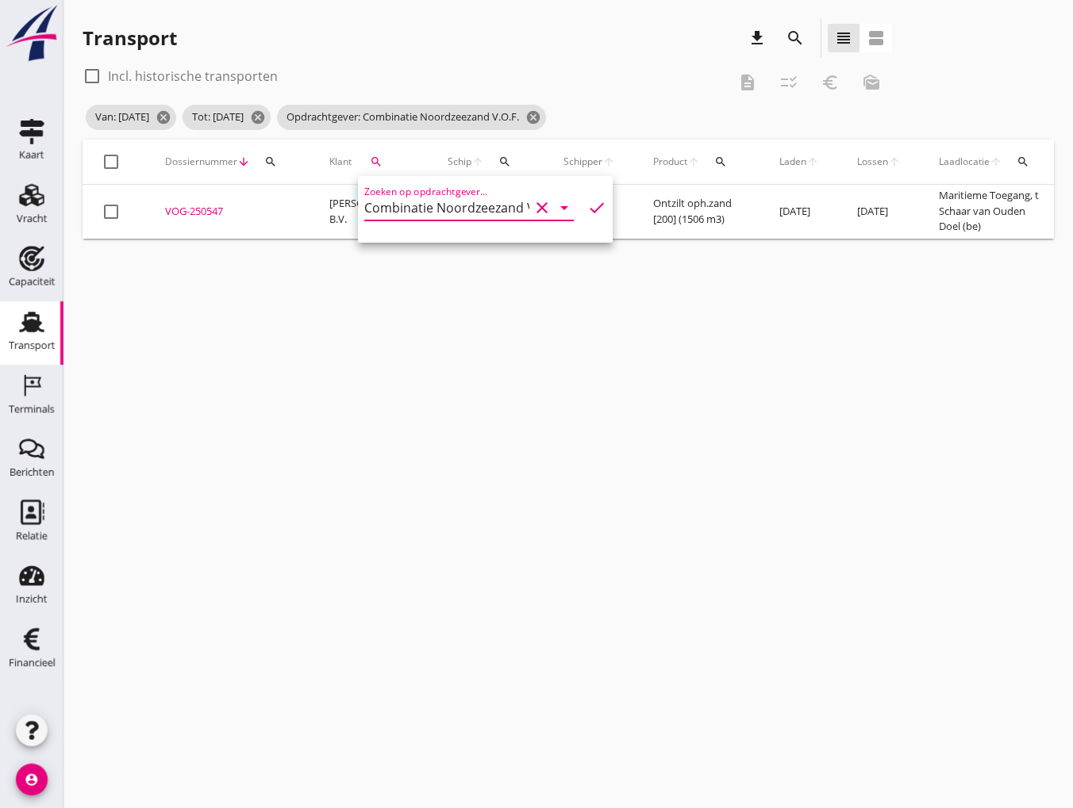
type input "Combinatie Noordzeezand V.O.F."
click at [587, 210] on icon "check" at bounding box center [596, 207] width 19 height 19
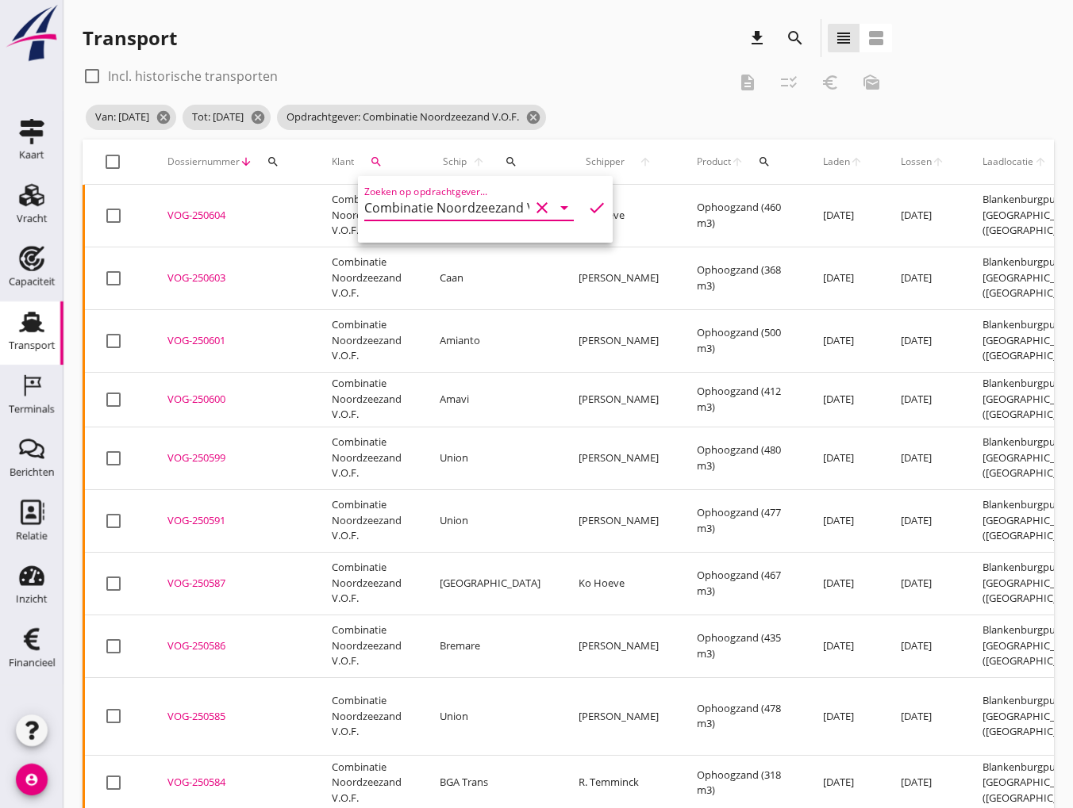
click at [191, 217] on div "VOG-250604" at bounding box center [230, 216] width 126 height 16
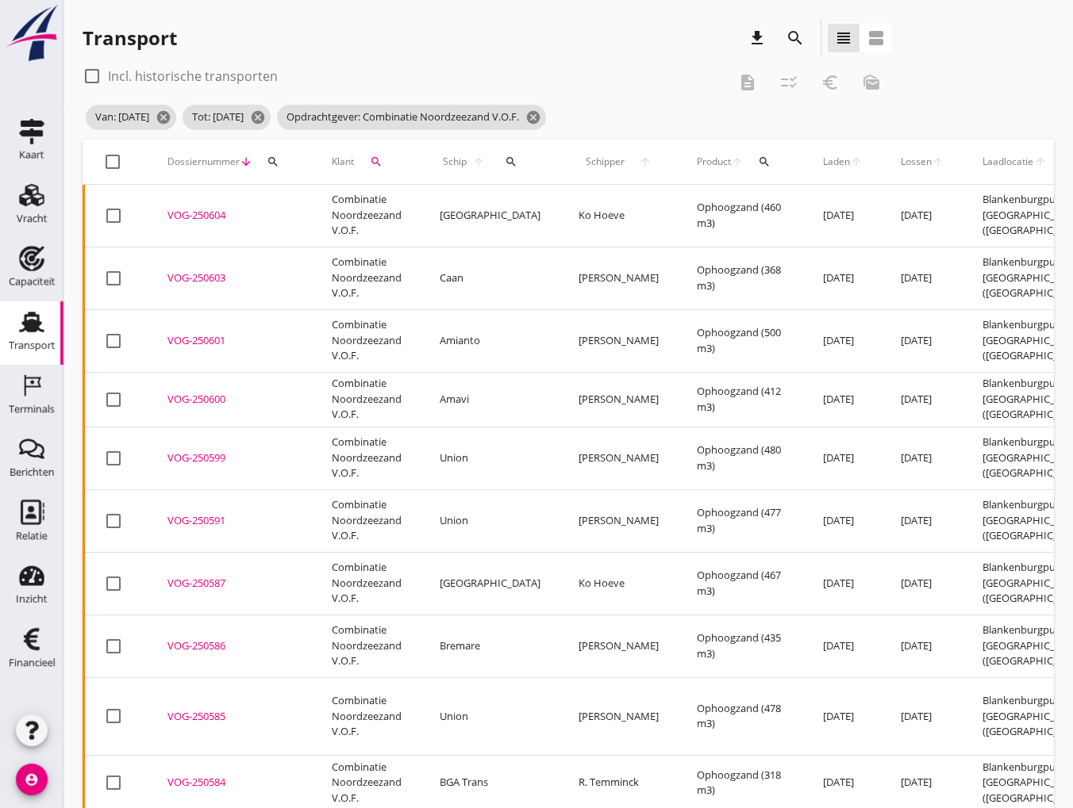
click at [204, 271] on div "VOG-250603" at bounding box center [230, 279] width 126 height 16
click at [198, 333] on div "VOG-250601" at bounding box center [230, 341] width 126 height 16
click at [197, 392] on div "VOG-250600" at bounding box center [230, 400] width 126 height 16
click at [202, 451] on div "VOG-250599" at bounding box center [230, 459] width 126 height 16
click at [195, 513] on div "VOG-250591" at bounding box center [230, 521] width 126 height 16
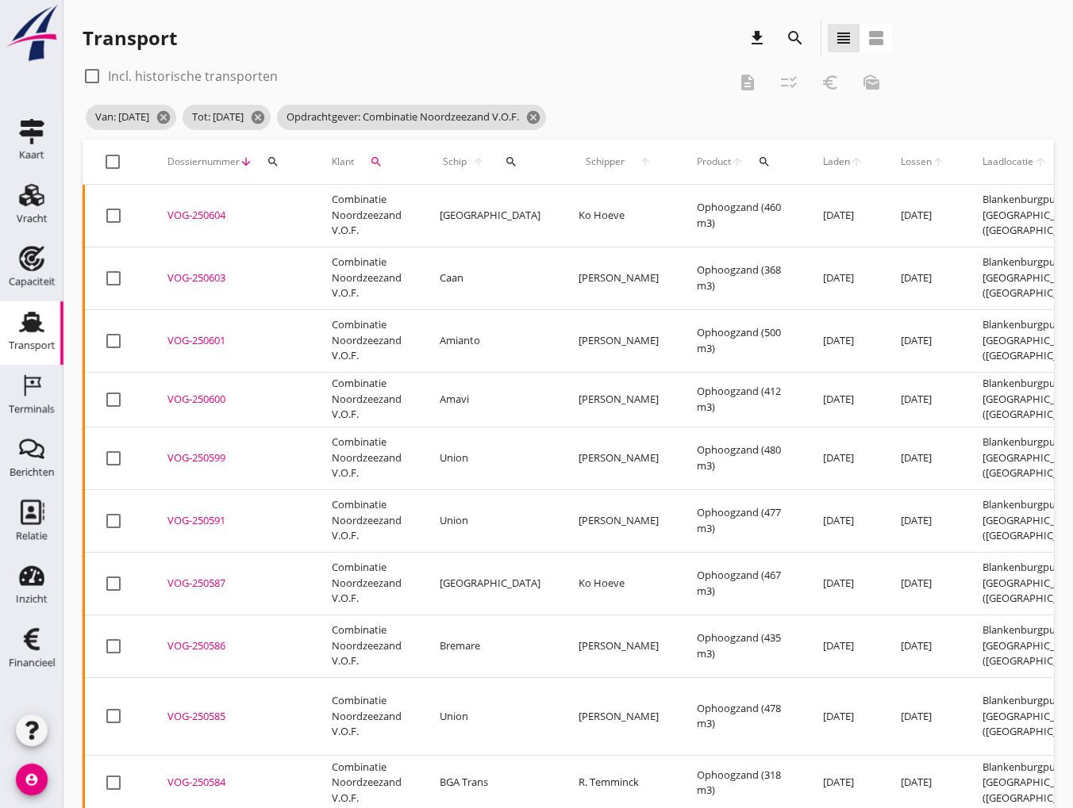
click at [203, 576] on div "VOG-250587" at bounding box center [230, 584] width 126 height 16
click at [208, 639] on div "VOG-250586" at bounding box center [230, 647] width 126 height 16
click at [202, 709] on div "VOG-250585" at bounding box center [230, 717] width 126 height 16
click at [209, 775] on div "VOG-250584" at bounding box center [230, 783] width 126 height 16
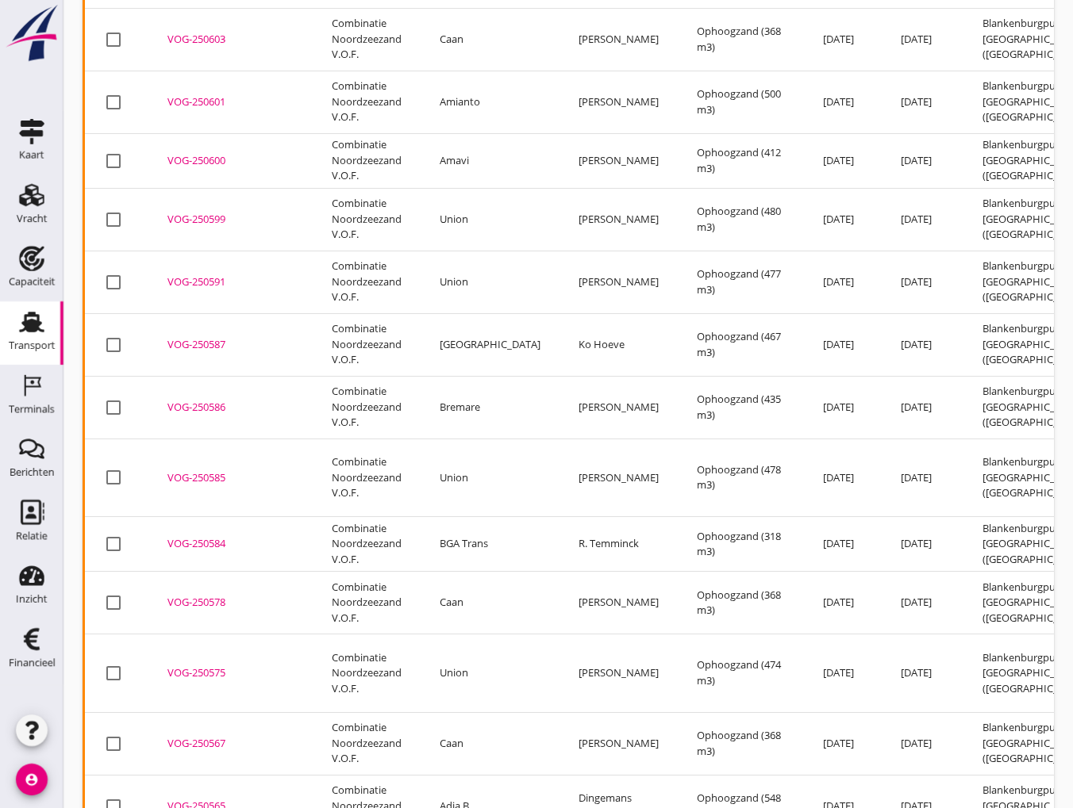
scroll to position [241, 0]
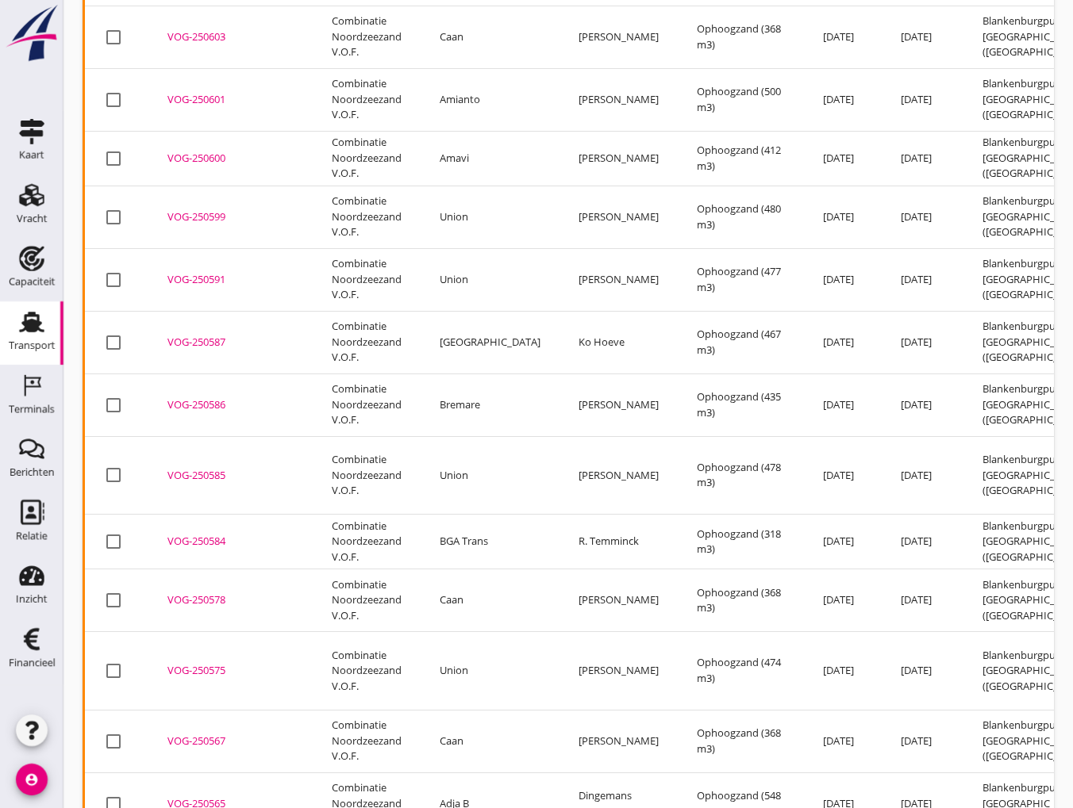
click at [204, 593] on div "VOG-250578" at bounding box center [230, 601] width 126 height 16
click at [212, 663] on div "VOG-250575" at bounding box center [230, 671] width 126 height 16
click at [205, 734] on div "VOG-250567" at bounding box center [230, 742] width 126 height 16
click at [209, 797] on div "VOG-250565" at bounding box center [230, 805] width 126 height 16
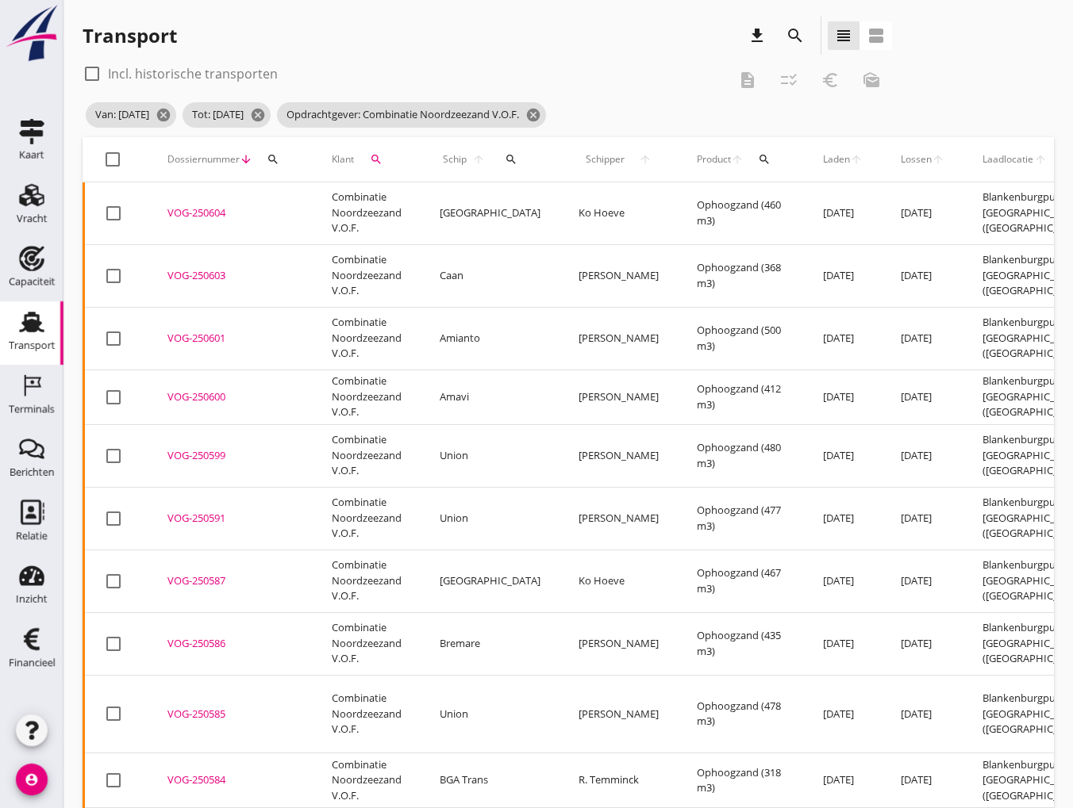
scroll to position [0, 0]
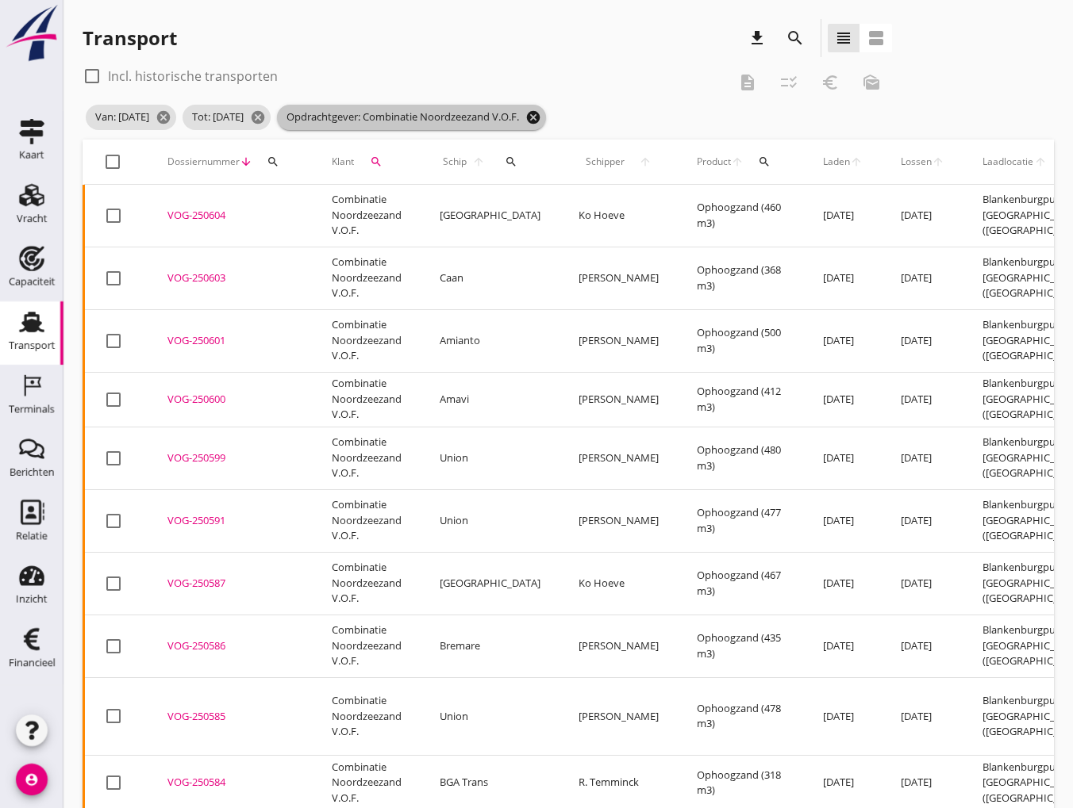
click at [541, 117] on icon "cancel" at bounding box center [533, 117] width 16 height 16
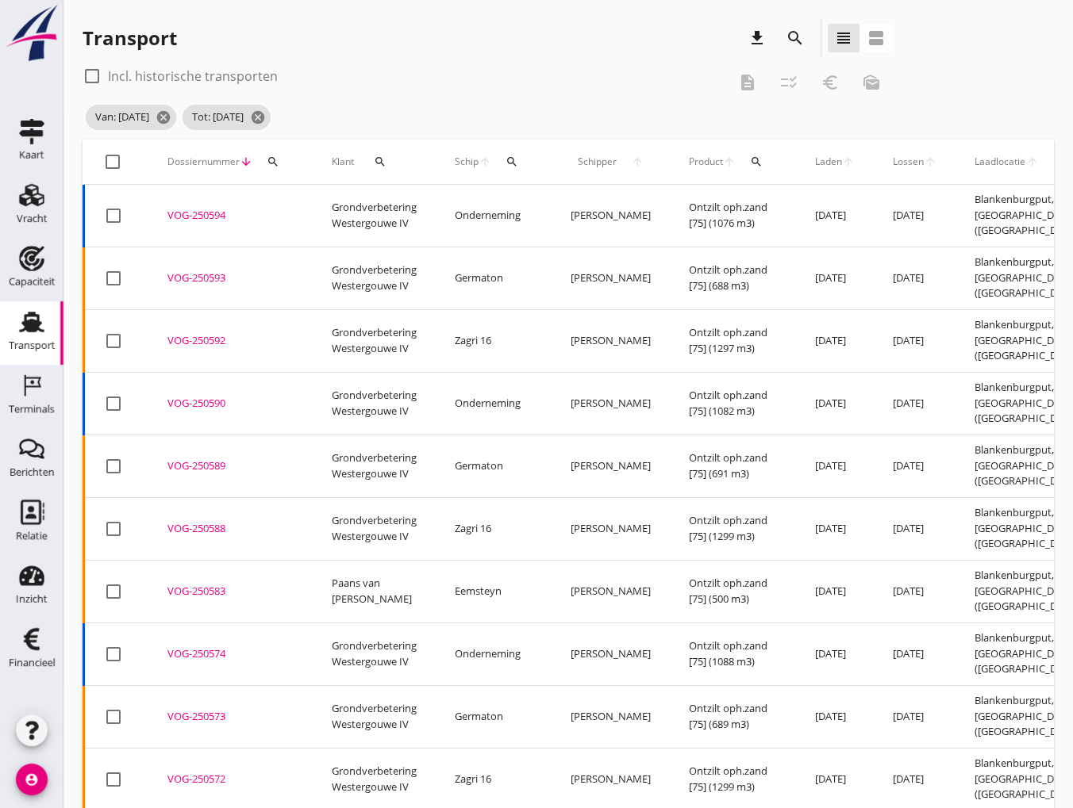
click at [190, 212] on div "VOG-250594" at bounding box center [230, 216] width 126 height 16
click at [197, 274] on td "VOG-250593 upload_file Drop hier uw bestand om het aan het dossier toe te voegen" at bounding box center [230, 278] width 164 height 63
click at [199, 333] on div "VOG-250592" at bounding box center [230, 341] width 126 height 16
click at [203, 383] on td "VOG-250590 upload_file Drop hier uw bestand om het aan het dossier toe te voegen" at bounding box center [230, 403] width 164 height 63
click at [206, 459] on div "VOG-250589" at bounding box center [230, 467] width 126 height 16
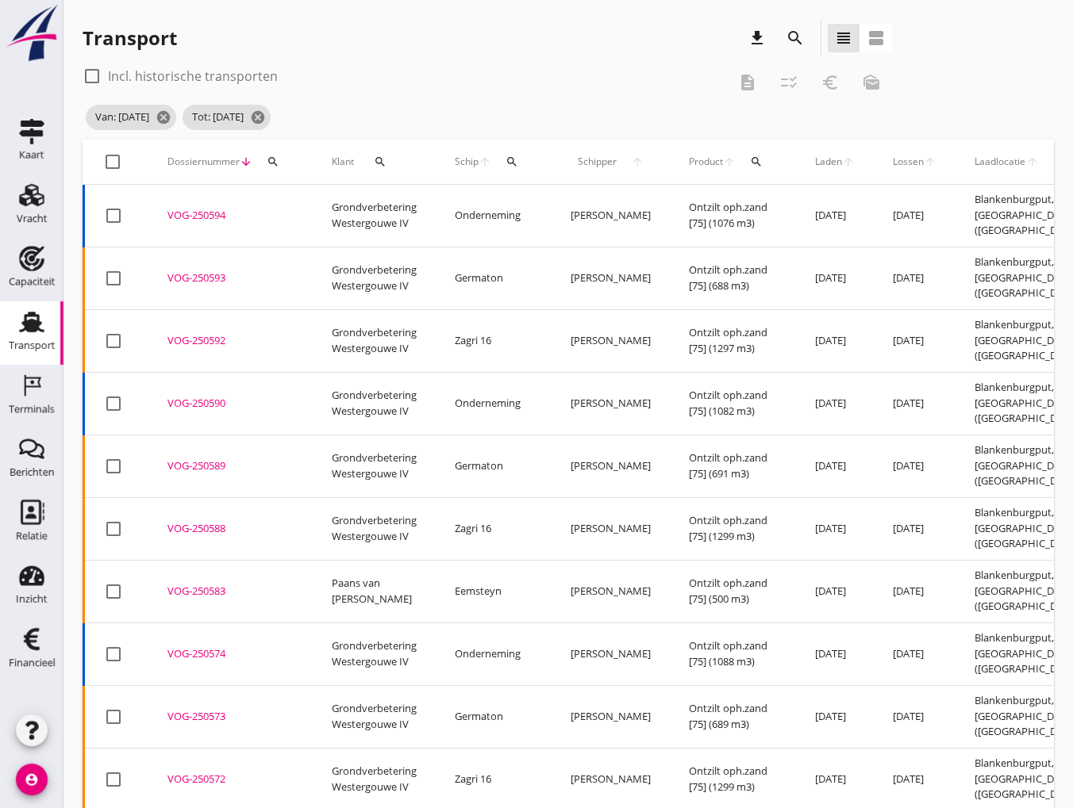
click at [194, 521] on div "VOG-250588" at bounding box center [230, 529] width 126 height 16
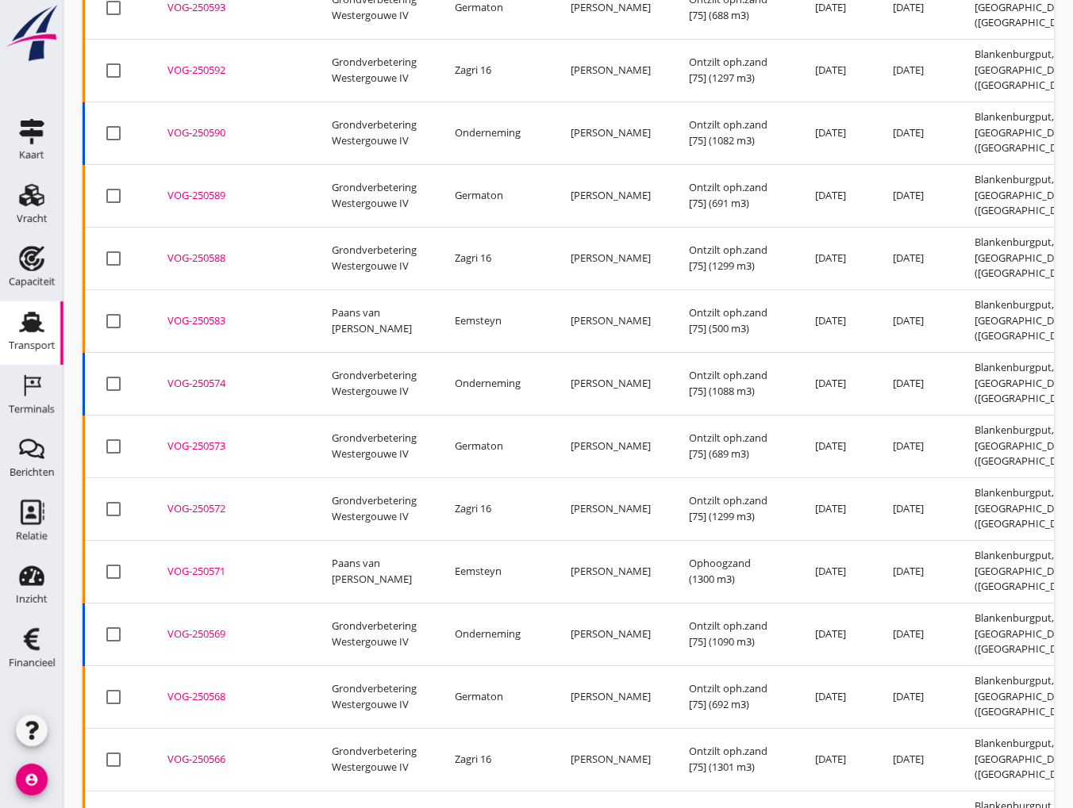
scroll to position [279, 0]
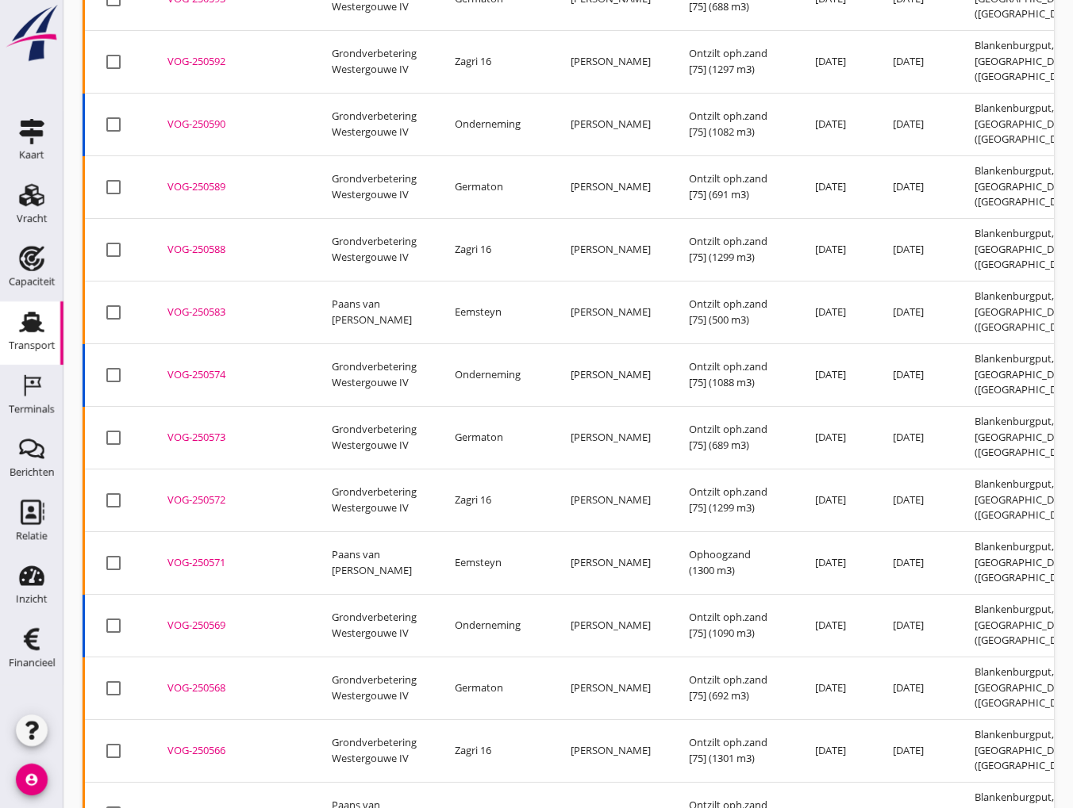
click at [217, 367] on div "VOG-250574" at bounding box center [230, 375] width 126 height 16
click at [190, 430] on div "VOG-250573" at bounding box center [230, 438] width 126 height 16
click at [190, 493] on div "VOG-250572" at bounding box center [230, 501] width 126 height 16
click at [195, 618] on div "VOG-250569" at bounding box center [230, 626] width 126 height 16
click at [198, 681] on div "VOG-250568" at bounding box center [230, 689] width 126 height 16
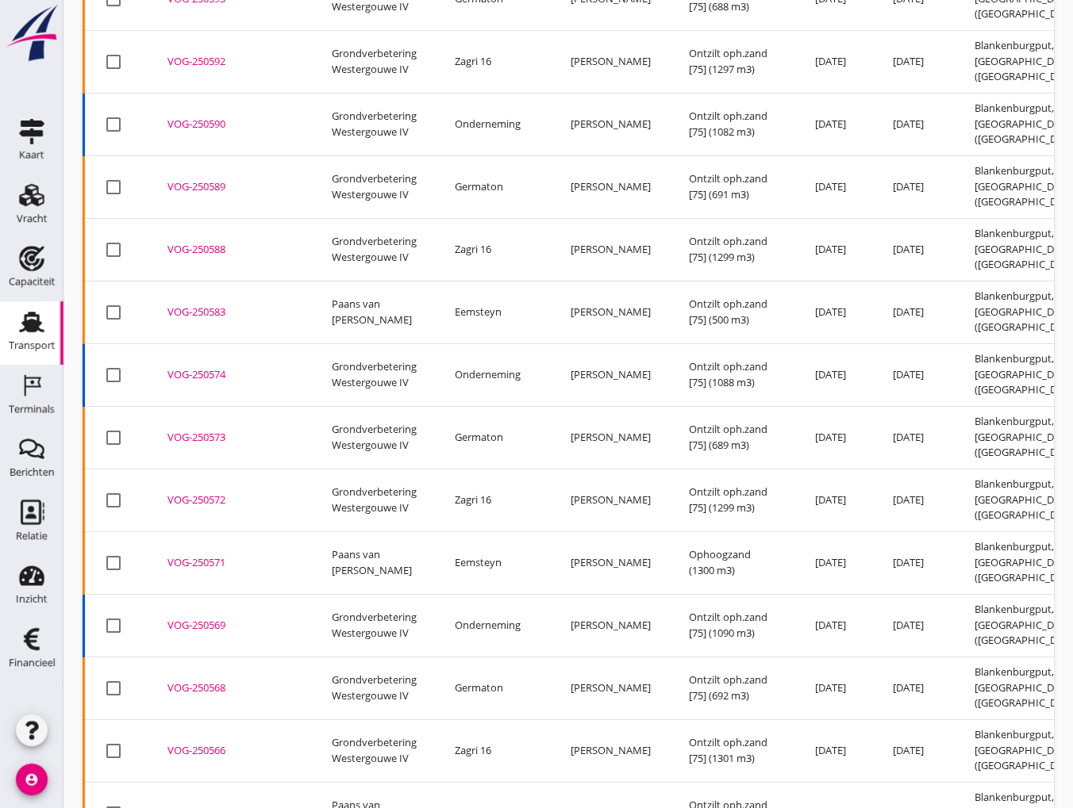
click at [200, 743] on div "VOG-250566" at bounding box center [230, 751] width 126 height 16
click at [25, 336] on div "Transport" at bounding box center [32, 346] width 47 height 22
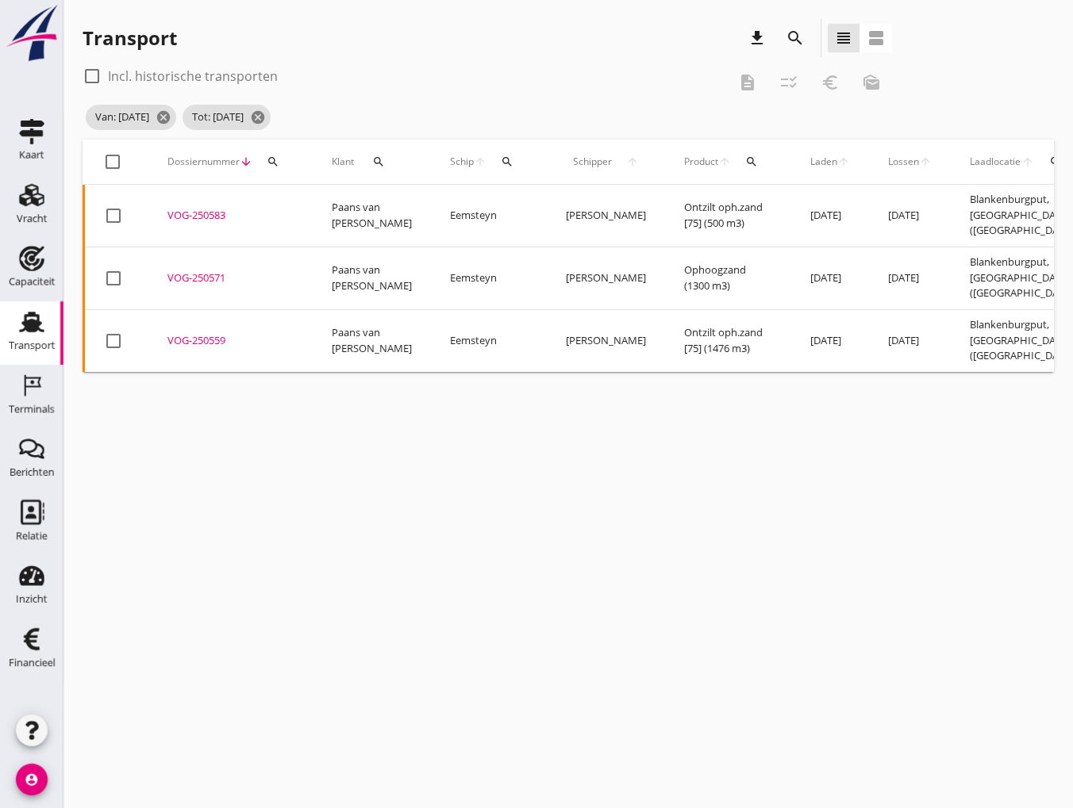
click at [781, 468] on div "cancel You are impersonating another user. Transport download search view_headl…" at bounding box center [567, 404] width 1009 height 808
click at [25, 210] on div "Vracht" at bounding box center [32, 219] width 31 height 22
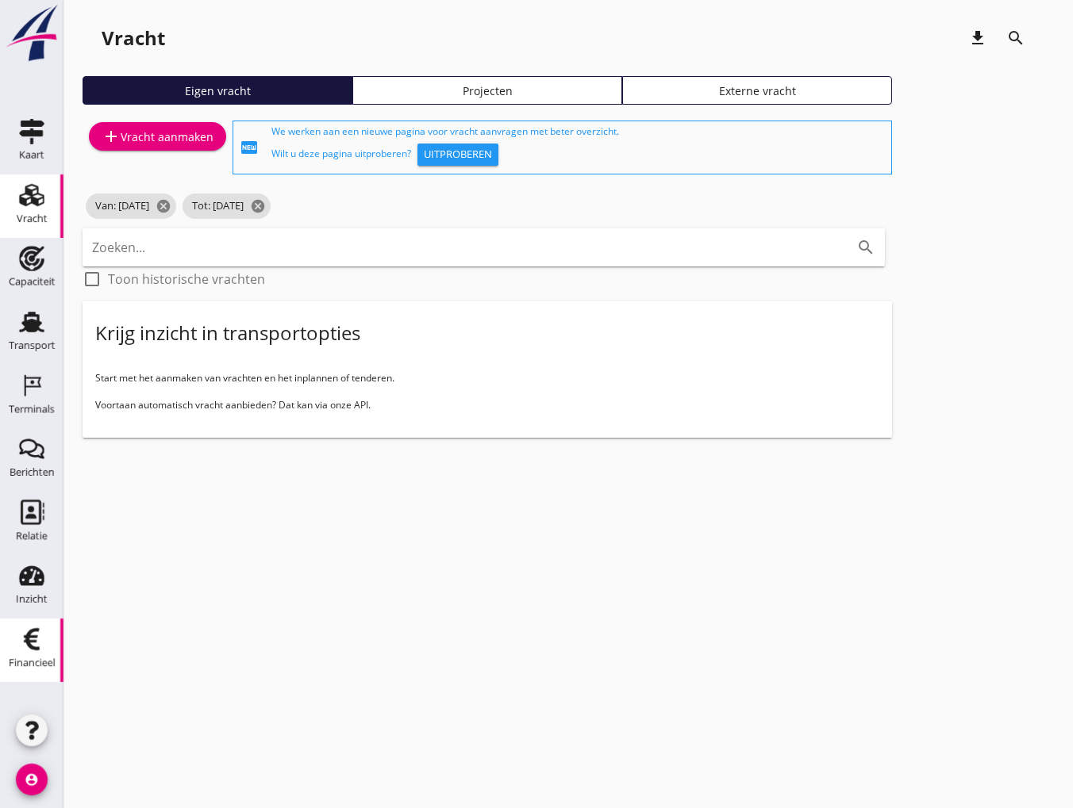
click at [21, 646] on icon "Financieel" at bounding box center [31, 639] width 25 height 25
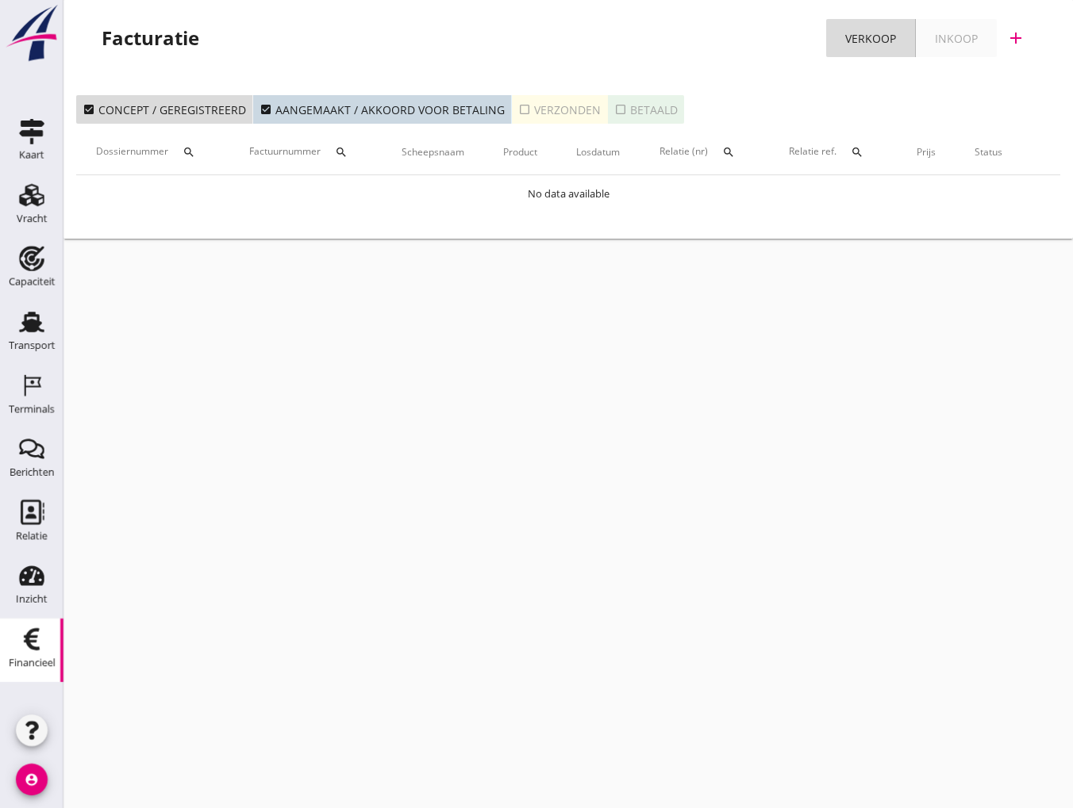
click at [518, 107] on icon "check_box_outline_blank" at bounding box center [524, 109] width 13 height 13
click at [32, 336] on div "Transport" at bounding box center [32, 346] width 47 height 22
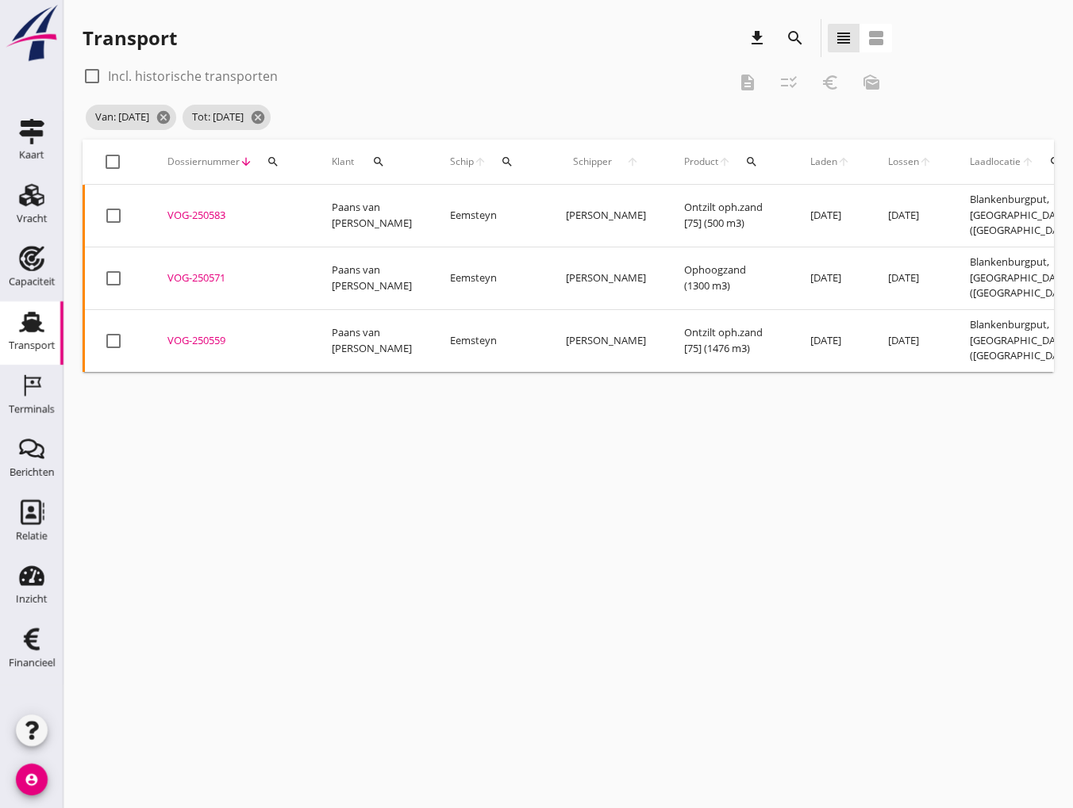
click at [209, 212] on div "VOG-250583" at bounding box center [230, 216] width 126 height 16
